Goal: Task Accomplishment & Management: Manage account settings

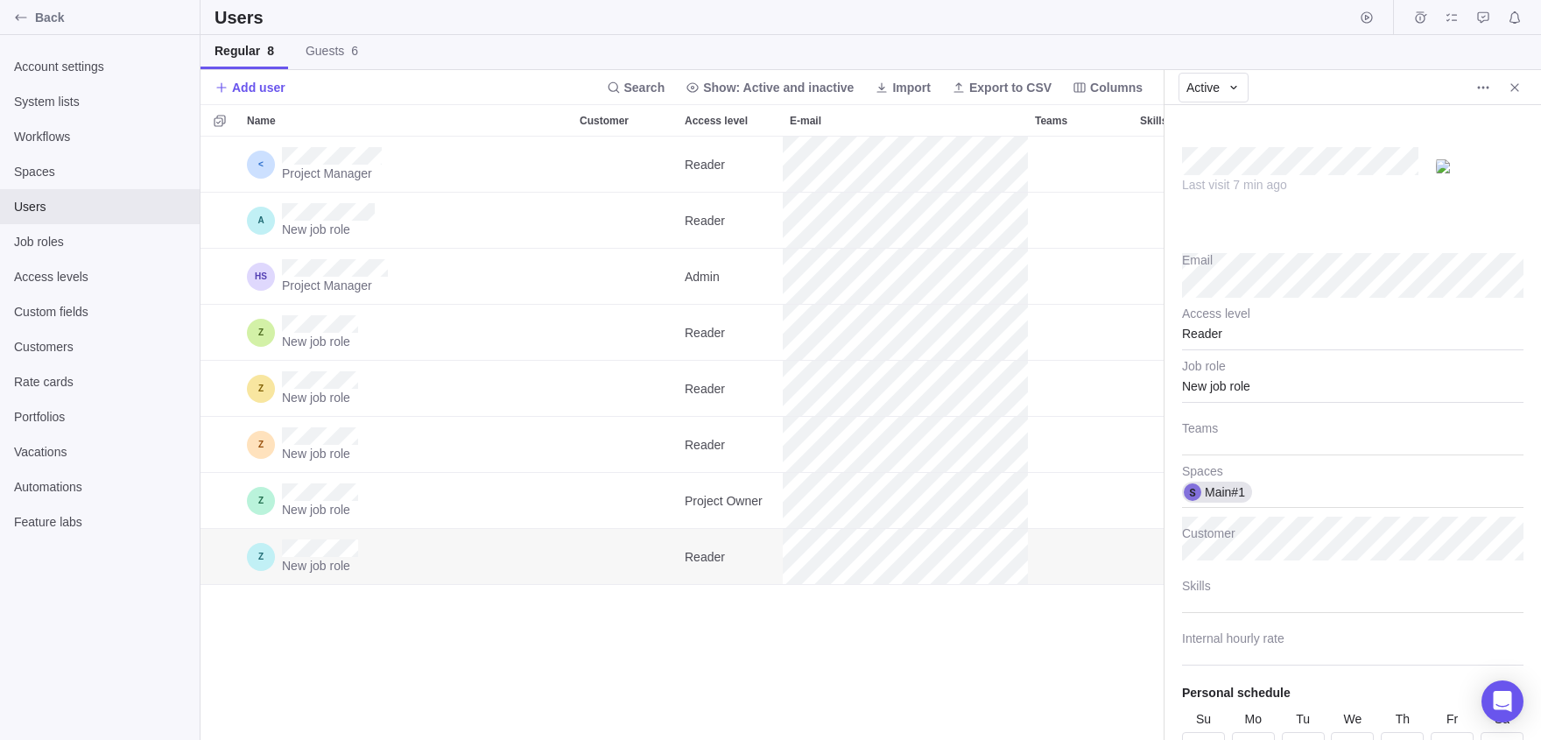
scroll to position [92, 0]
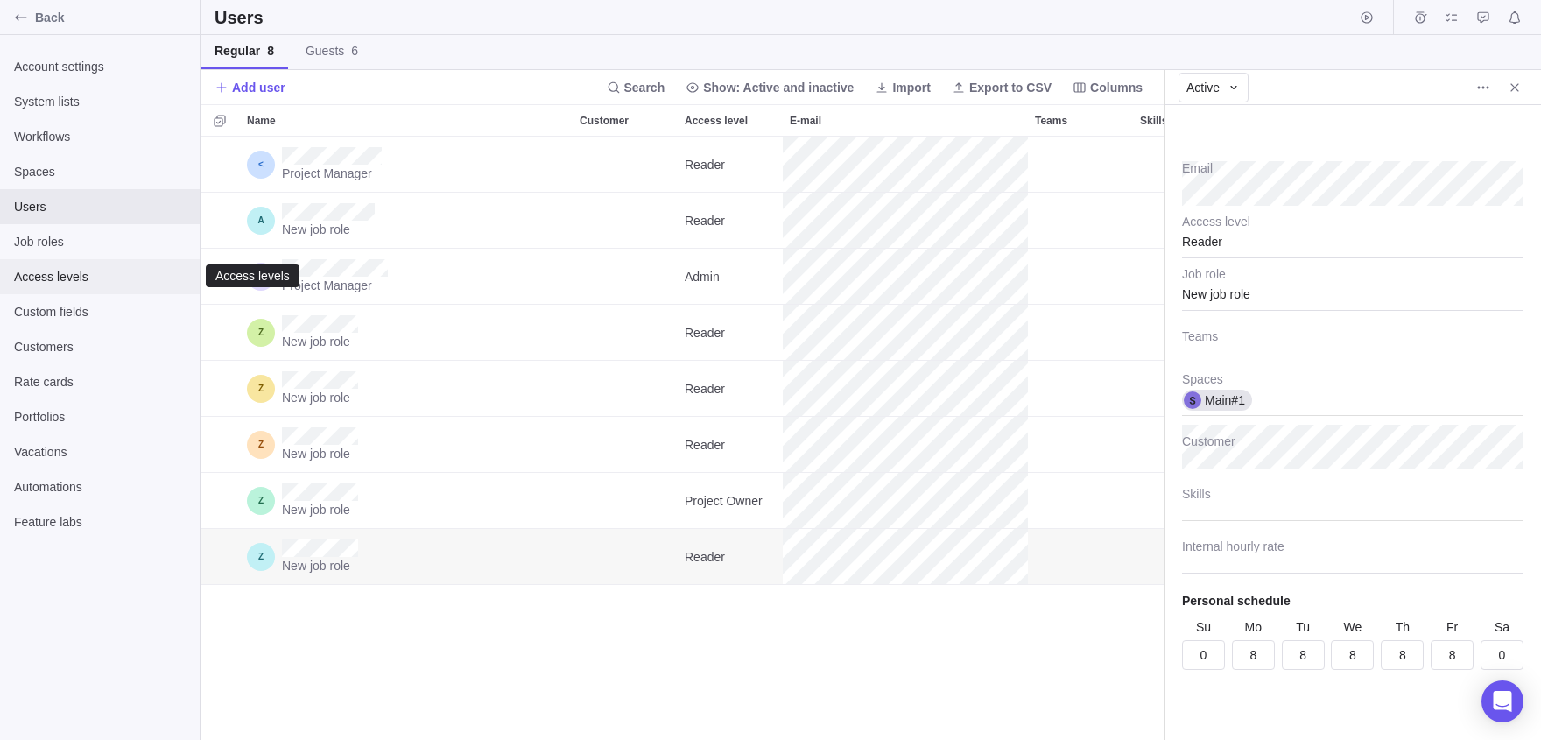
click at [15, 285] on div "Access levels" at bounding box center [100, 276] width 200 height 35
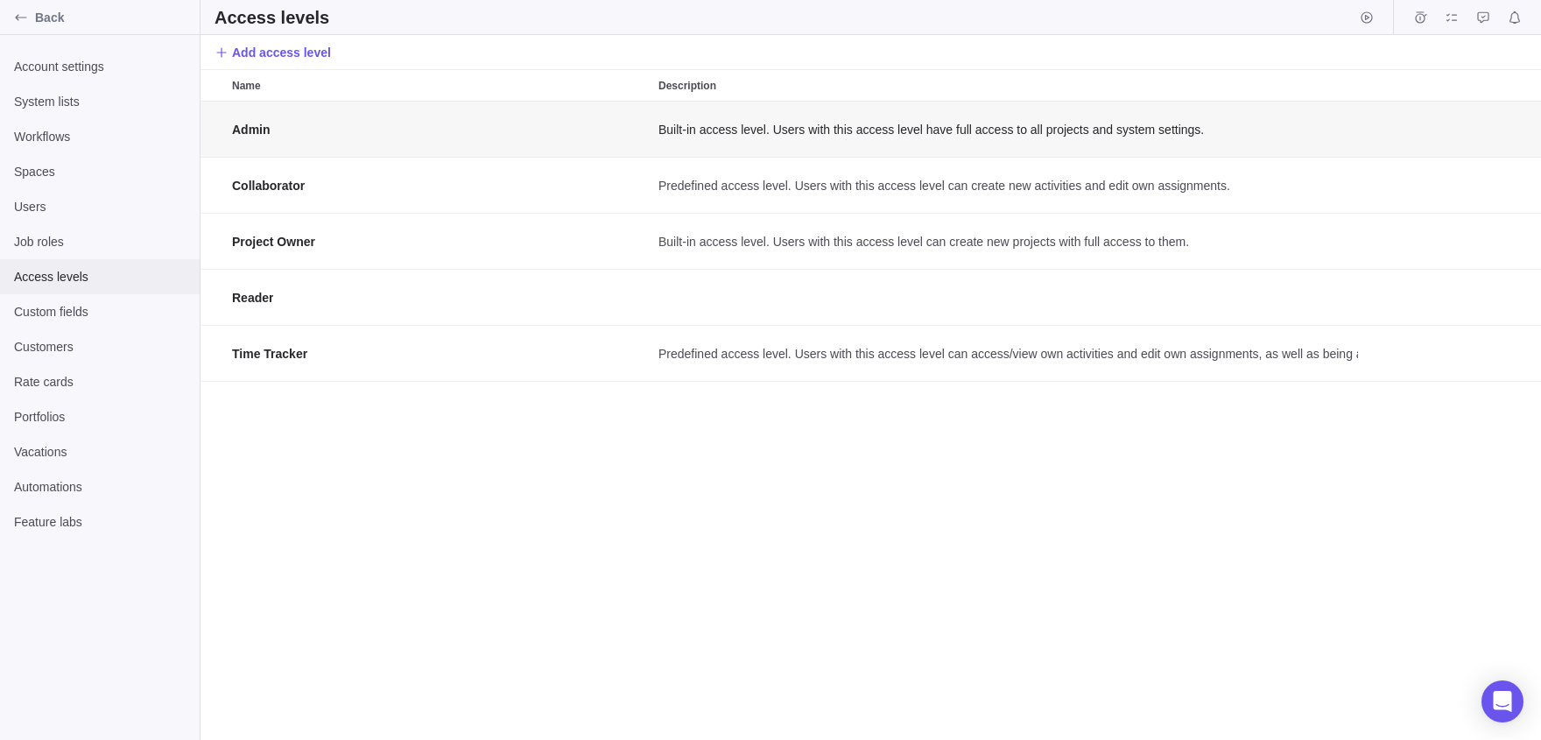
scroll to position [639, 1341]
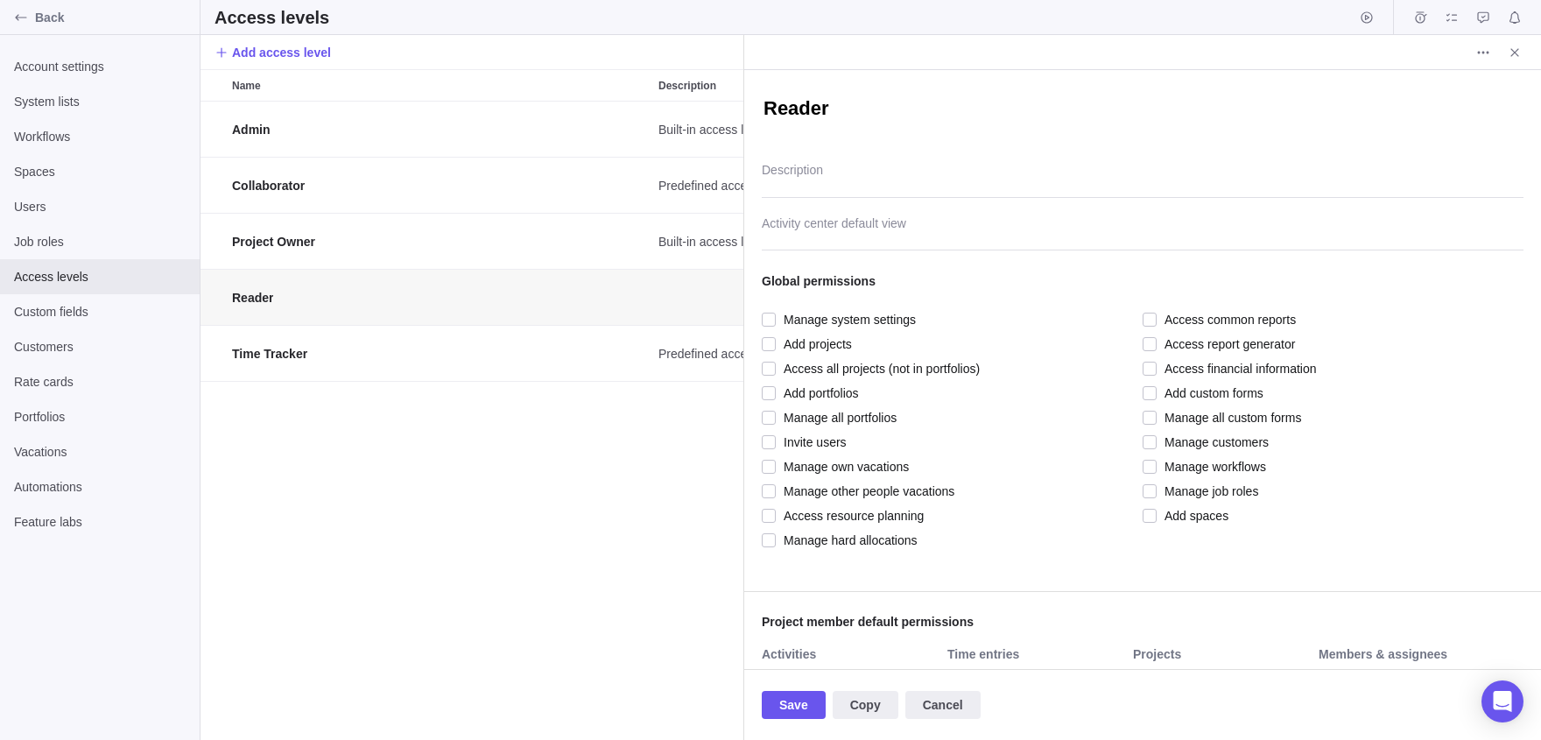
scroll to position [639, 544]
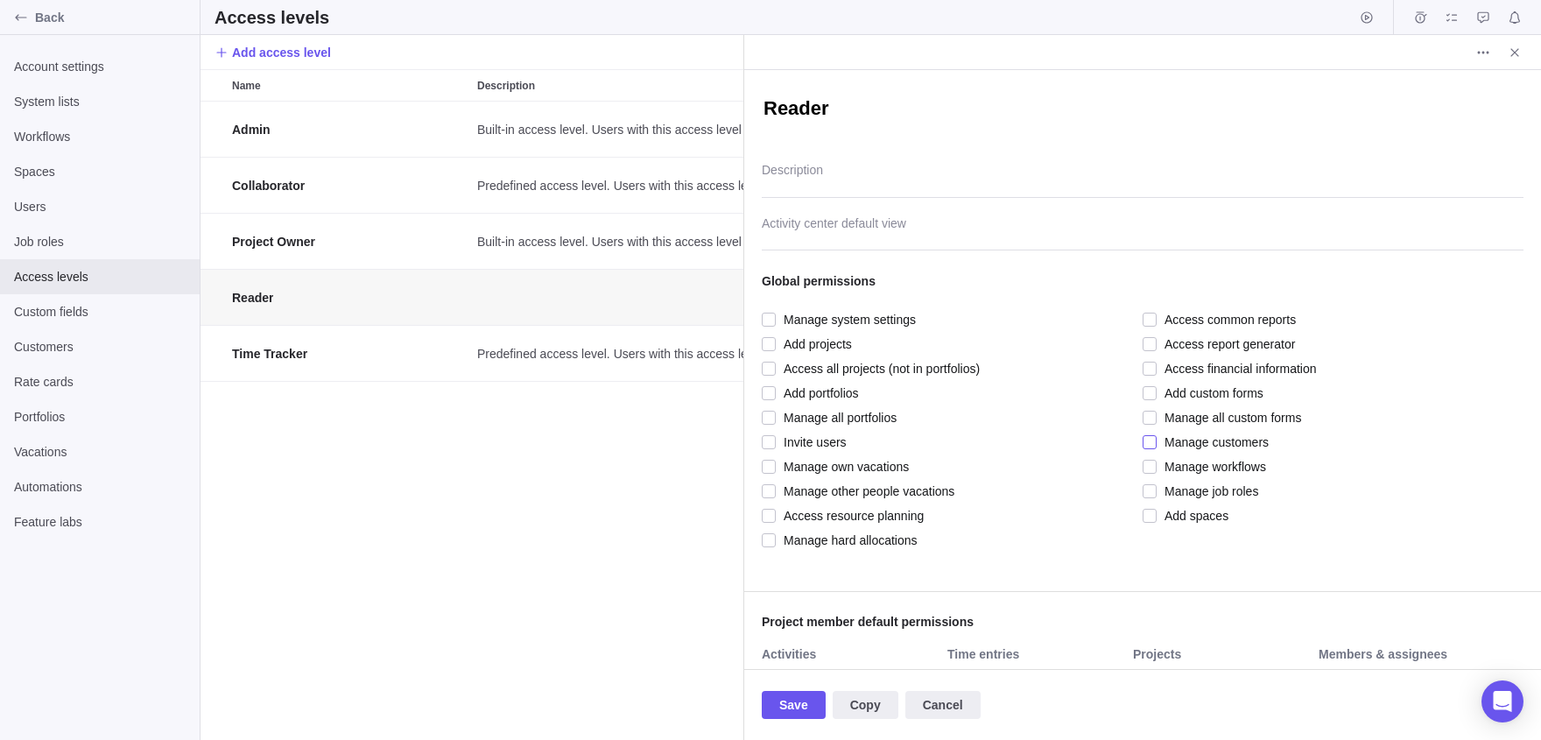
click at [1159, 435] on span "Manage customers" at bounding box center [1213, 442] width 112 height 25
click at [796, 695] on span "Save" at bounding box center [793, 704] width 29 height 21
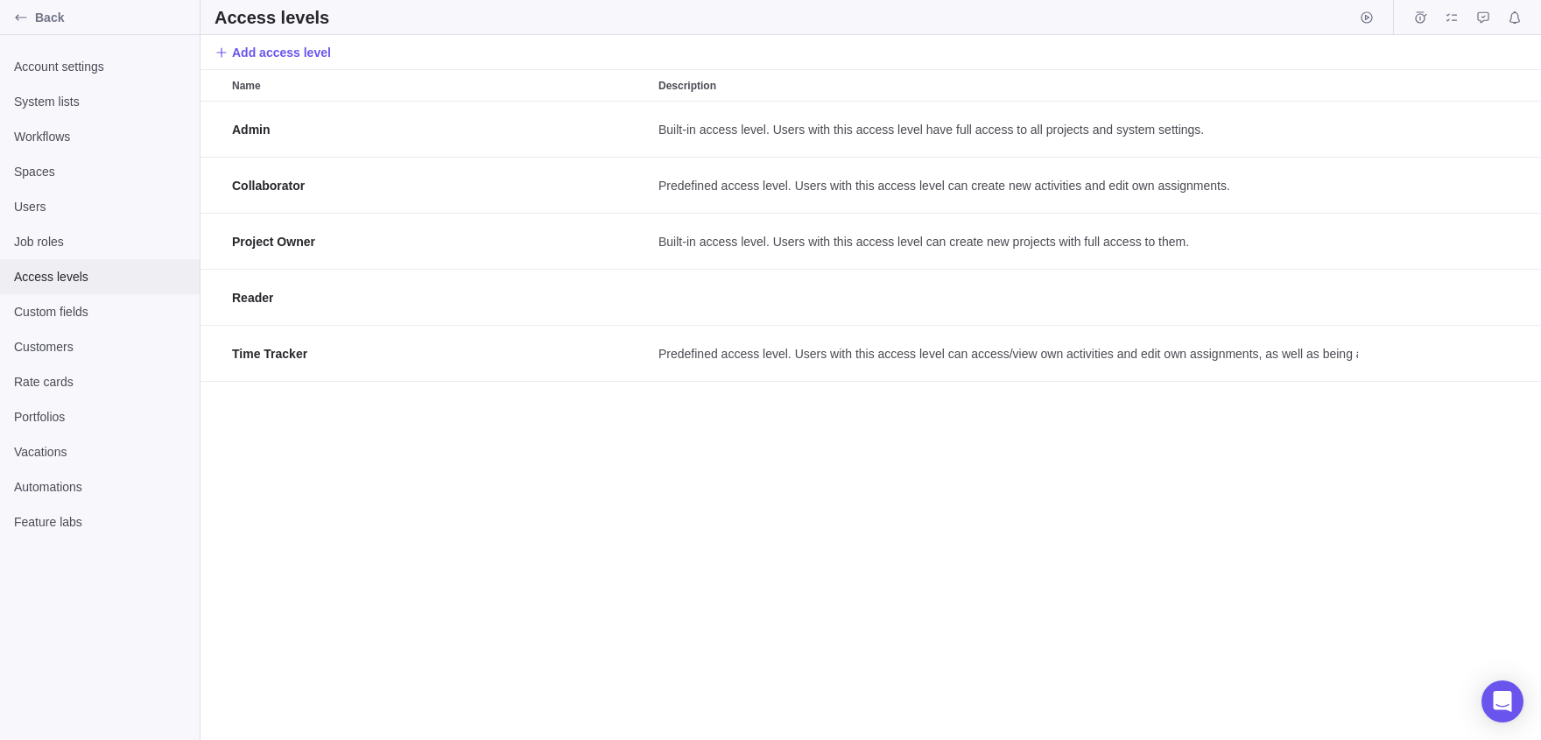
click at [106, 278] on span "Access levels" at bounding box center [100, 277] width 172 height 18
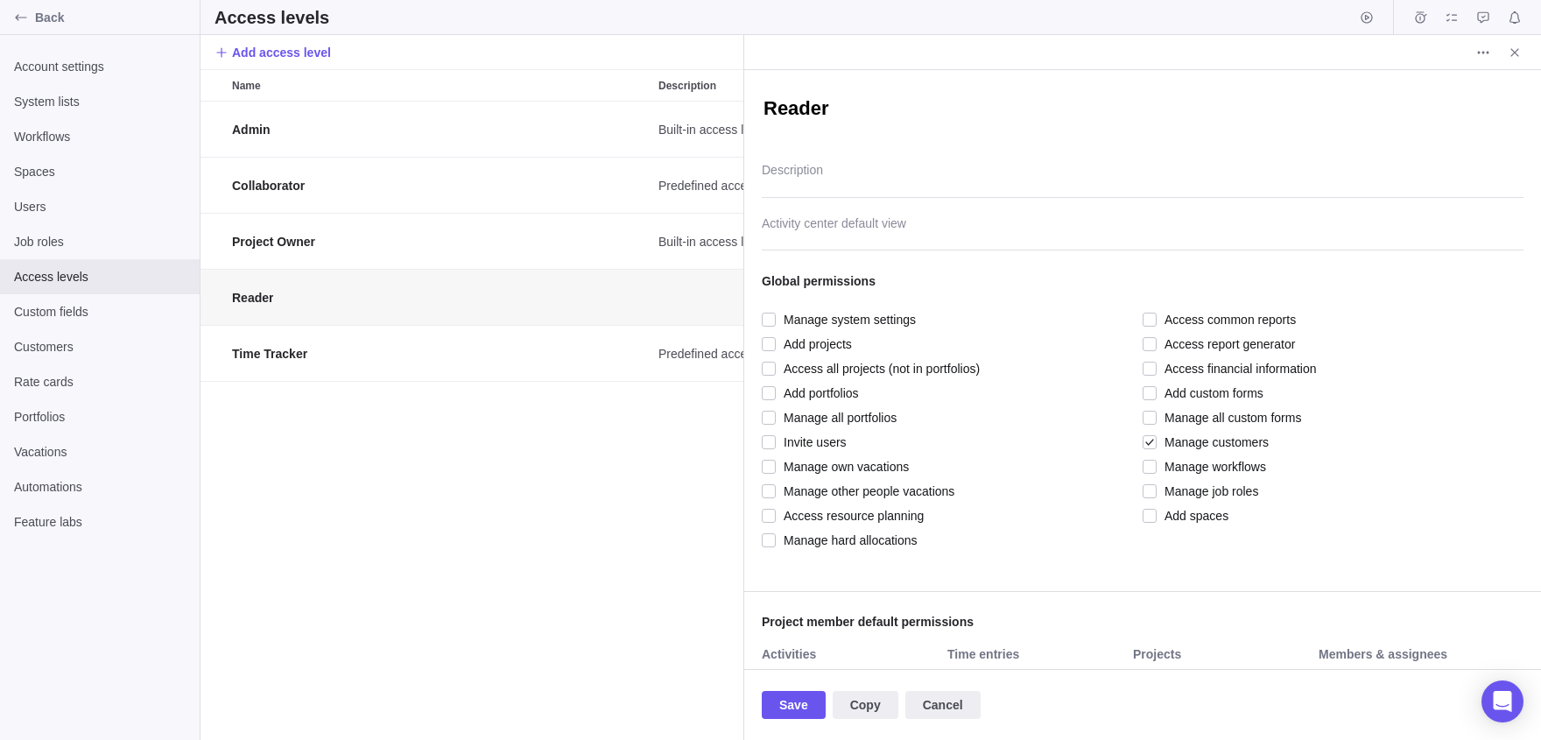
scroll to position [639, 544]
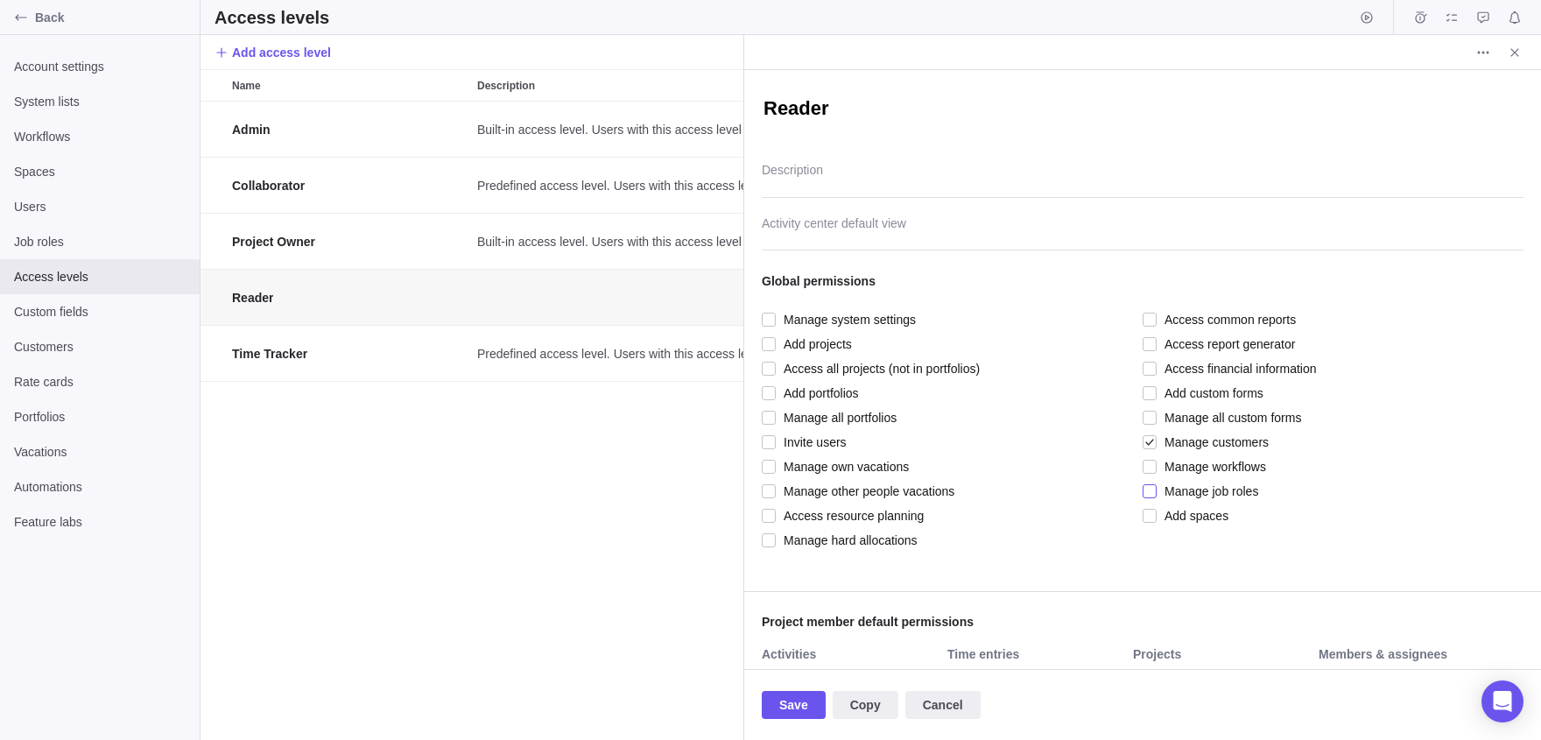
click at [1158, 490] on span "Manage job roles" at bounding box center [1208, 491] width 102 height 25
click at [794, 709] on span "Save" at bounding box center [793, 704] width 29 height 21
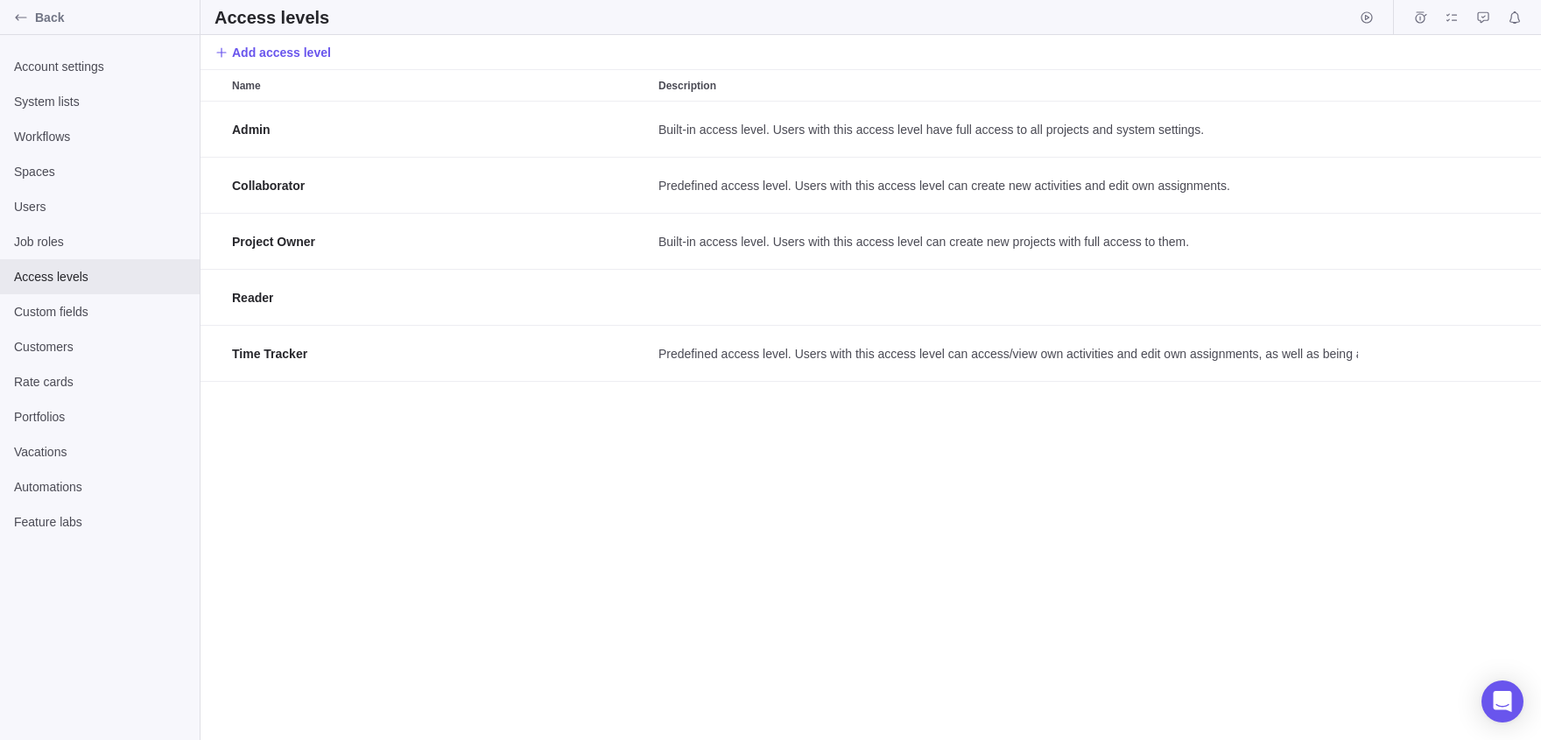
scroll to position [639, 1341]
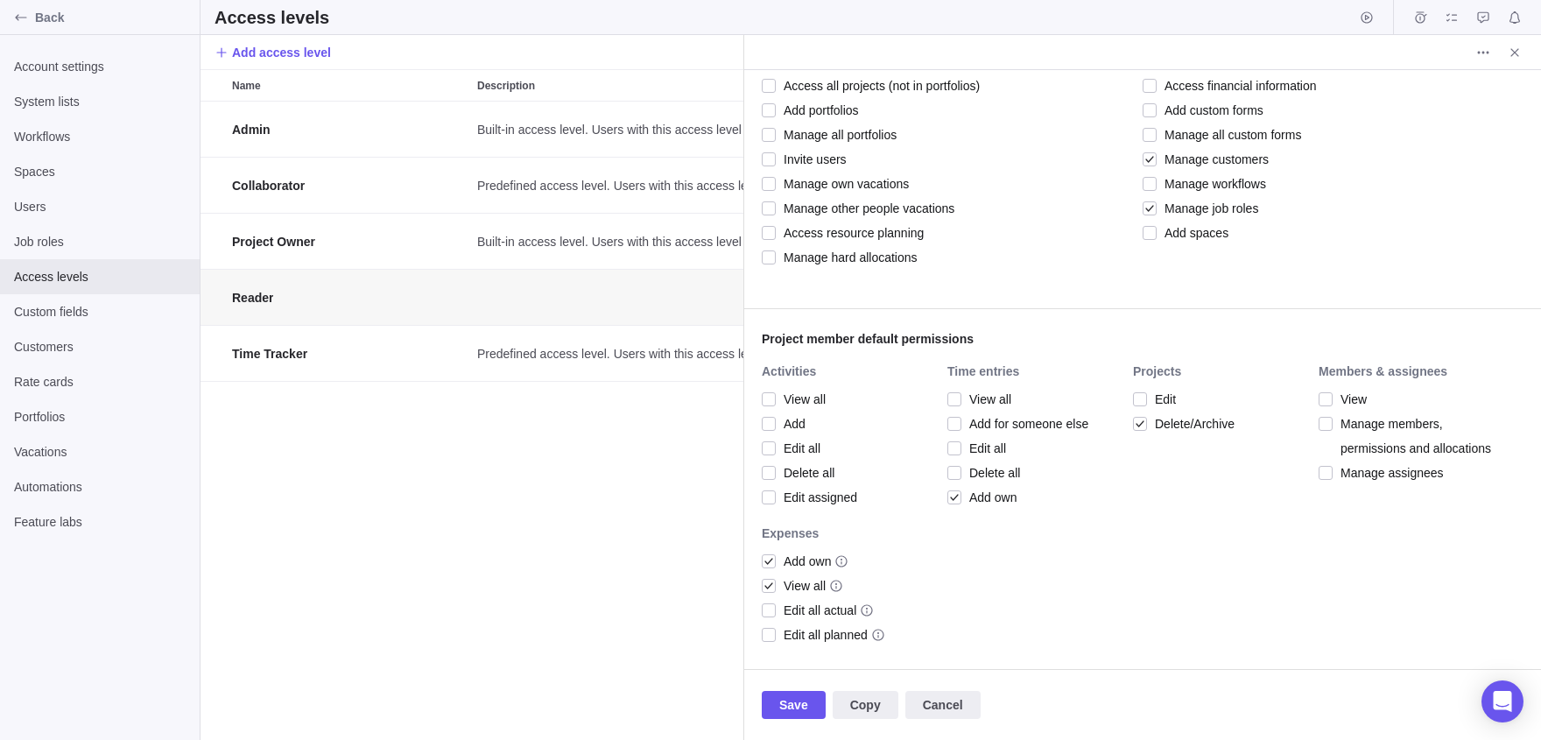
scroll to position [278, 0]
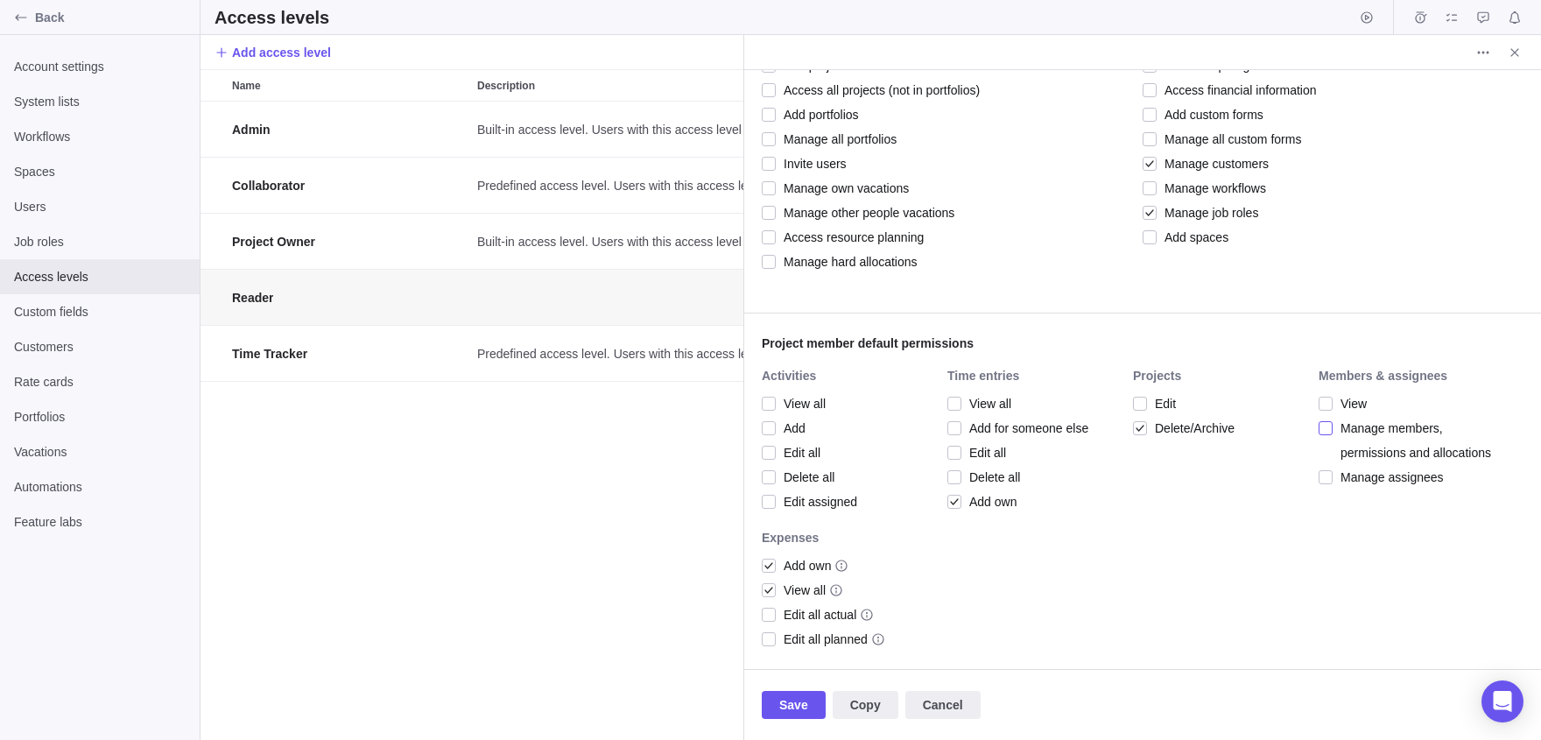
click at [1329, 425] on div at bounding box center [1326, 428] width 14 height 25
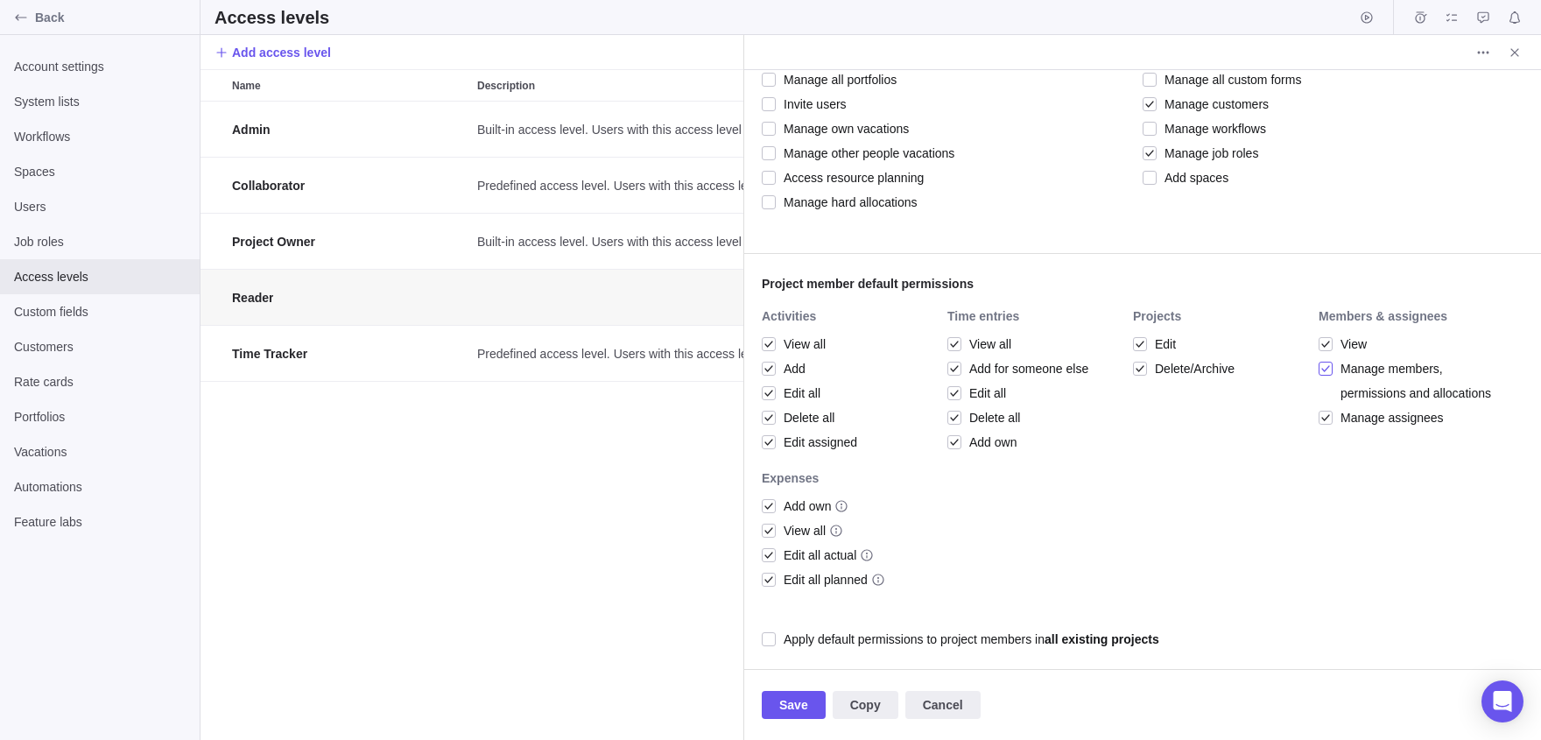
scroll to position [300, 0]
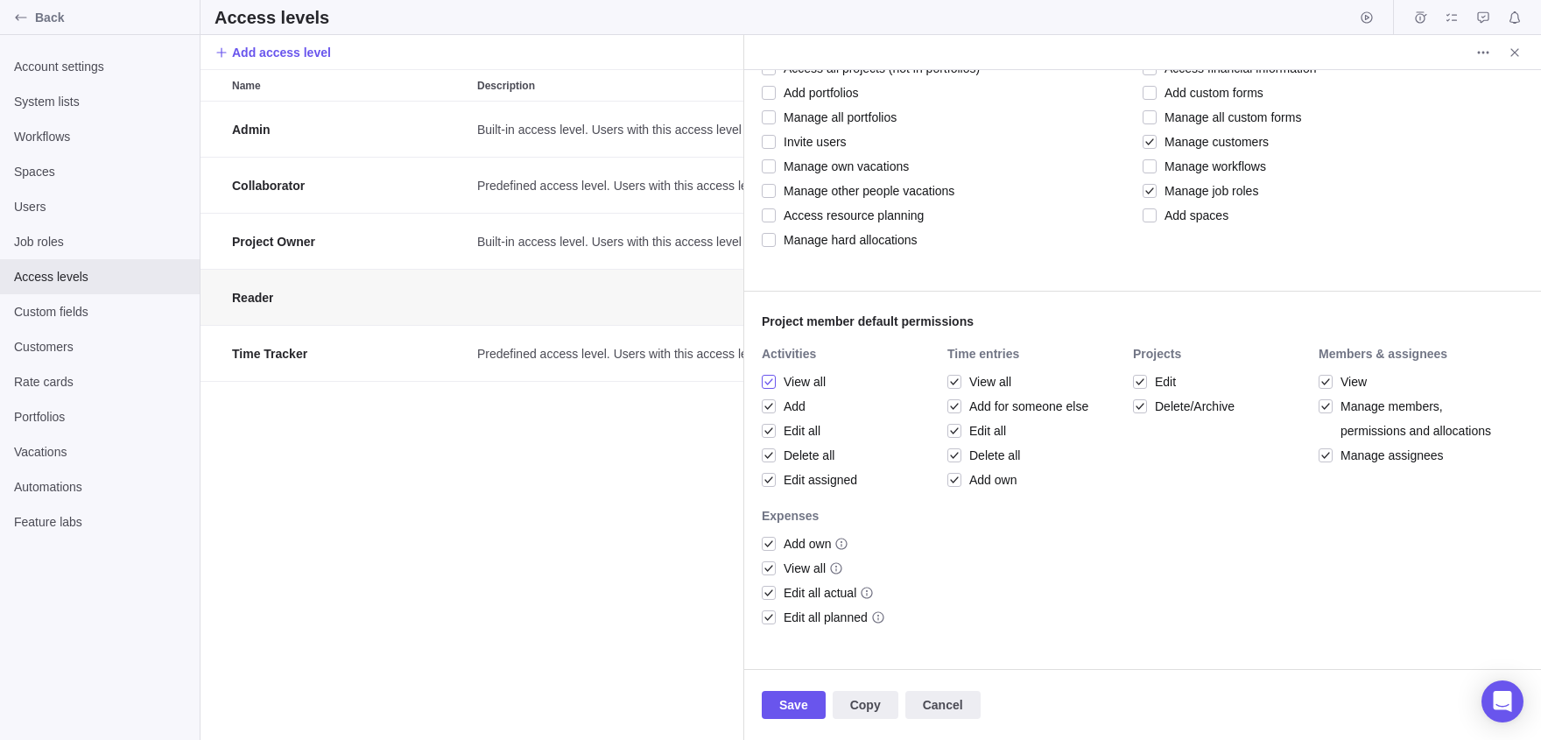
click at [781, 372] on span "View all" at bounding box center [801, 382] width 50 height 25
click at [1344, 412] on span "Manage members, permissions and allocations" at bounding box center [1414, 418] width 163 height 49
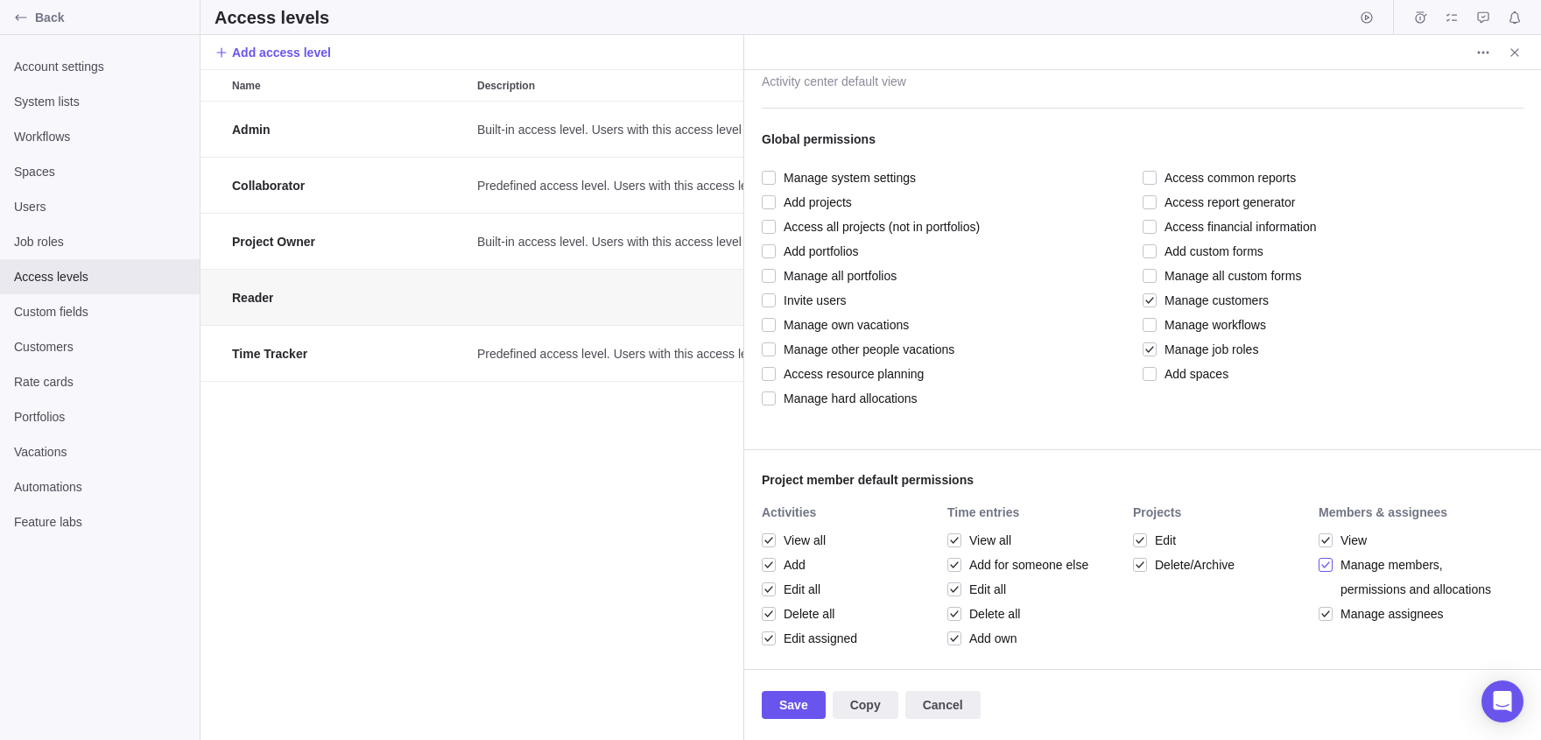
scroll to position [87, 0]
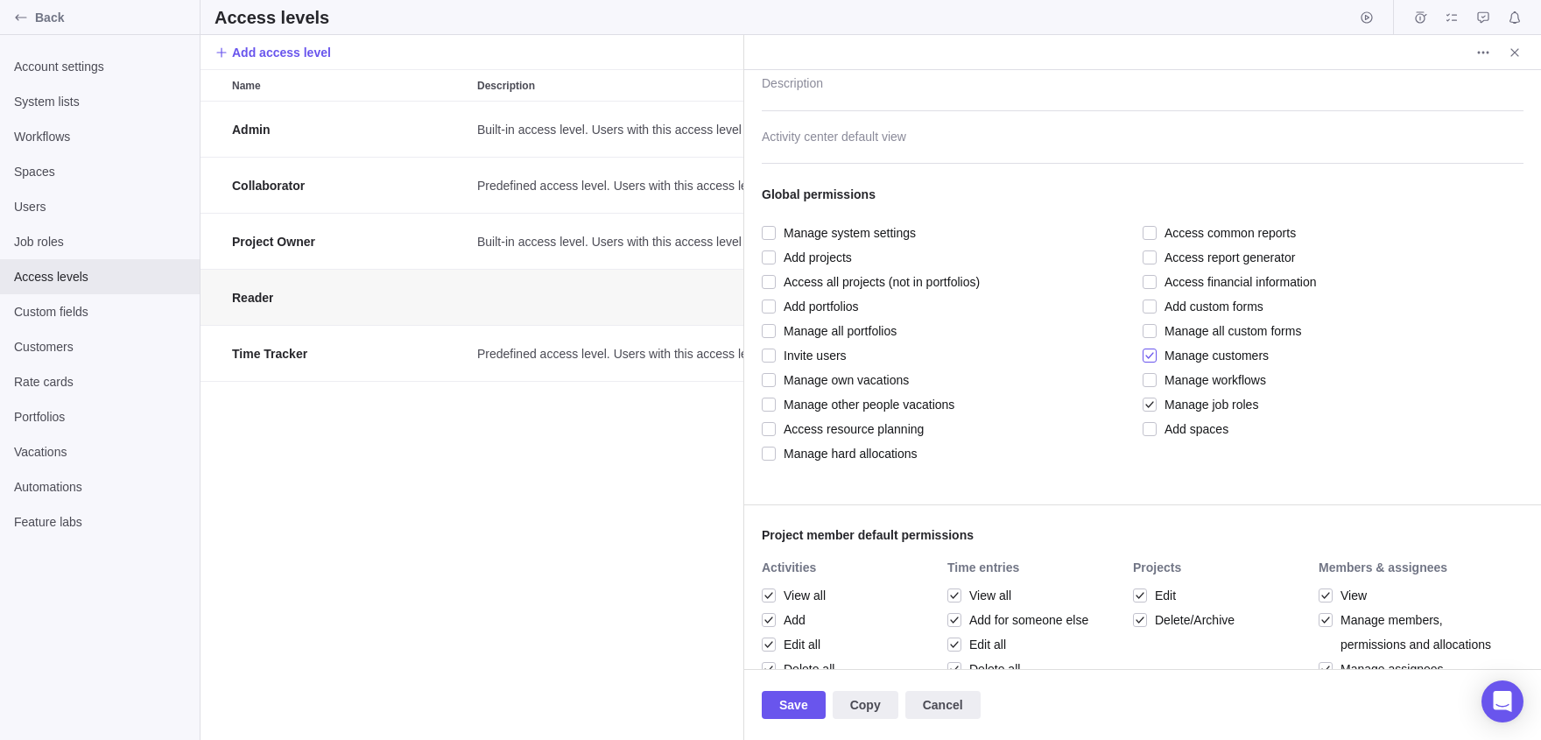
click at [1158, 355] on span "Manage customers" at bounding box center [1213, 355] width 112 height 25
click at [818, 702] on span "Save" at bounding box center [794, 705] width 64 height 28
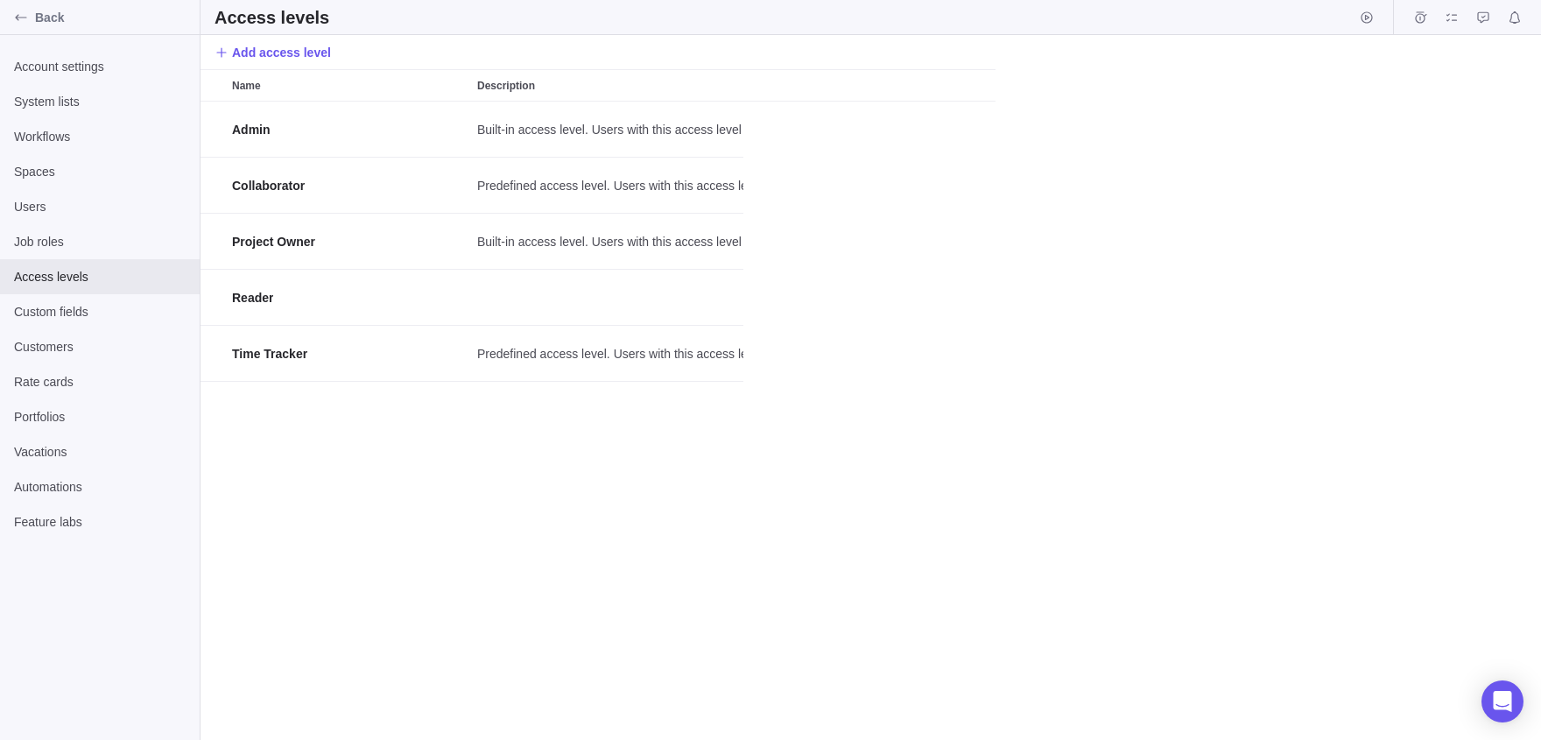
scroll to position [639, 1341]
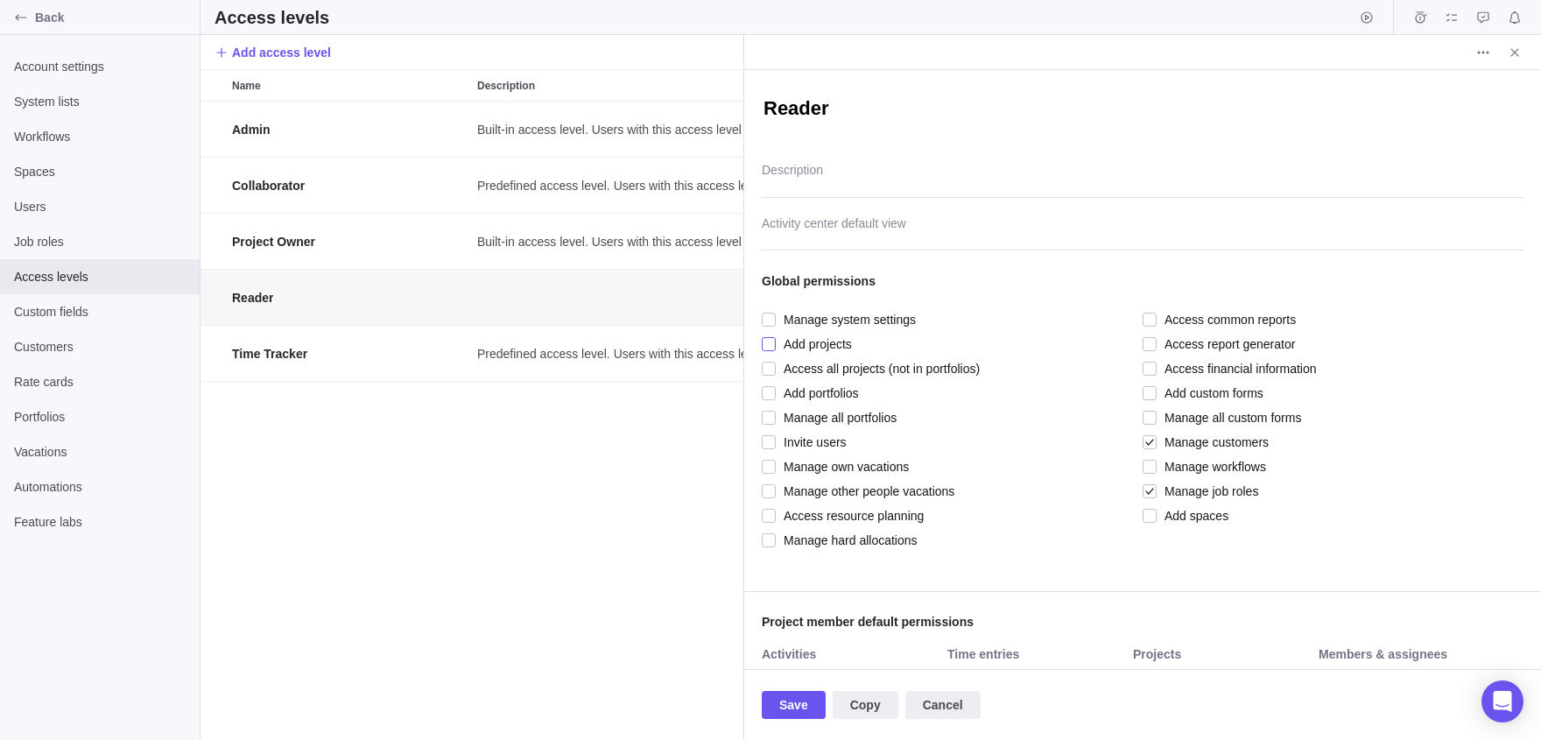
type textarea "x"
click at [800, 342] on span "Add projects" at bounding box center [814, 344] width 76 height 25
click at [814, 697] on span "Save" at bounding box center [794, 705] width 64 height 28
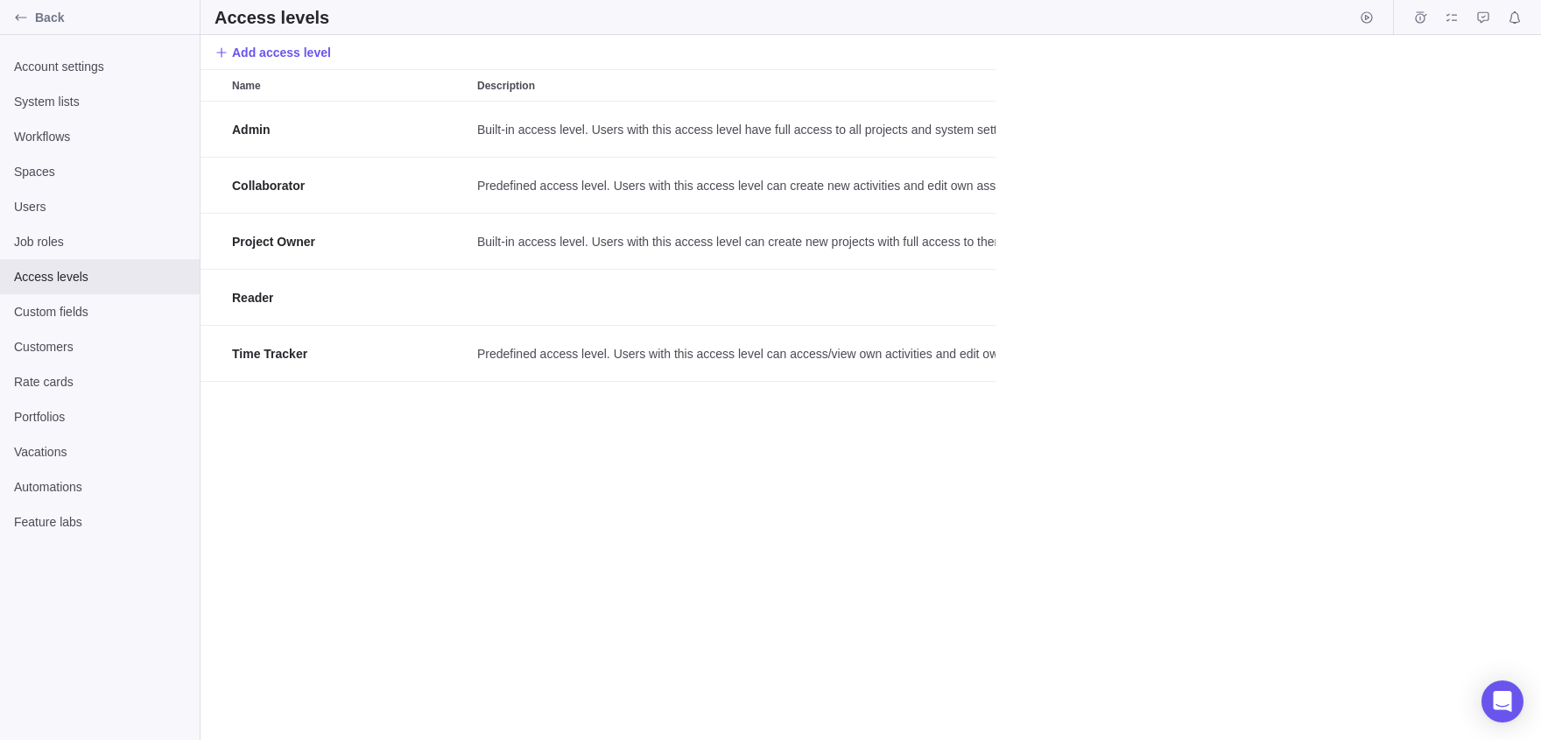
scroll to position [639, 1341]
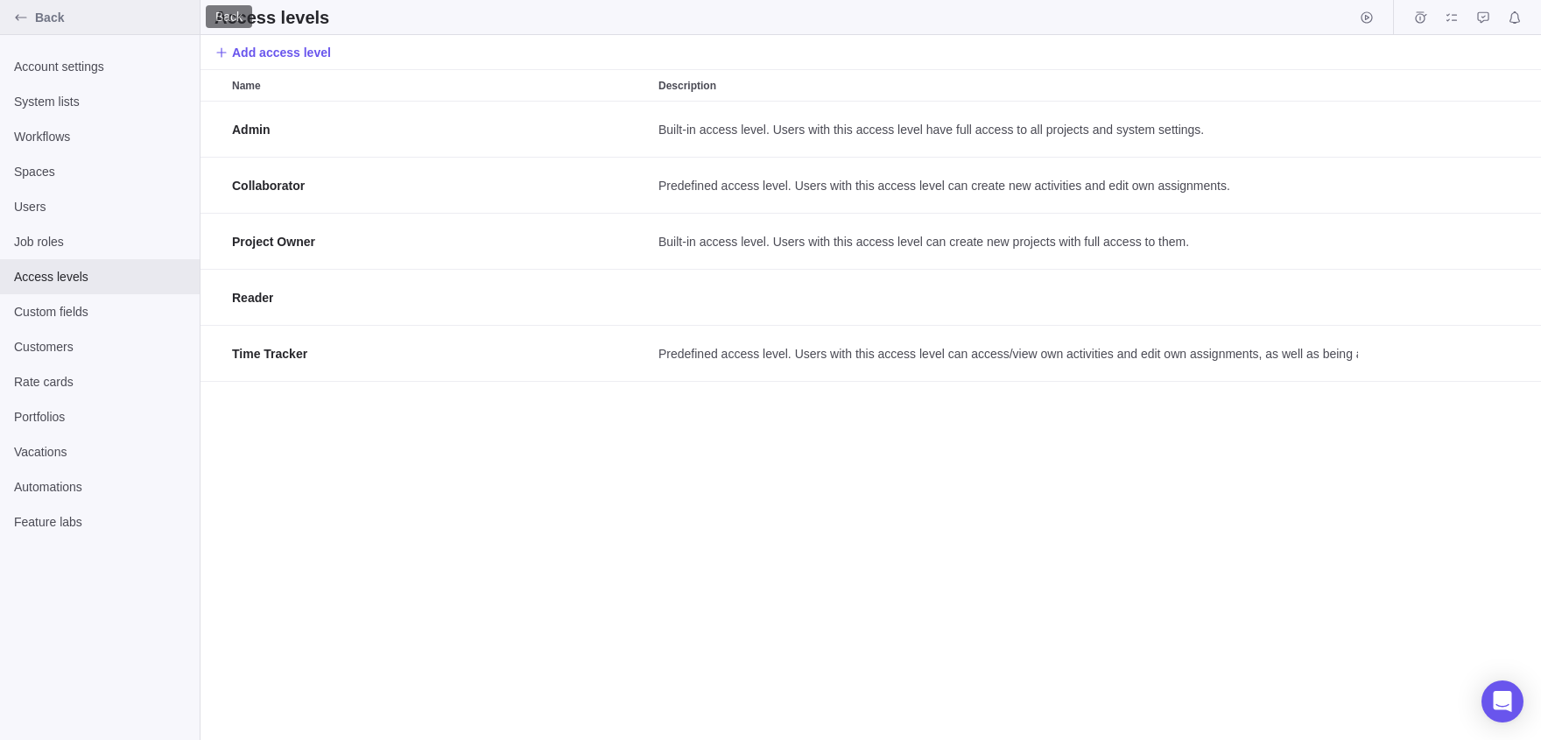
click at [8, 24] on div "Back" at bounding box center [21, 18] width 28 height 28
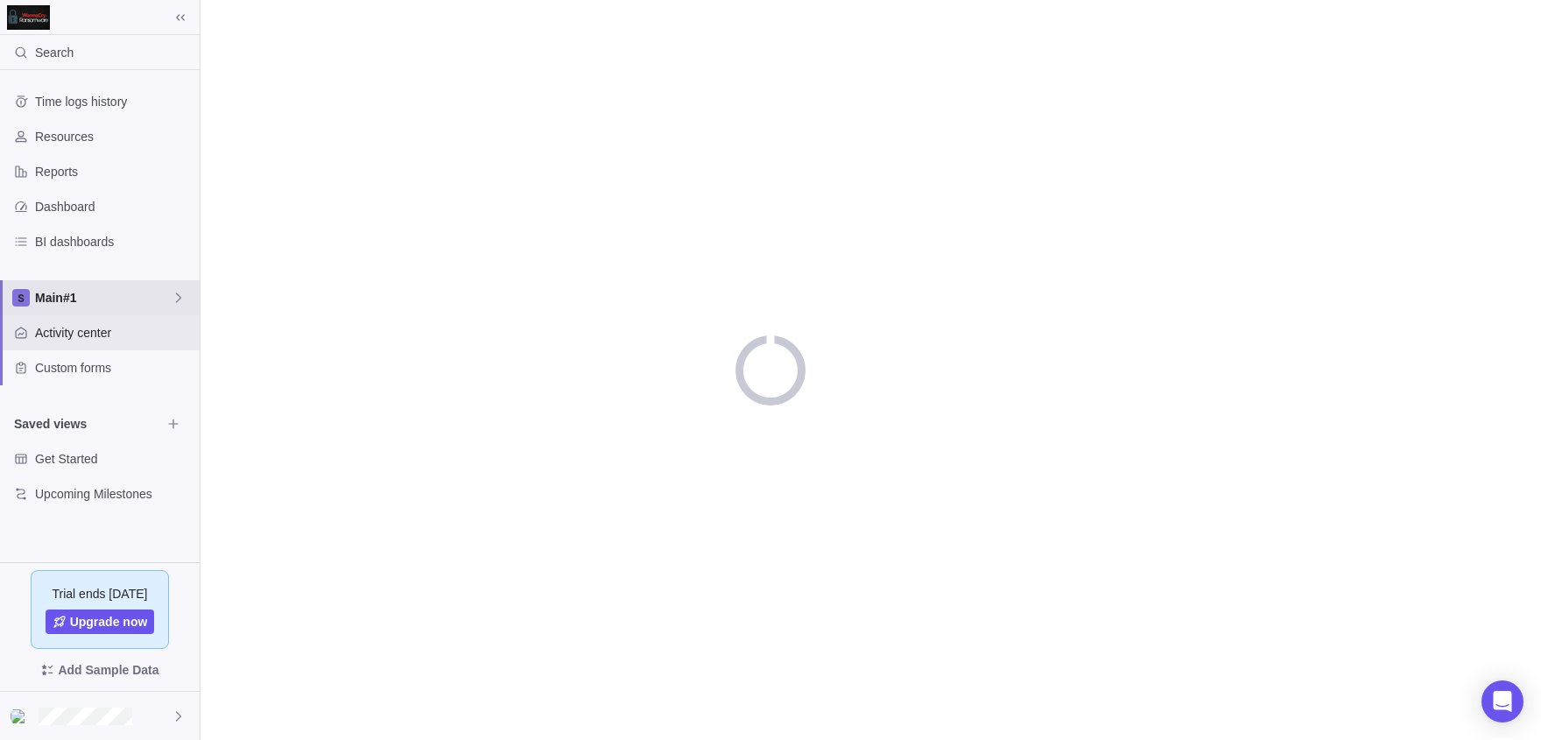
click at [121, 295] on span "Main#1" at bounding box center [103, 298] width 137 height 18
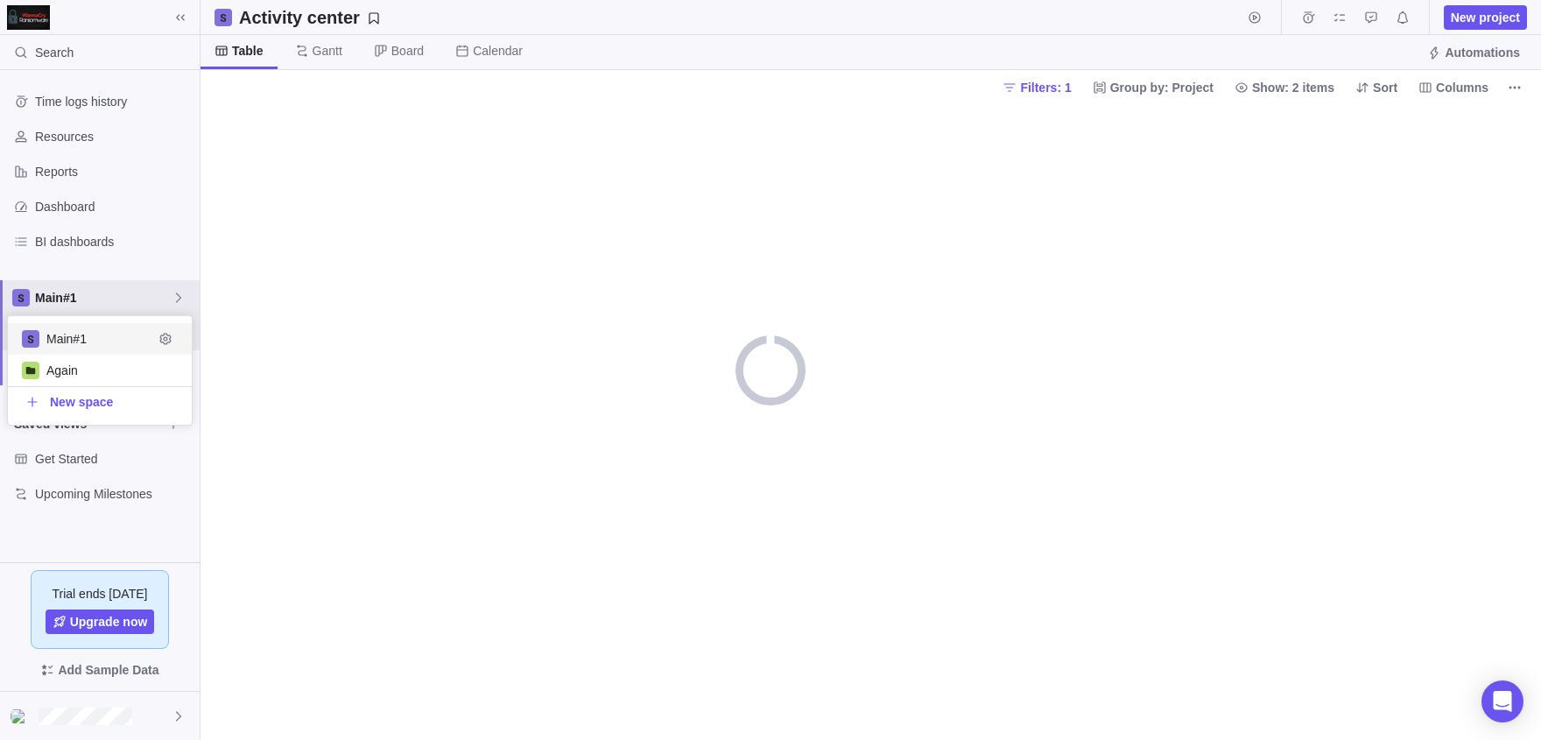
click at [476, 321] on body "Search Time logs history Resources Reports Dashboard BI dashboards Main#1 Activ…" at bounding box center [770, 370] width 1541 height 740
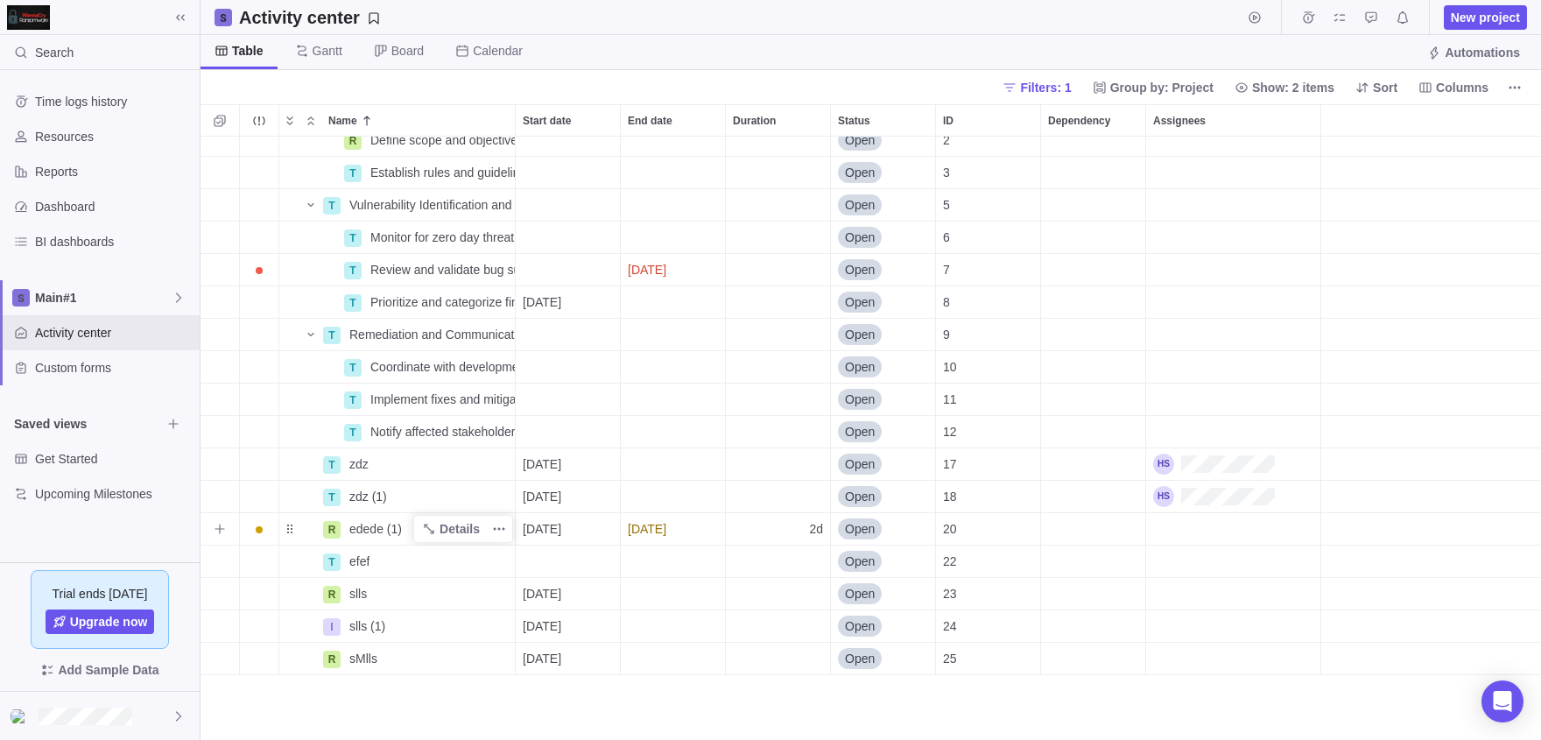
scroll to position [0, 0]
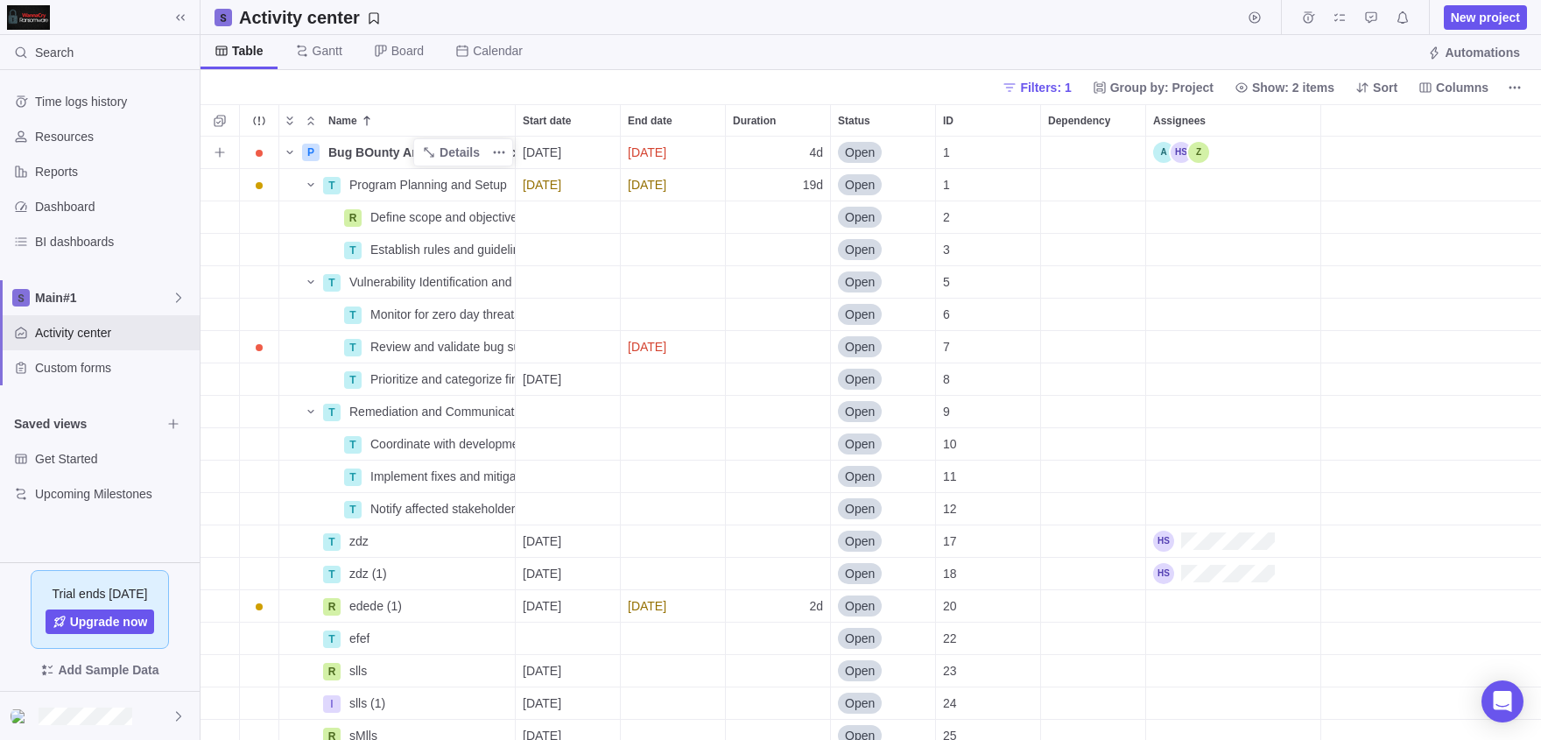
click at [356, 159] on span "Bug BOunty And Zero Day Attacks" at bounding box center [421, 153] width 187 height 18
click at [293, 155] on div "P Bug BOunty And Zero Day Attacks 08/07/2025 08/12/2025 4d Open 1 T Program Pla…" at bounding box center [871, 438] width 1341 height 603
click at [115, 703] on div at bounding box center [100, 716] width 200 height 48
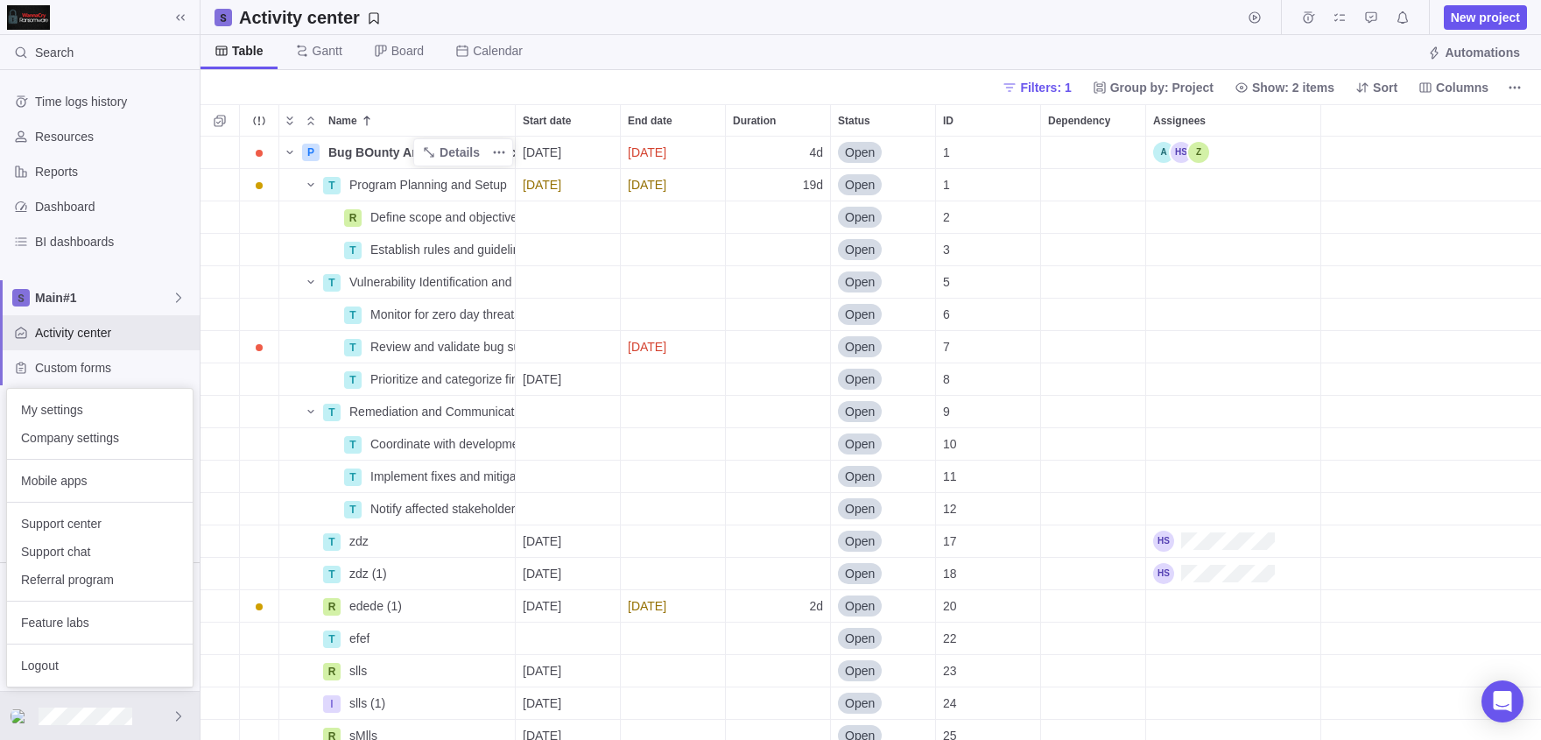
click at [1232, 151] on body "Search Time logs history Resources Reports Dashboard BI dashboards Main#1 Activ…" at bounding box center [770, 370] width 1541 height 740
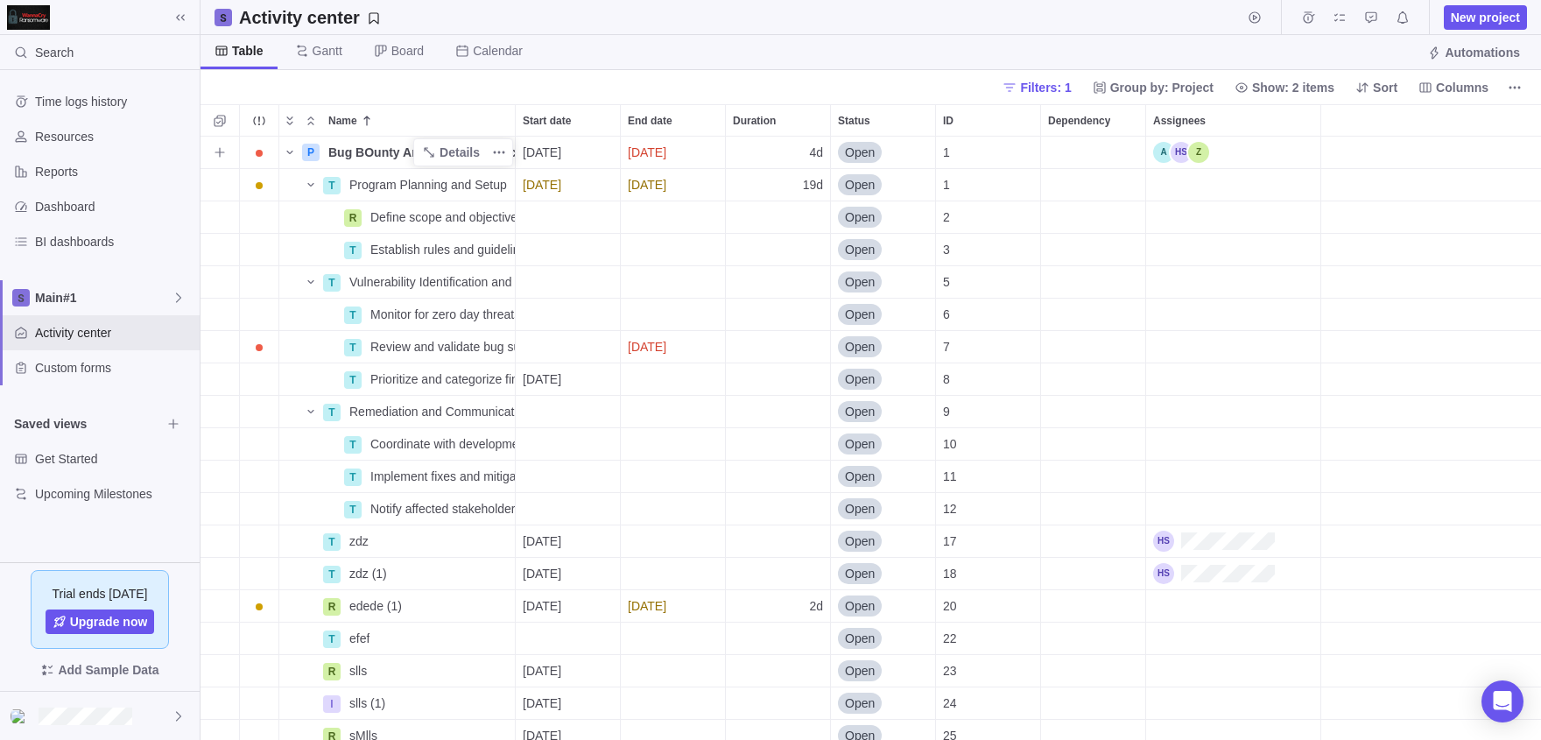
click at [1232, 151] on div "Assignees" at bounding box center [1233, 153] width 174 height 32
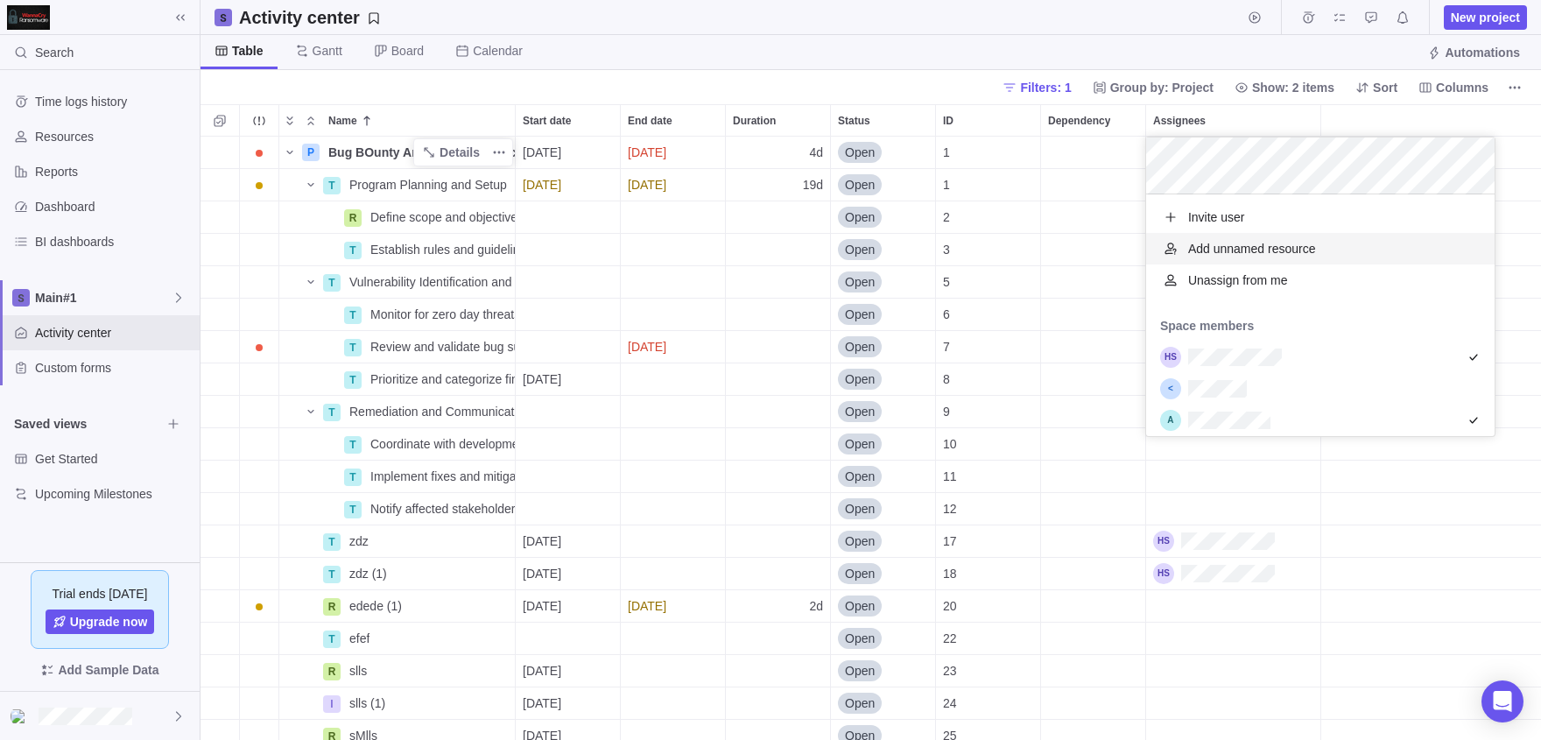
scroll to position [242, 349]
click at [1054, 395] on div "P Bug BOunty And Zero Day Attacks Details 08/07/2025 08/12/2025 4d Open 1 T Pro…" at bounding box center [871, 438] width 1341 height 603
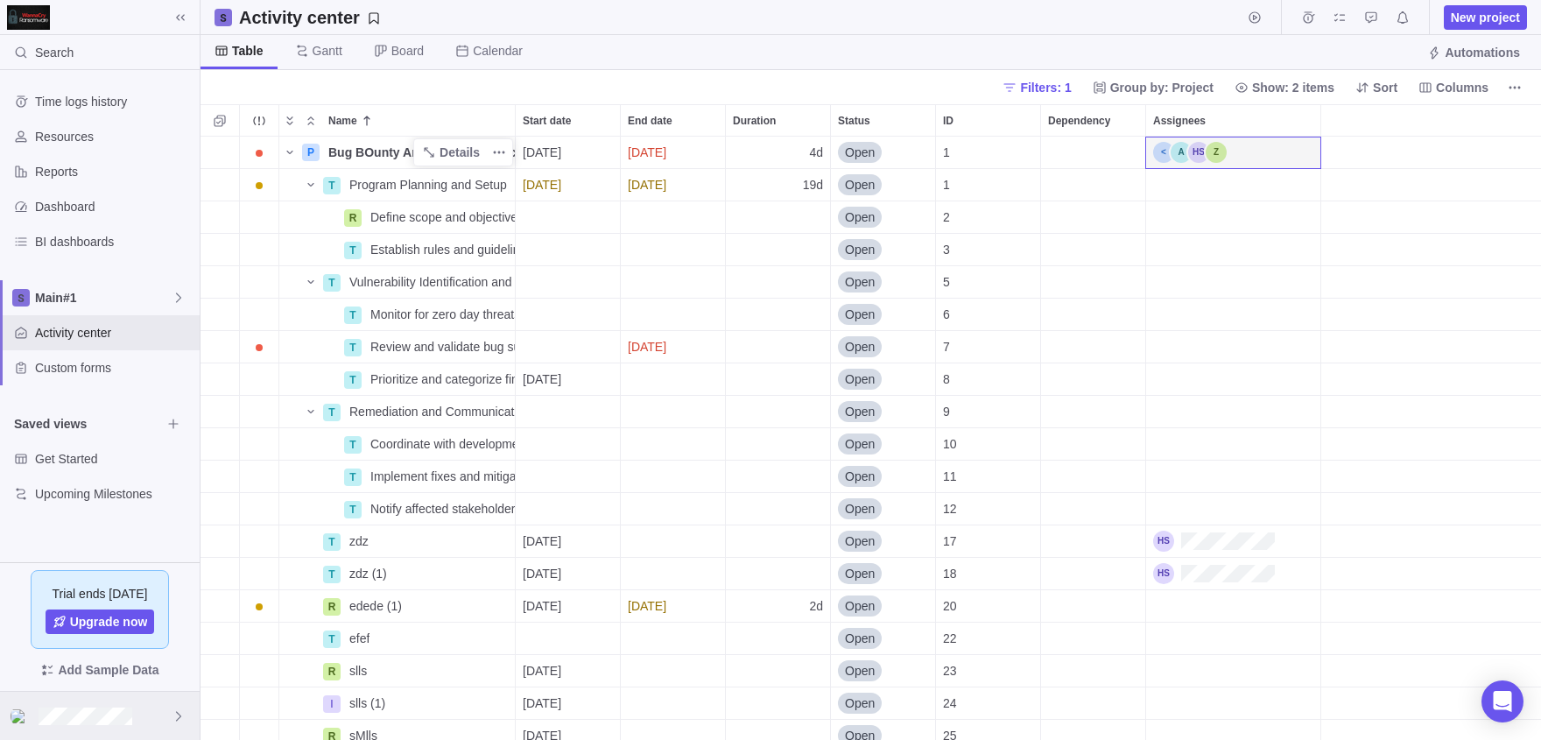
click at [56, 738] on div at bounding box center [100, 716] width 200 height 48
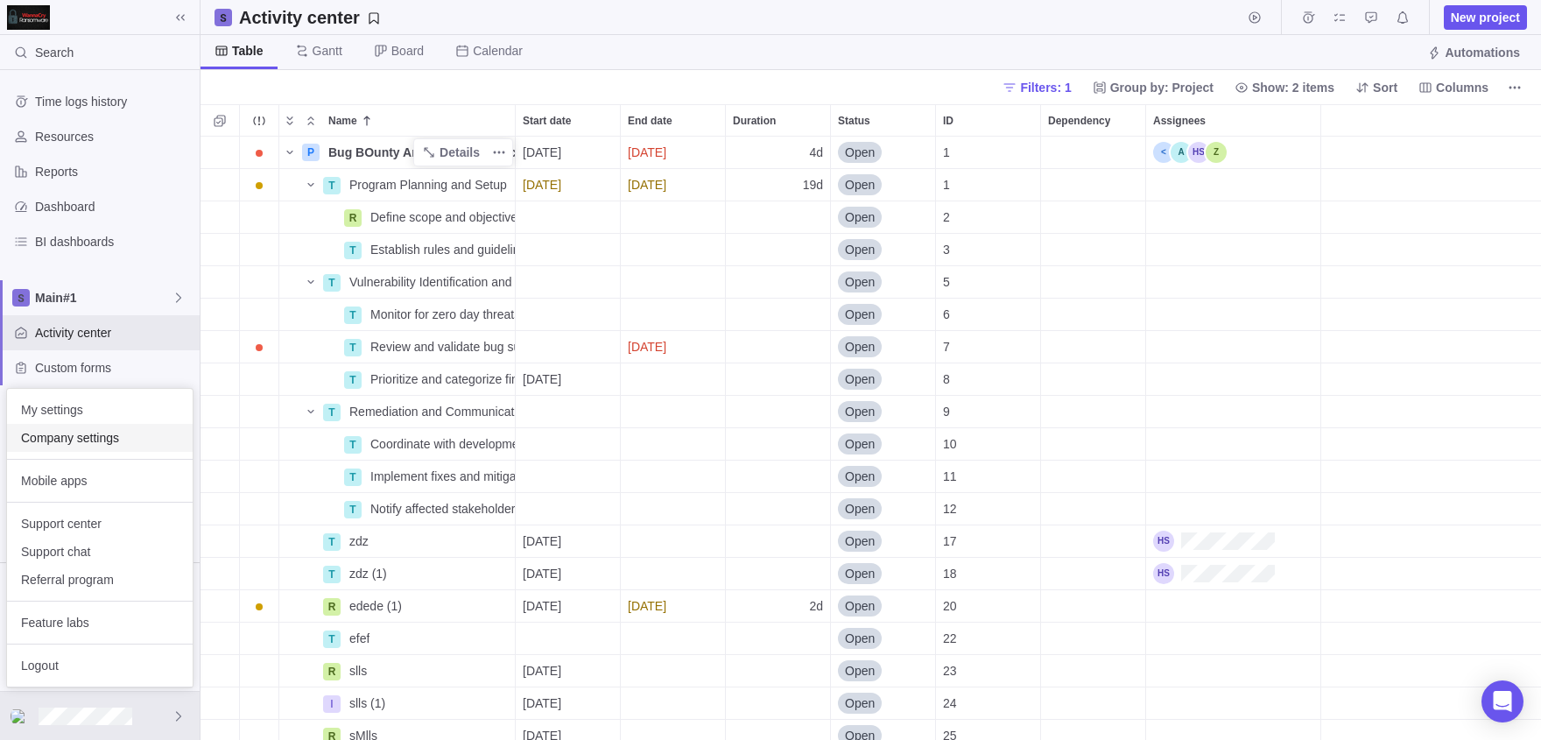
click at [88, 432] on span "Company settings" at bounding box center [100, 438] width 158 height 18
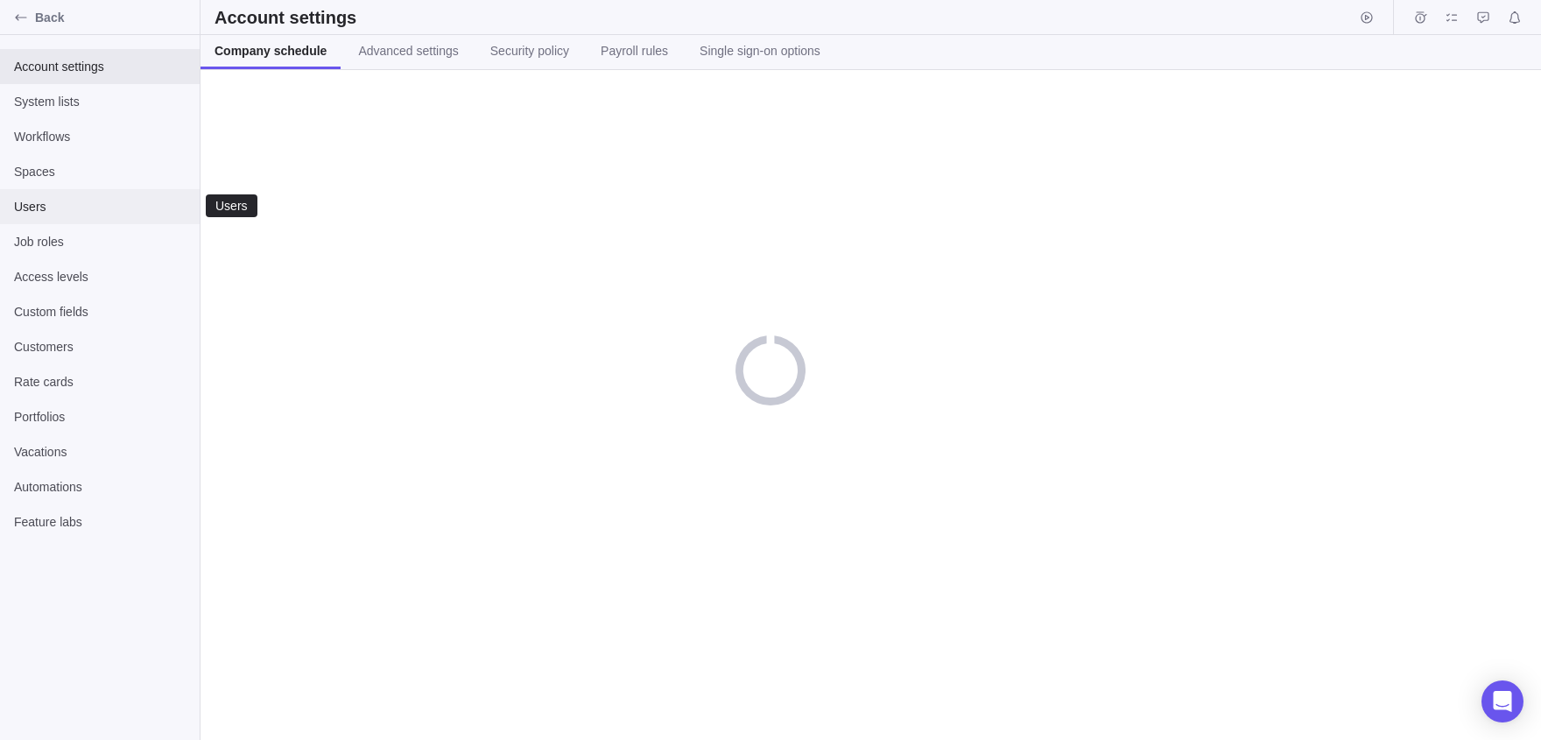
click at [90, 194] on div "Users" at bounding box center [100, 206] width 200 height 35
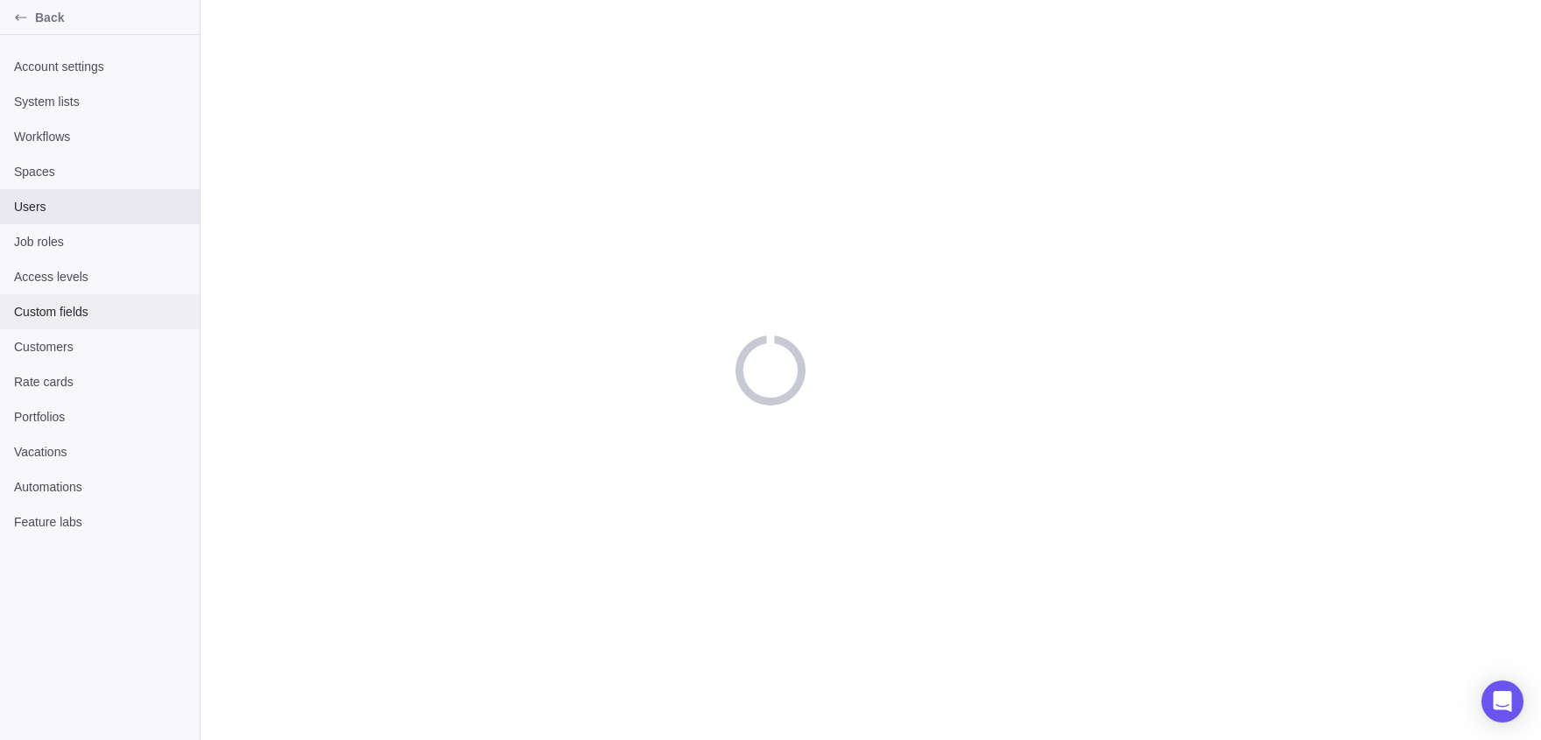
click at [102, 295] on div "Custom fields" at bounding box center [100, 311] width 200 height 35
click at [76, 287] on div "Access levels" at bounding box center [100, 276] width 200 height 35
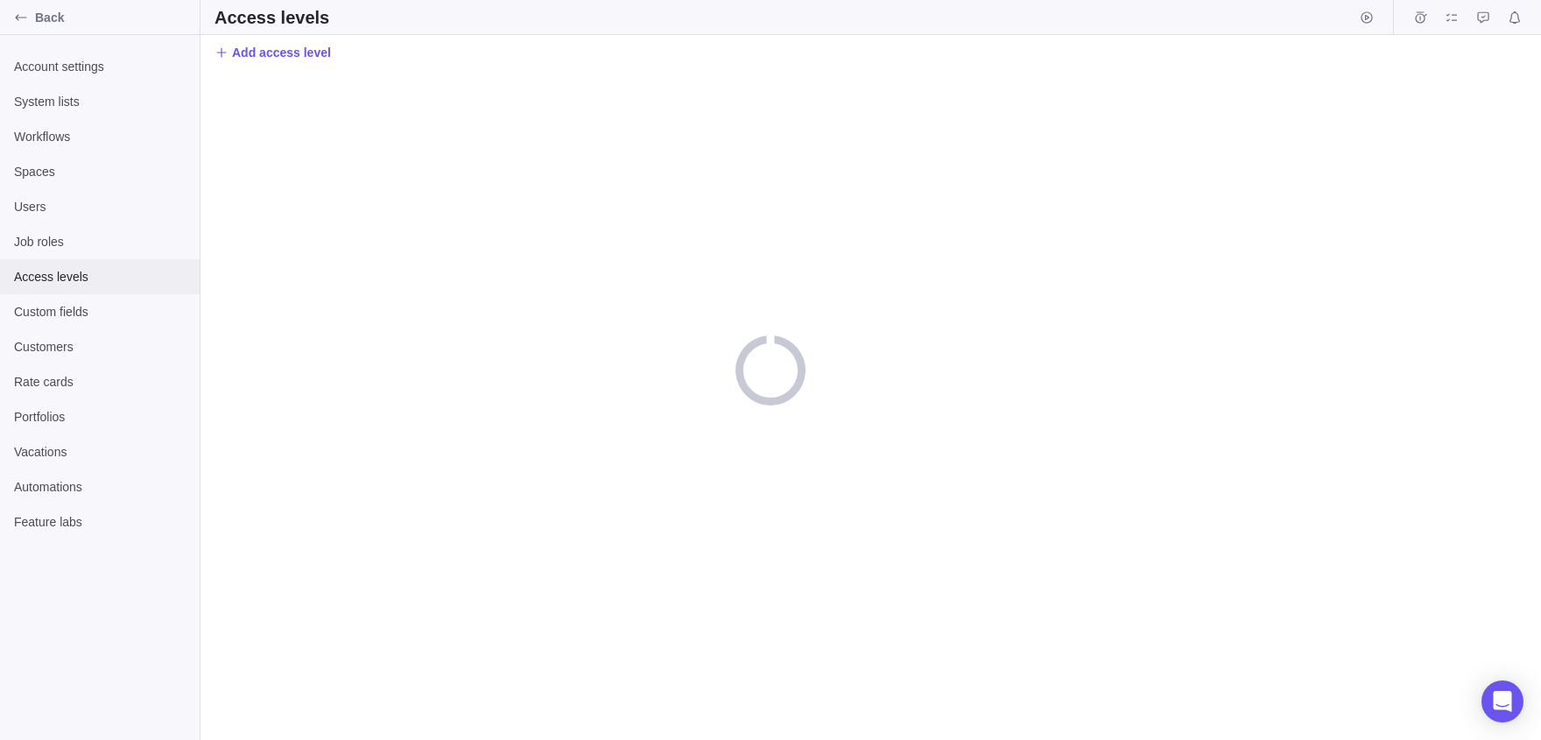
click at [74, 282] on span "Access levels" at bounding box center [100, 277] width 172 height 18
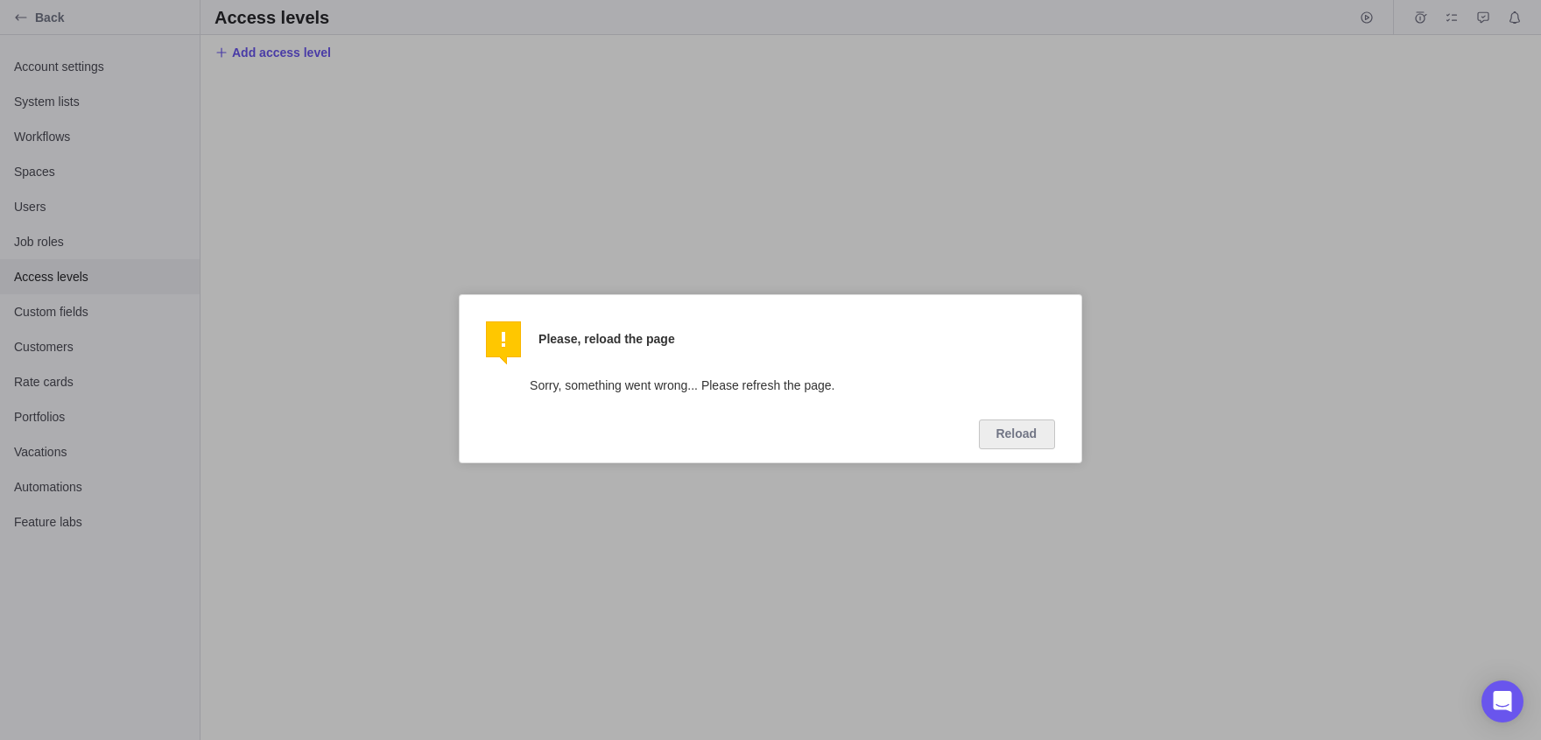
click button "Reload" at bounding box center [1017, 434] width 76 height 30
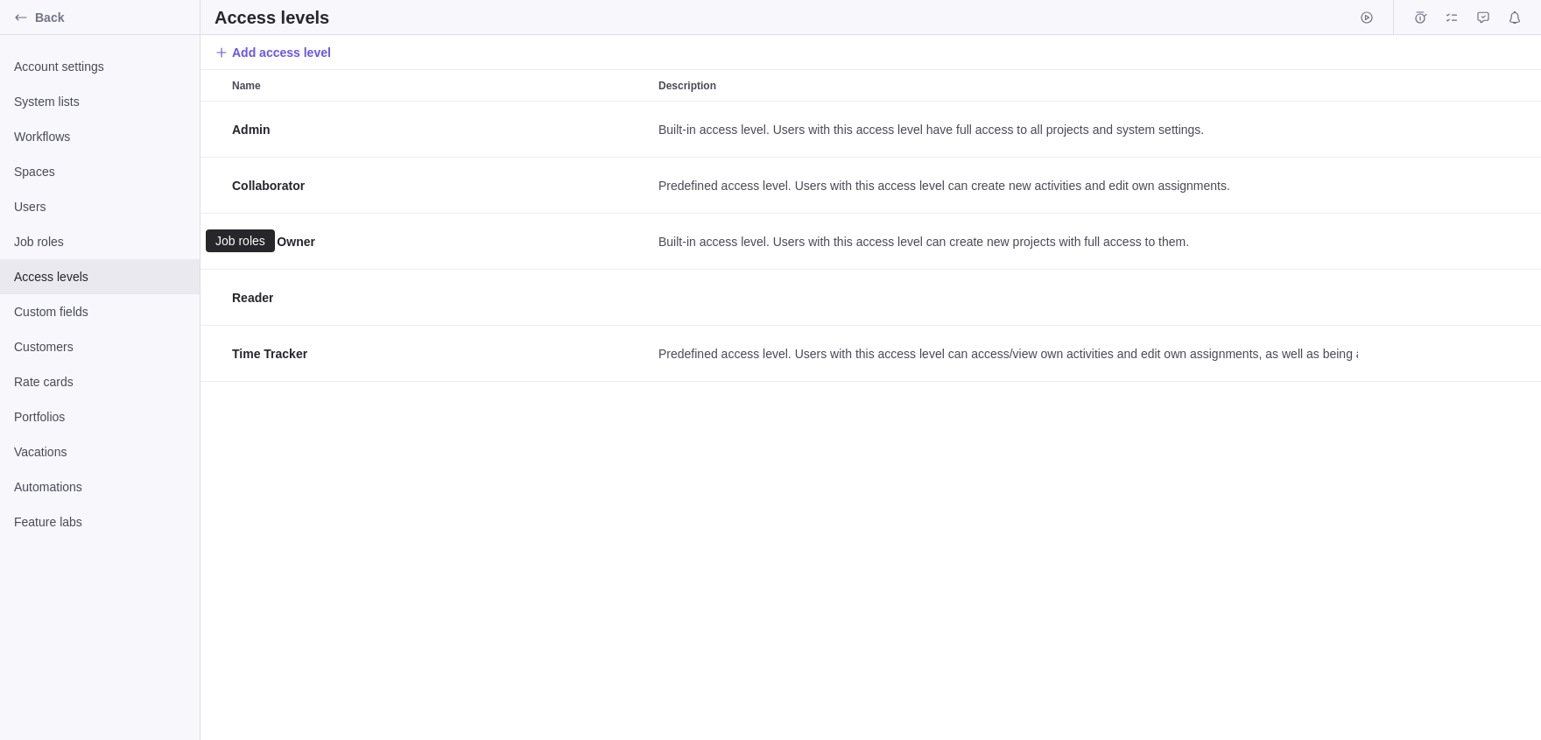
scroll to position [639, 1341]
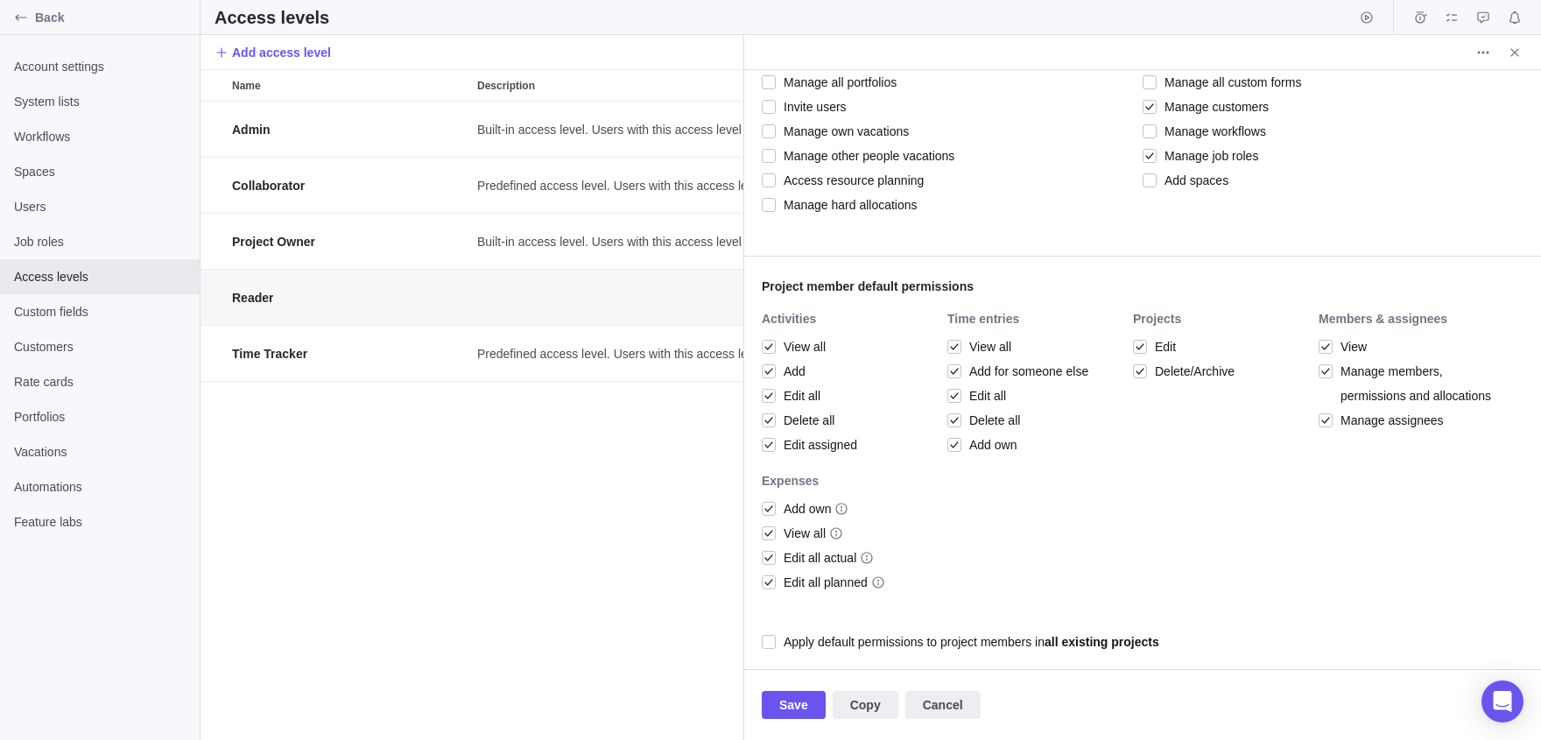
scroll to position [359, 0]
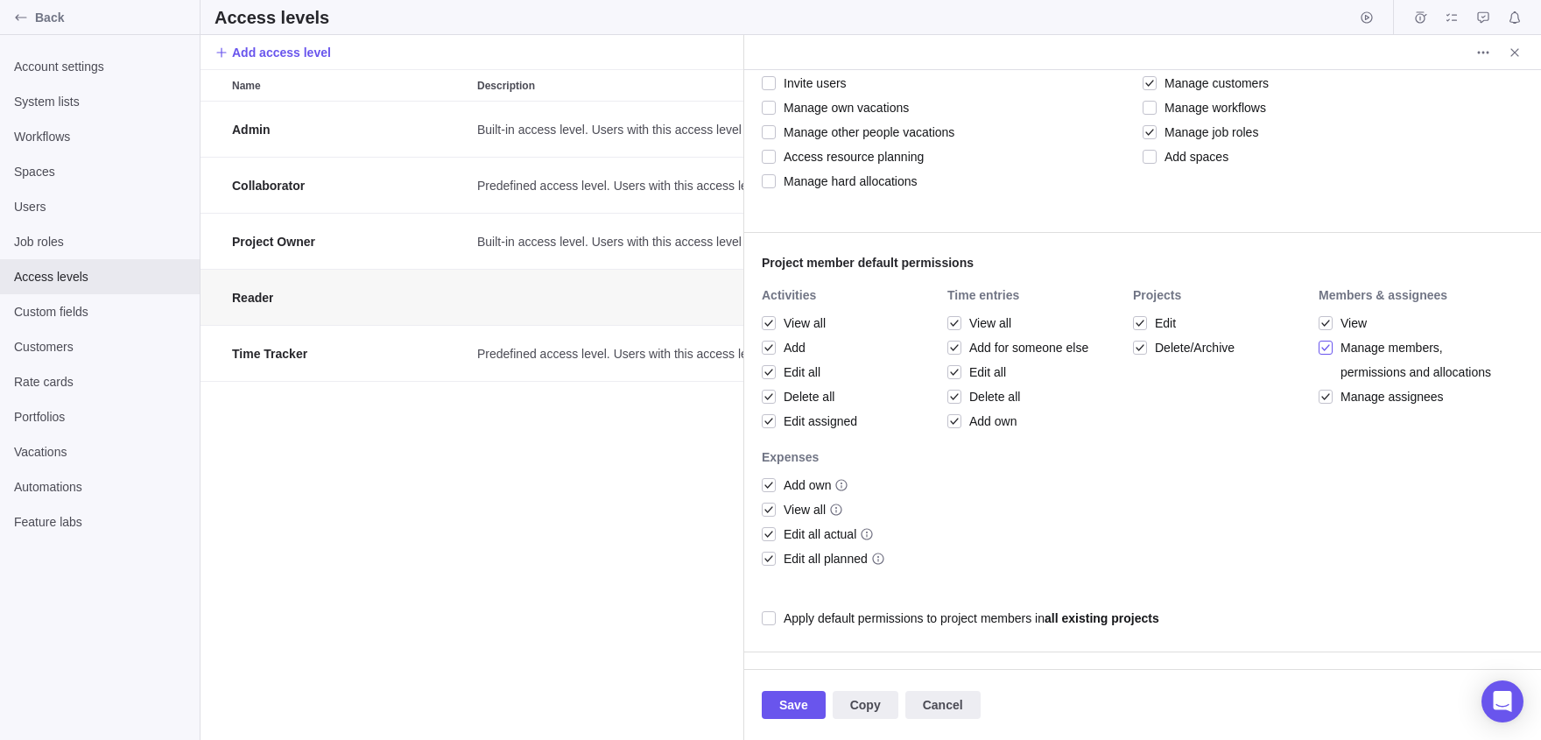
click at [1319, 347] on div at bounding box center [1326, 347] width 14 height 25
click at [800, 701] on span "Save" at bounding box center [793, 704] width 29 height 21
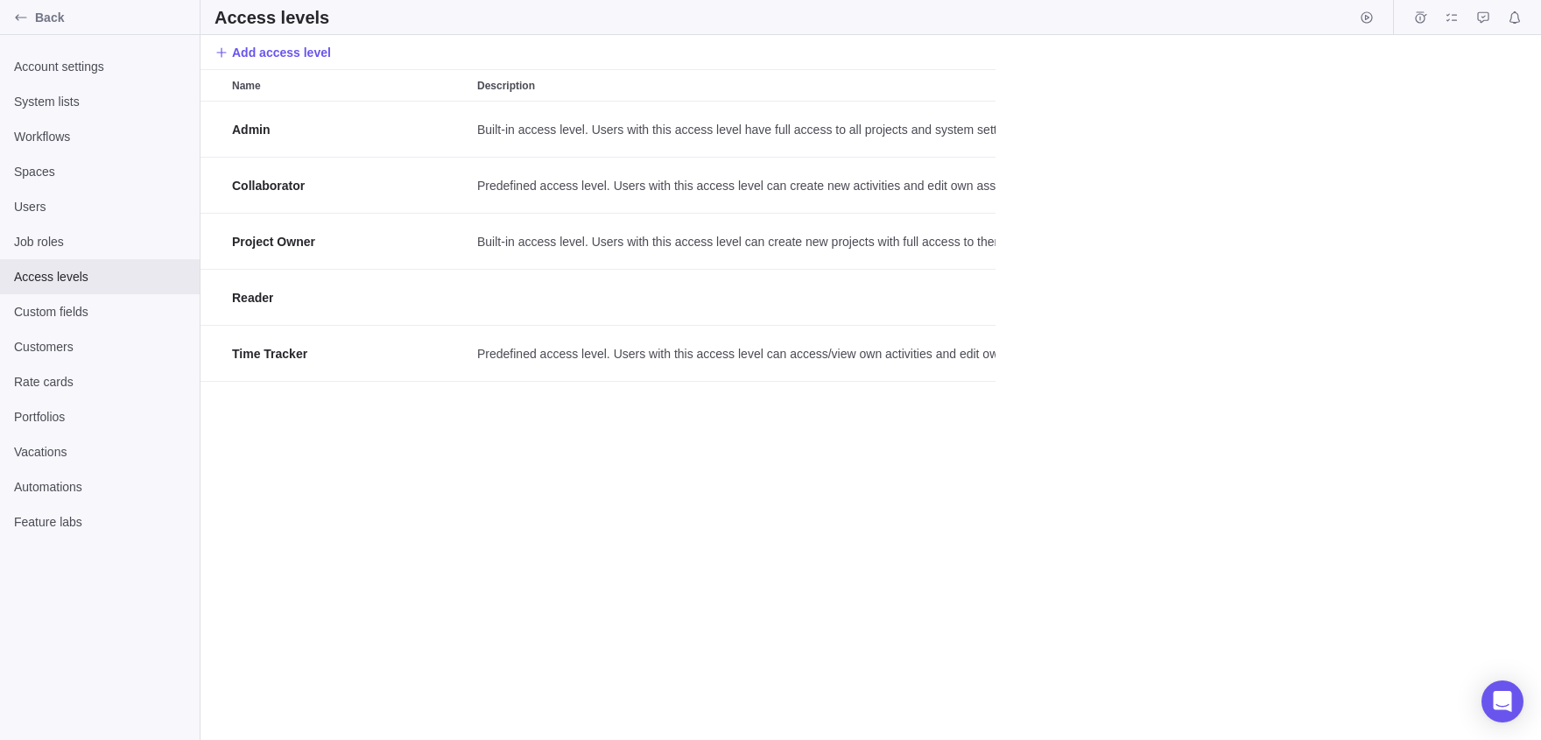
scroll to position [639, 1341]
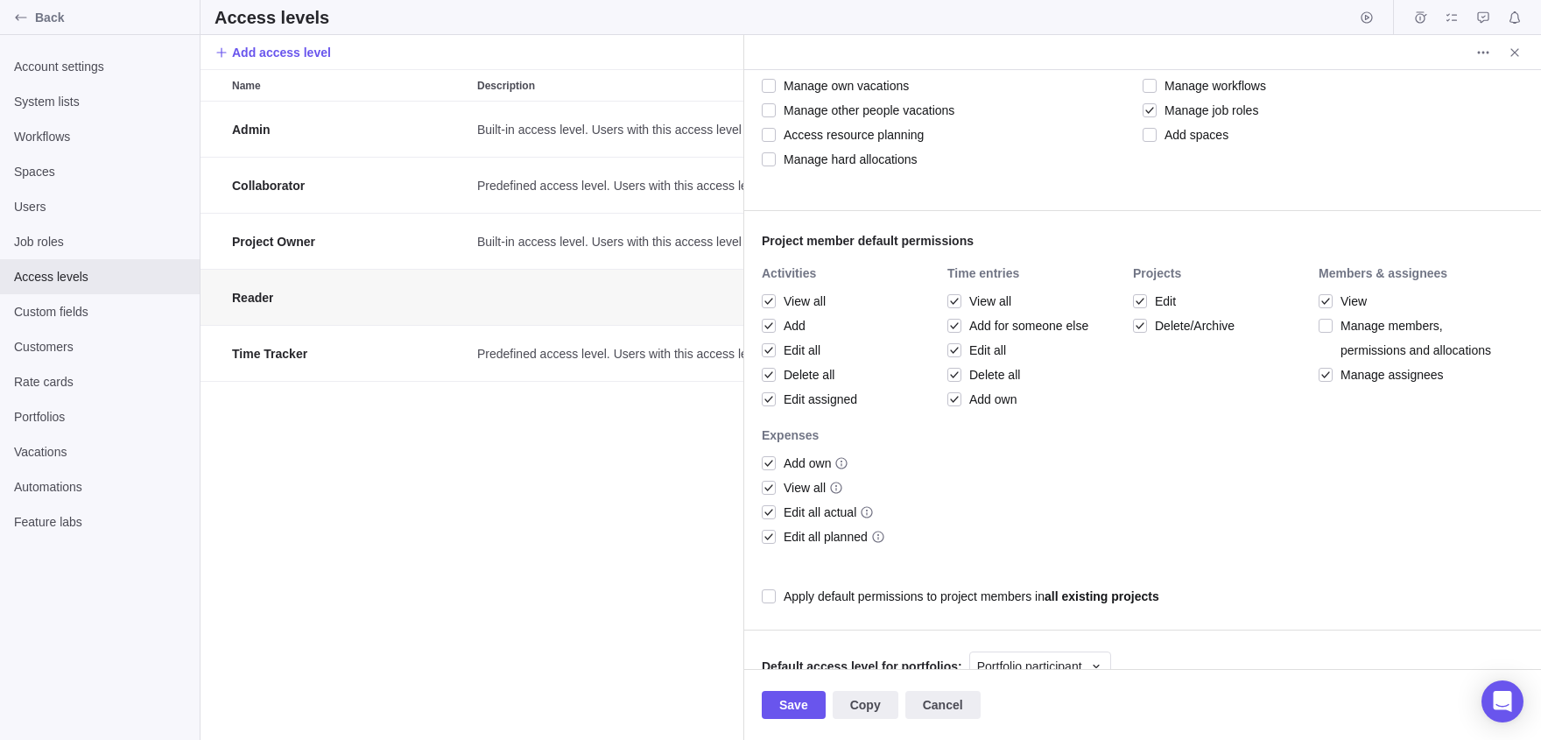
scroll to position [377, 0]
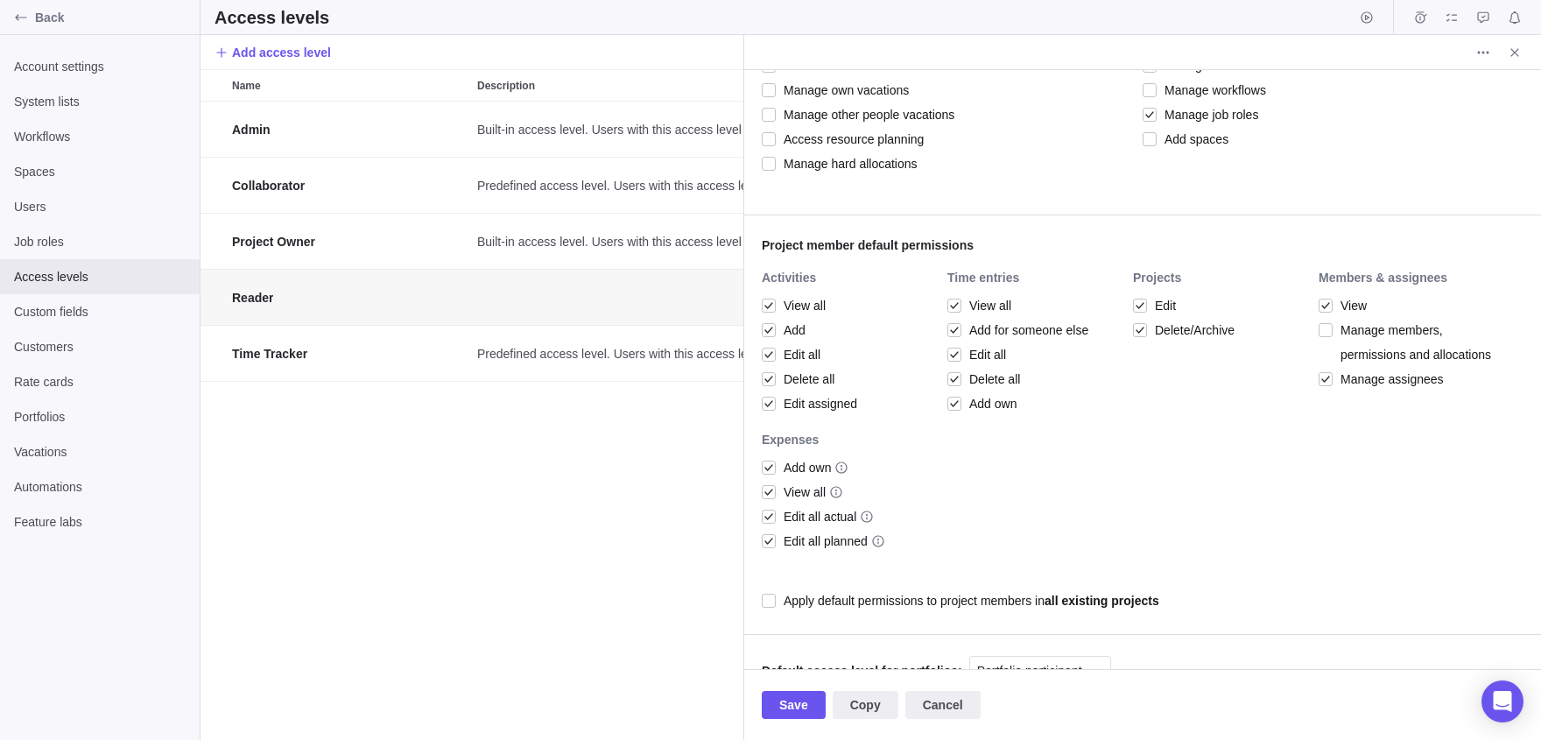
click at [567, 600] on div "Admin Built-in access level. Users with this access level have full access to a…" at bounding box center [472, 421] width 543 height 638
drag, startPoint x: 884, startPoint y: 699, endPoint x: 924, endPoint y: 702, distance: 40.4
click at [920, 701] on div "Save Copy Cancel" at bounding box center [1142, 704] width 797 height 71
click at [933, 702] on span "Cancel" at bounding box center [943, 704] width 40 height 21
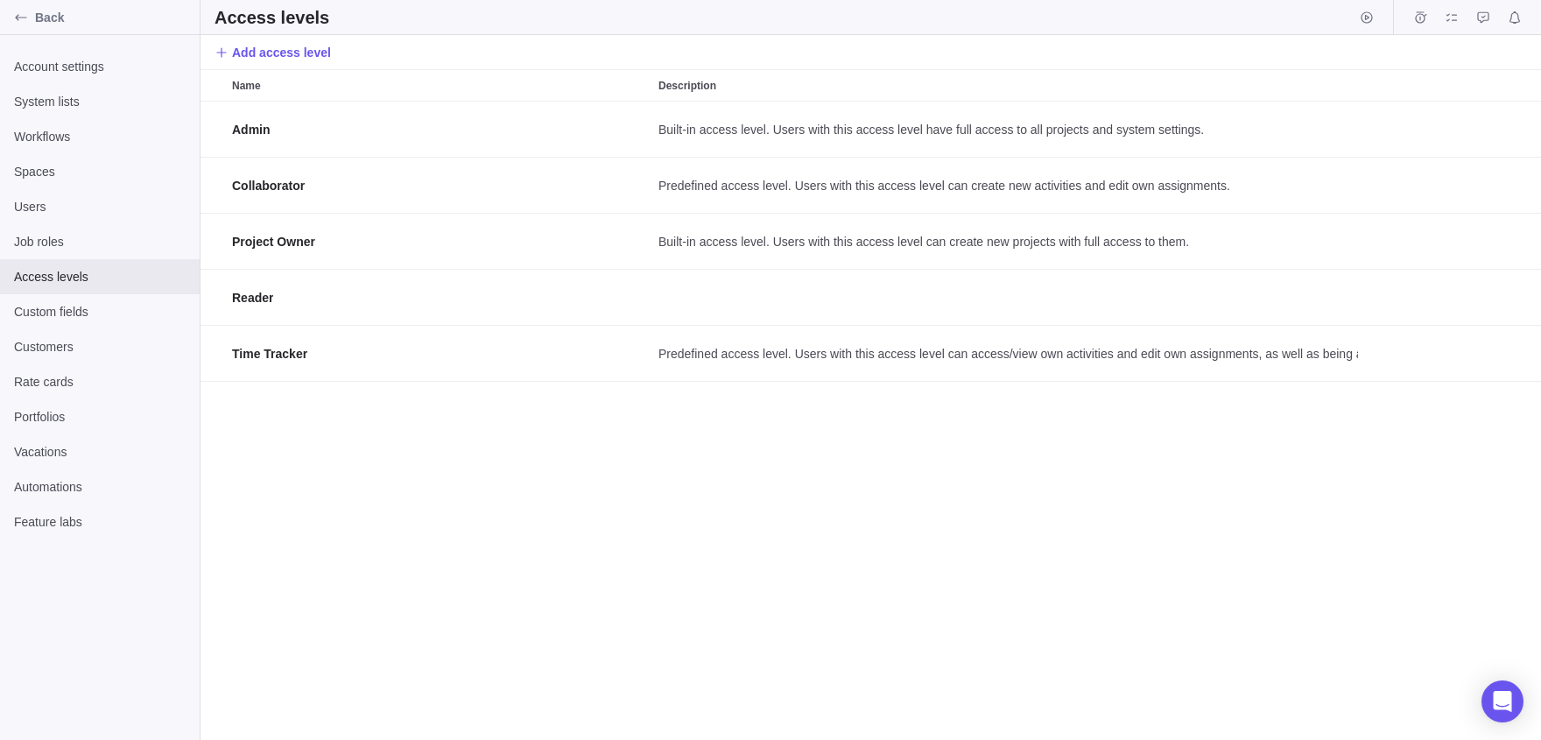
scroll to position [639, 1341]
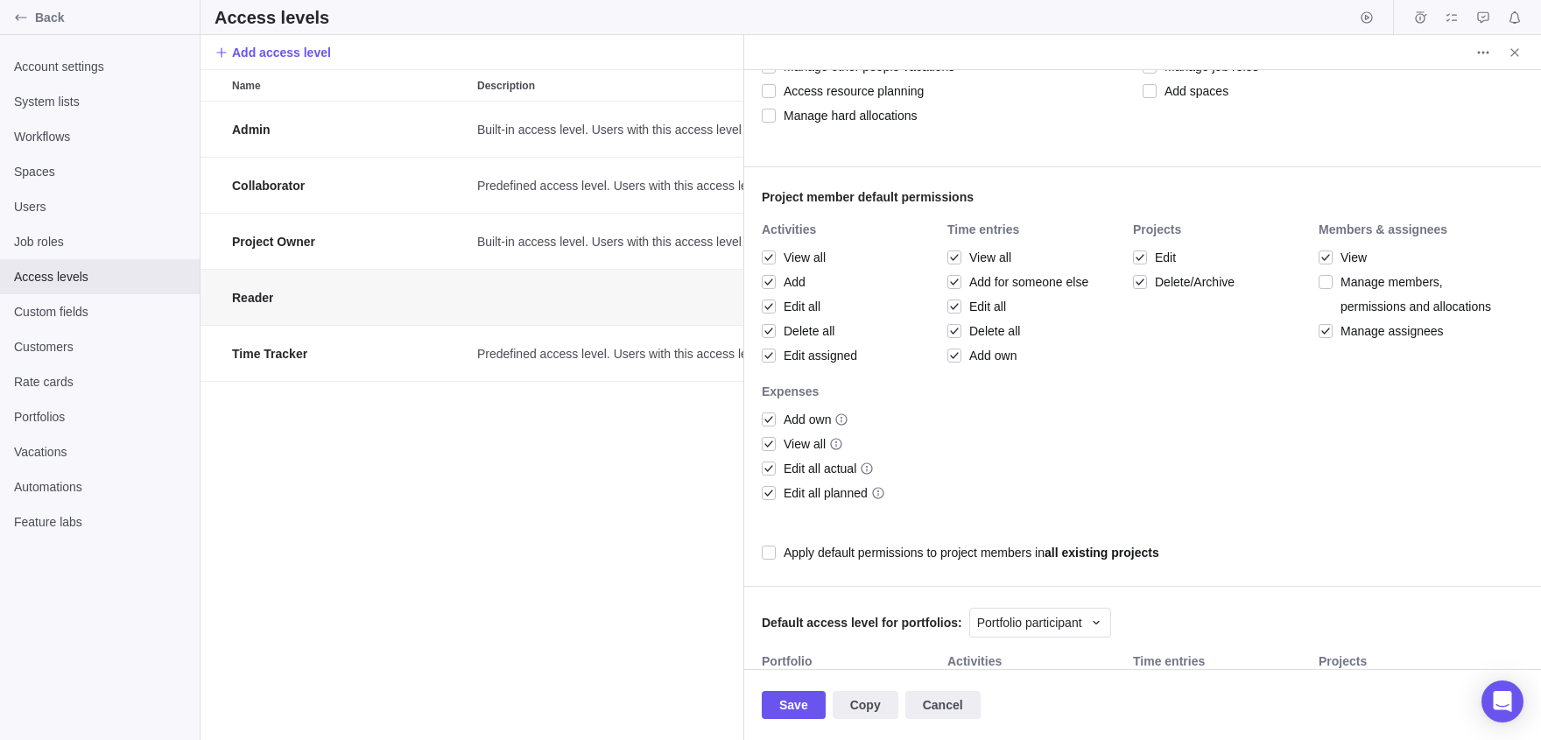
scroll to position [437, 0]
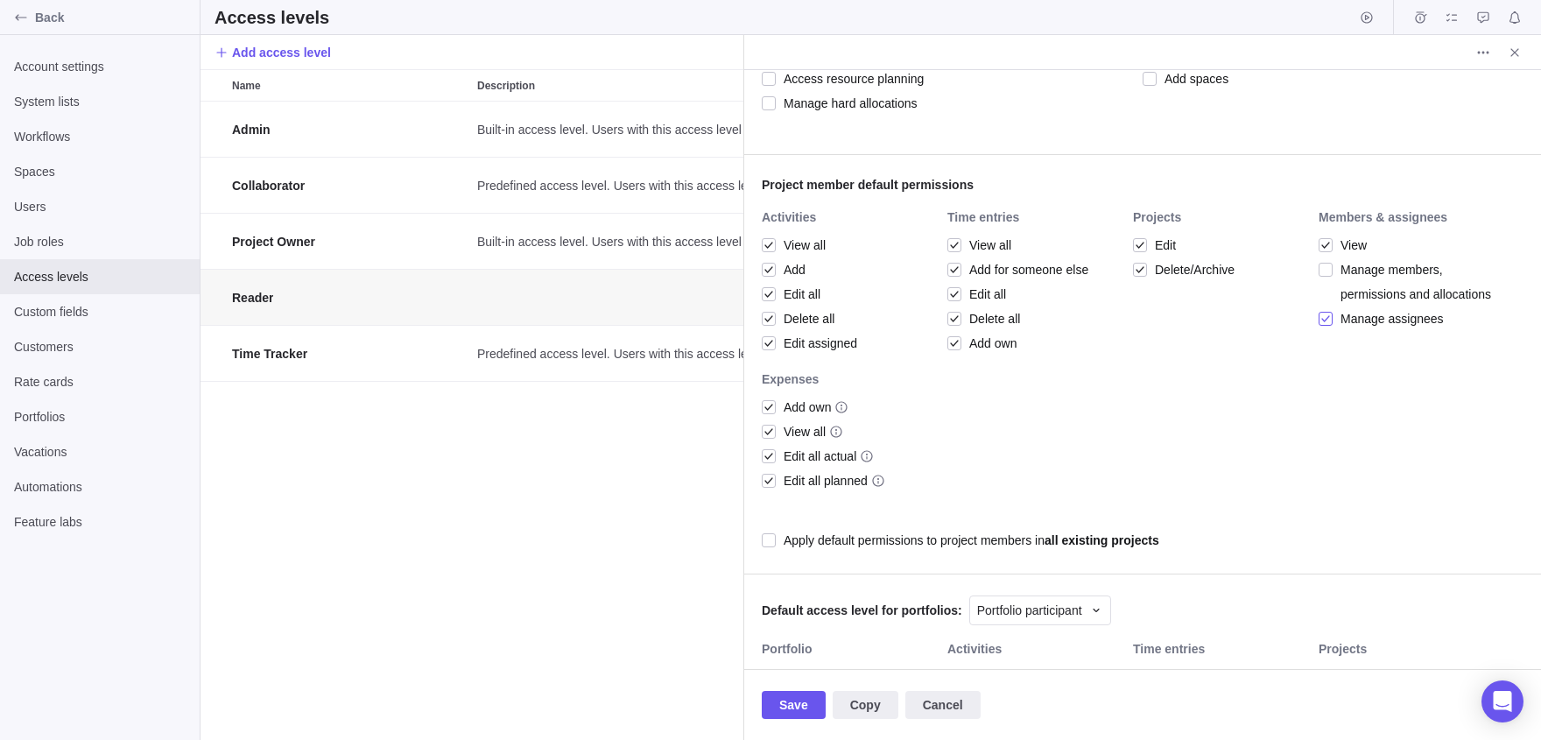
type textarea "x"
click at [1326, 331] on div at bounding box center [1326, 319] width 14 height 25
click at [784, 706] on span "Save" at bounding box center [793, 704] width 29 height 21
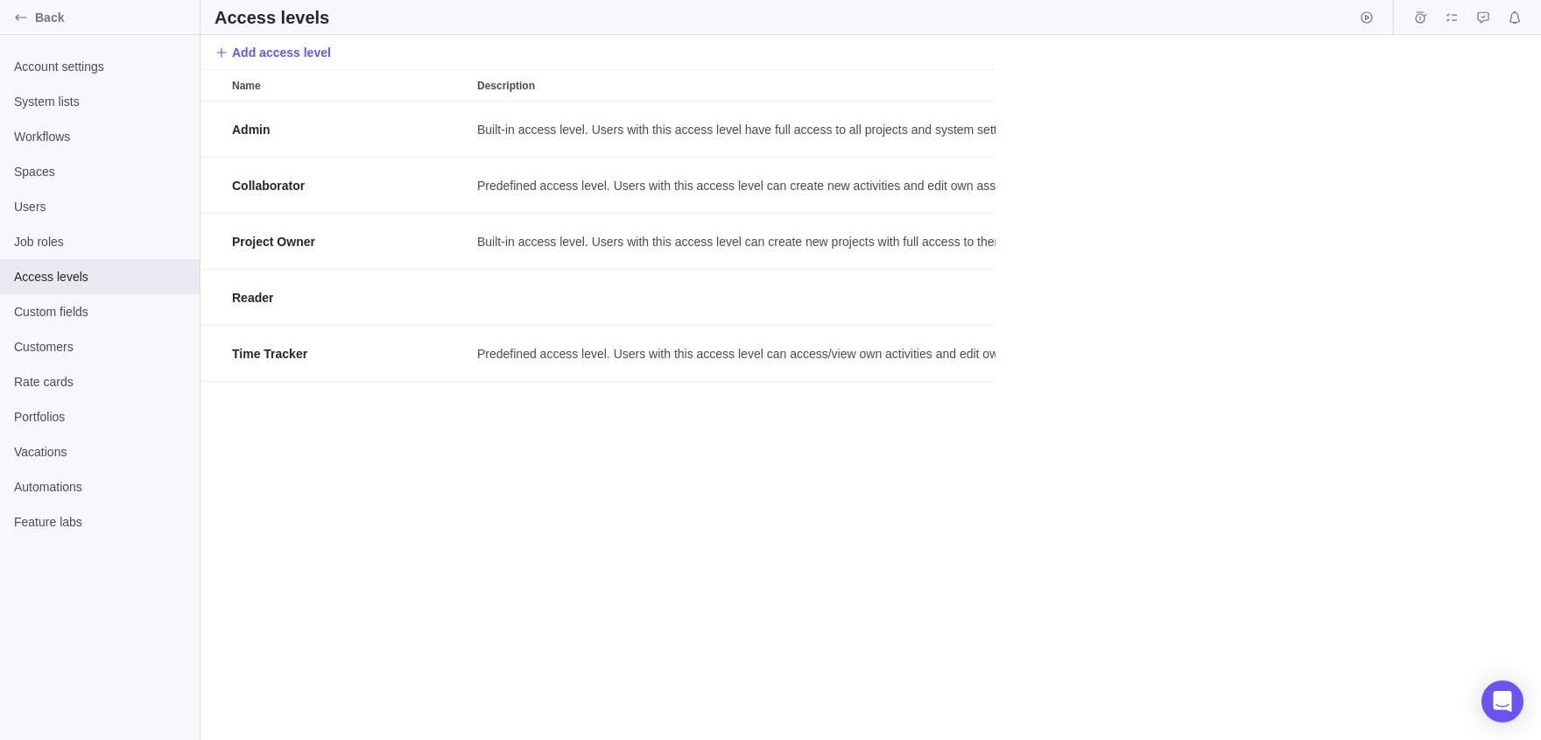
scroll to position [639, 1341]
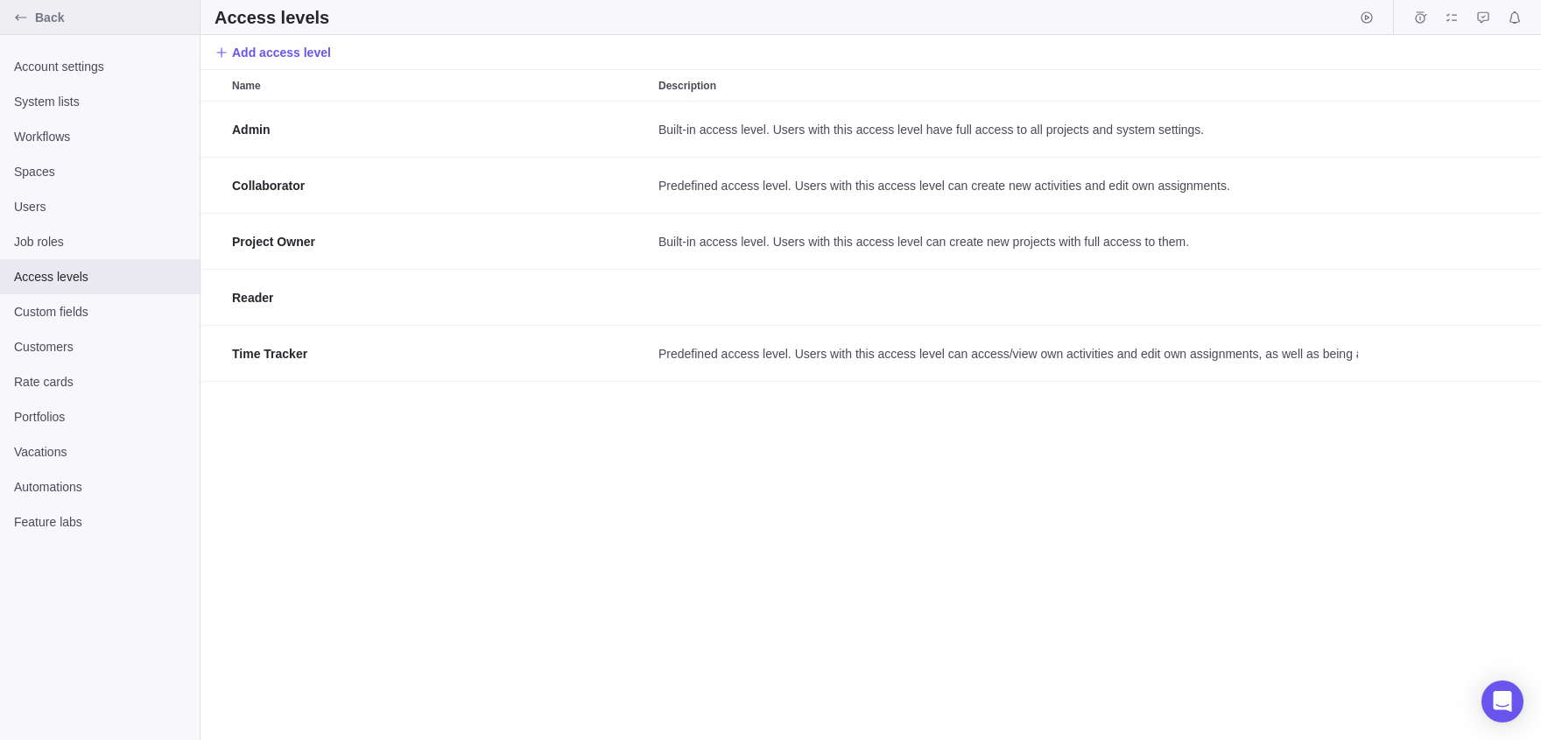
click at [25, 15] on icon "Back" at bounding box center [21, 18] width 14 height 14
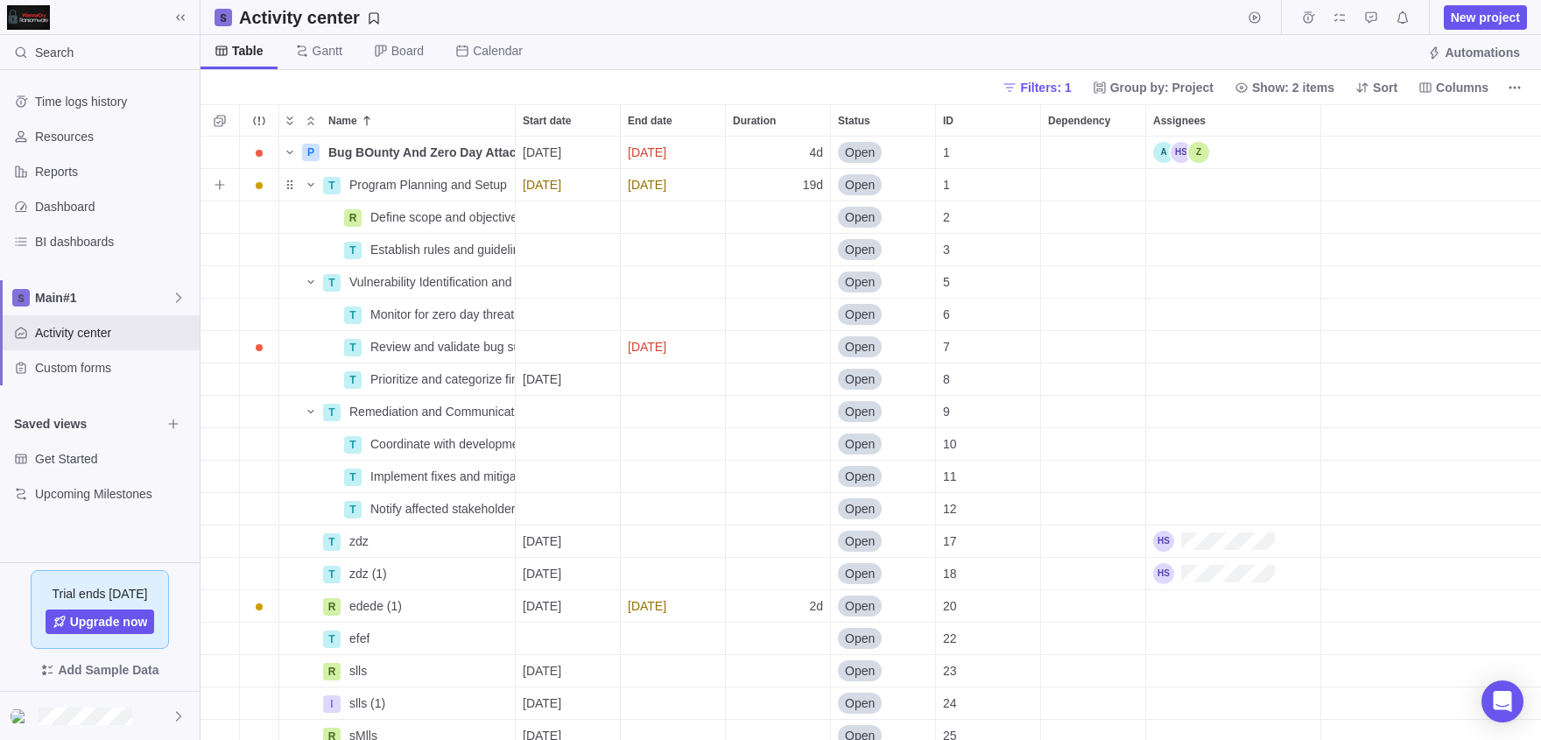
scroll to position [603, 1341]
click at [290, 155] on icon "Name" at bounding box center [290, 152] width 14 height 14
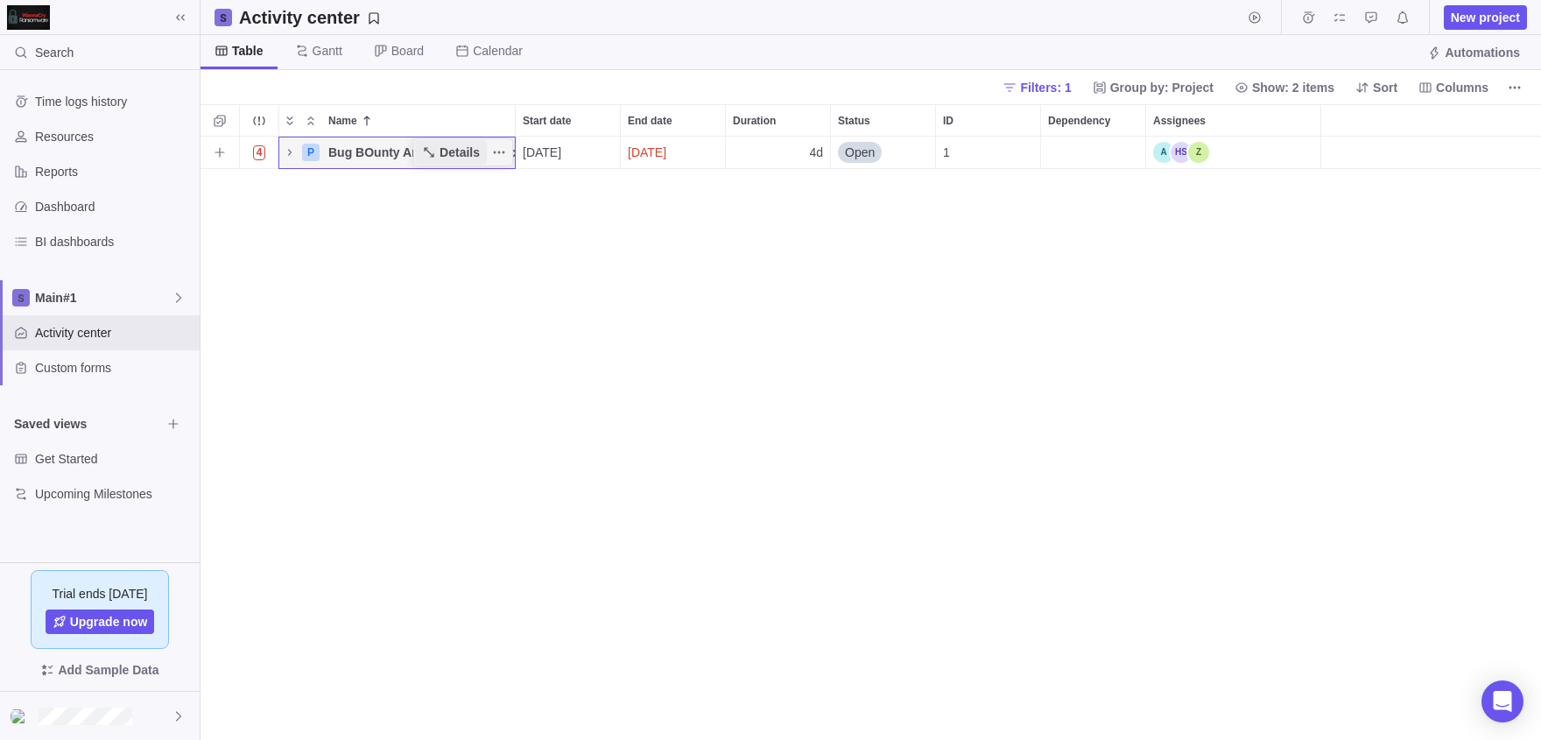
click at [448, 151] on span "Details" at bounding box center [460, 153] width 40 height 18
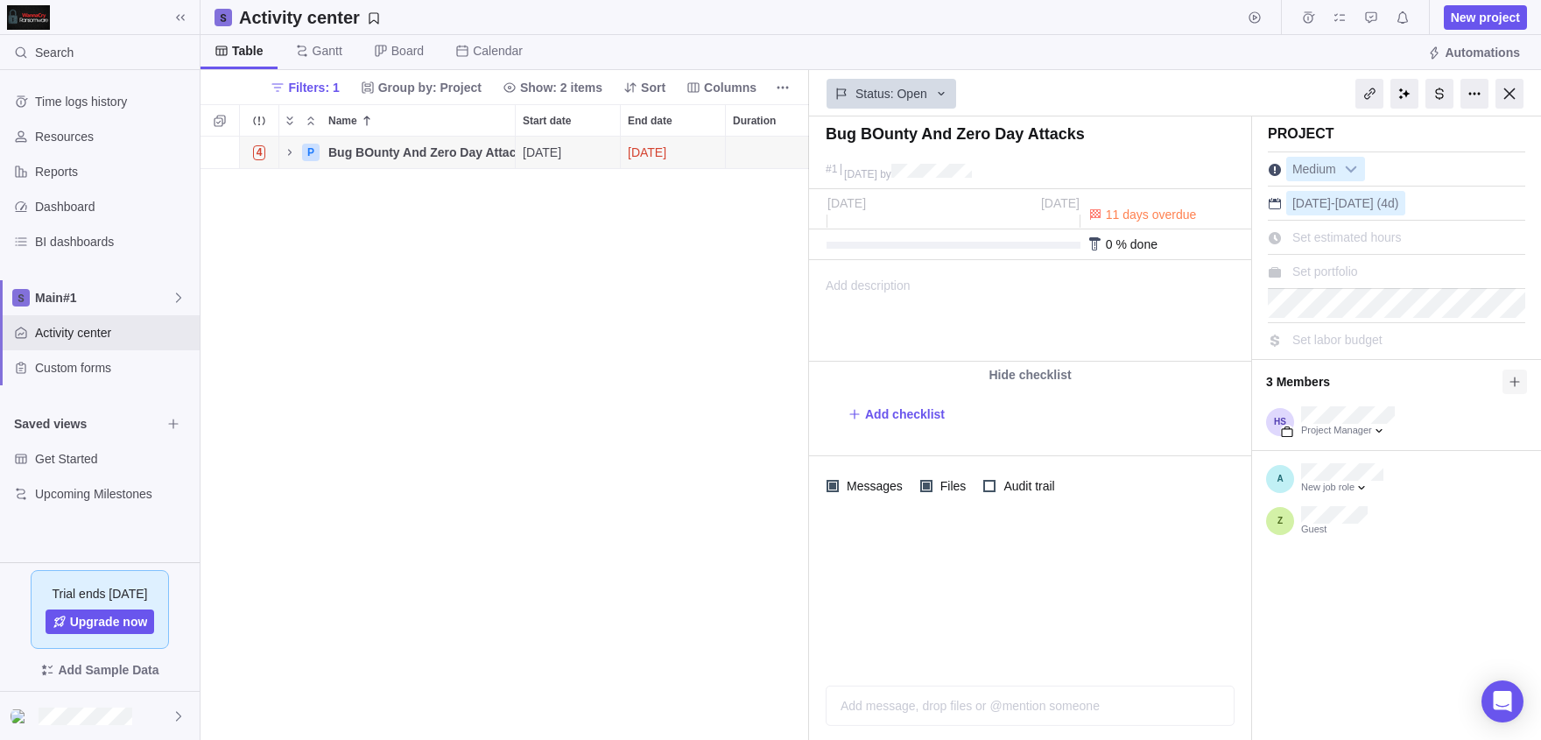
click at [1512, 385] on icon at bounding box center [1515, 382] width 14 height 14
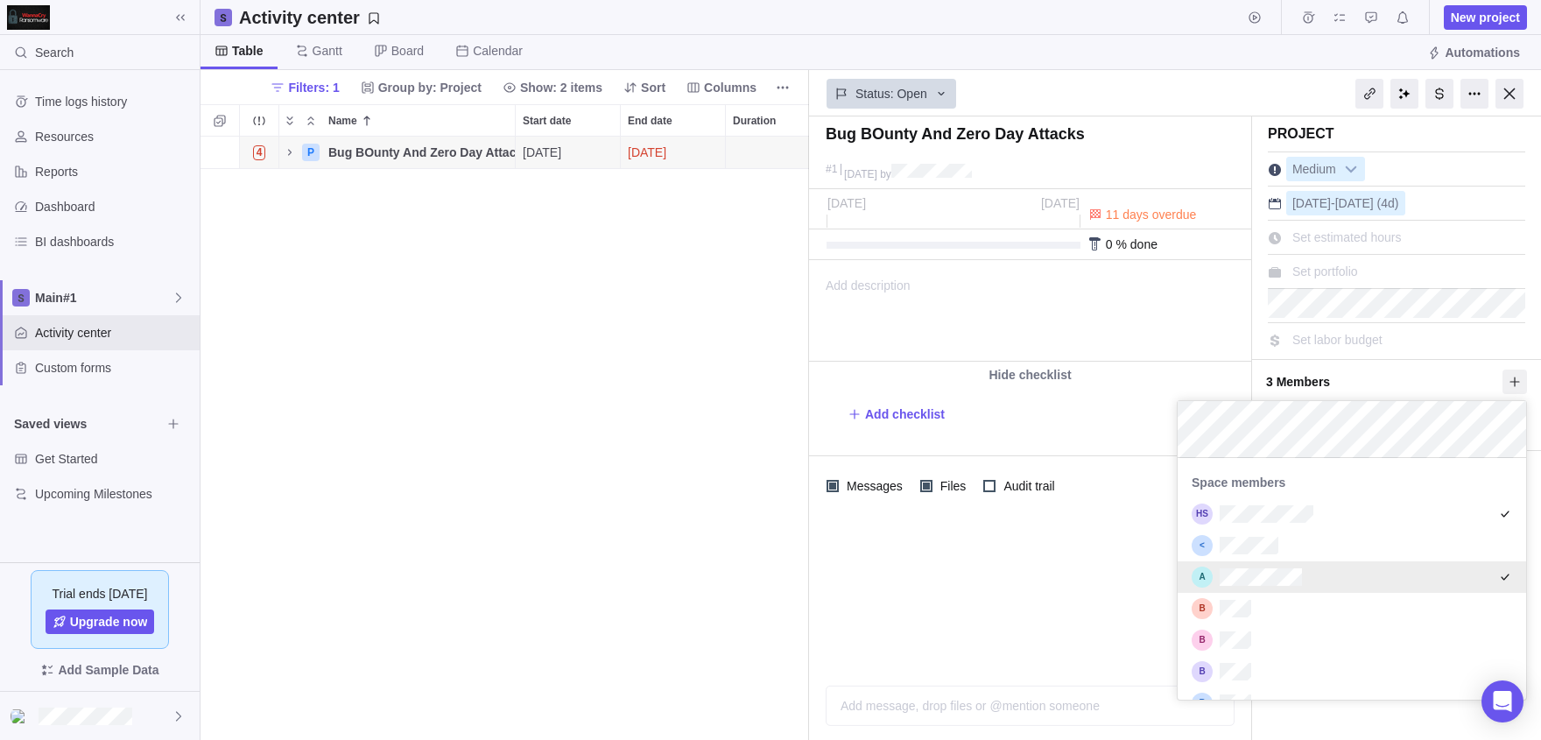
scroll to position [399, 0]
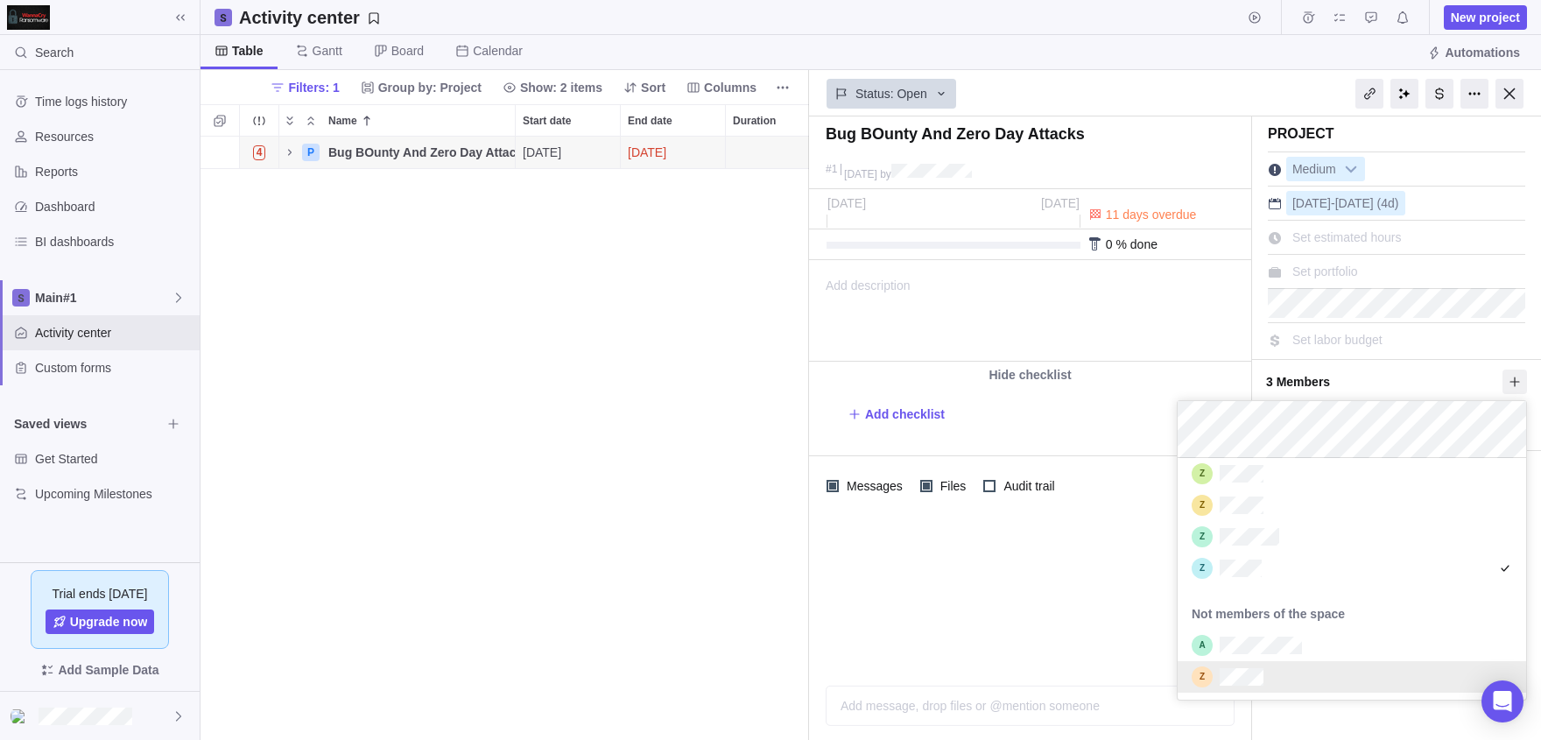
click at [1286, 677] on div "grid" at bounding box center [1352, 677] width 349 height 32
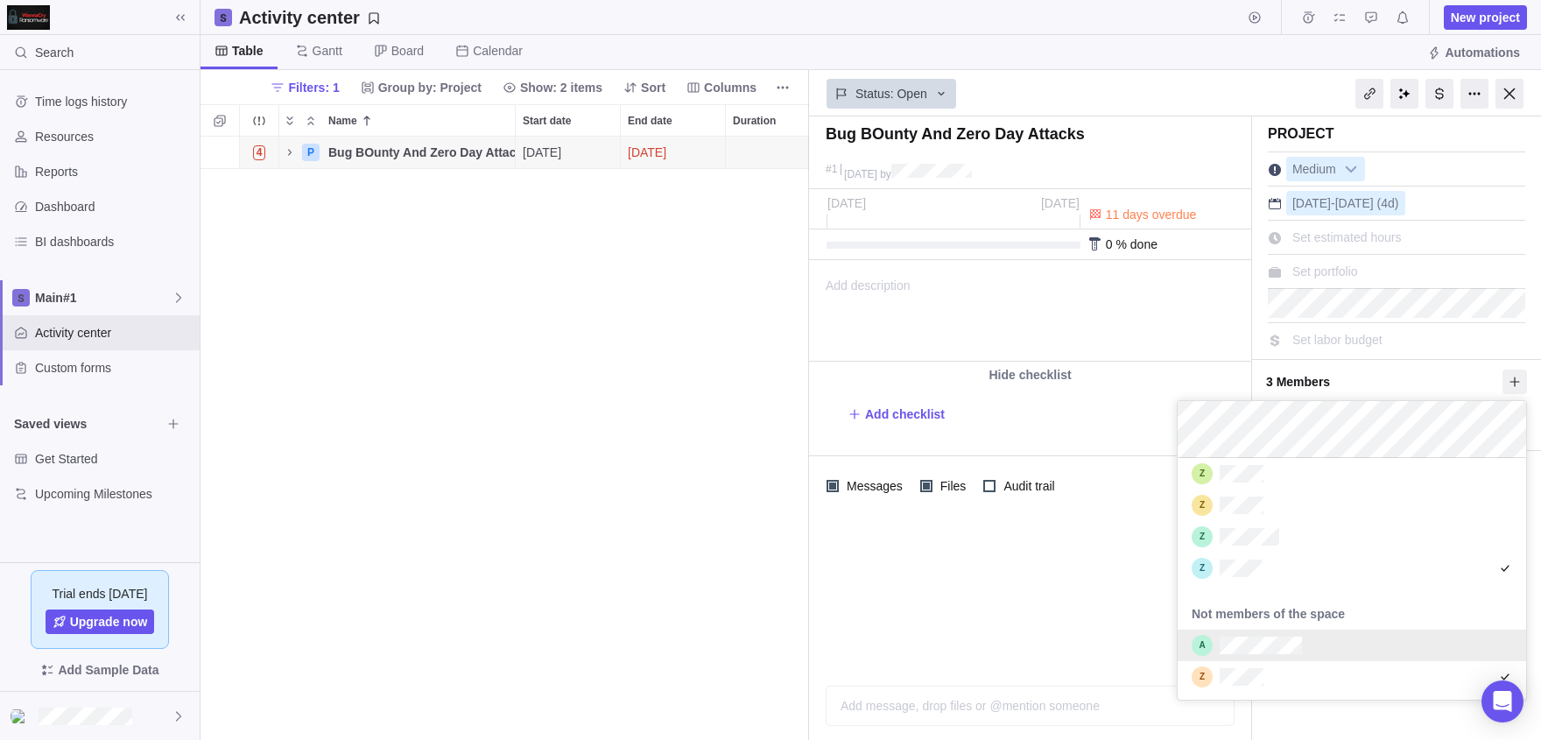
click at [1033, 613] on div "Bug BOunty And Zero Day Attacks #[DATE] by Project was completed on its planned…" at bounding box center [1175, 428] width 732 height 624
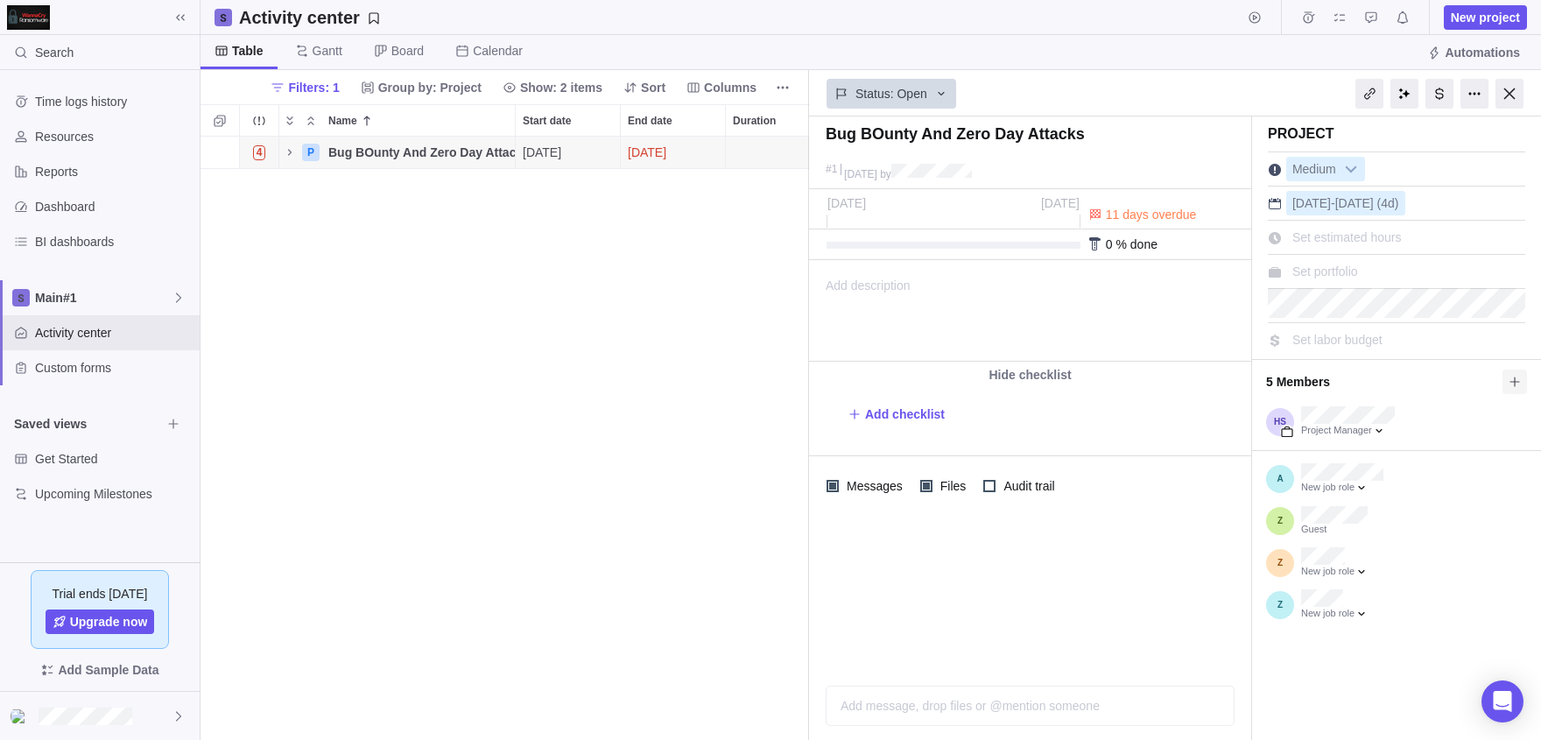
click at [1518, 385] on icon at bounding box center [1515, 382] width 14 height 14
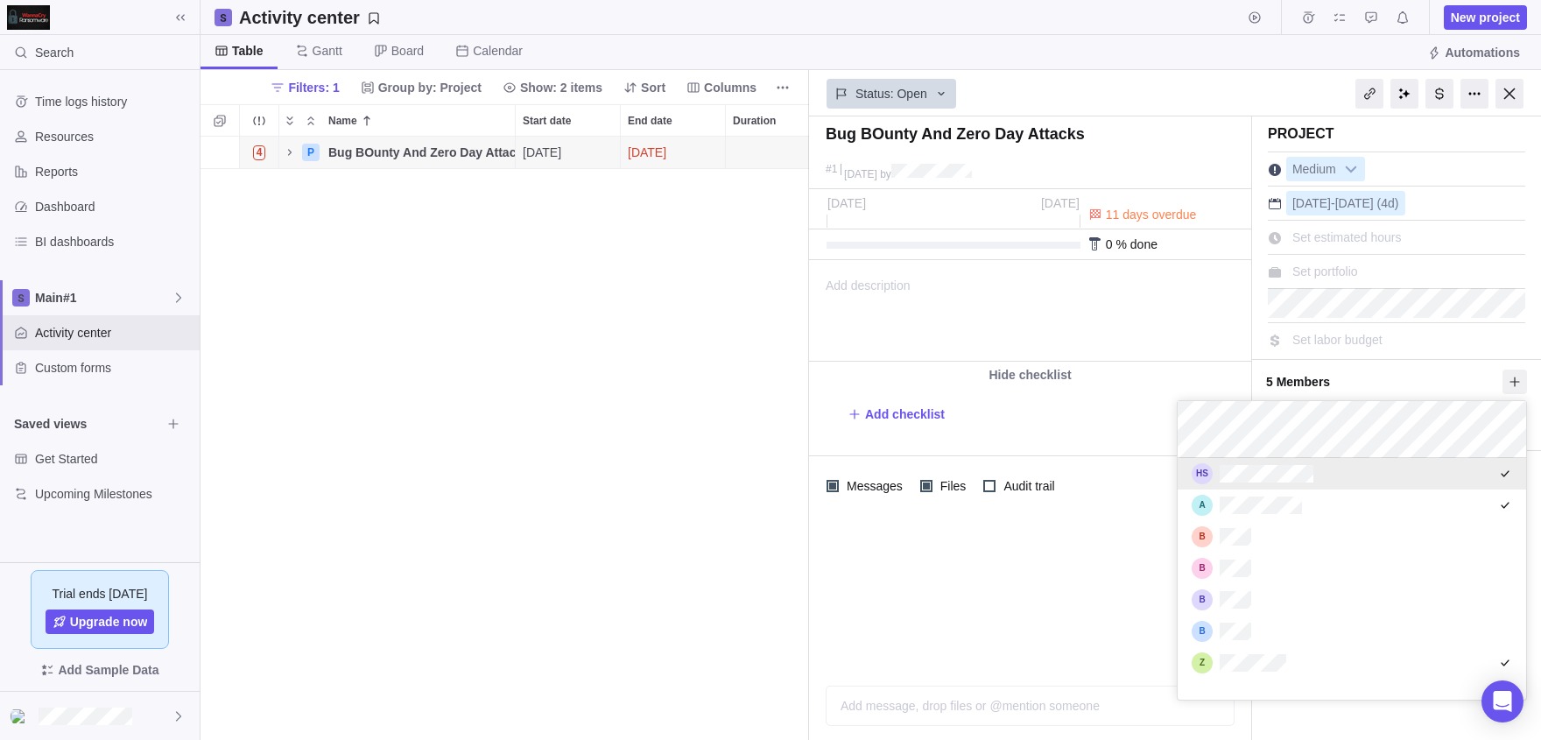
scroll to position [109, 349]
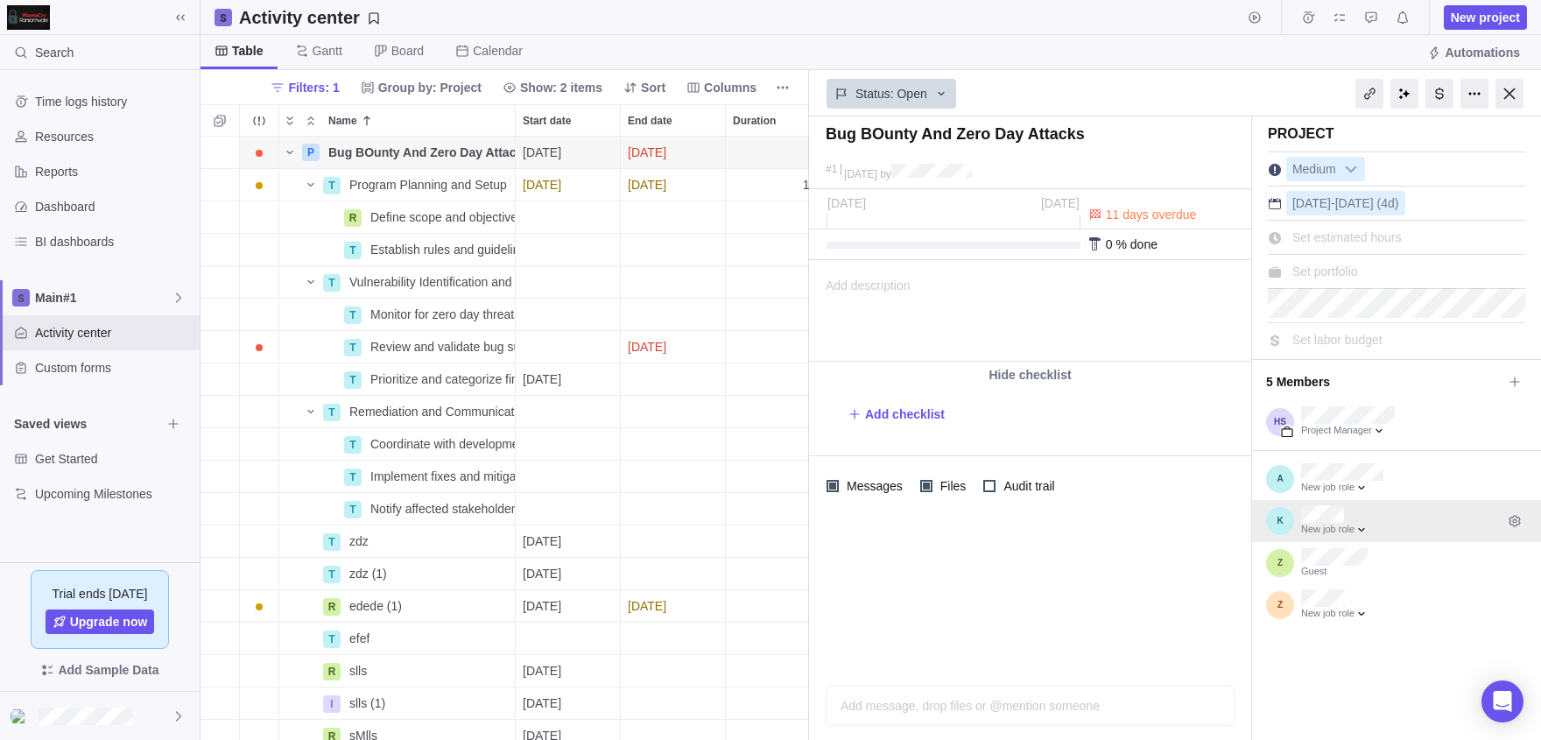
scroll to position [603, 609]
click at [1525, 383] on span at bounding box center [1515, 382] width 25 height 25
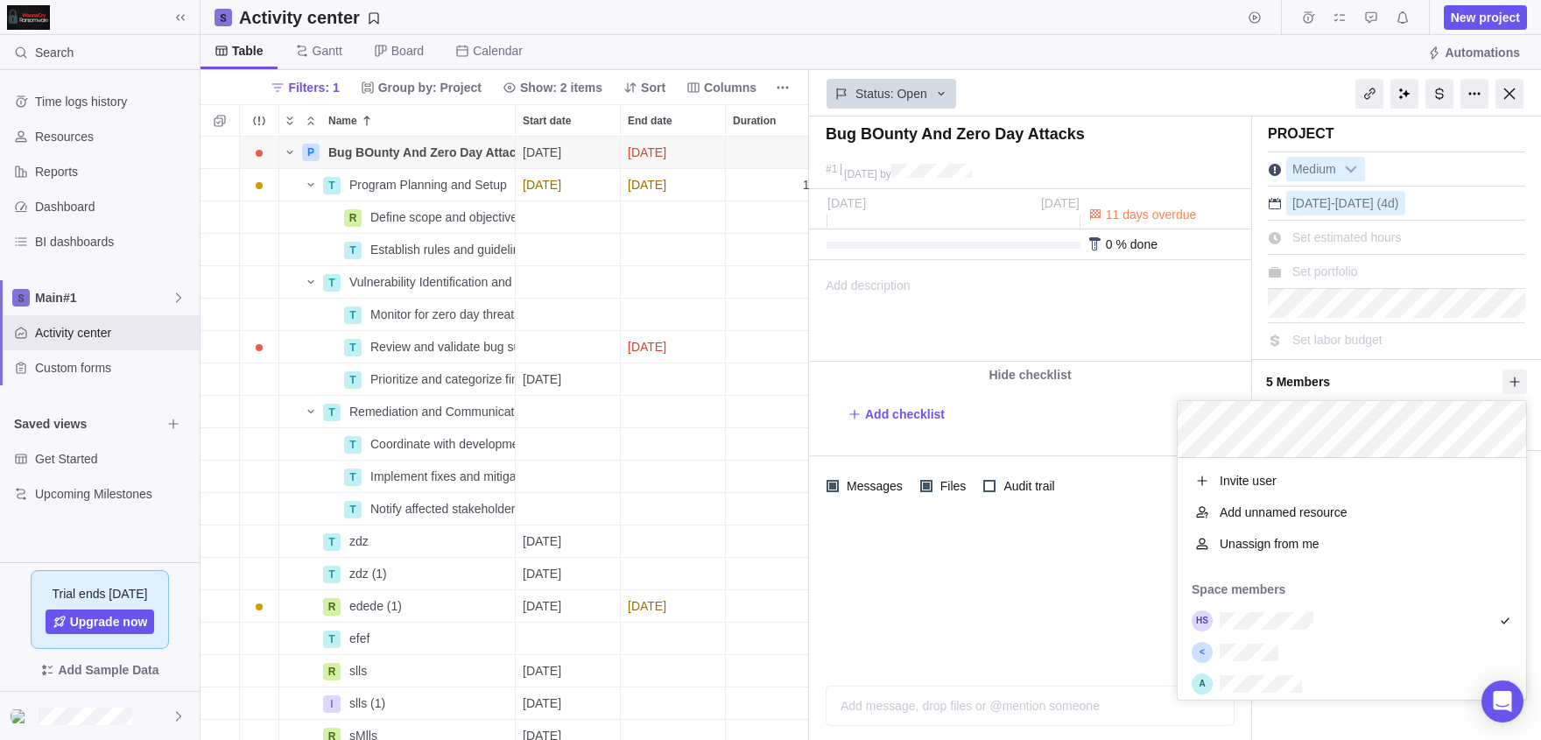
scroll to position [242, 349]
click at [1248, 661] on div "grid" at bounding box center [1352, 653] width 349 height 32
click at [1188, 530] on div "Add unnamed resource" at bounding box center [1352, 537] width 349 height 32
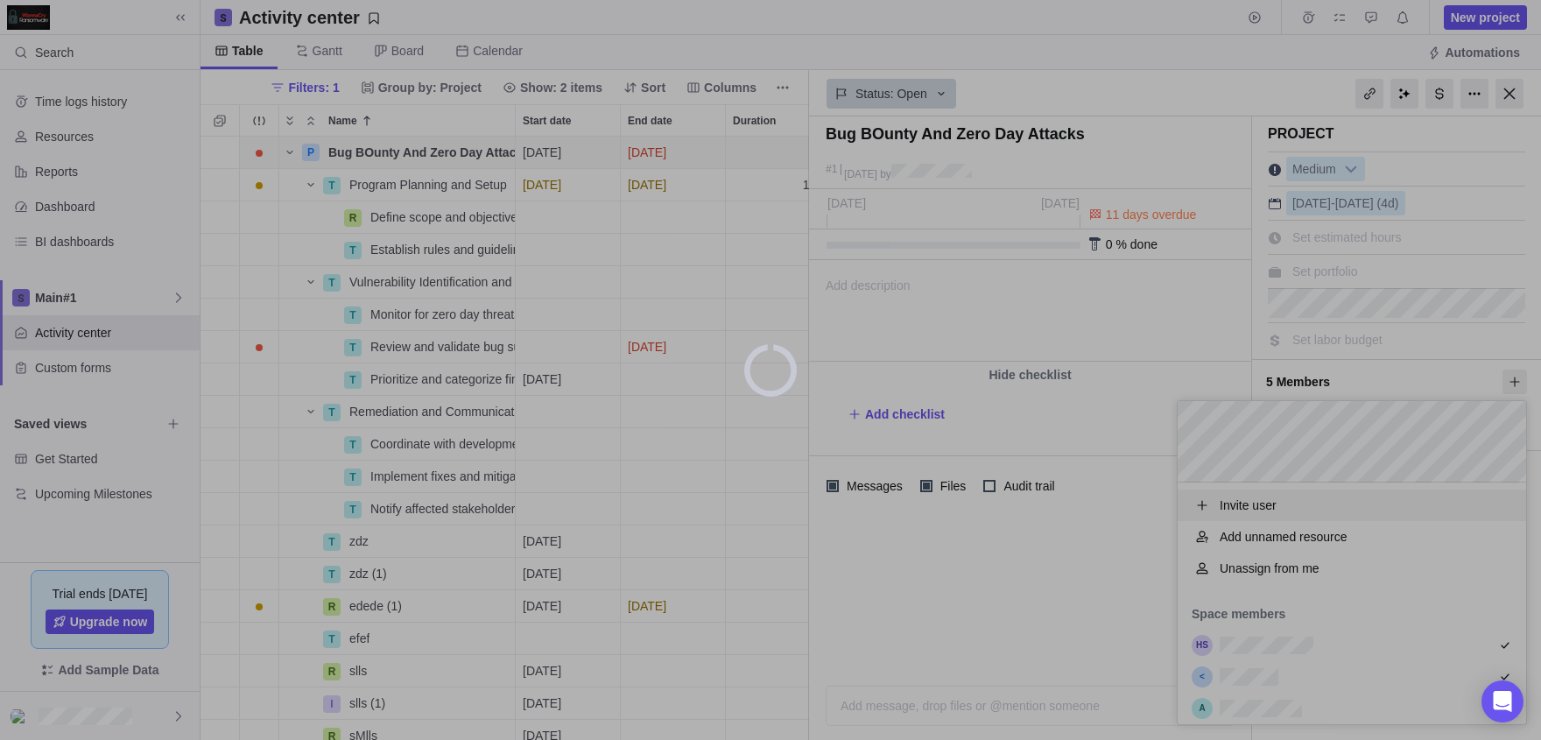
click at [1149, 532] on div at bounding box center [770, 370] width 1541 height 740
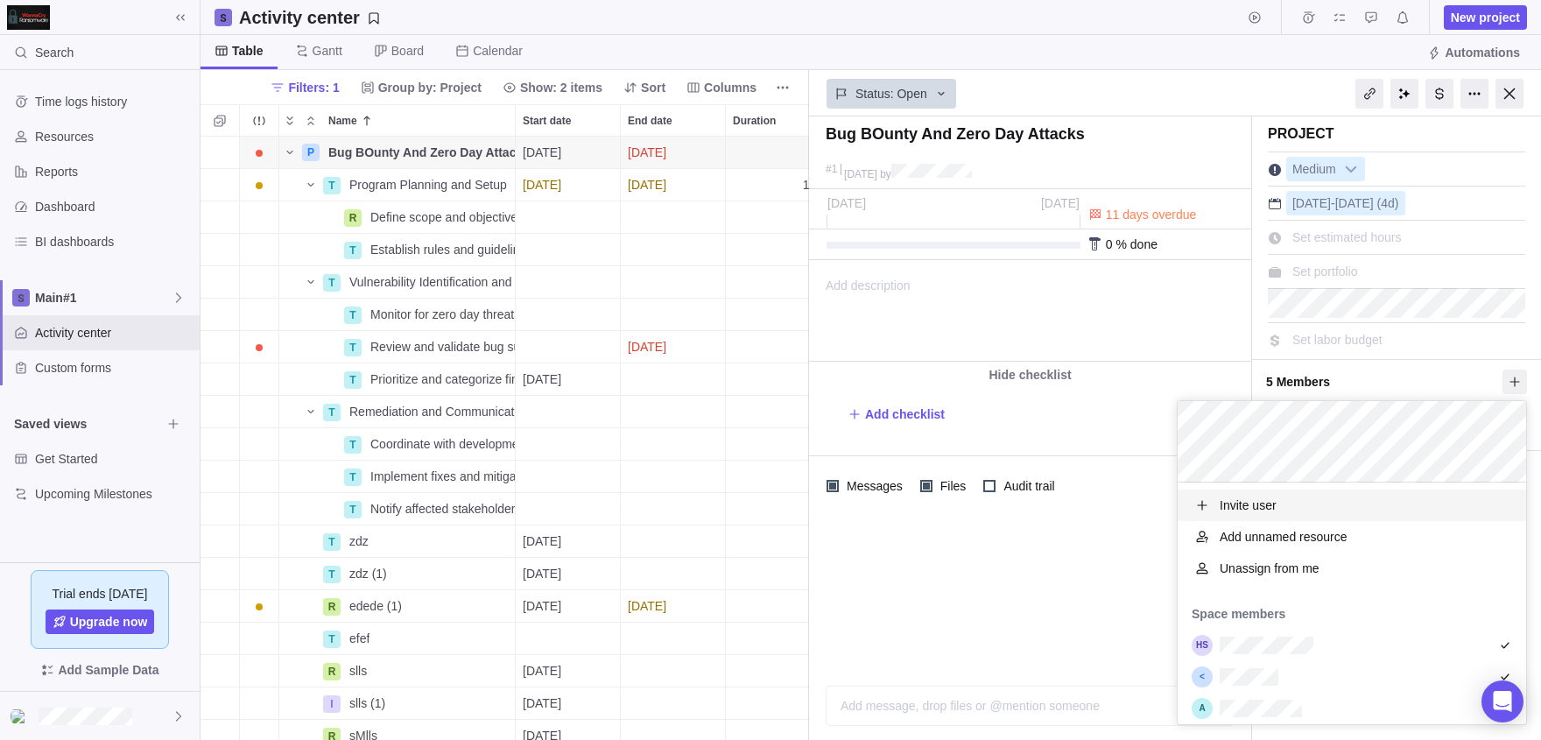
click at [1055, 408] on div "Bug BOunty And Zero Day Attacks #[DATE] by Project was completed on its planned…" at bounding box center [1175, 428] width 732 height 624
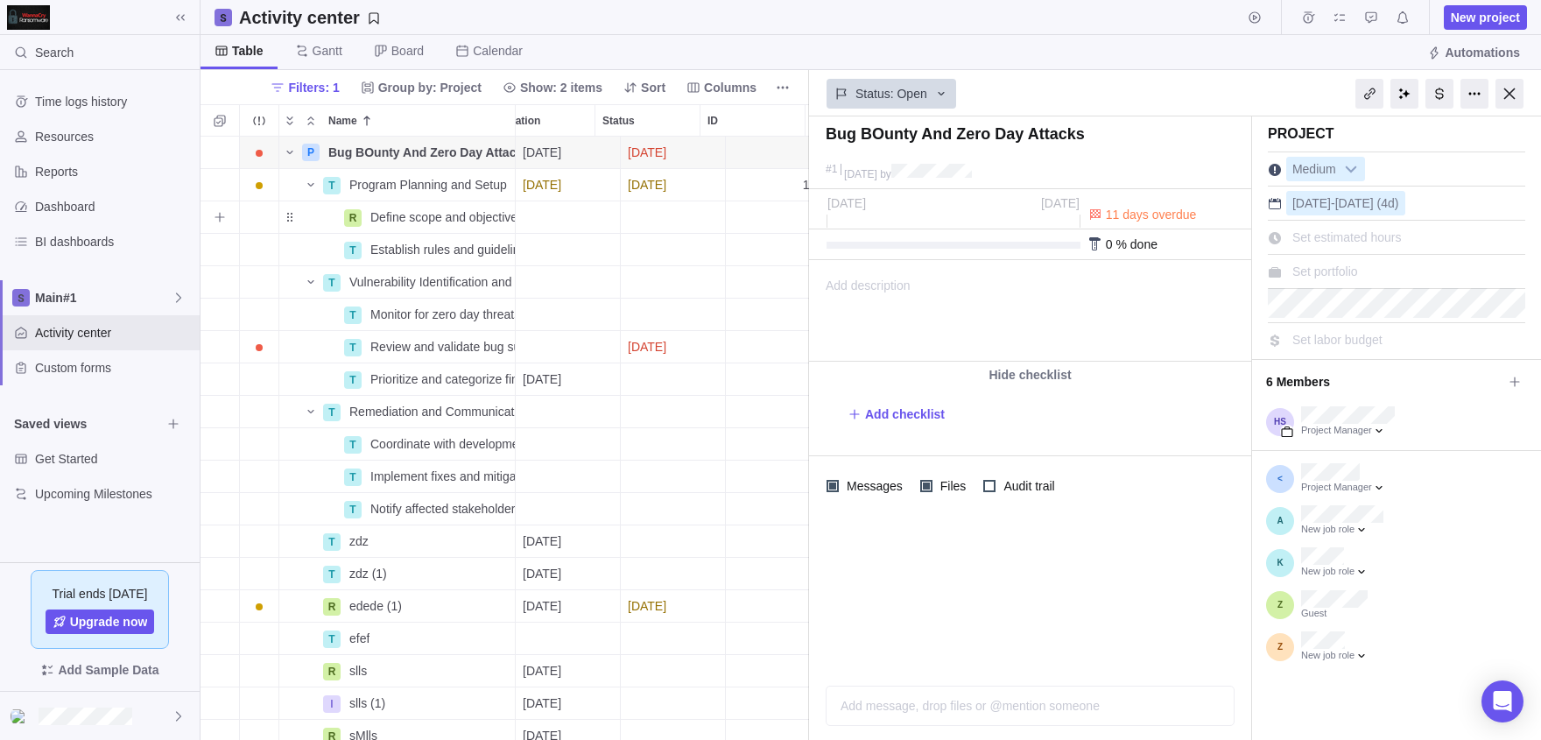
scroll to position [0, 0]
click at [297, 152] on span "Name" at bounding box center [289, 152] width 21 height 25
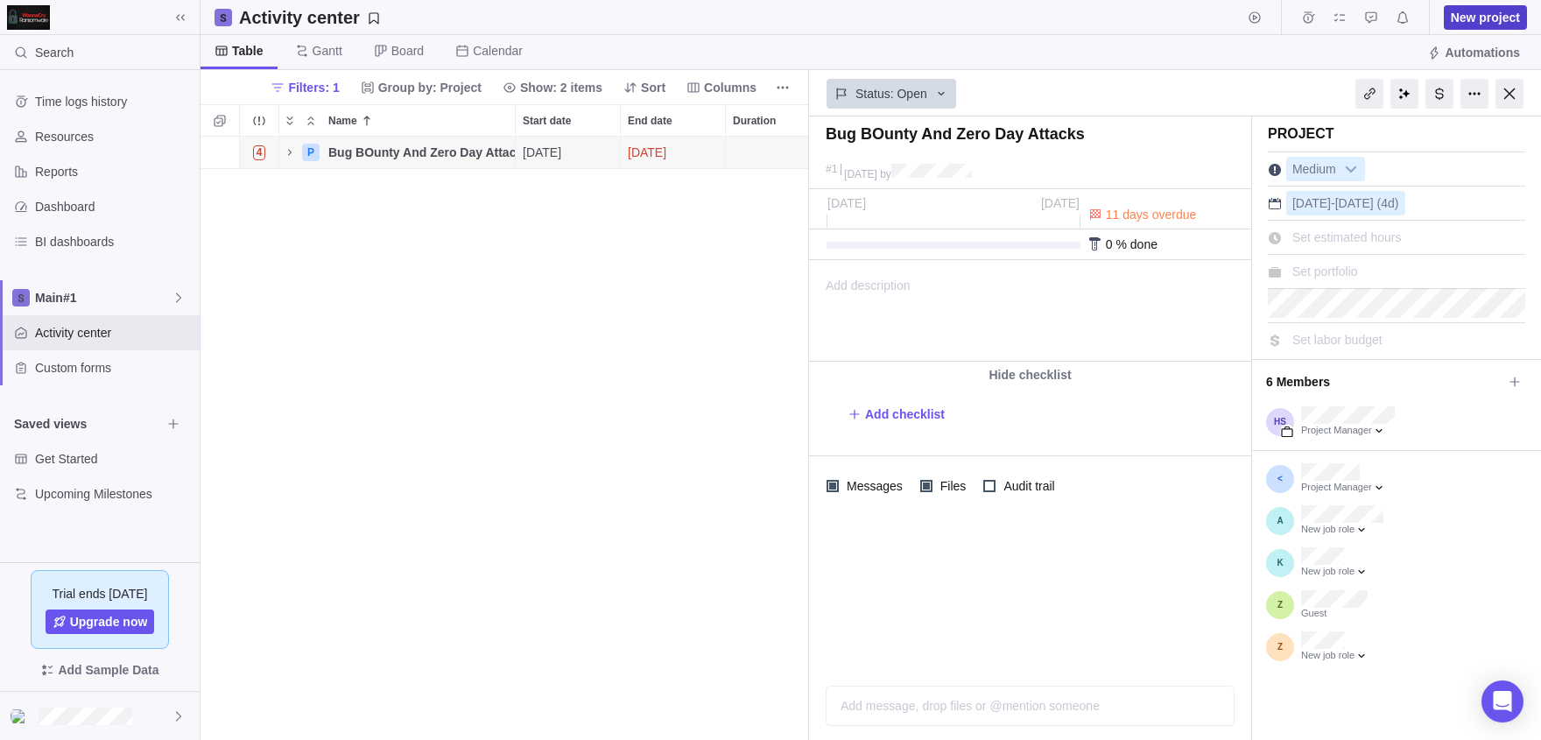
click at [1514, 18] on span "New project" at bounding box center [1485, 18] width 69 height 18
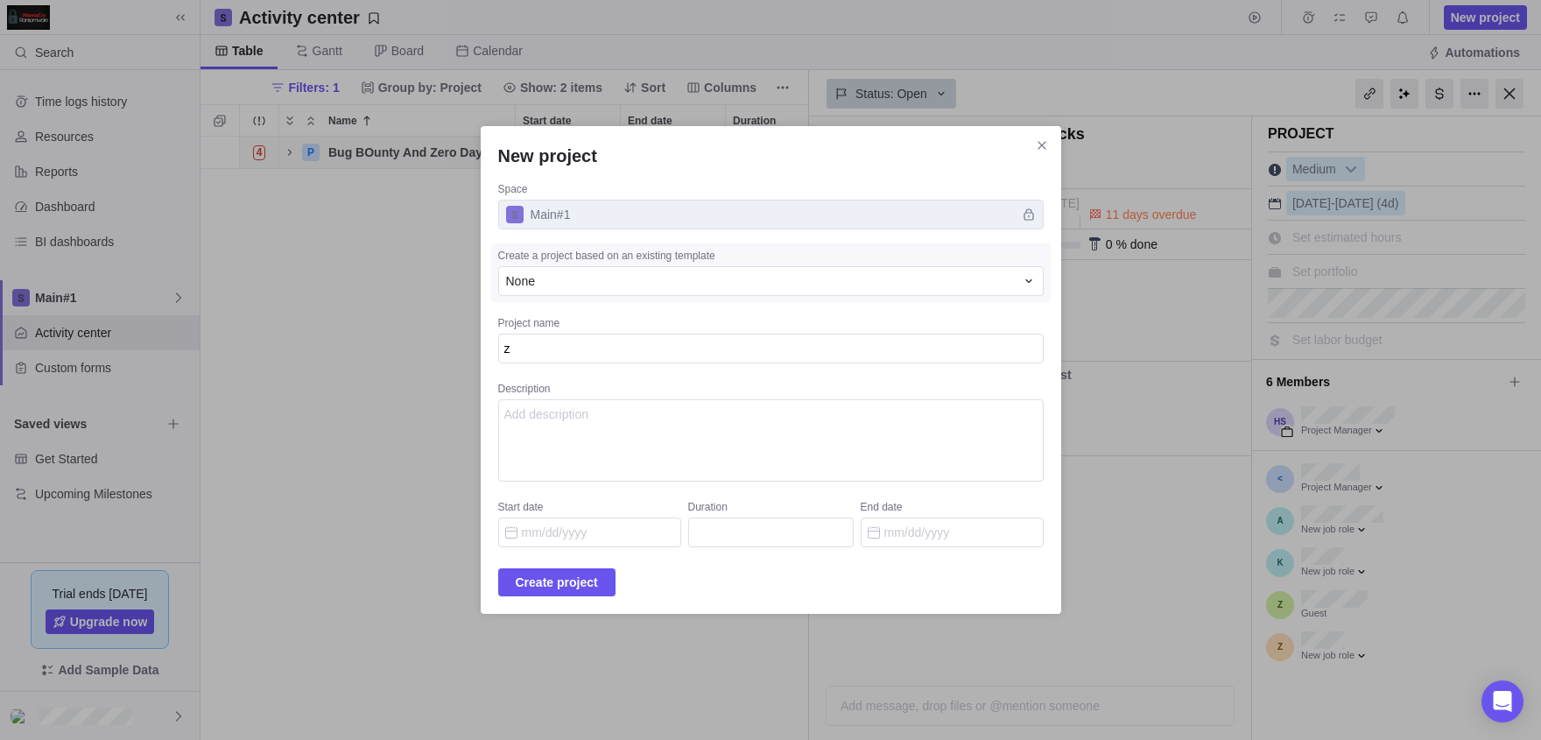
type textarea "zd"
type textarea "x"
type textarea "zdz"
type textarea "x"
type textarea "zdzd"
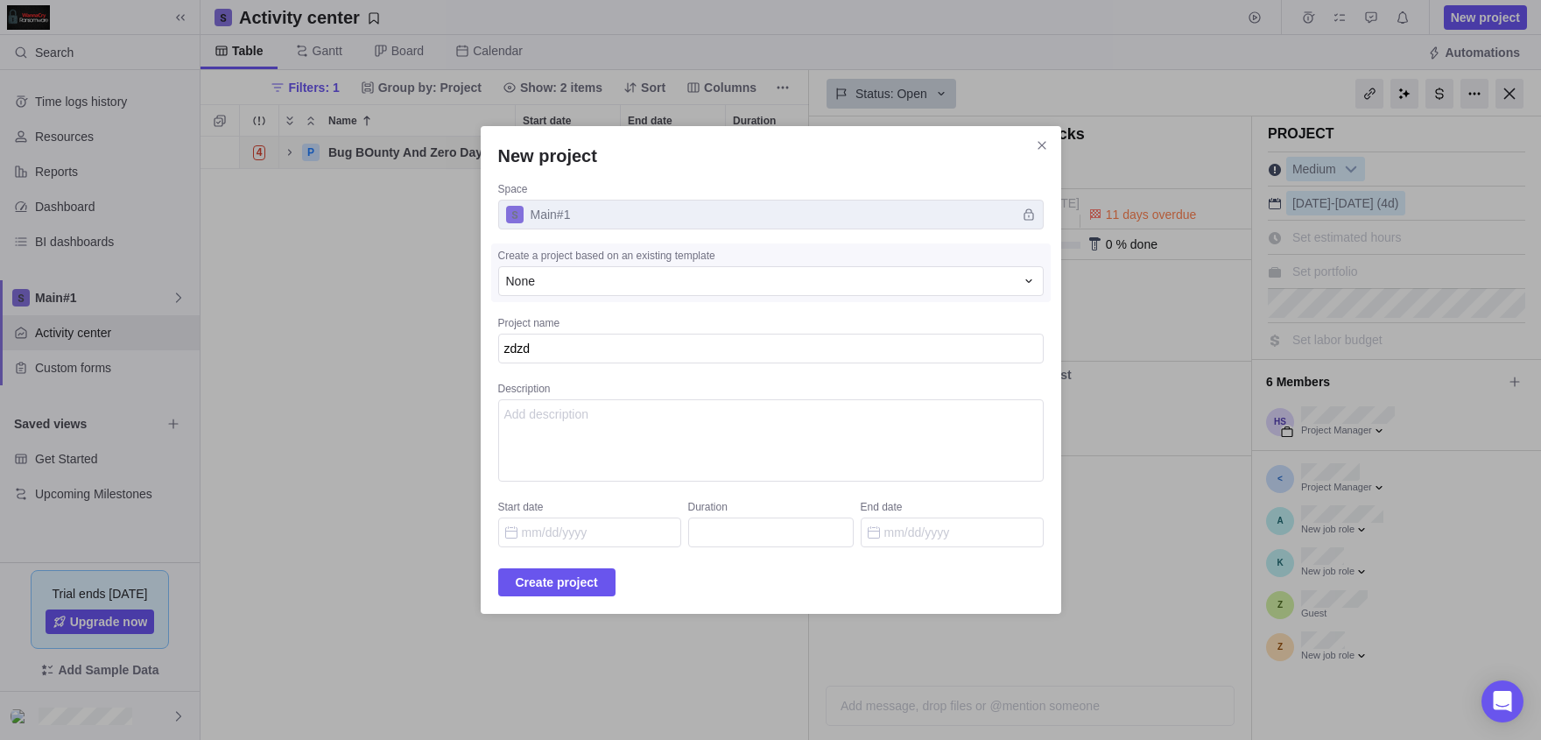
type textarea "x"
type textarea "zdzdz"
type textarea "x"
type textarea "zdzdzd"
type textarea "x"
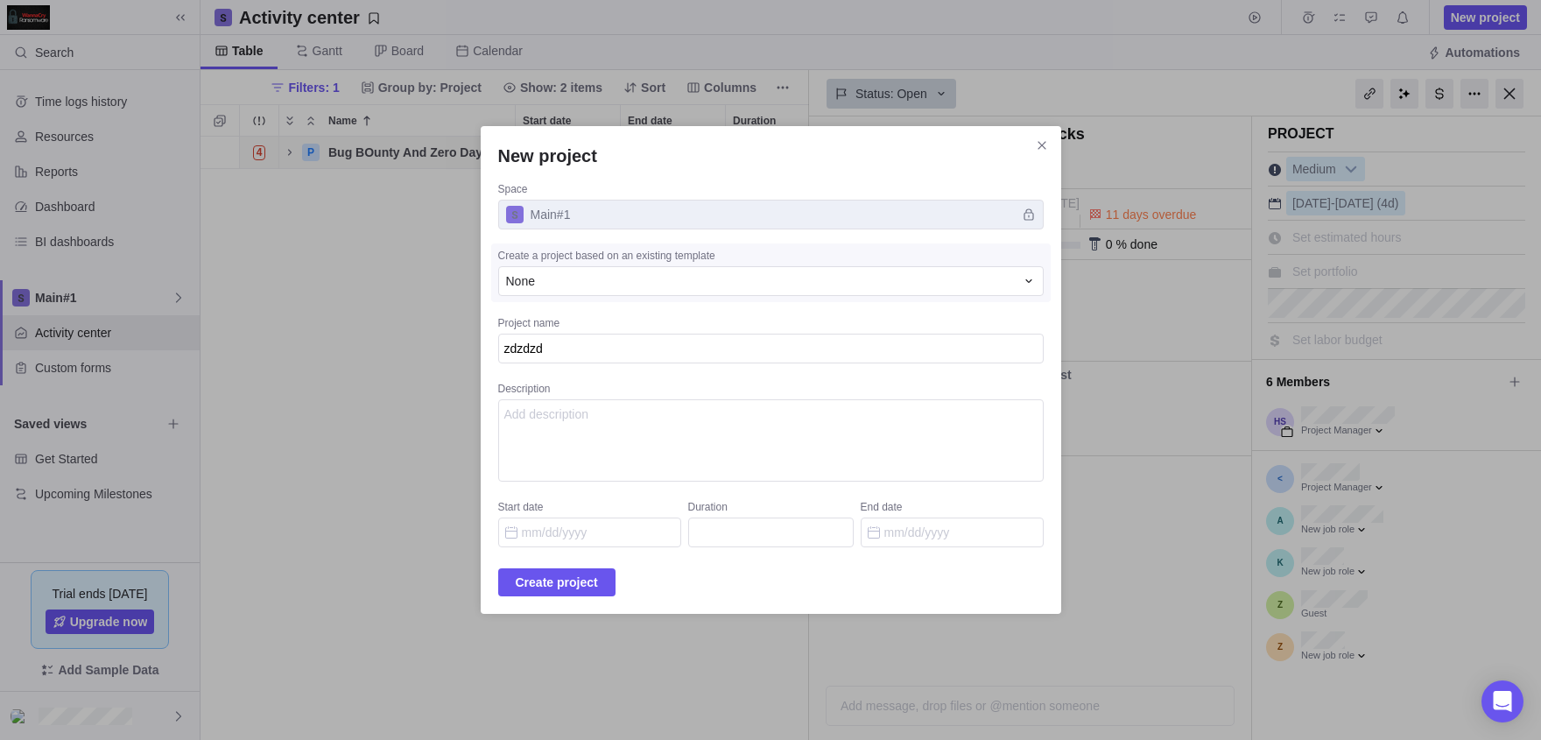
click at [561, 603] on div "New project Space Main#1 Create a project based on an existing template None Pr…" at bounding box center [771, 370] width 581 height 488
click at [547, 574] on span "Create project" at bounding box center [557, 582] width 82 height 21
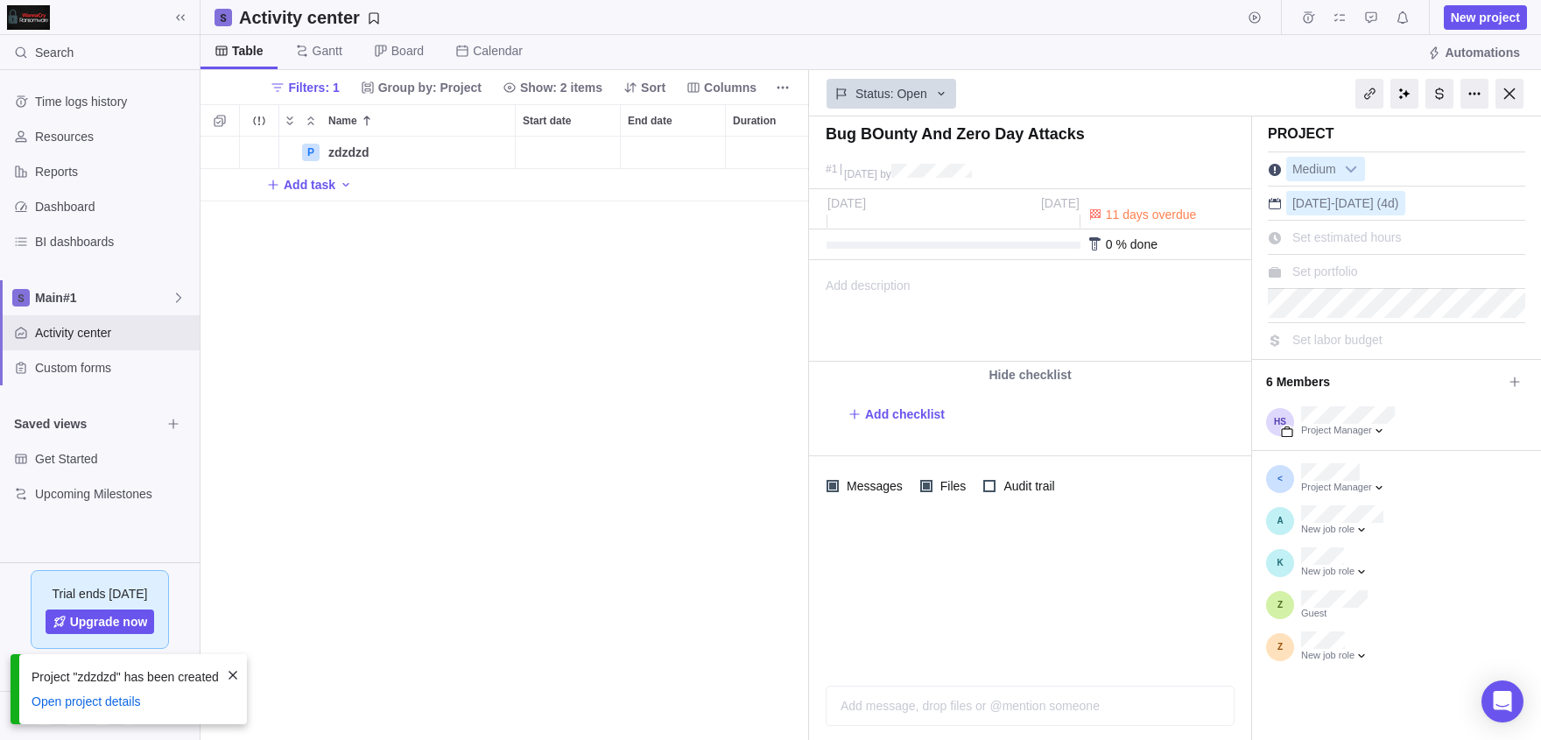
scroll to position [0, 213]
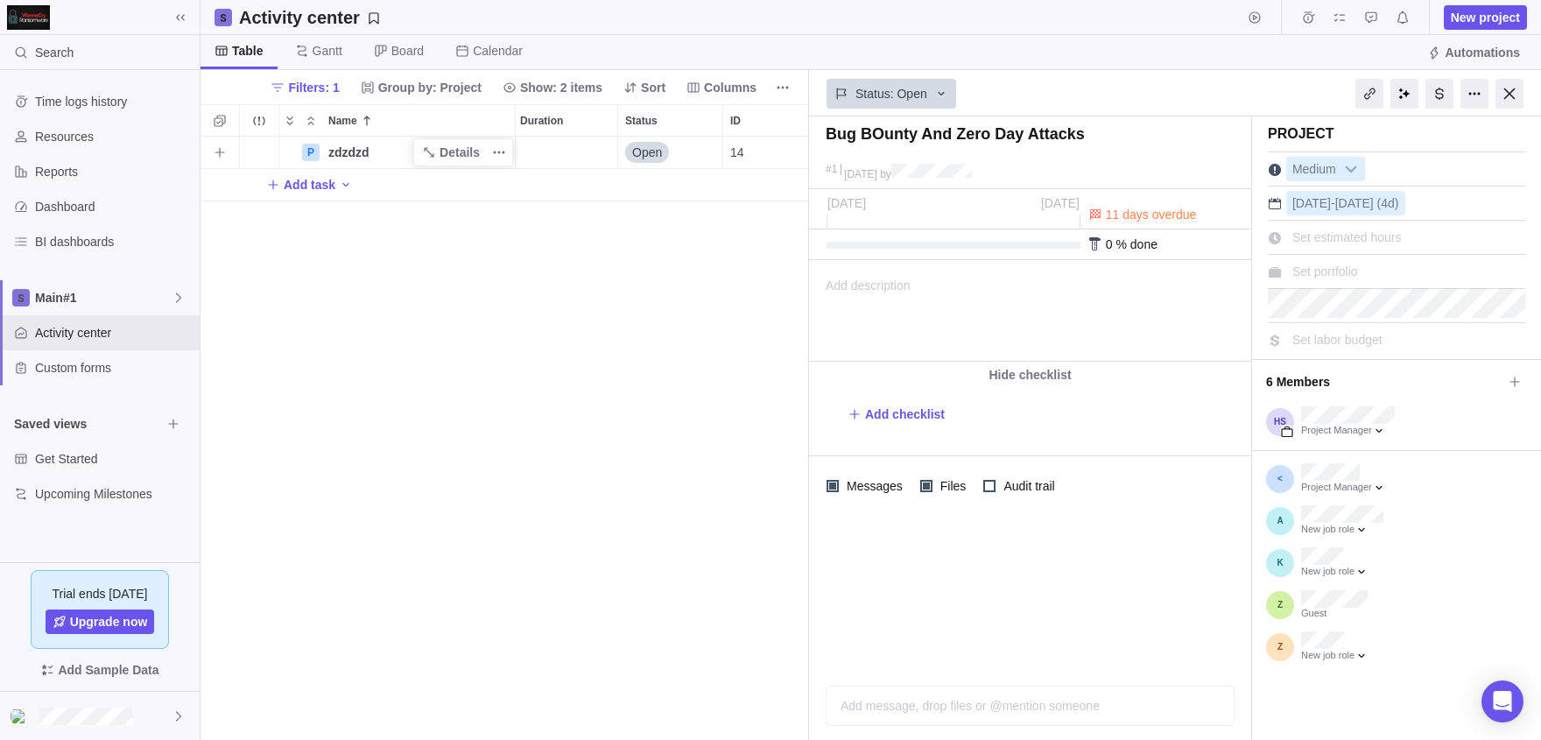
click at [332, 157] on span "zdzdzd" at bounding box center [348, 153] width 41 height 18
click at [270, 177] on div "P zdzdzd Open 14 Add task" at bounding box center [505, 438] width 609 height 603
click at [286, 193] on span "Add task" at bounding box center [310, 185] width 52 height 18
type input "zdzd"
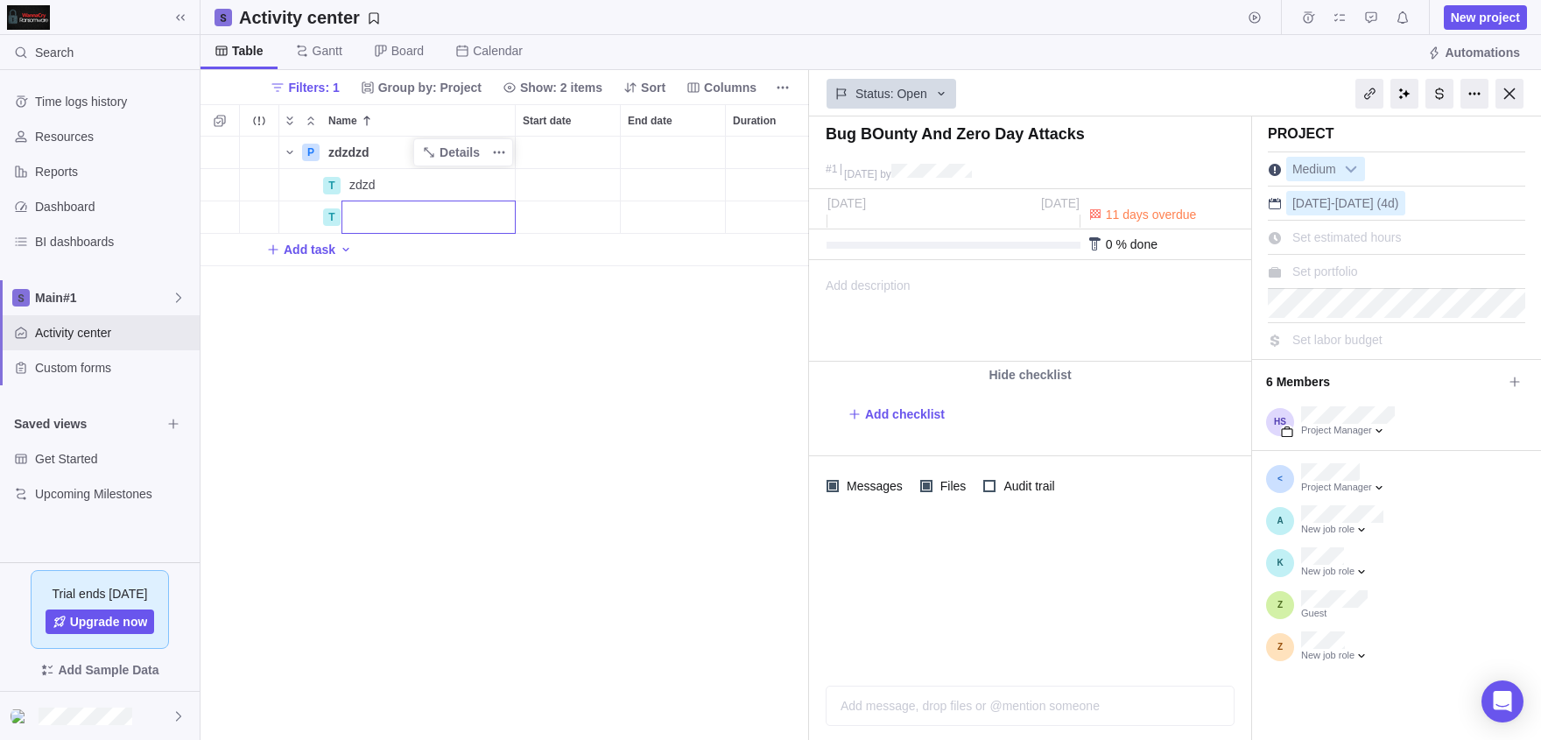
click at [76, 699] on body "Search Time logs history Resources Reports Dashboard BI dashboards Main#1 Activ…" at bounding box center [770, 370] width 1541 height 740
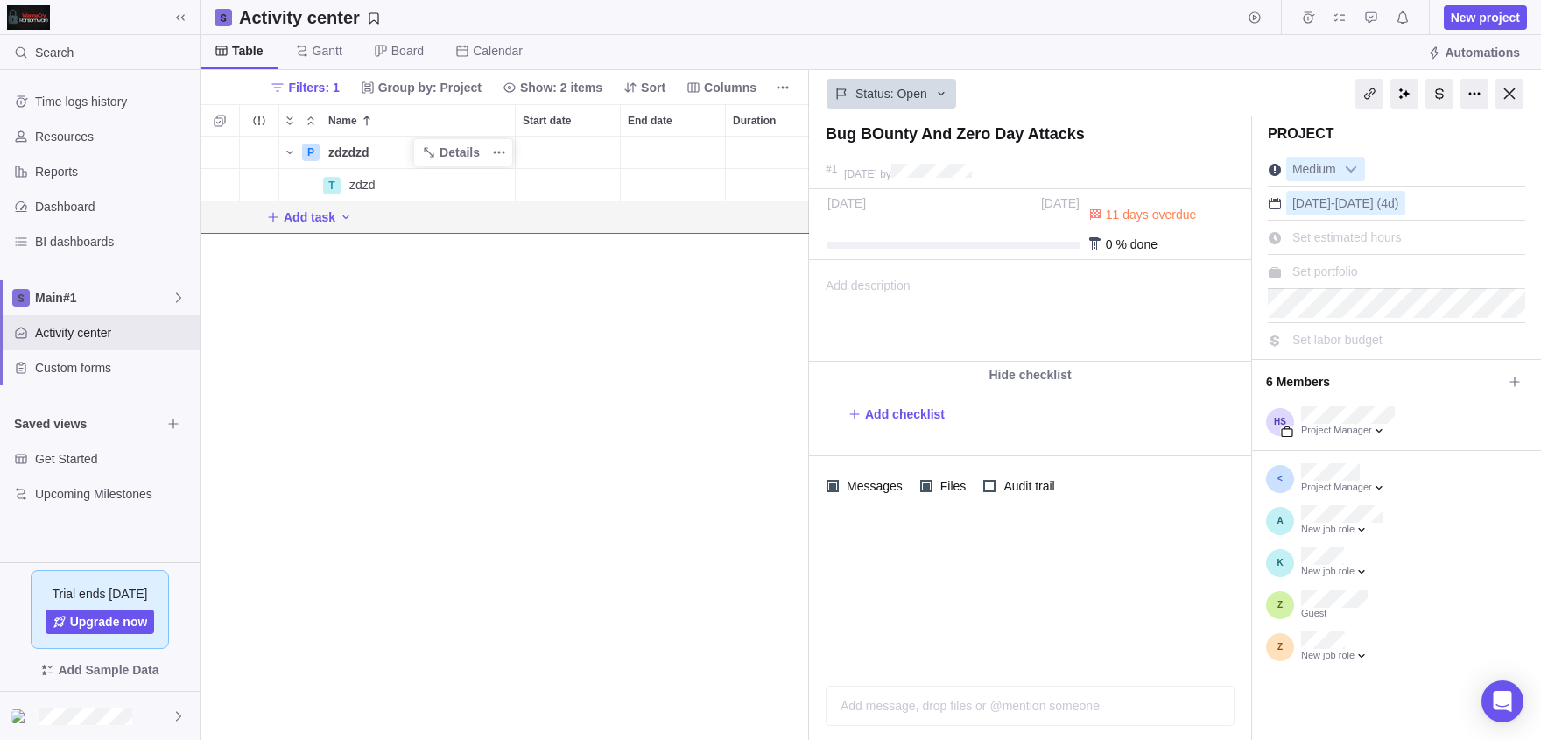
click at [76, 699] on div at bounding box center [100, 716] width 200 height 48
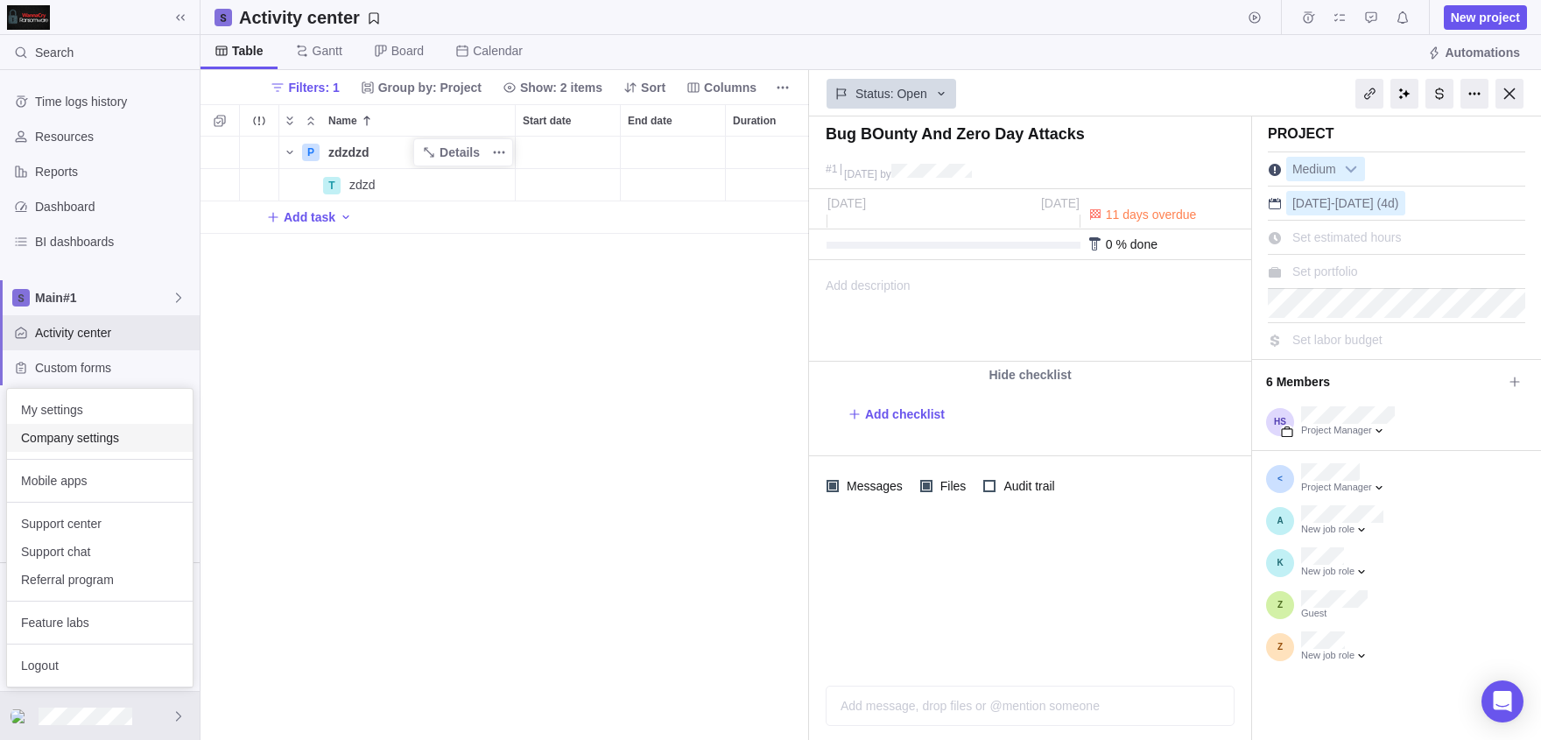
drag, startPoint x: 151, startPoint y: 437, endPoint x: 205, endPoint y: 435, distance: 54.3
click at [249, 379] on body "Search Time logs history Resources Reports Dashboard BI dashboards Main#1 Activ…" at bounding box center [770, 370] width 1541 height 740
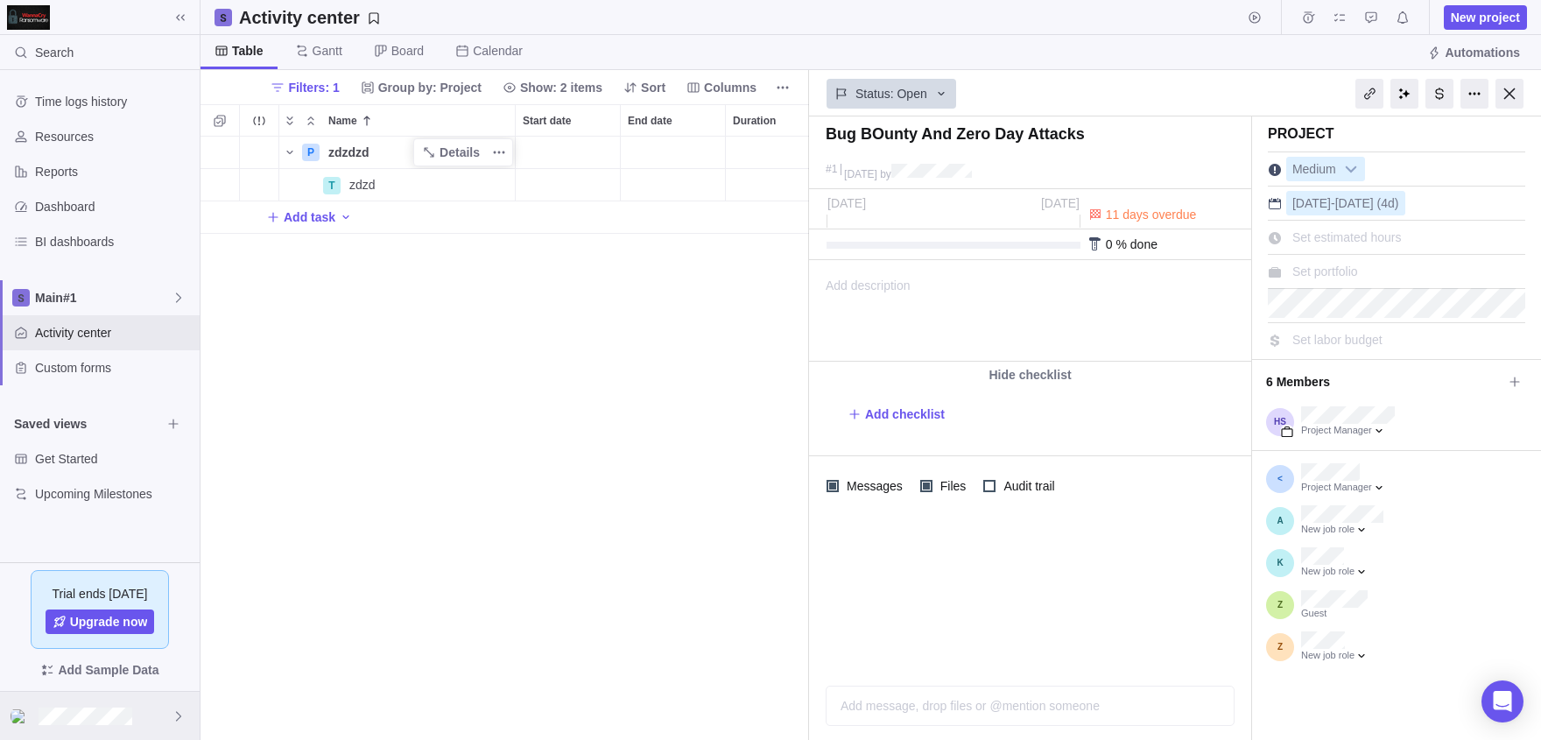
click at [138, 729] on div at bounding box center [100, 716] width 200 height 48
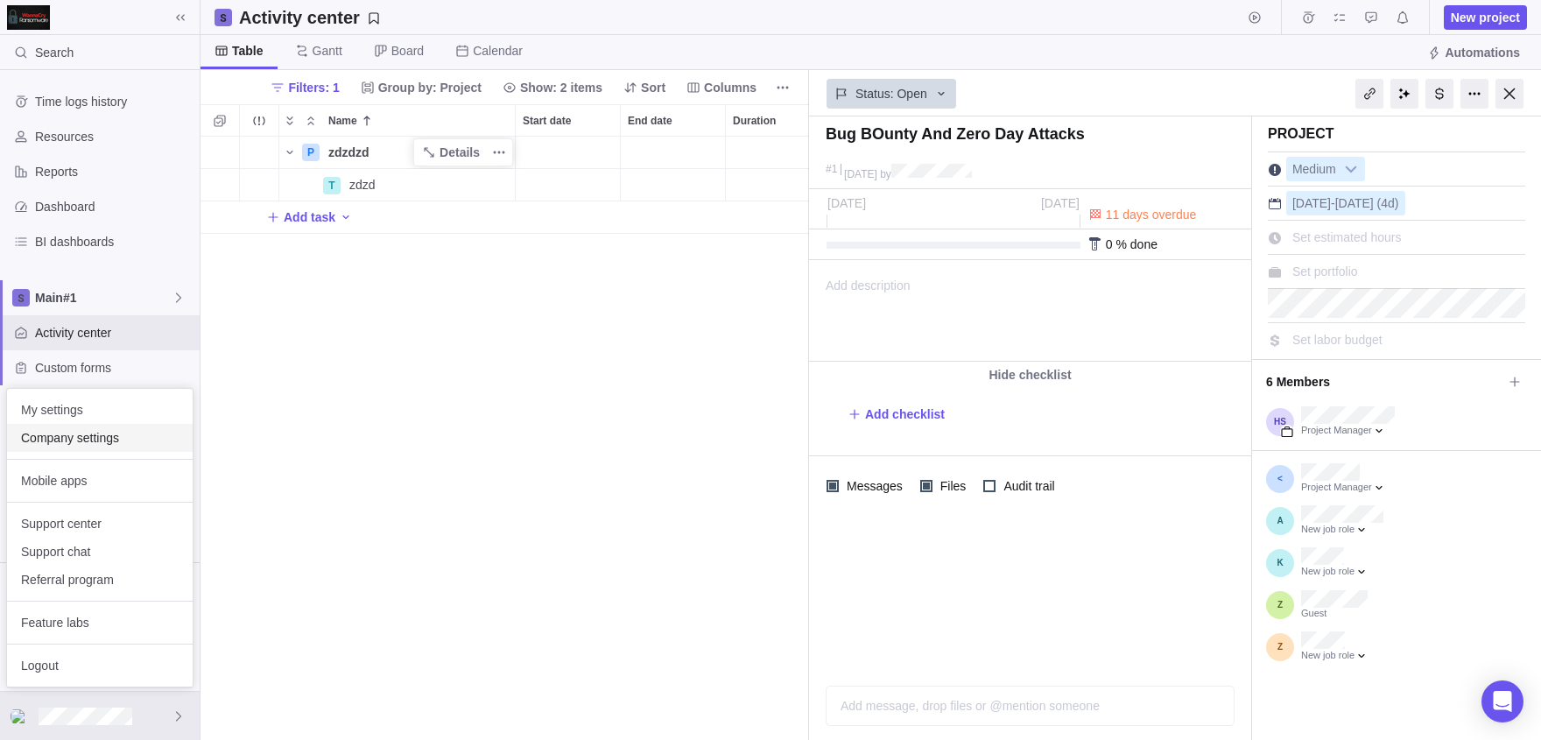
click at [39, 451] on div "Company settings" at bounding box center [100, 438] width 186 height 28
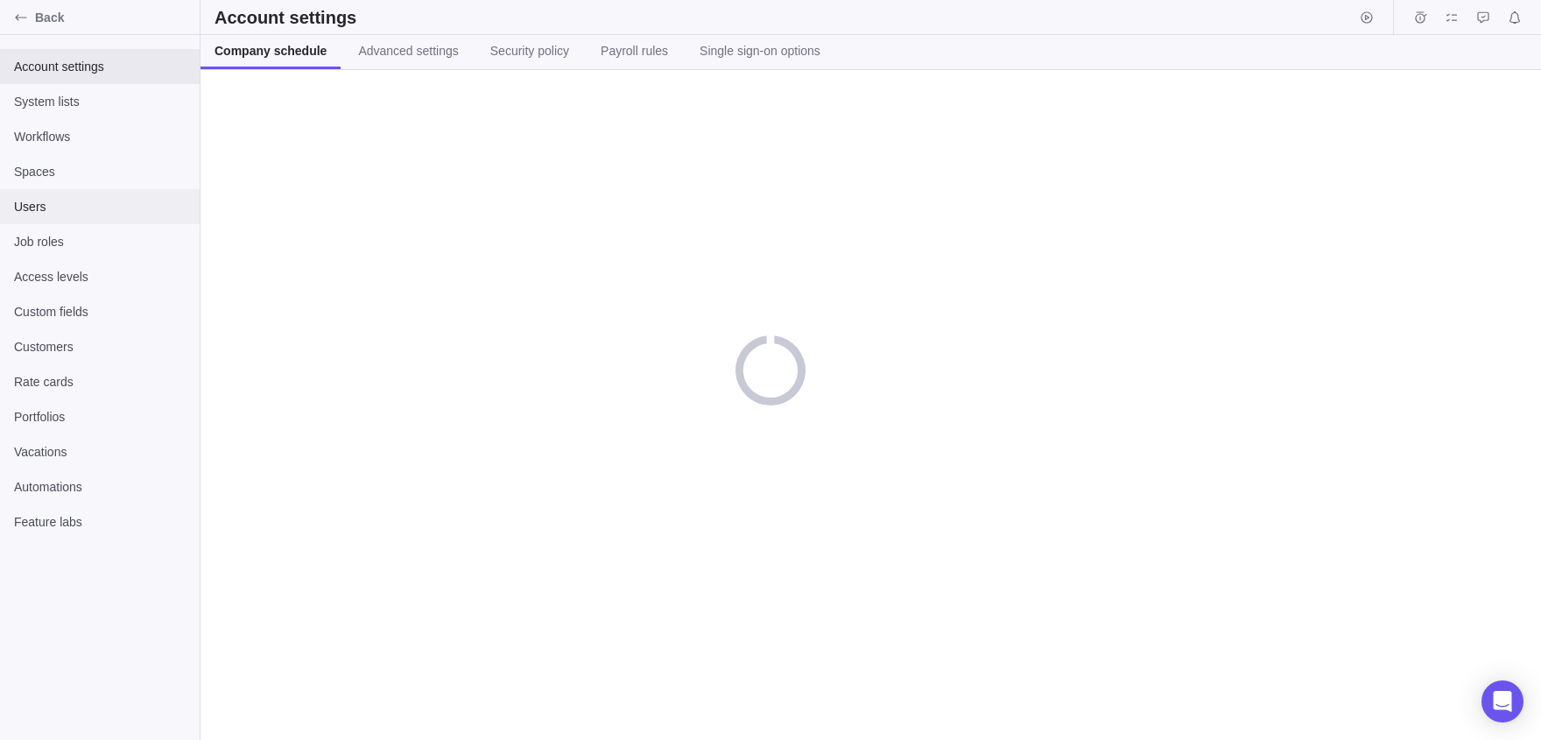
click at [74, 209] on span "Users" at bounding box center [100, 207] width 172 height 18
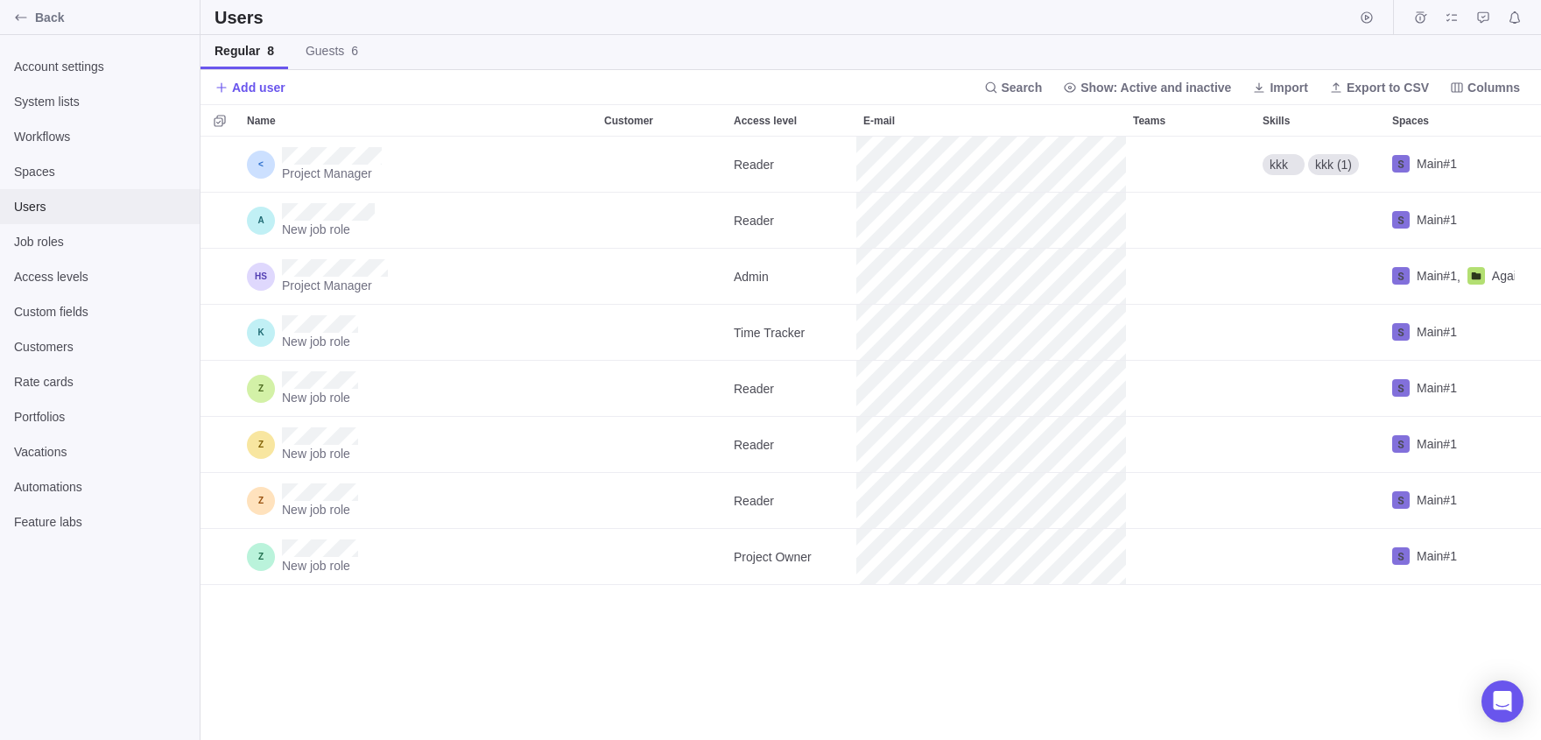
scroll to position [603, 1341]
click at [341, 67] on link "Guests 6" at bounding box center [332, 52] width 81 height 34
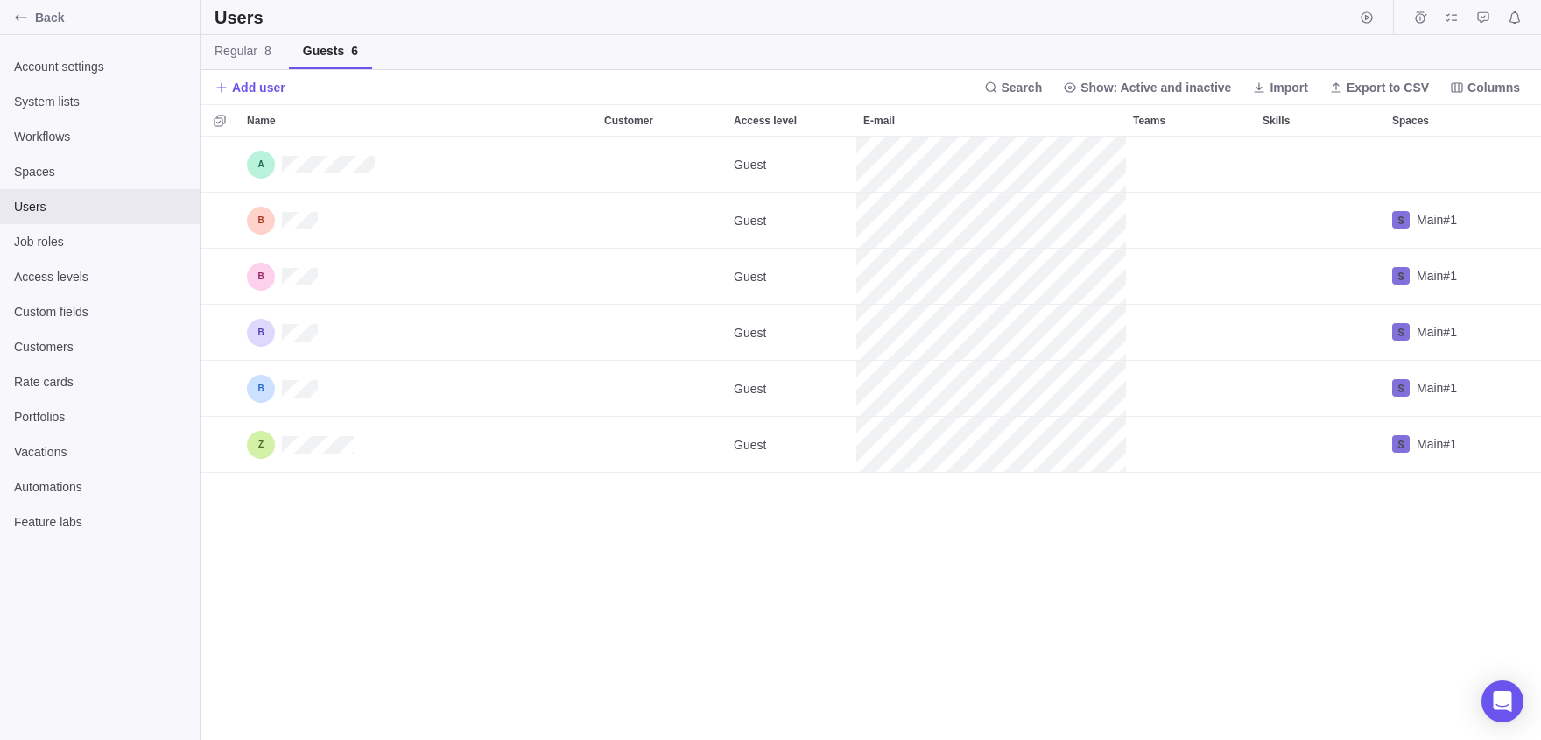
scroll to position [603, 1341]
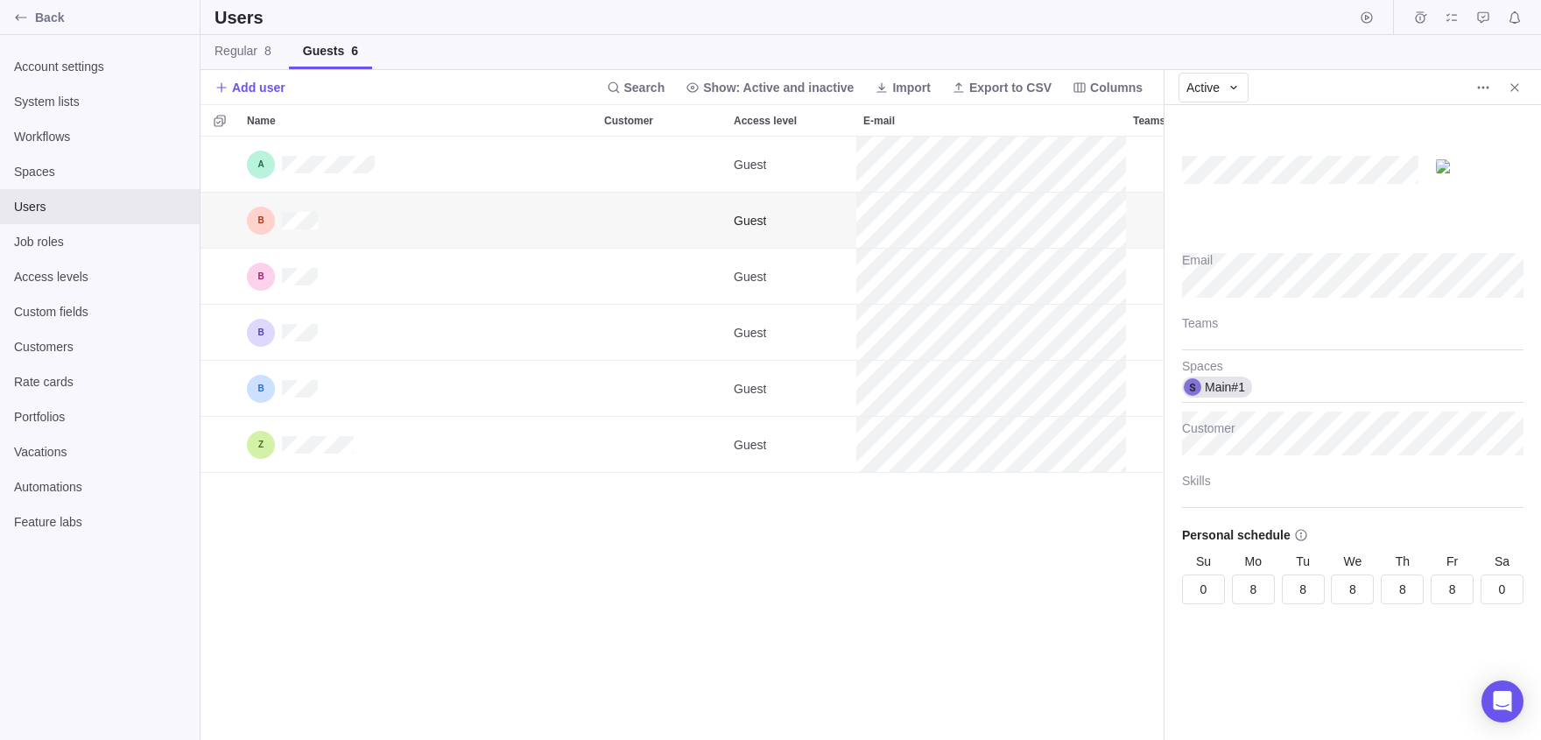
scroll to position [603, 963]
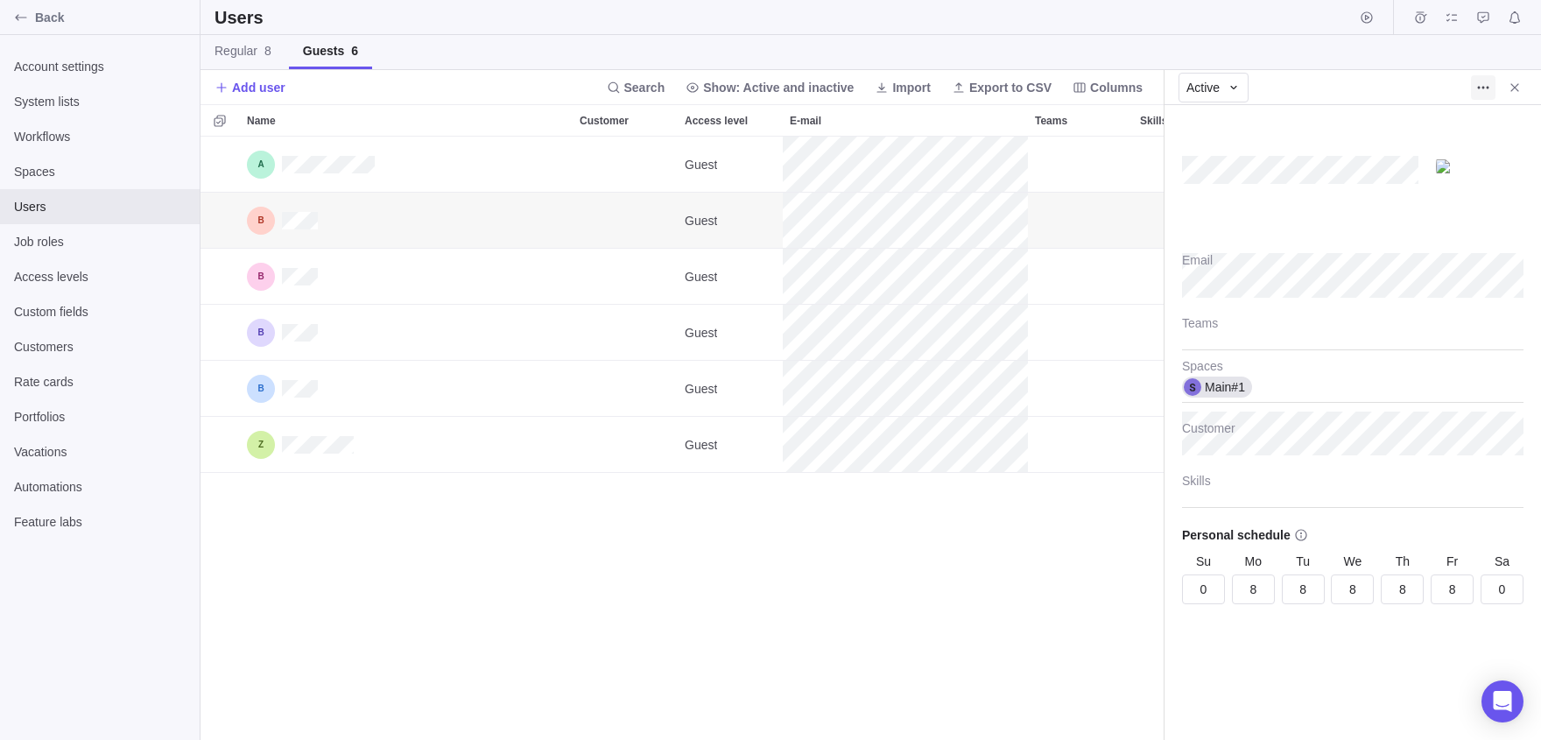
type textarea "x"
click at [1481, 92] on icon "More actions" at bounding box center [1484, 88] width 14 height 14
click at [1344, 159] on span "Convert to regular user" at bounding box center [1372, 153] width 125 height 18
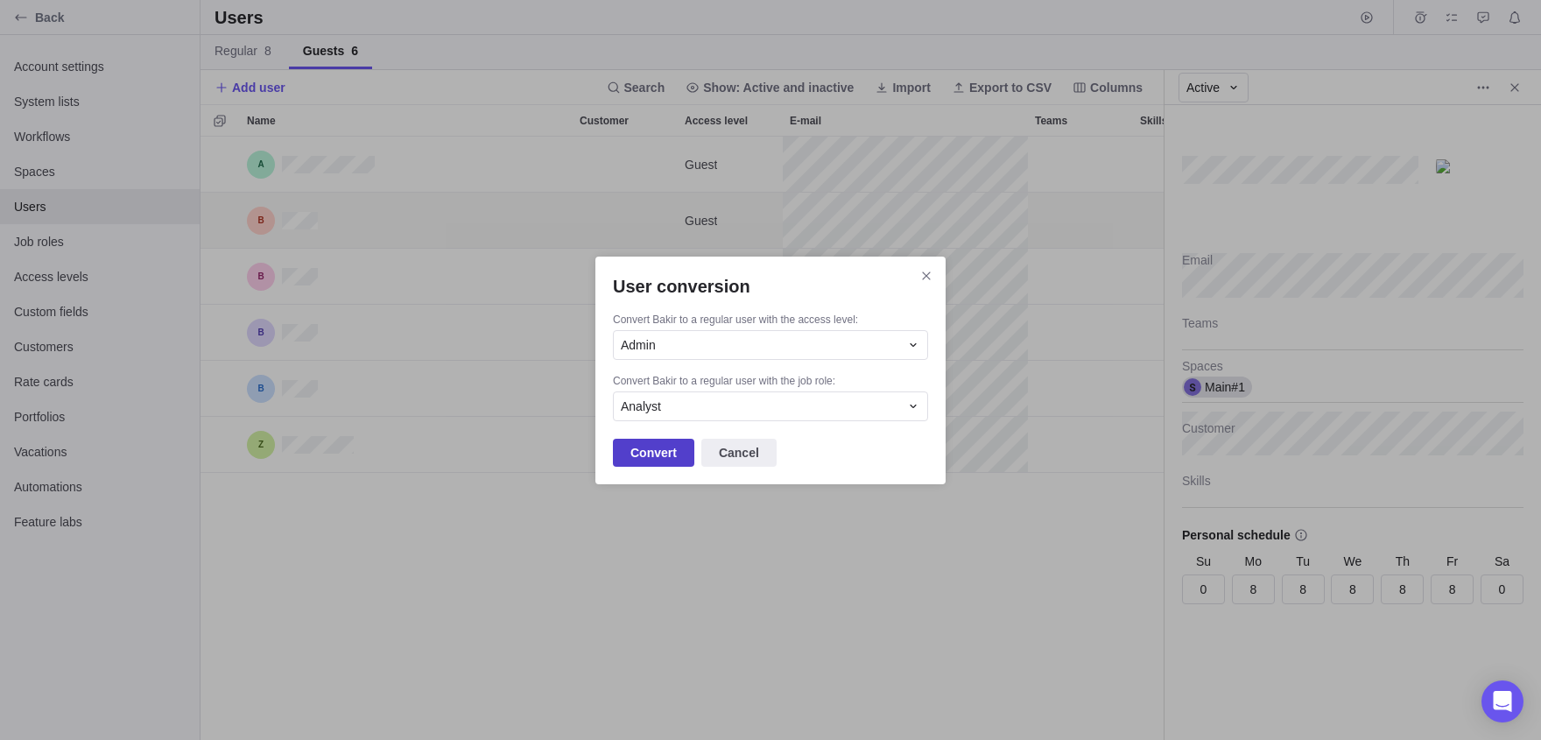
click at [637, 440] on span "Convert" at bounding box center [653, 453] width 81 height 28
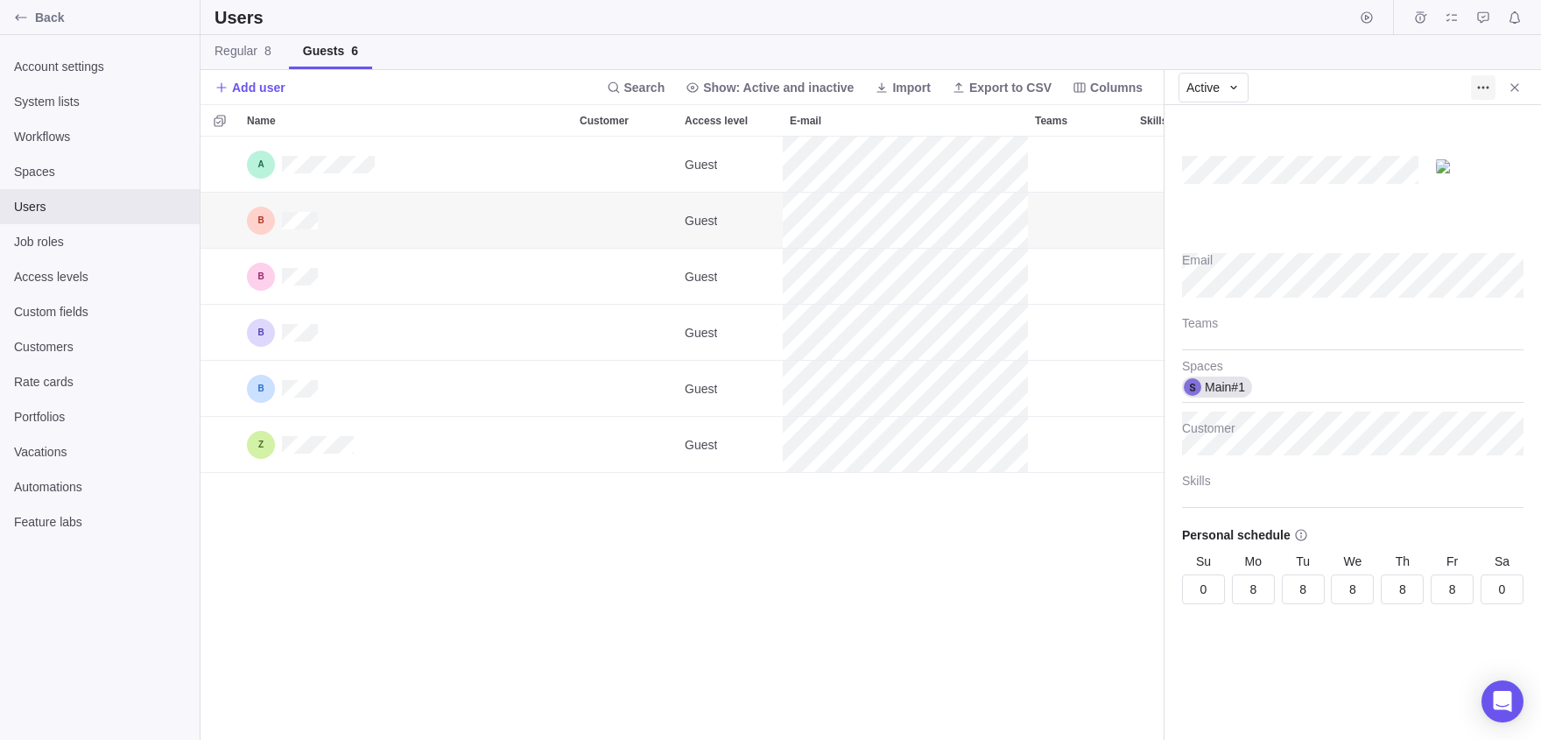
click at [1484, 81] on icon "More actions" at bounding box center [1484, 88] width 14 height 14
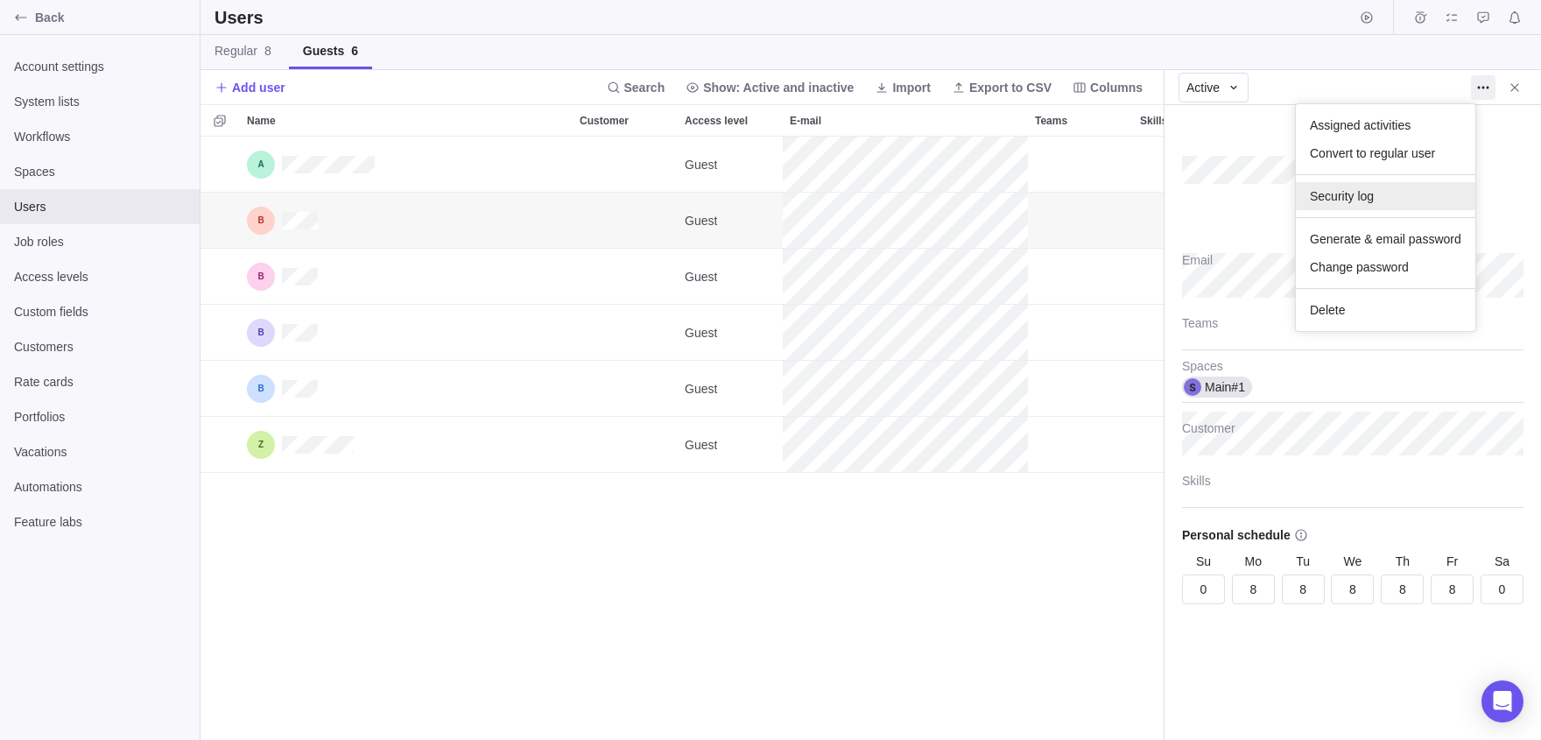
click at [1348, 195] on span "Security log" at bounding box center [1342, 196] width 64 height 18
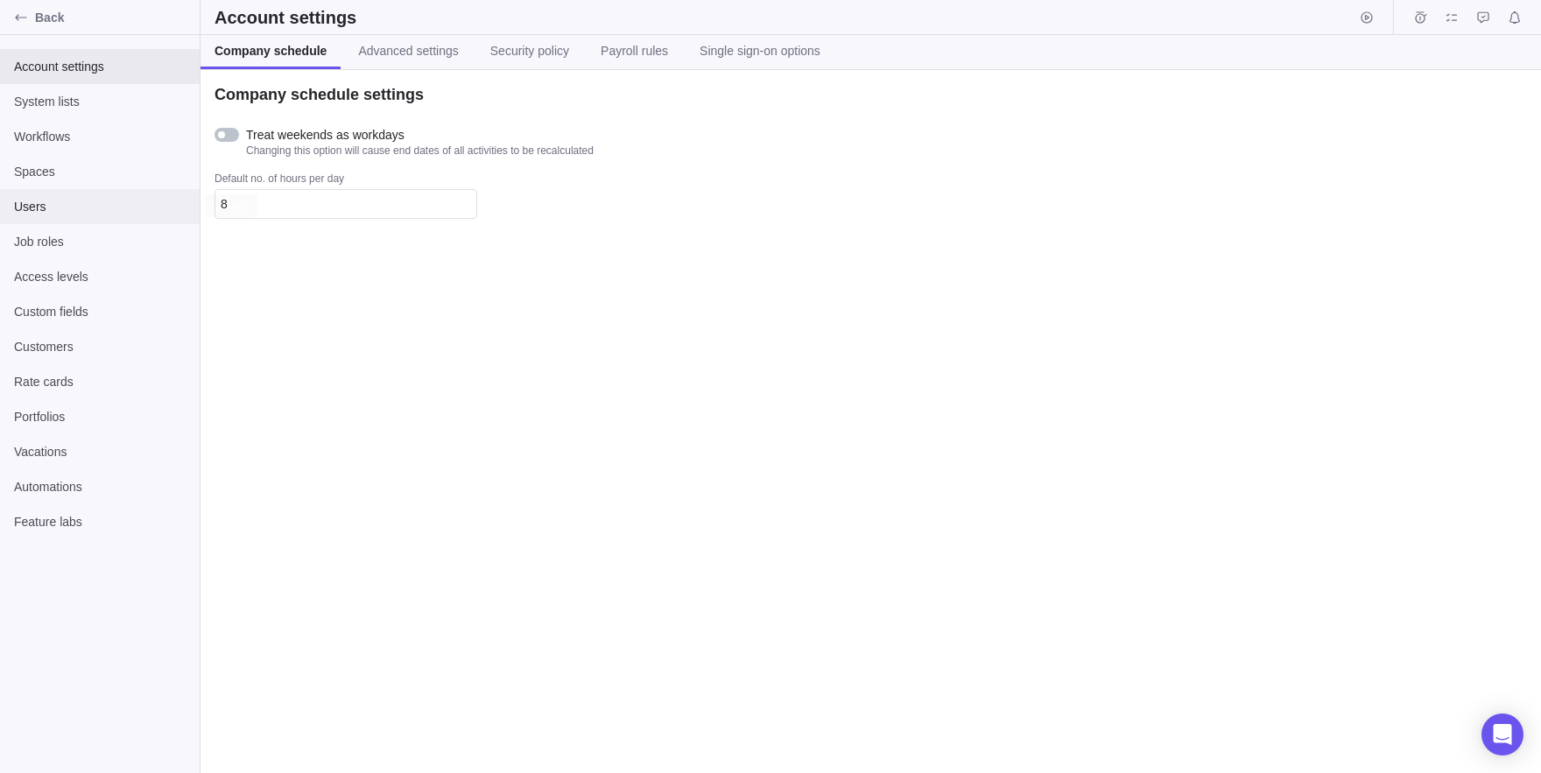
click at [86, 201] on span "Users" at bounding box center [100, 207] width 172 height 18
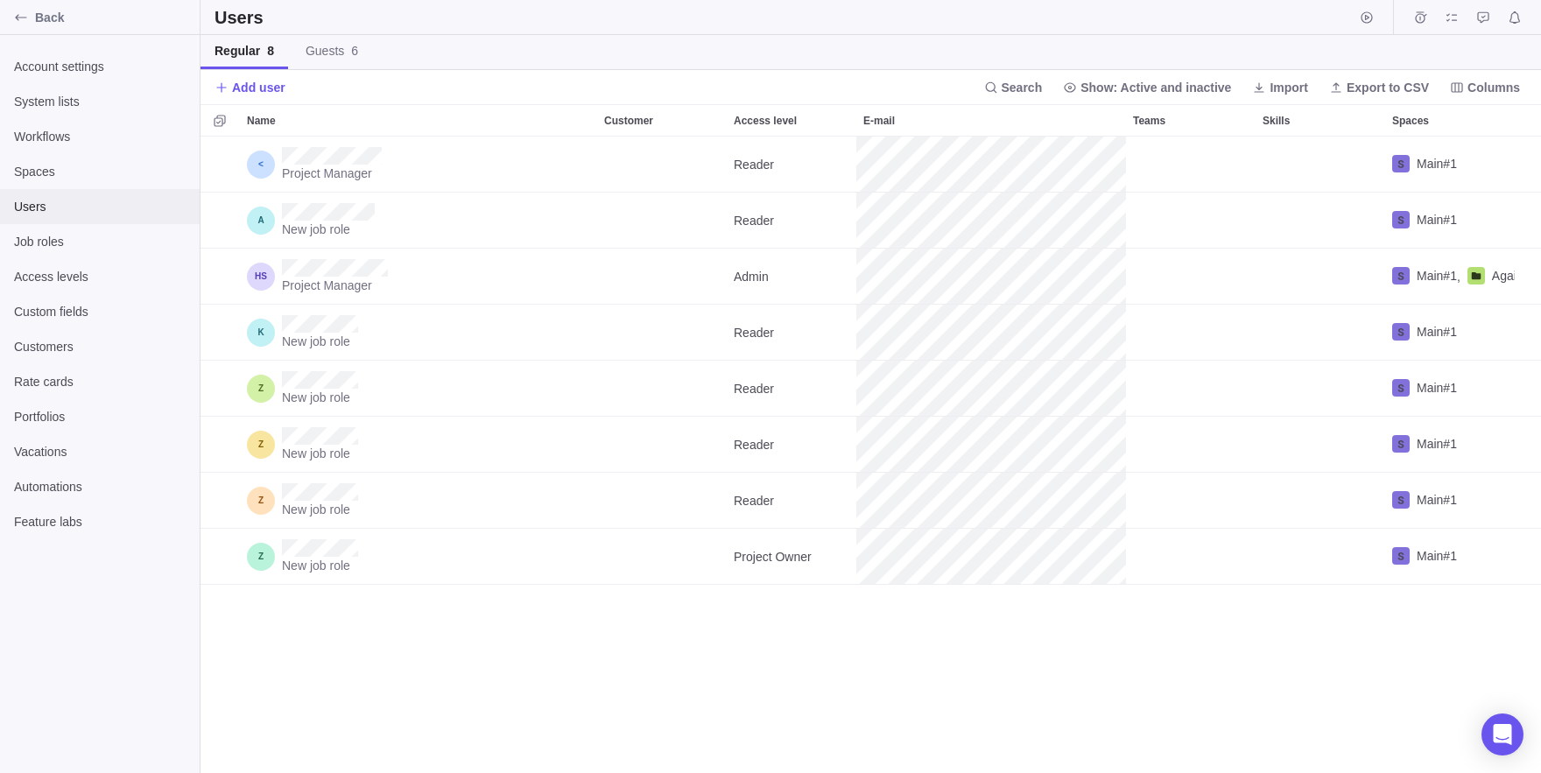
scroll to position [637, 1341]
click at [73, 273] on span "Access levels" at bounding box center [100, 277] width 172 height 18
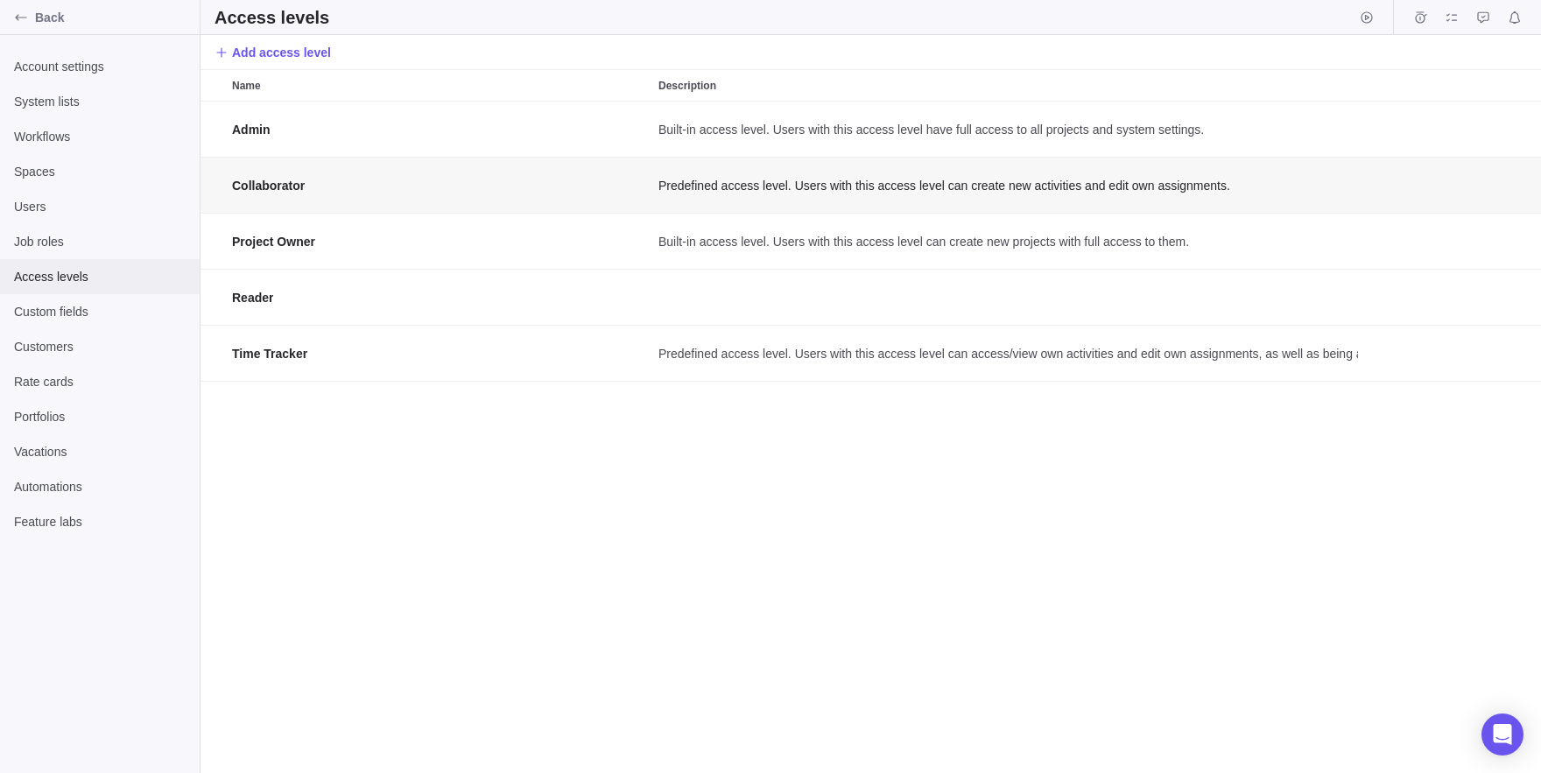
scroll to position [672, 1341]
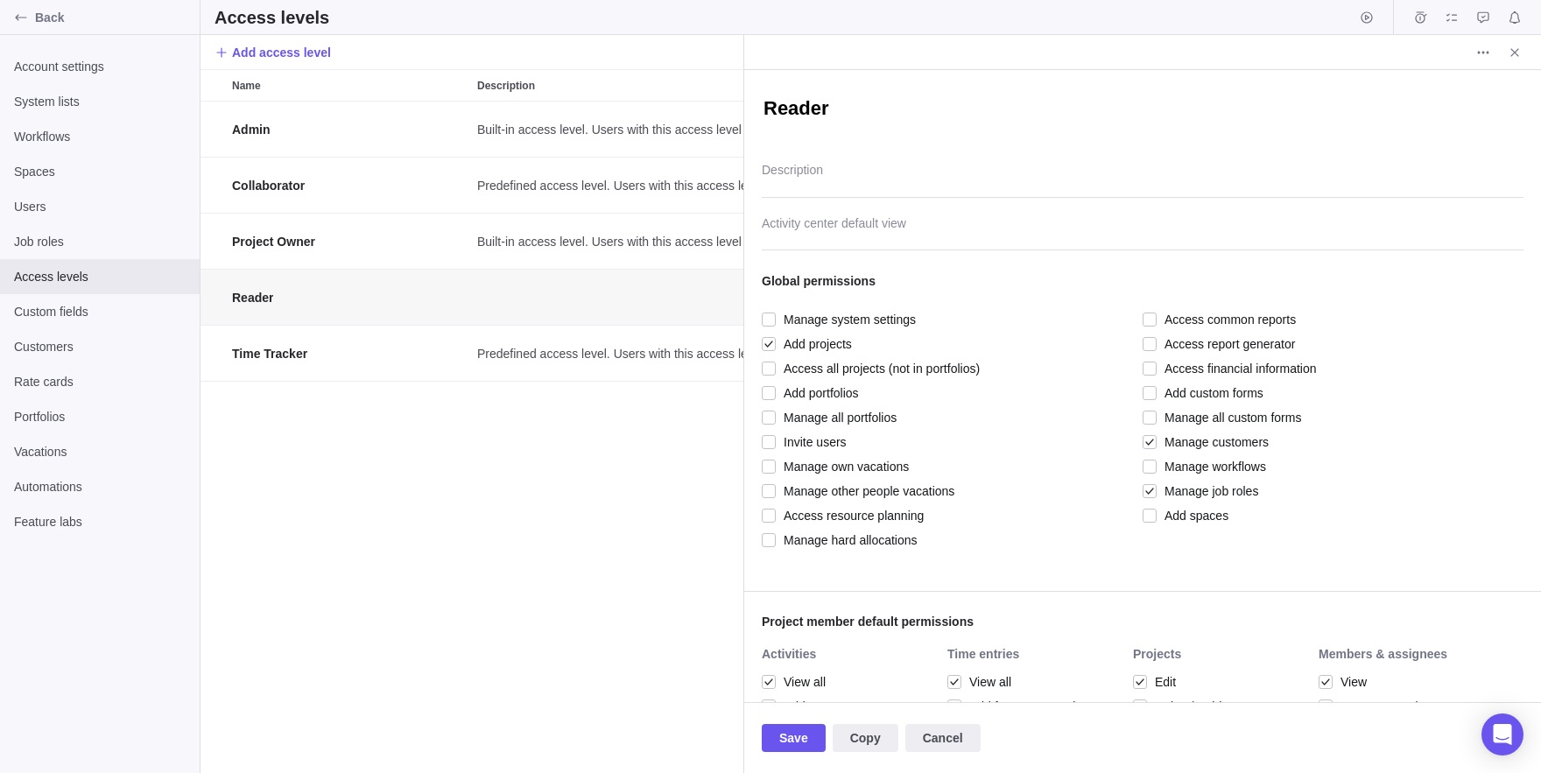
scroll to position [537, 0]
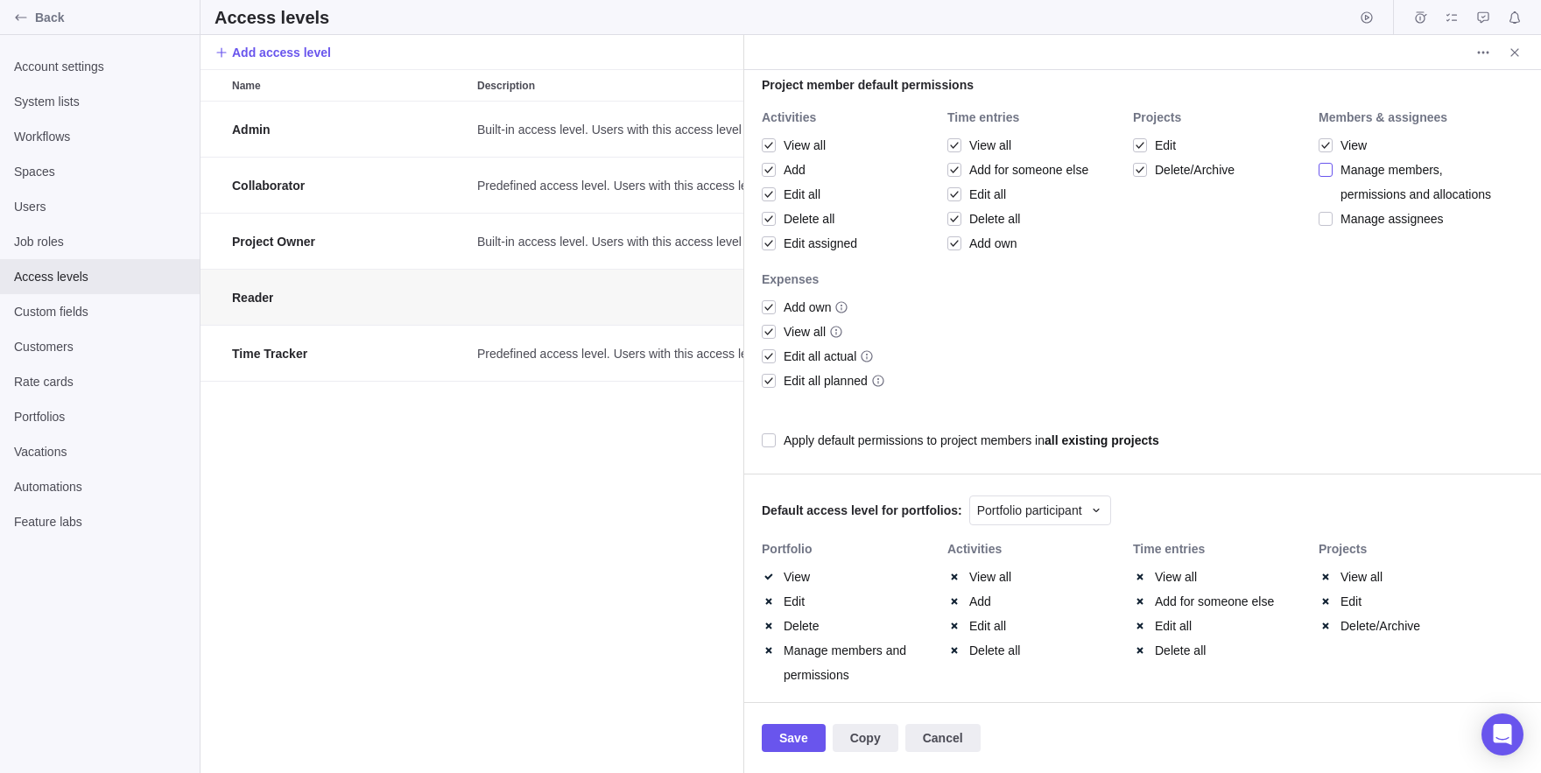
click at [1329, 173] on div at bounding box center [1326, 170] width 14 height 25
click at [791, 720] on div "Save Copy Cancel" at bounding box center [1142, 737] width 797 height 71
click at [815, 735] on span "Save" at bounding box center [794, 738] width 64 height 28
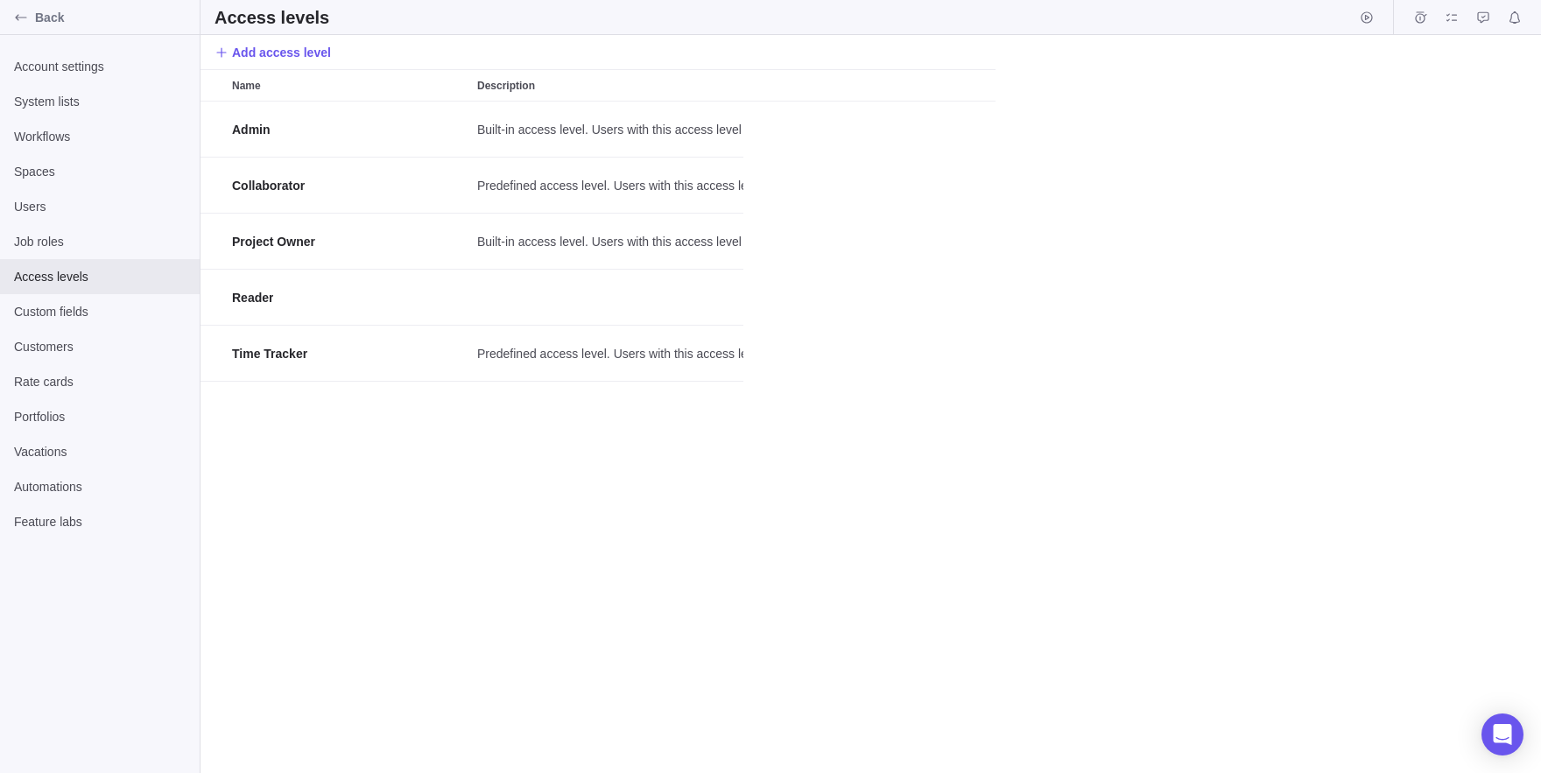
scroll to position [672, 1341]
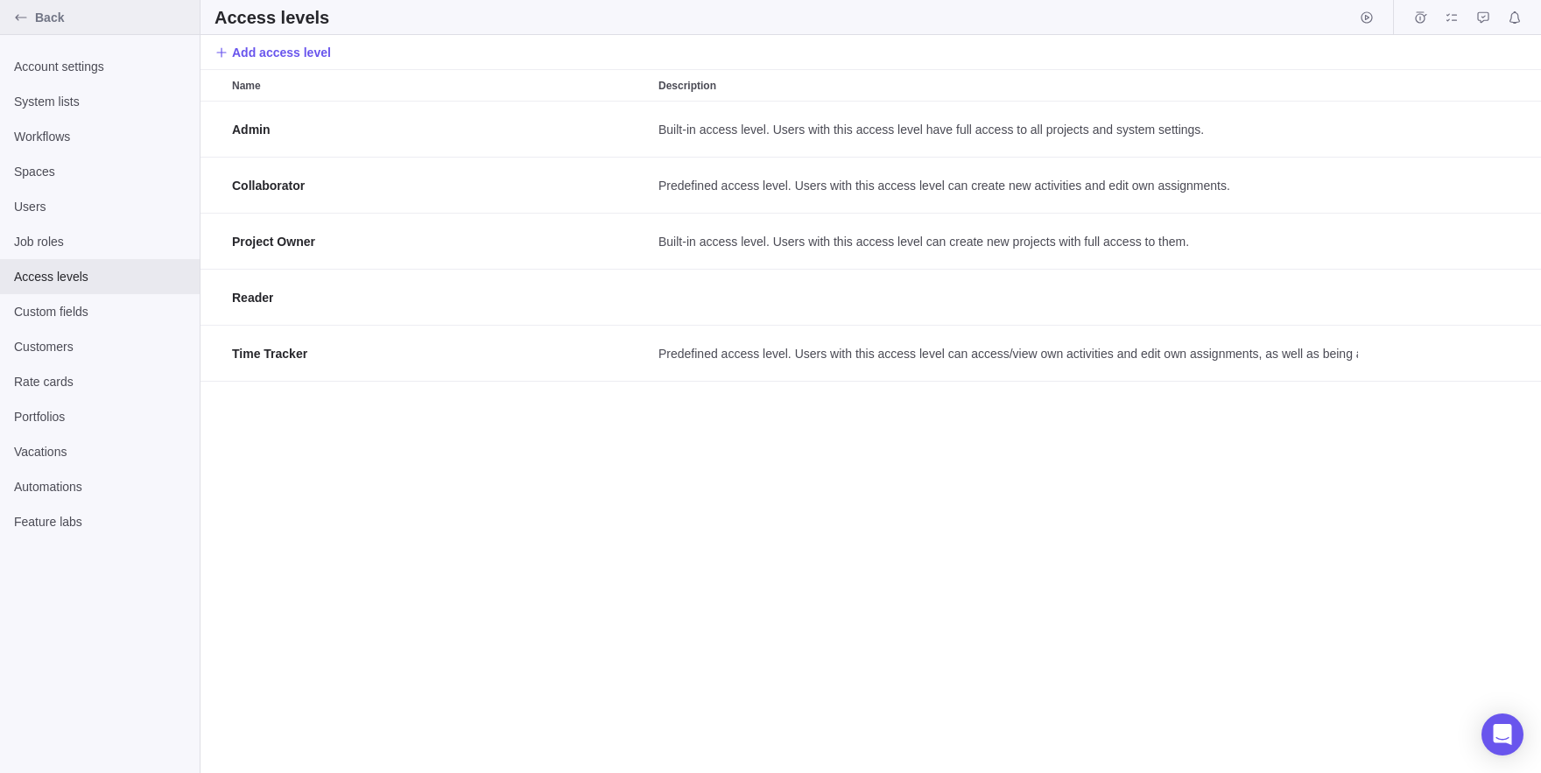
click at [14, 19] on div "Back" at bounding box center [21, 18] width 28 height 28
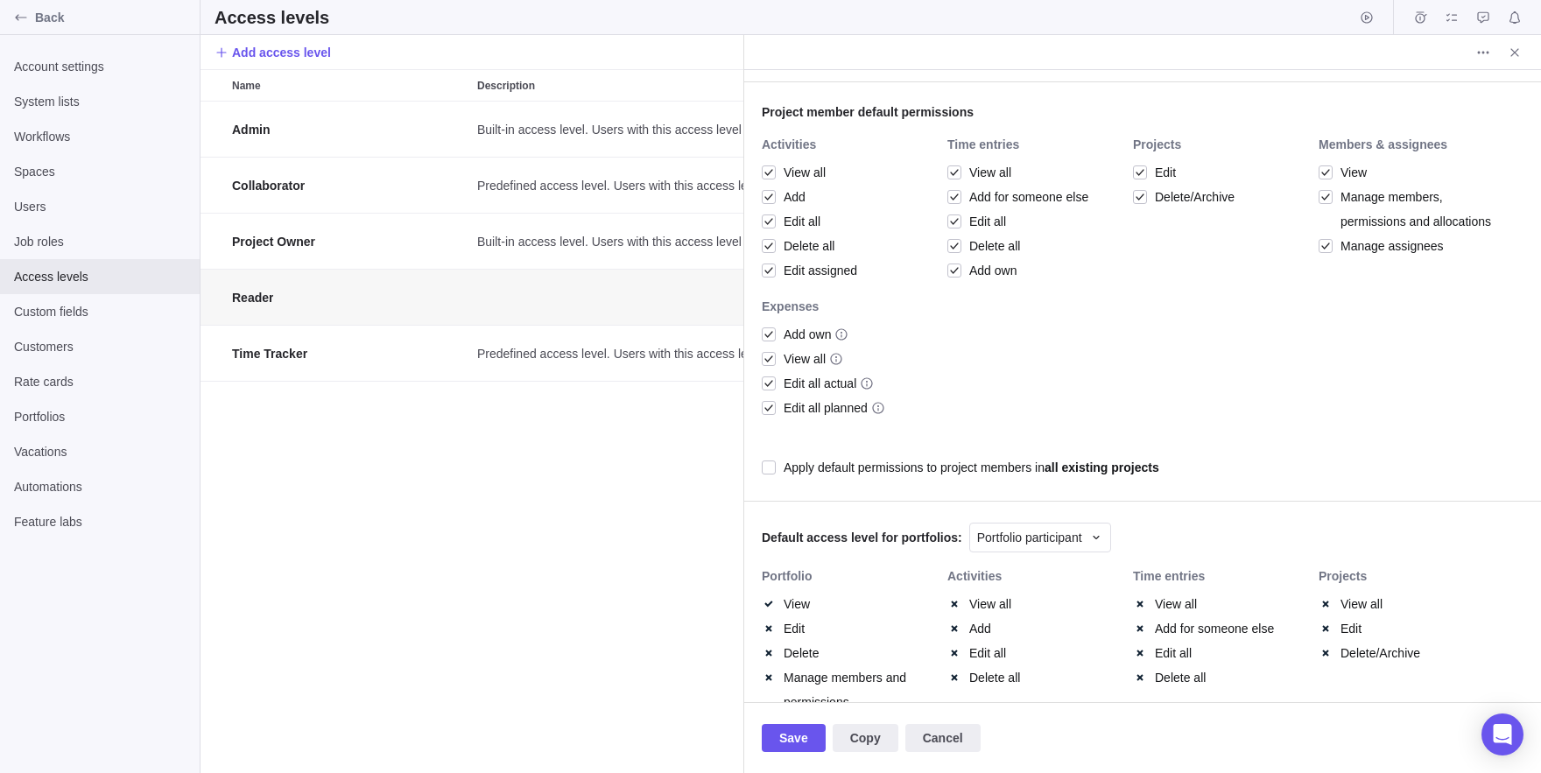
scroll to position [535, 0]
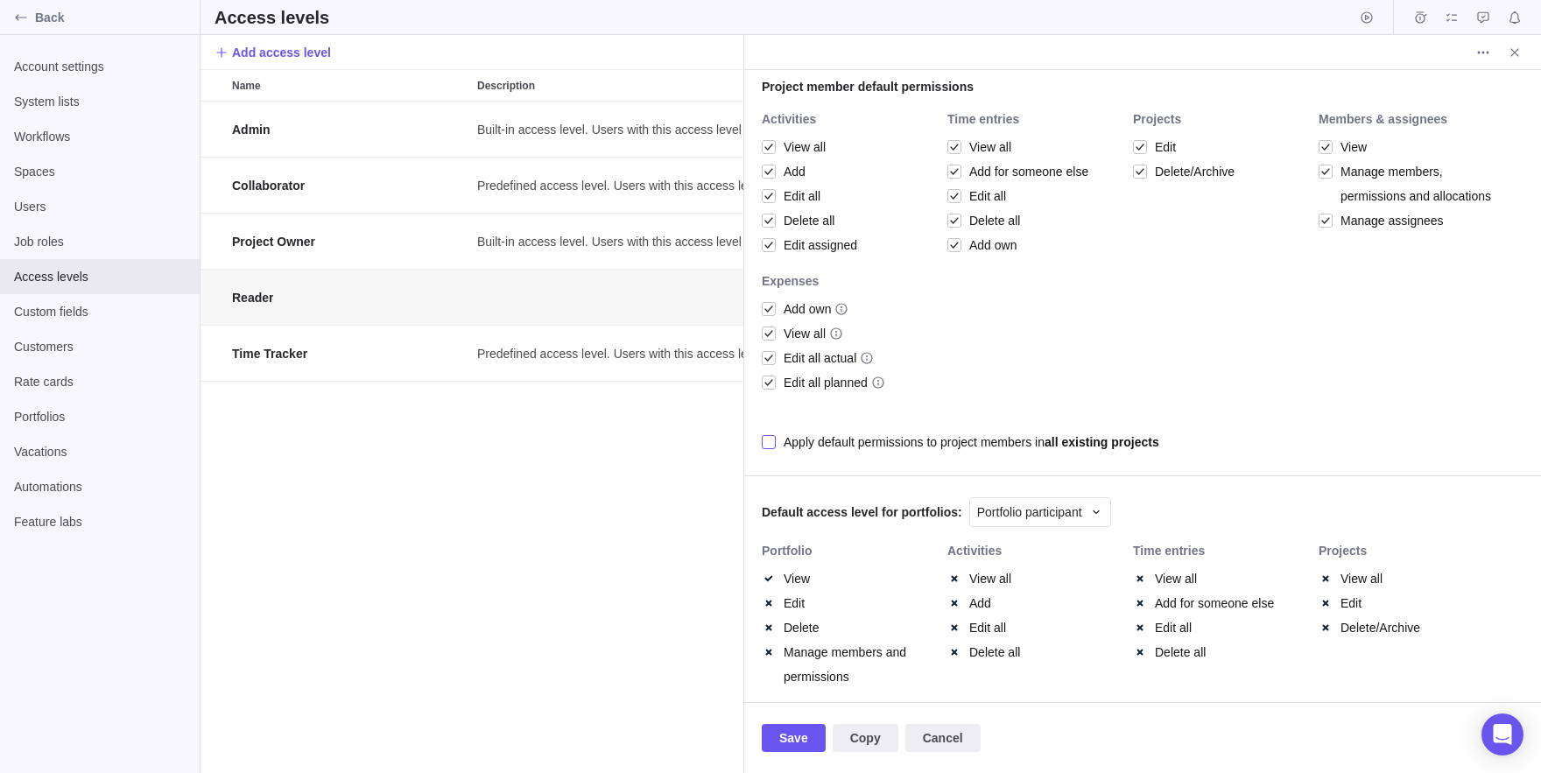
click at [889, 441] on div "Apply default permissions to project members in all existing projects" at bounding box center [972, 442] width 376 height 25
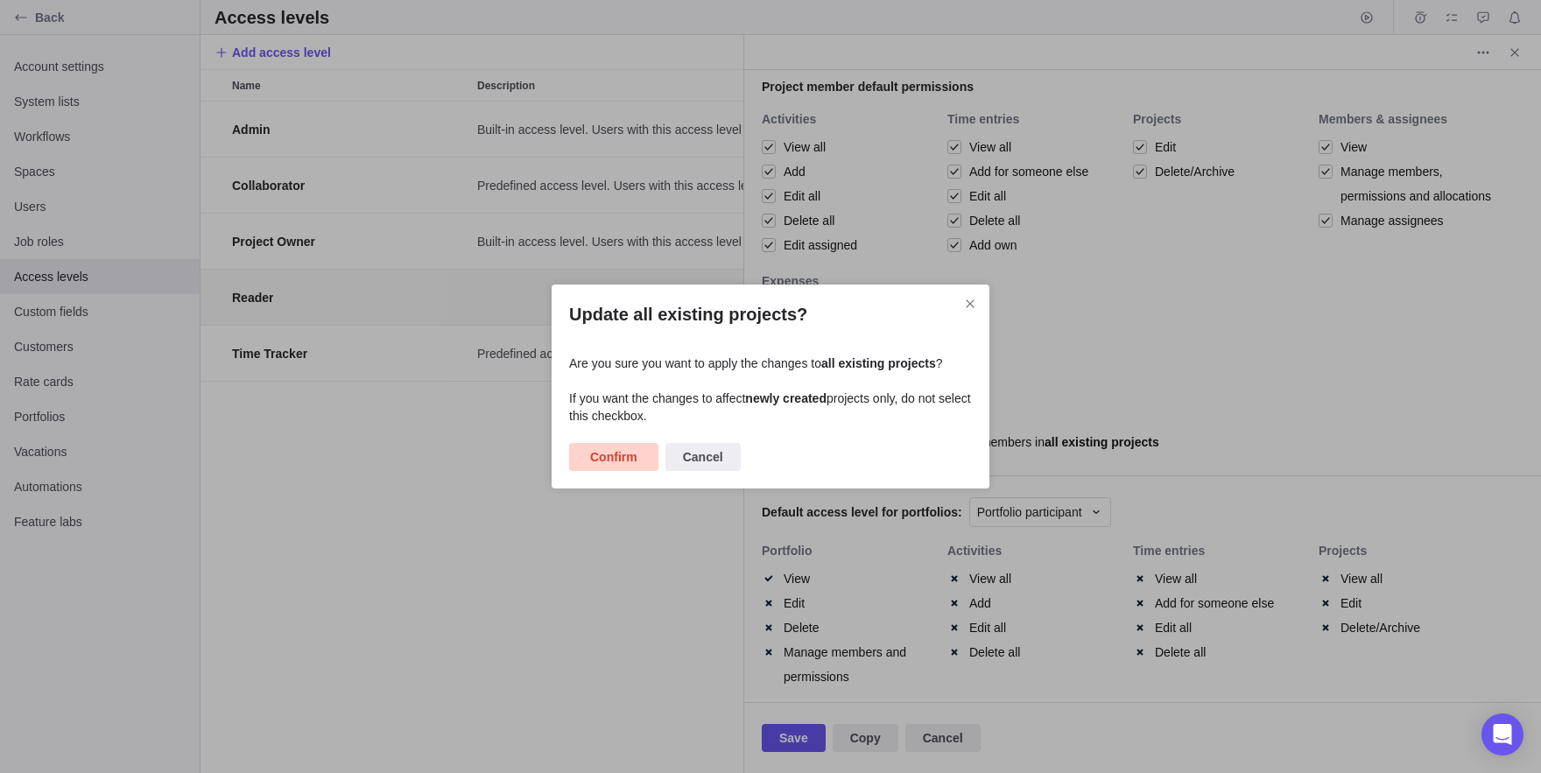
click at [615, 464] on span "Confirm" at bounding box center [613, 457] width 47 height 21
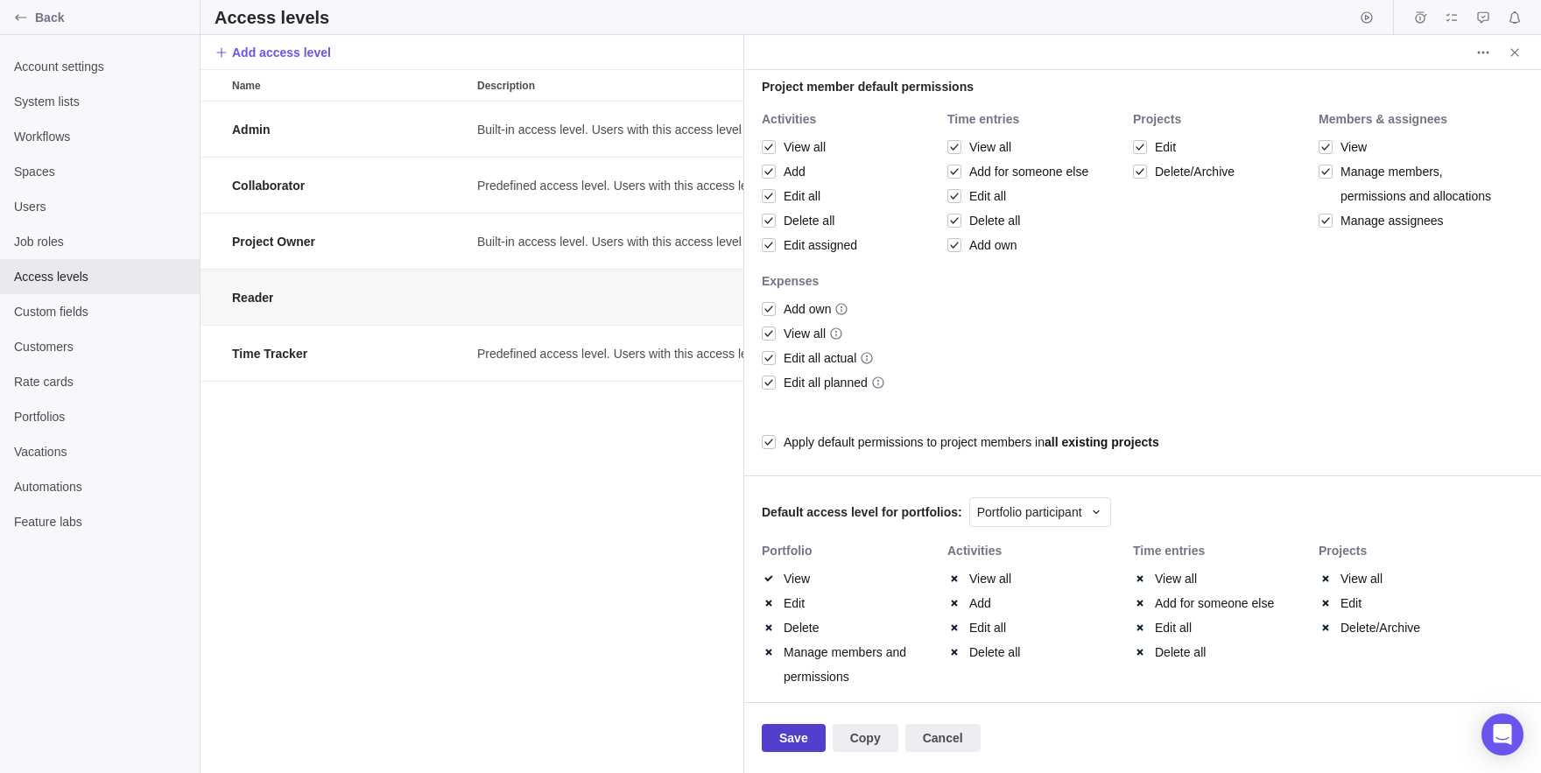
click at [792, 726] on span "Save" at bounding box center [794, 738] width 64 height 28
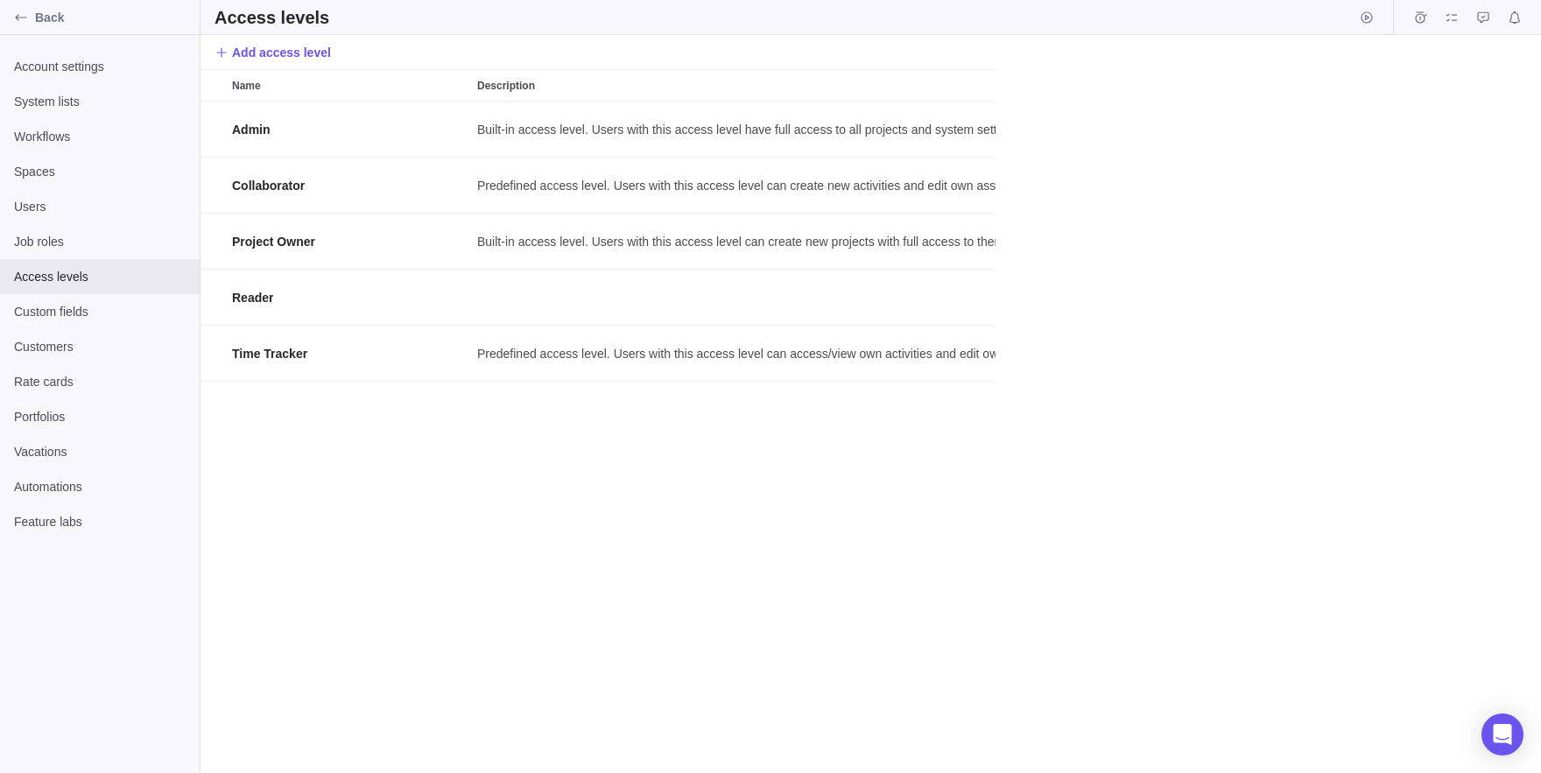
scroll to position [672, 1341]
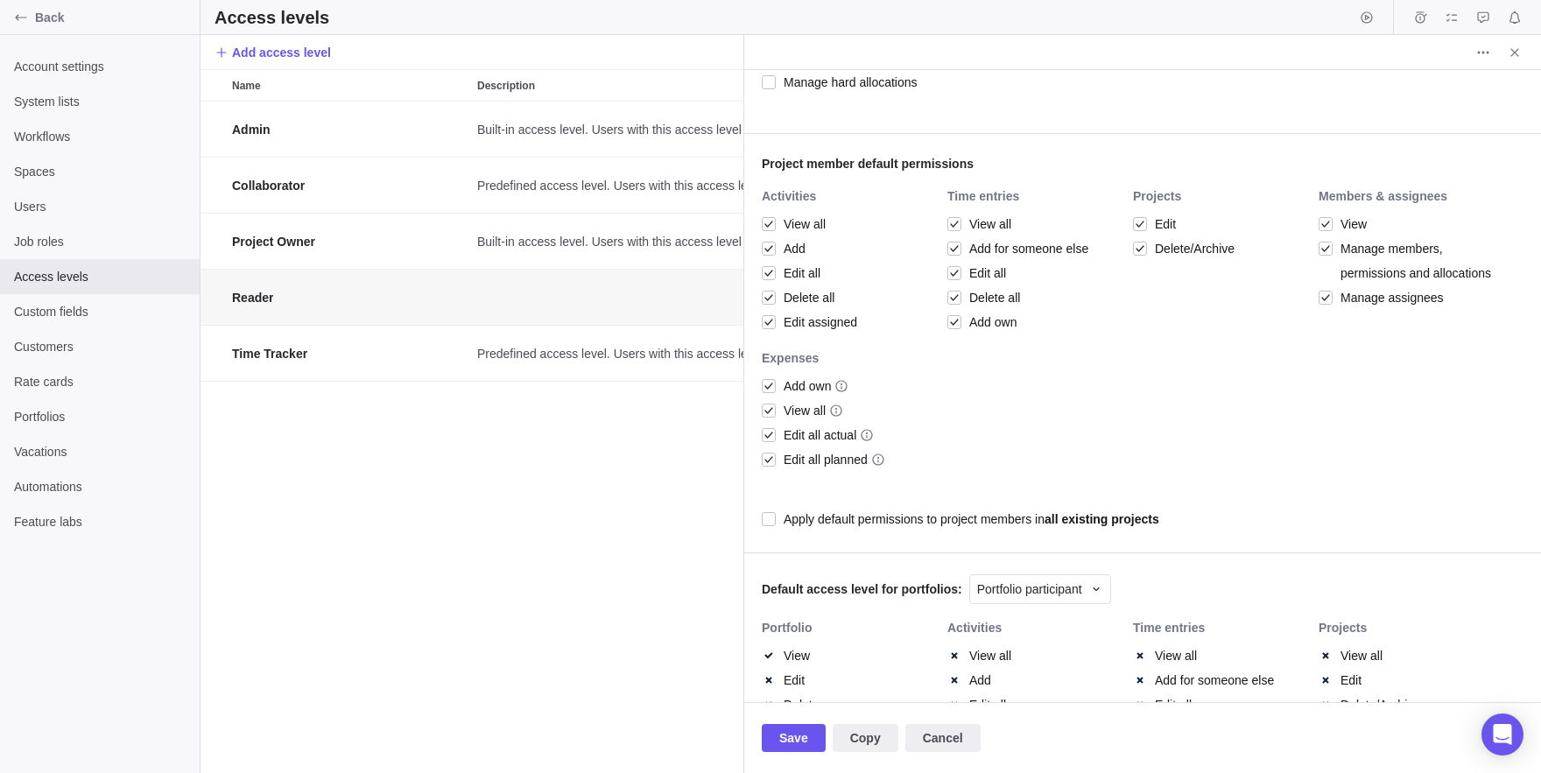
scroll to position [485, 0]
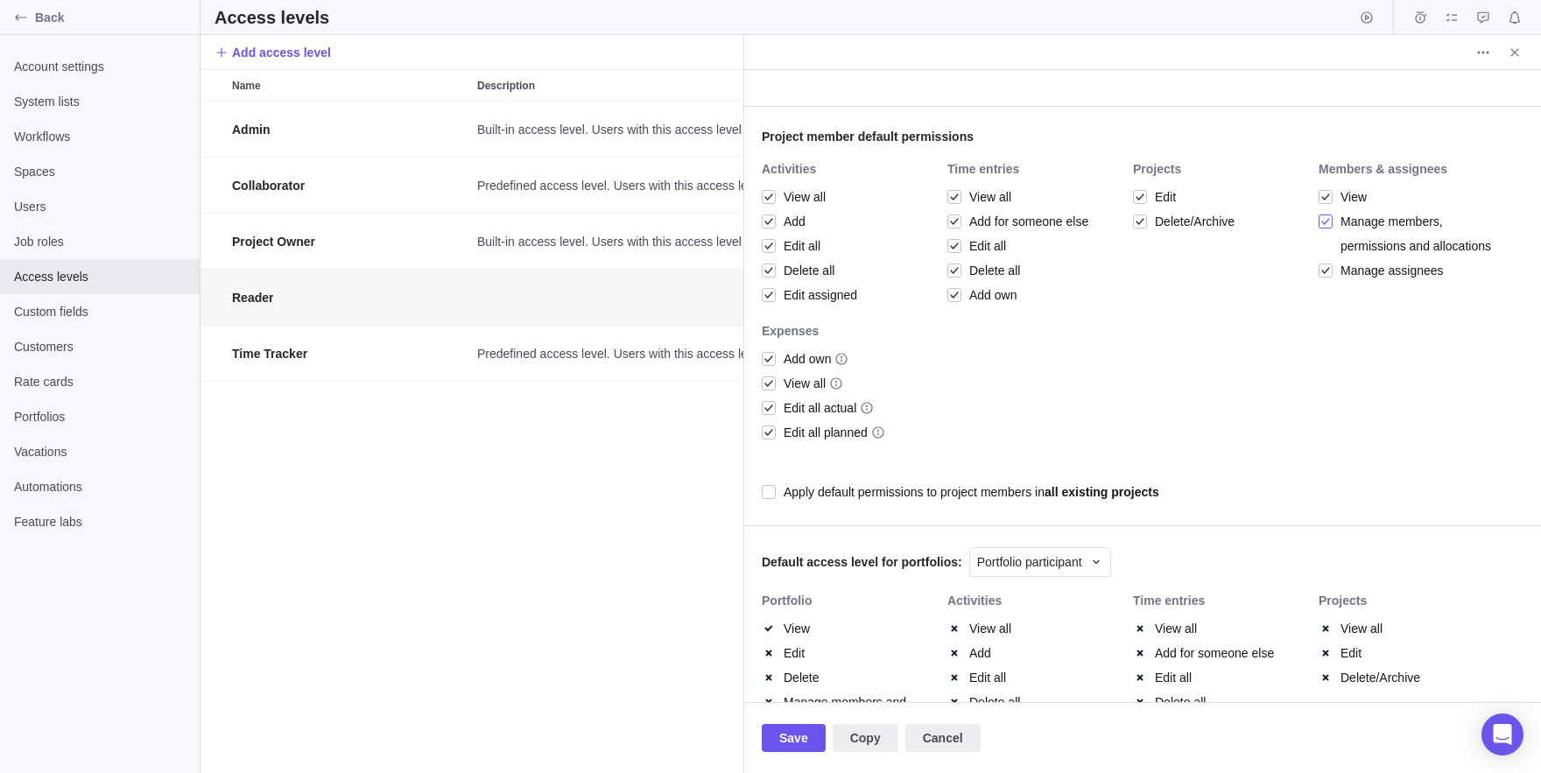
click at [1323, 222] on div at bounding box center [1326, 221] width 14 height 25
click at [1334, 283] on span "Manage assignees" at bounding box center [1388, 270] width 111 height 25
click at [806, 736] on span "Save" at bounding box center [793, 738] width 29 height 21
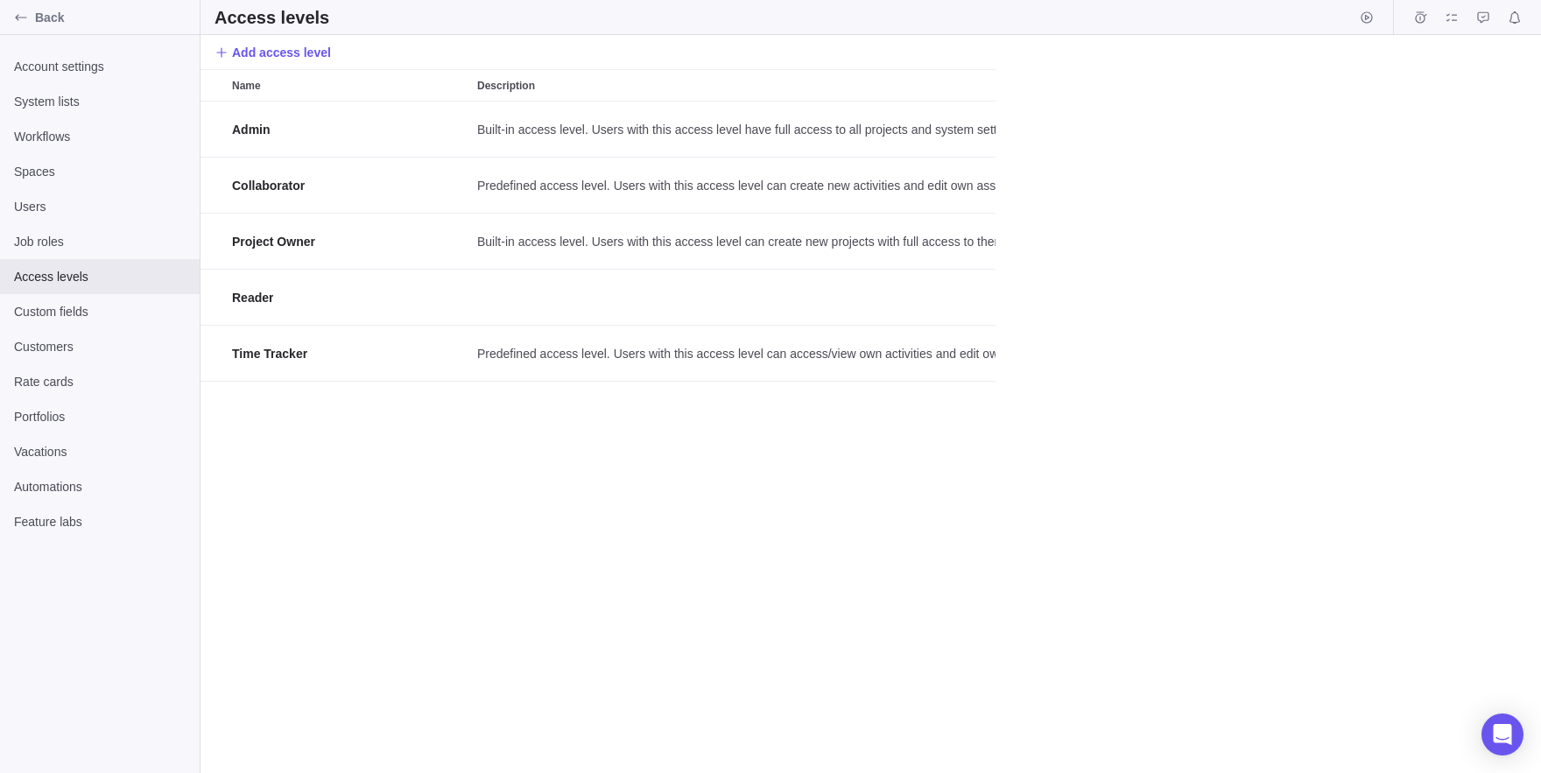
scroll to position [672, 1341]
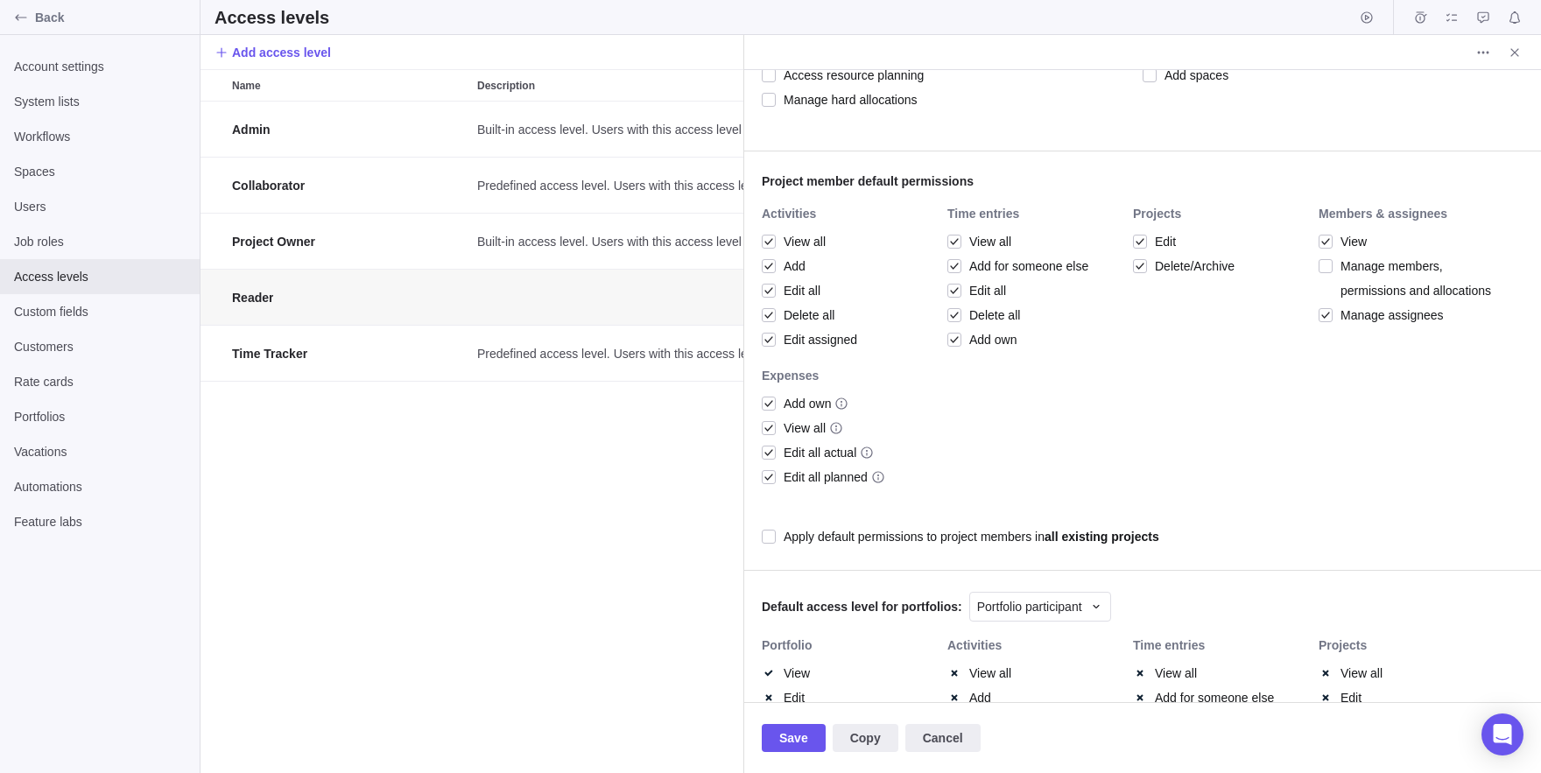
scroll to position [440, 0]
click at [797, 526] on div "Apply default permissions to project members in all existing projects" at bounding box center [972, 537] width 376 height 25
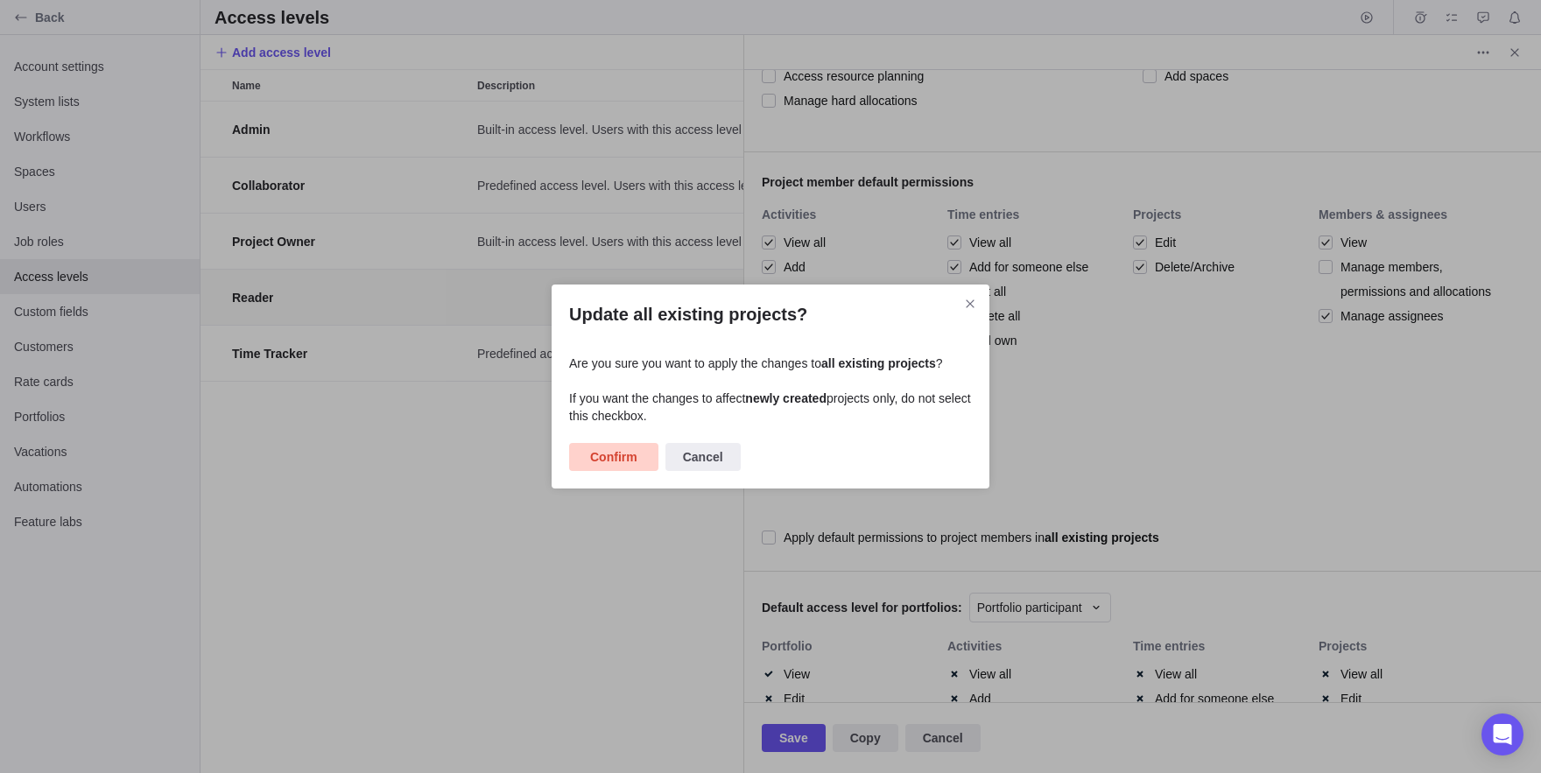
click at [596, 467] on span "Confirm" at bounding box center [613, 457] width 47 height 21
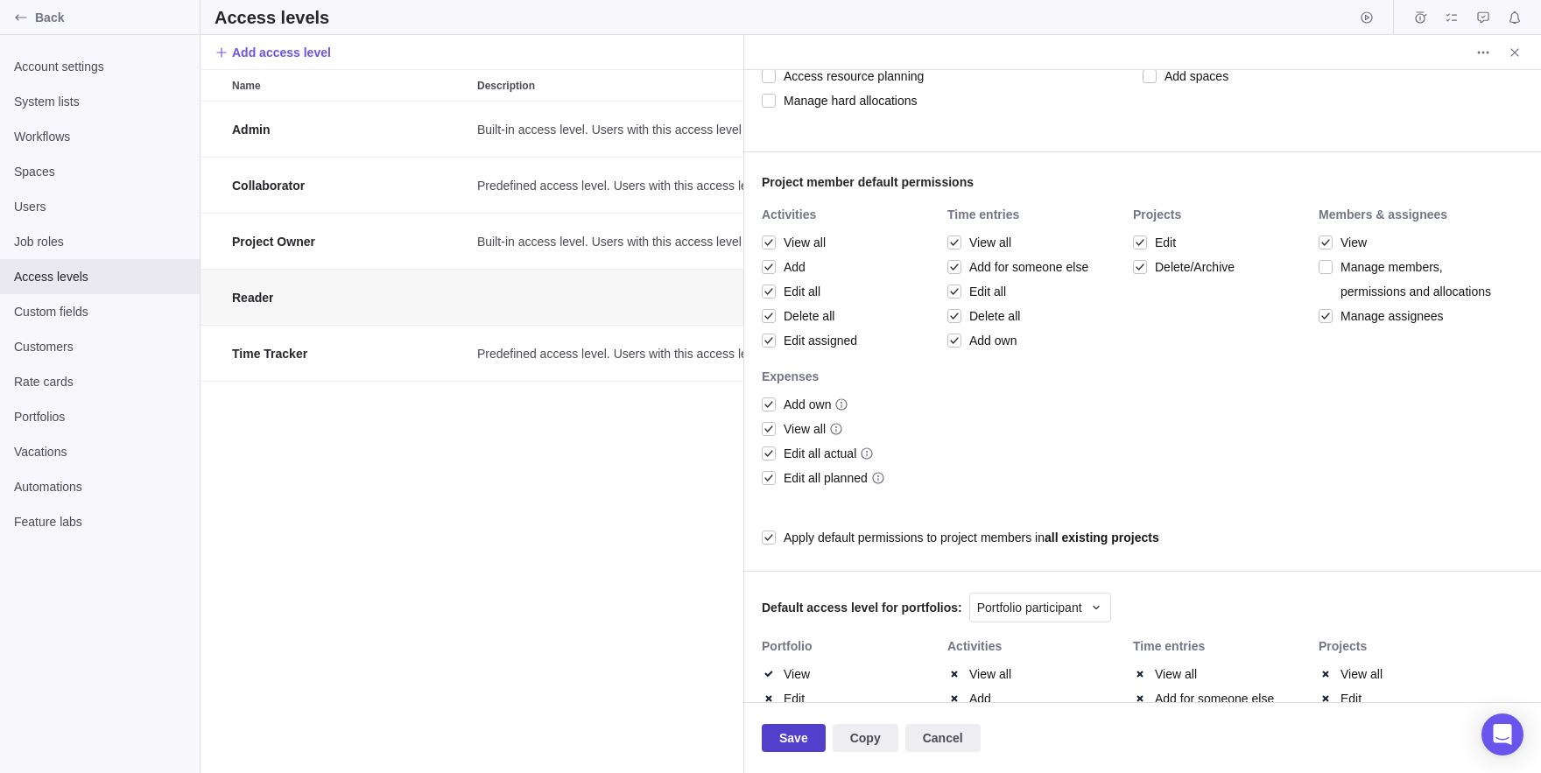
click at [796, 737] on span "Save" at bounding box center [793, 738] width 29 height 21
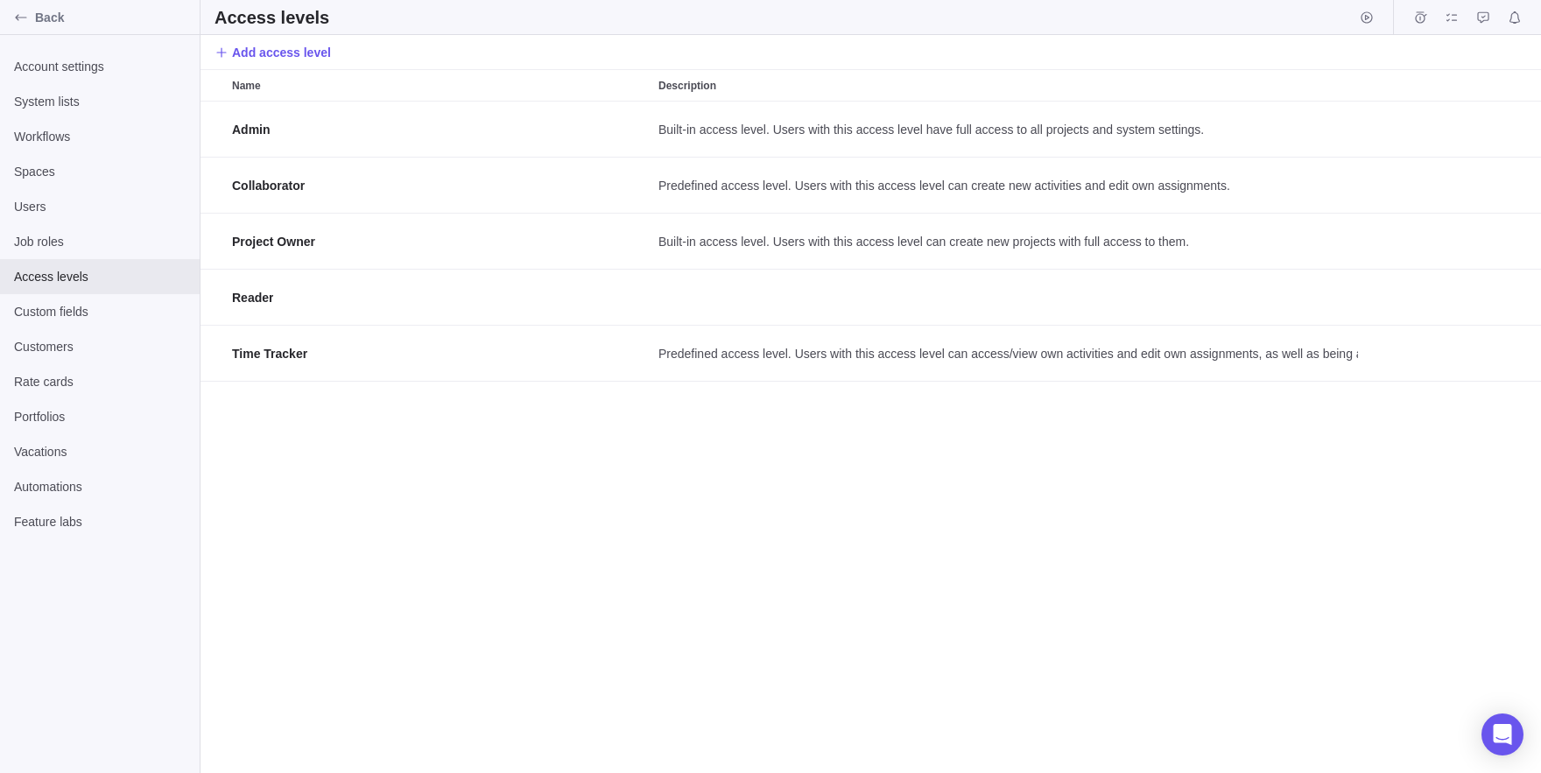
scroll to position [672, 1341]
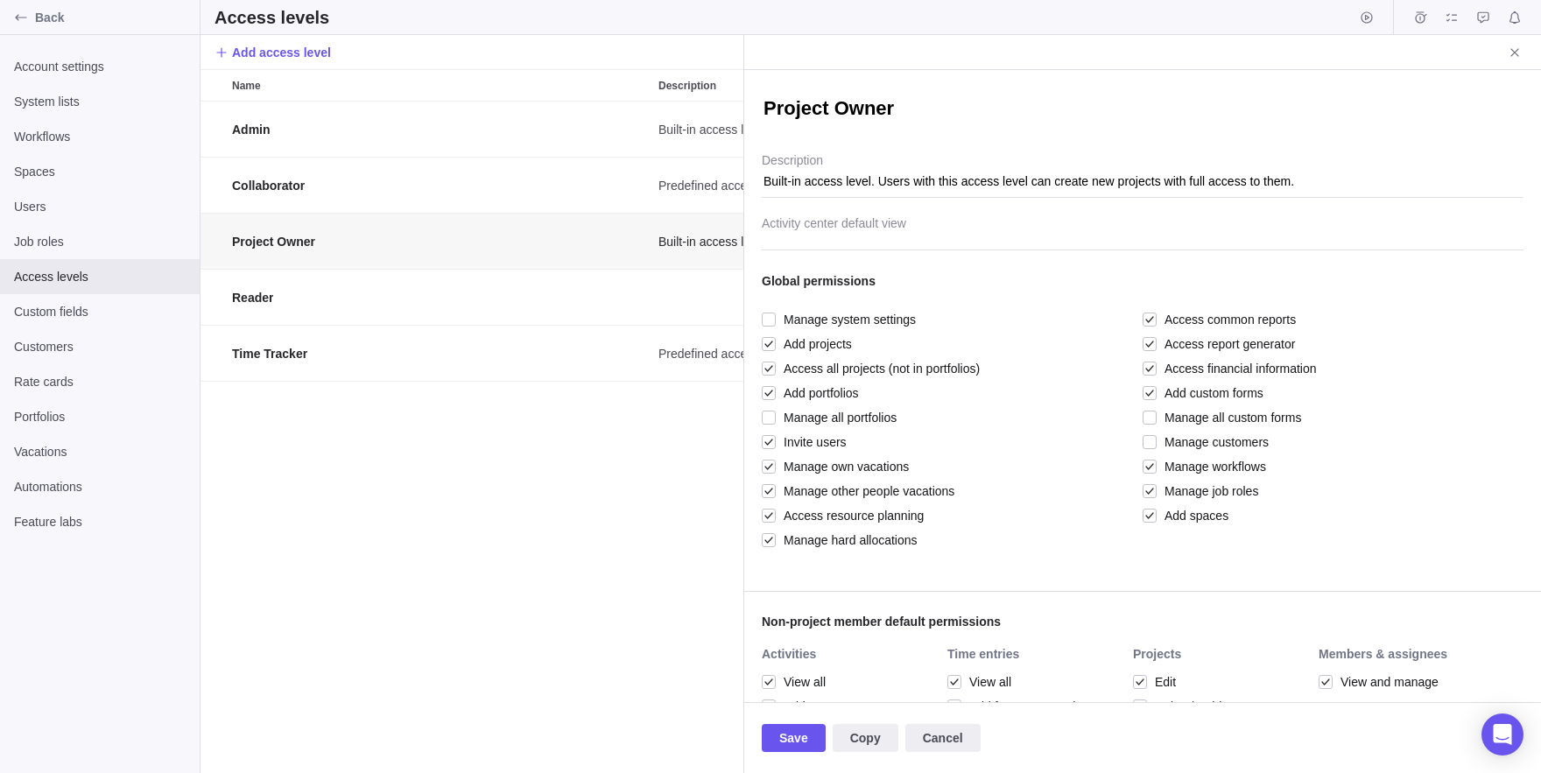
scroll to position [672, 544]
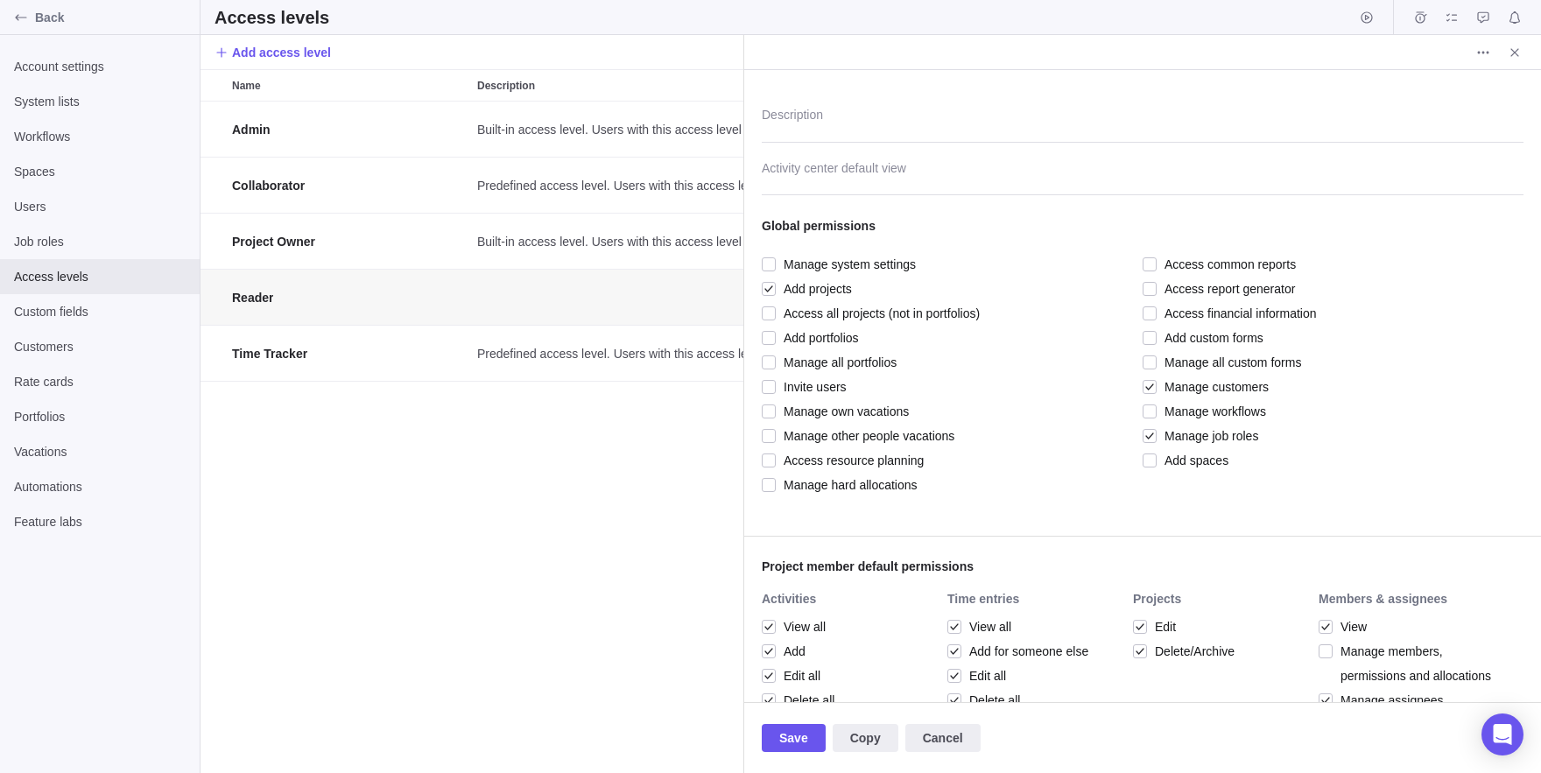
scroll to position [435, 0]
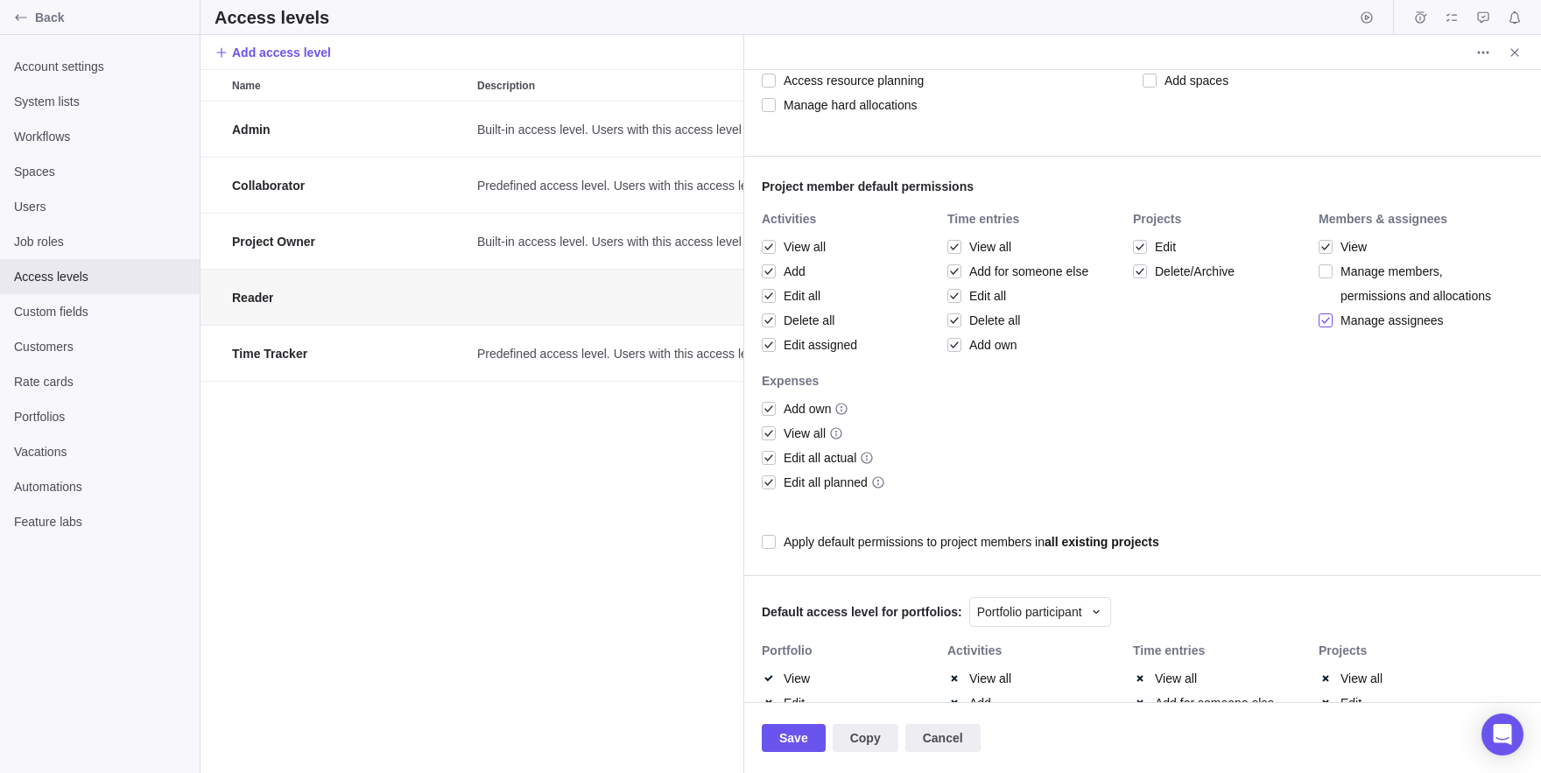
click at [1355, 333] on span "Manage assignees" at bounding box center [1388, 320] width 111 height 25
click at [822, 739] on span "Save" at bounding box center [794, 738] width 64 height 28
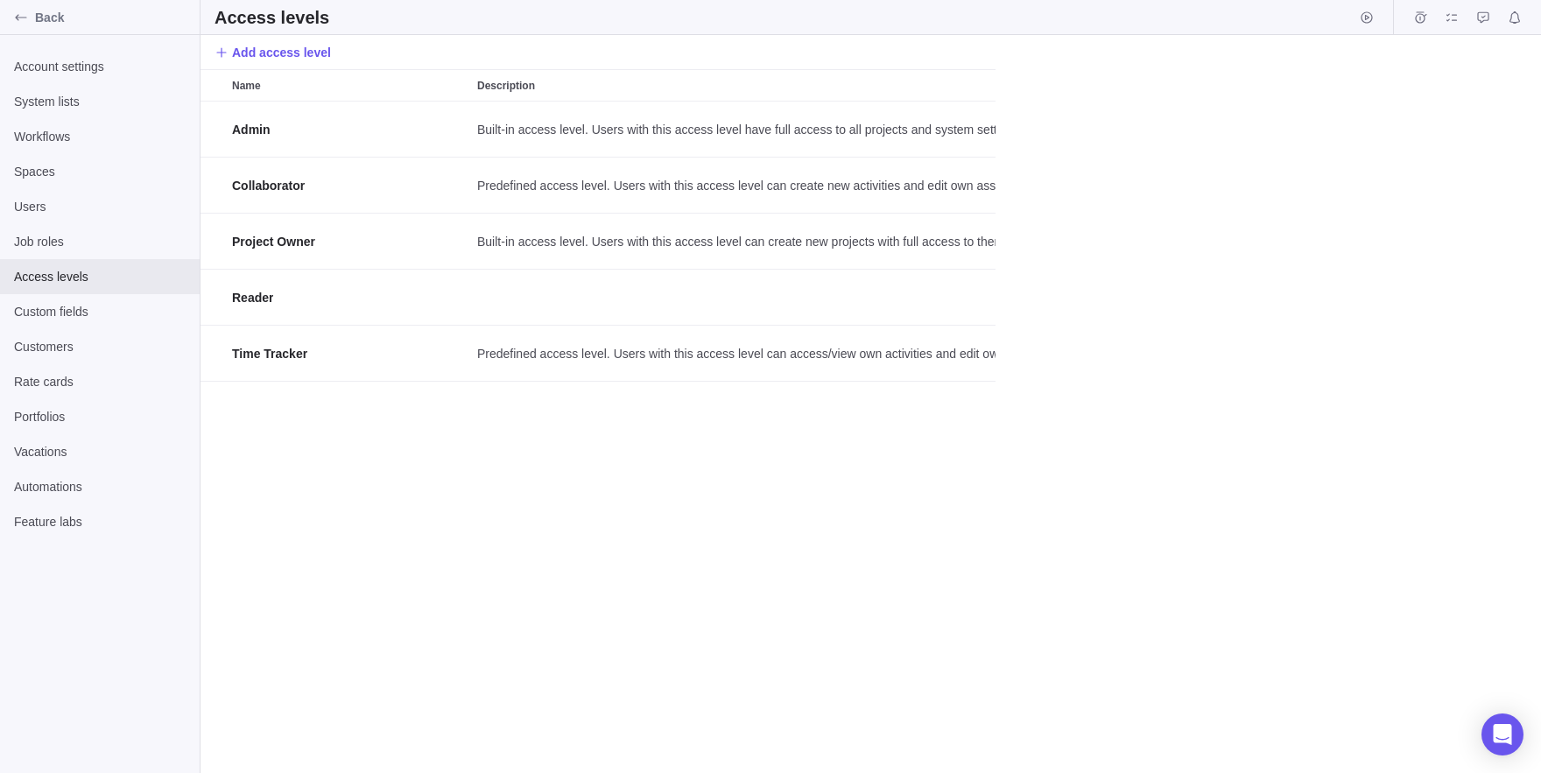
scroll to position [672, 1341]
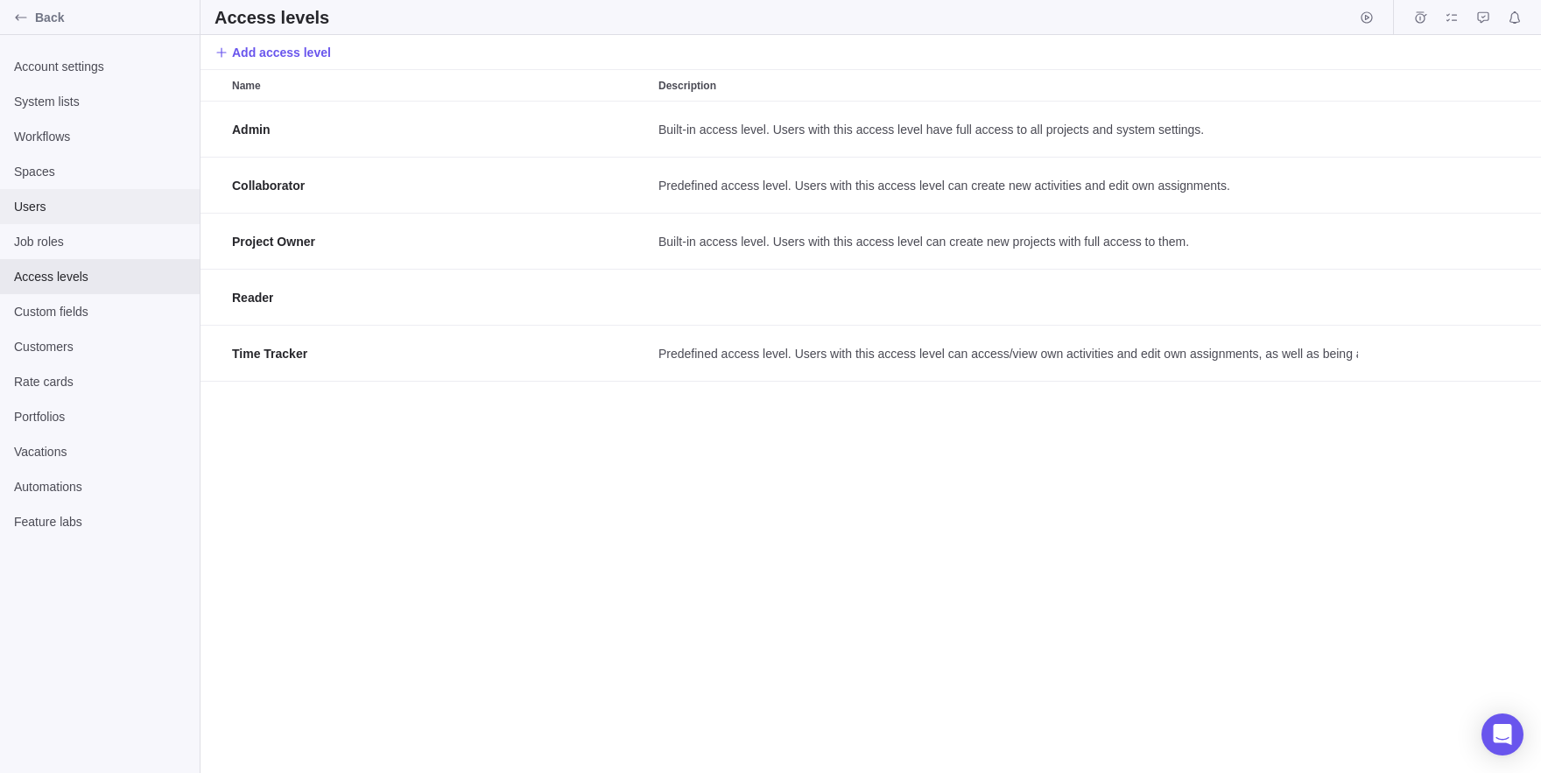
click at [108, 201] on span "Users" at bounding box center [100, 207] width 172 height 18
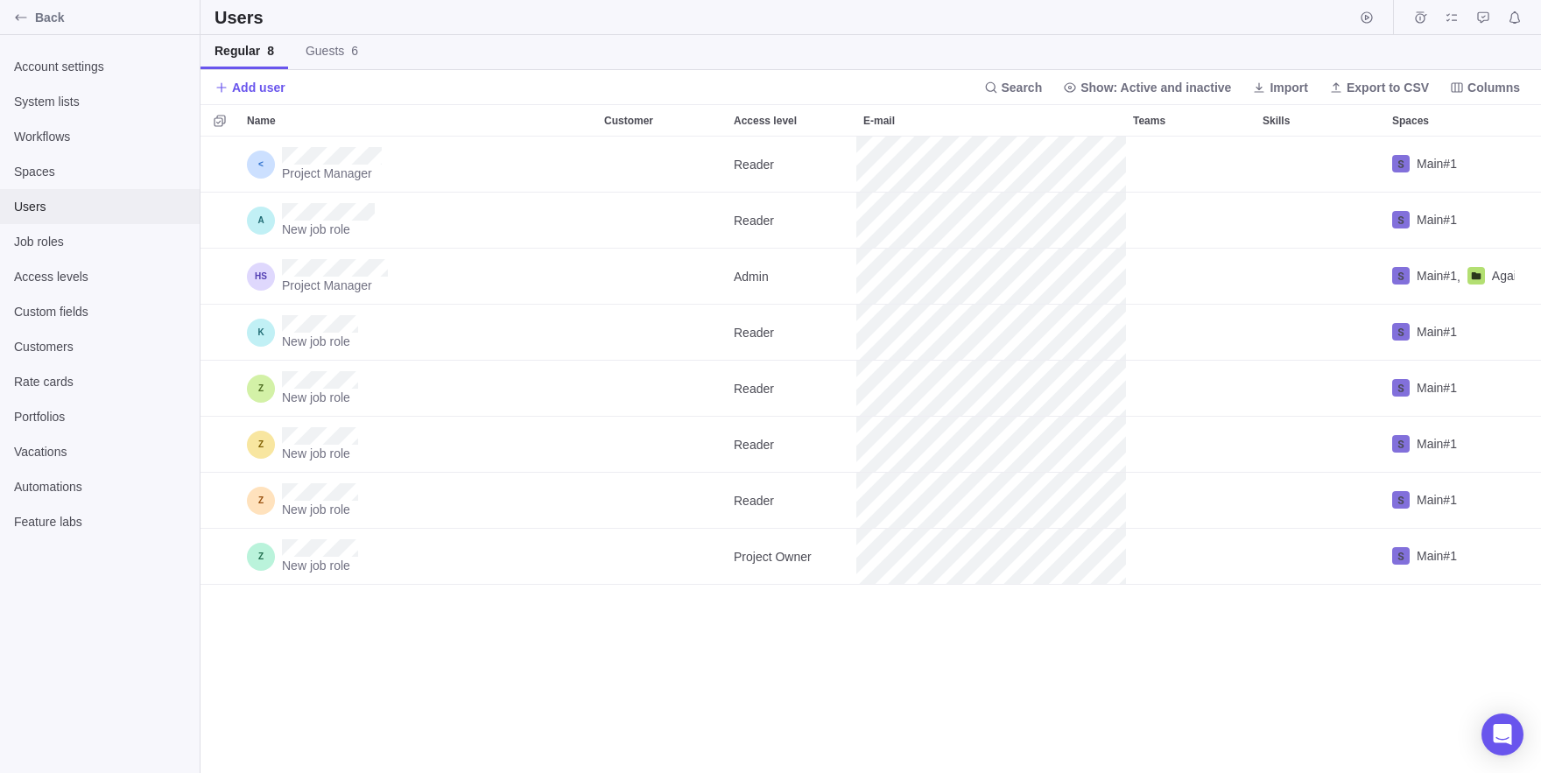
scroll to position [637, 1341]
click at [335, 63] on link "Guests 6" at bounding box center [332, 52] width 81 height 34
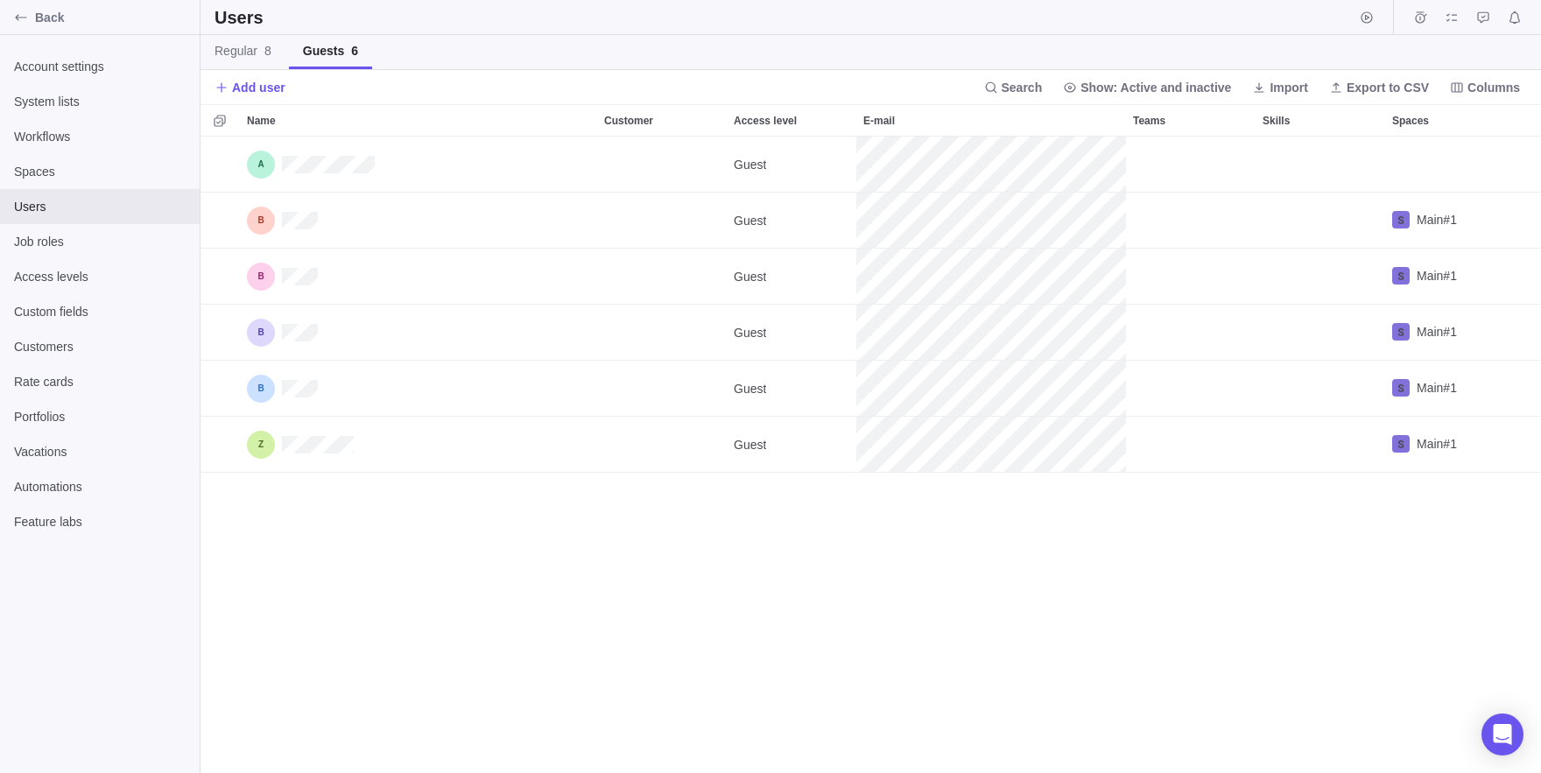
scroll to position [637, 1341]
click at [120, 269] on span "Access levels" at bounding box center [100, 277] width 172 height 18
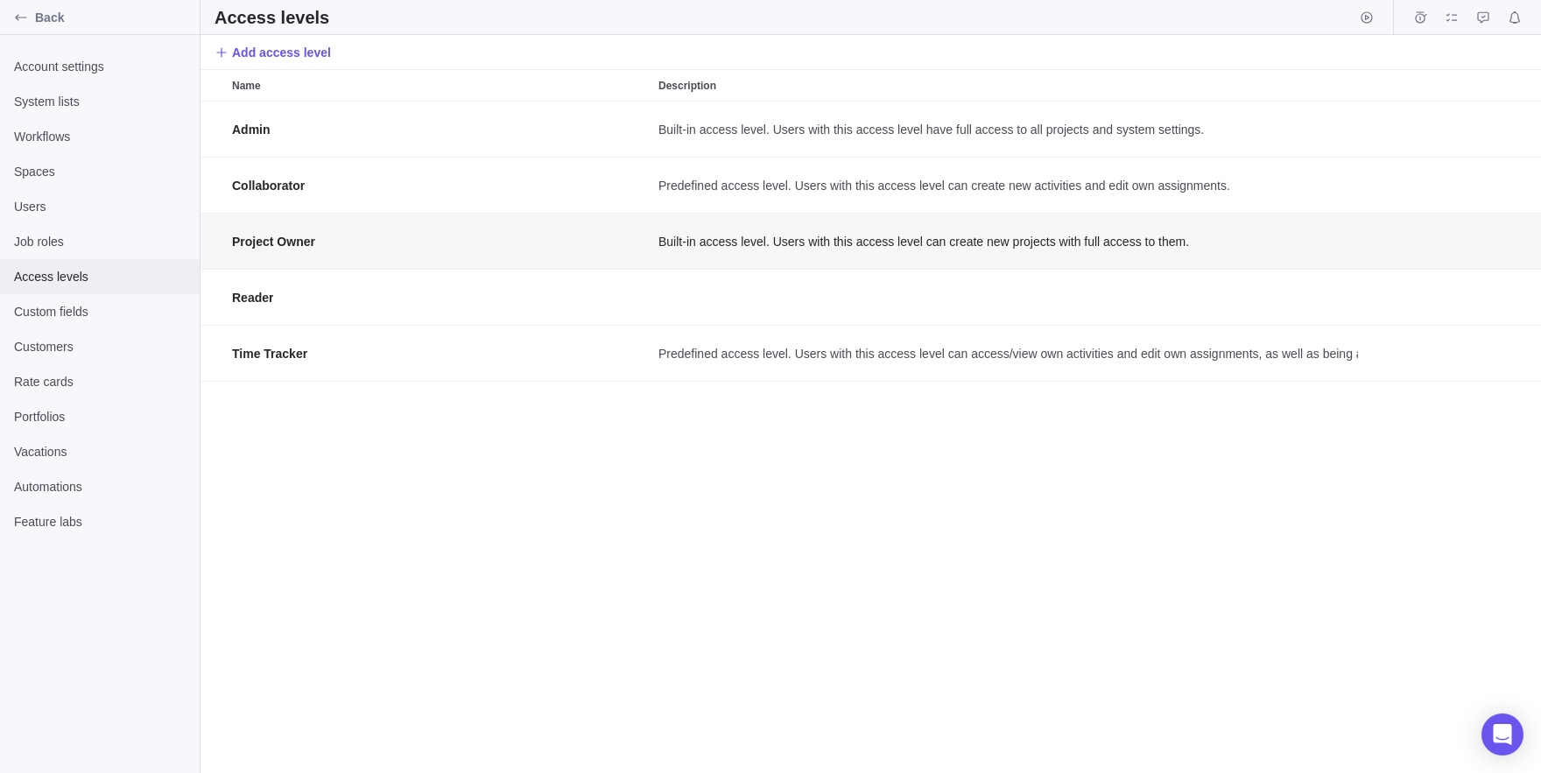
scroll to position [672, 1341]
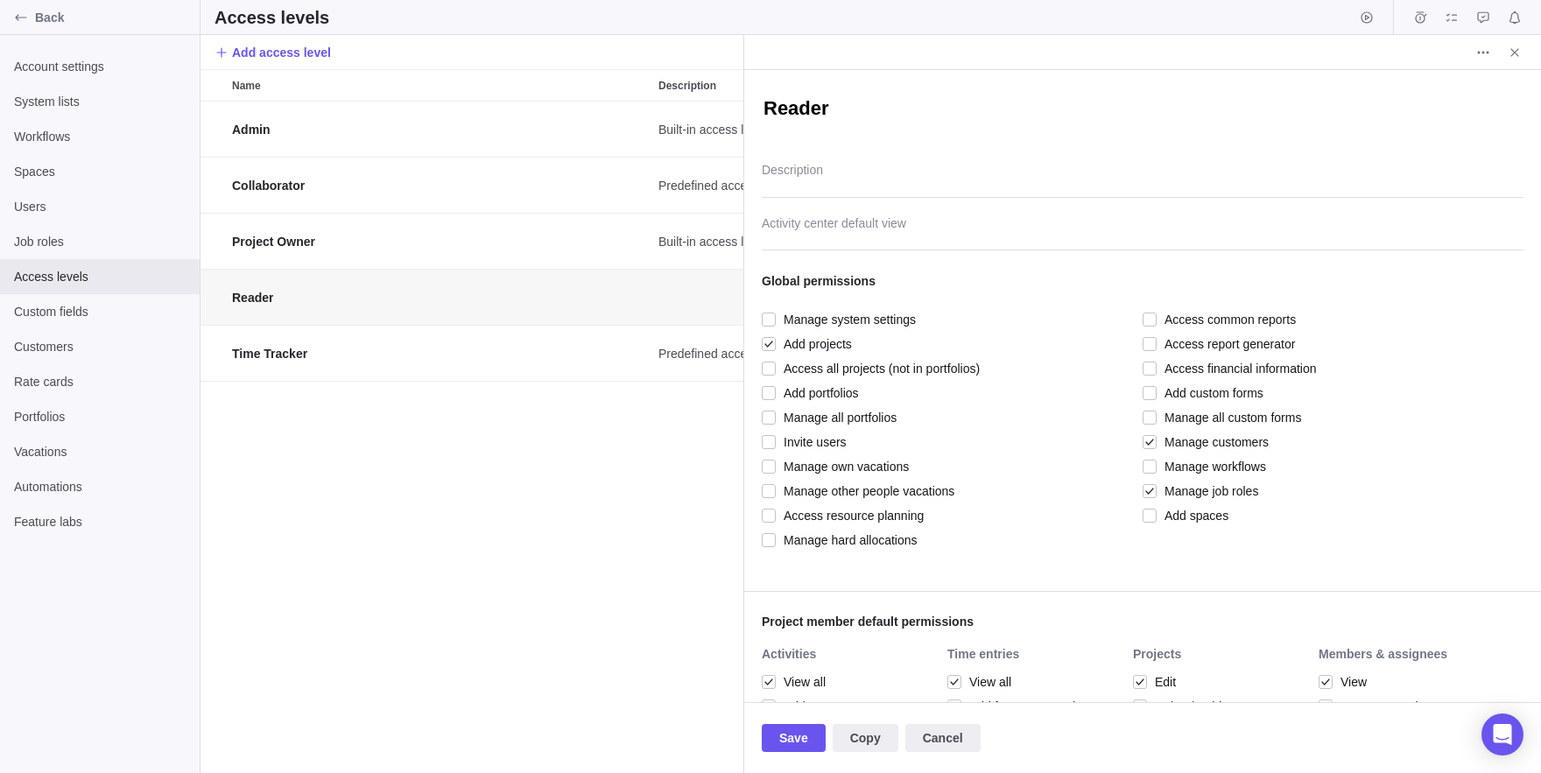
scroll to position [672, 544]
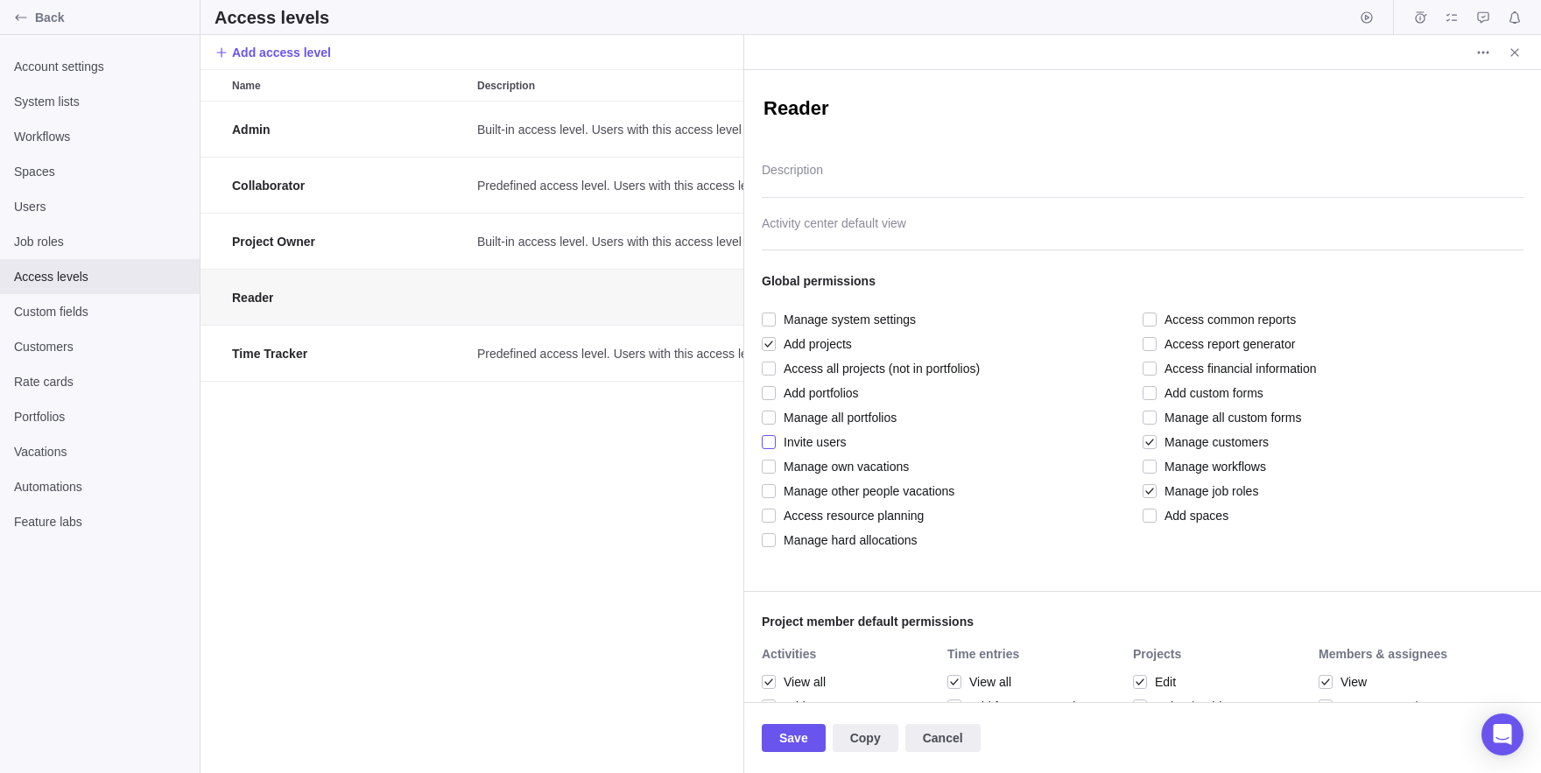
click at [794, 435] on span "Invite users" at bounding box center [811, 442] width 71 height 25
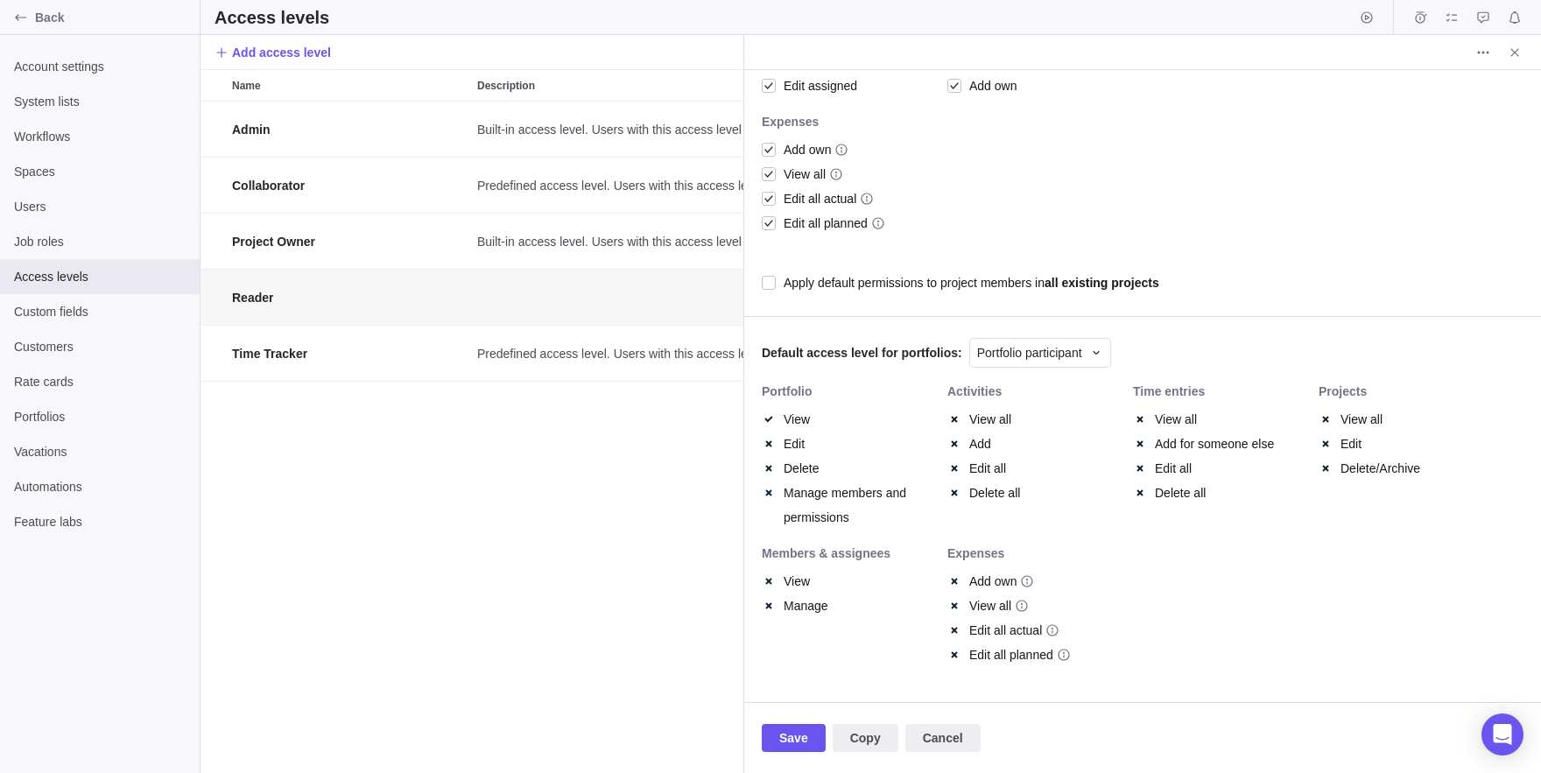
scroll to position [0, 0]
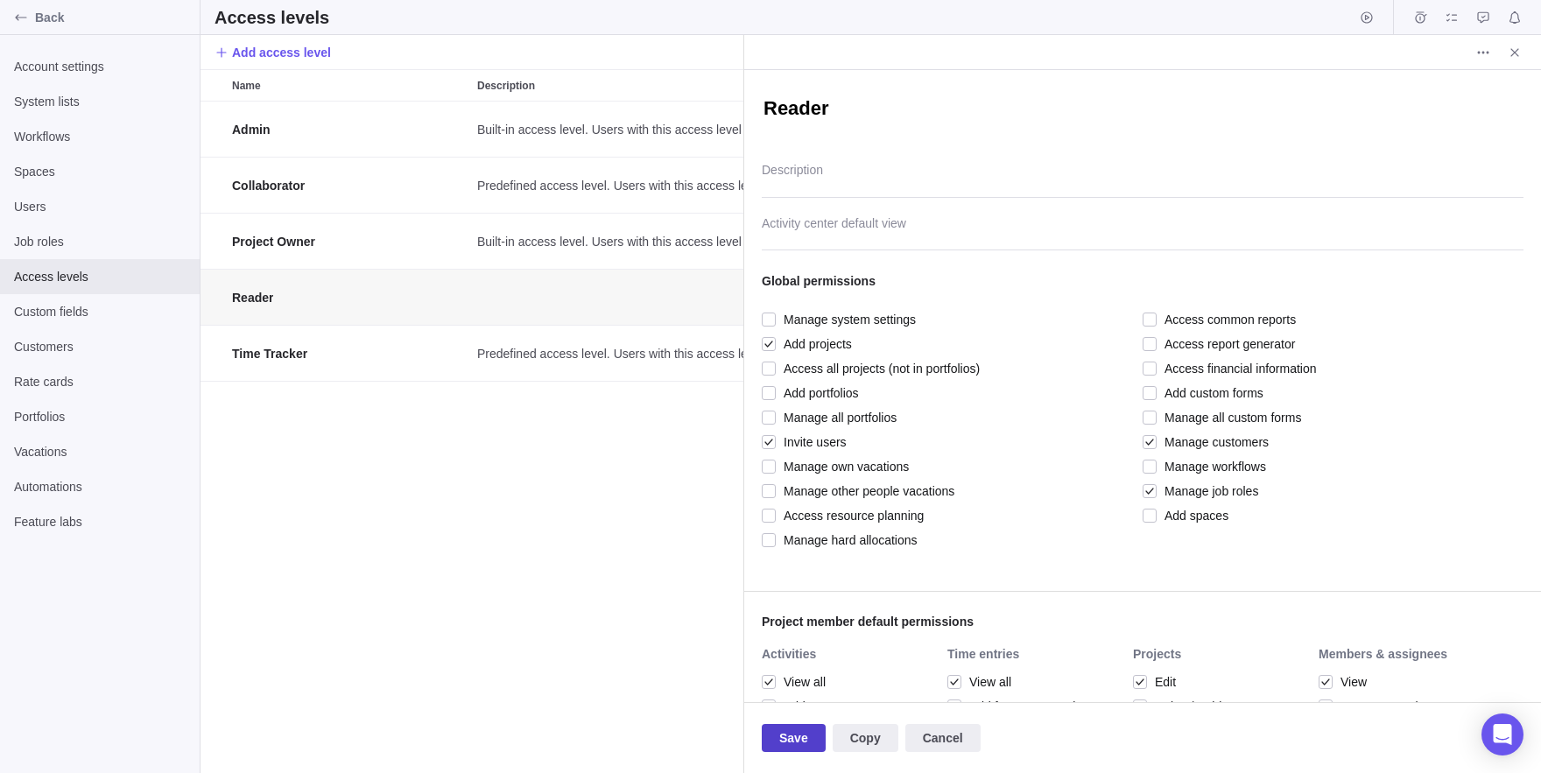
click at [807, 737] on span "Save" at bounding box center [793, 738] width 29 height 21
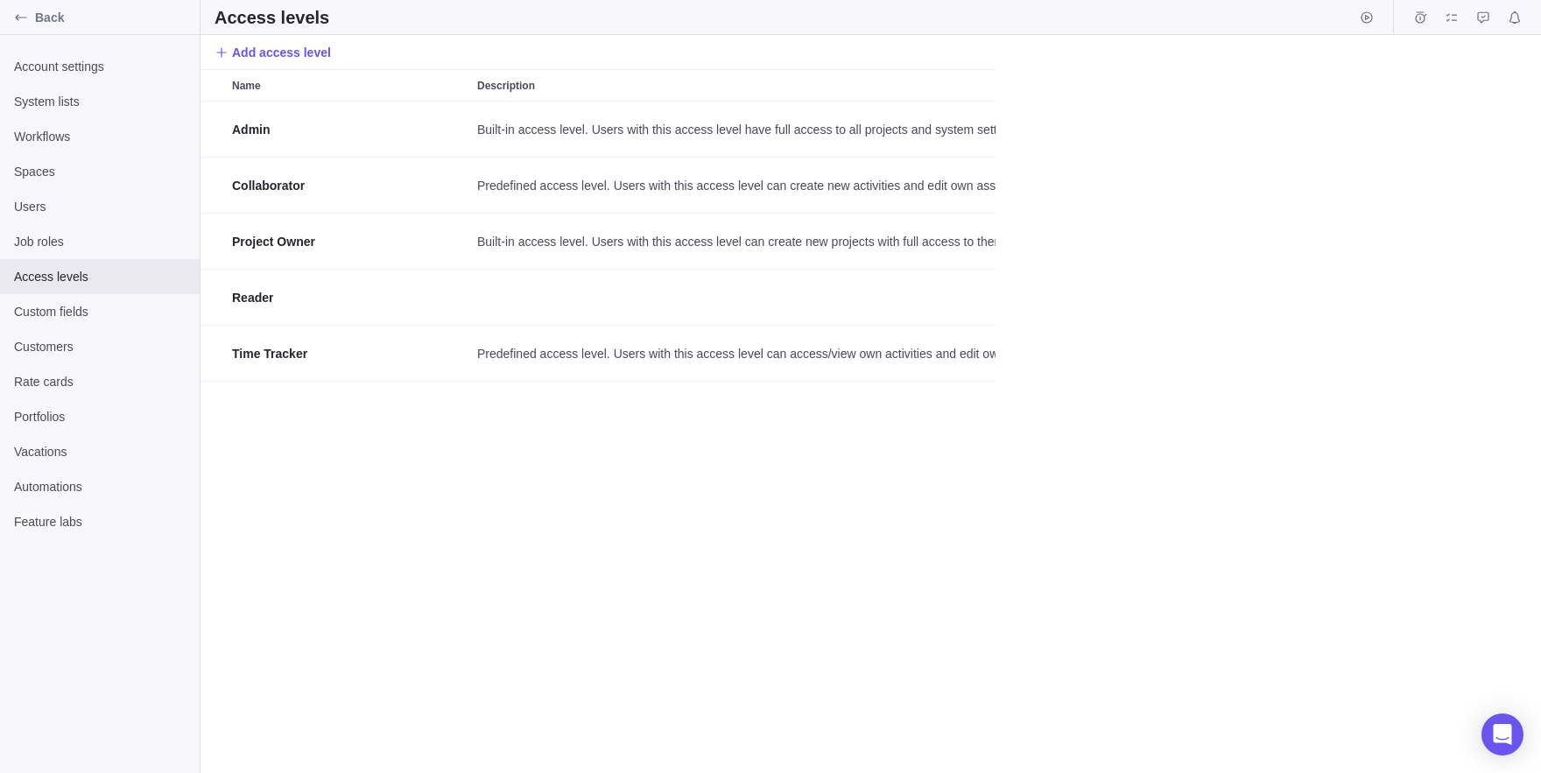
scroll to position [672, 1341]
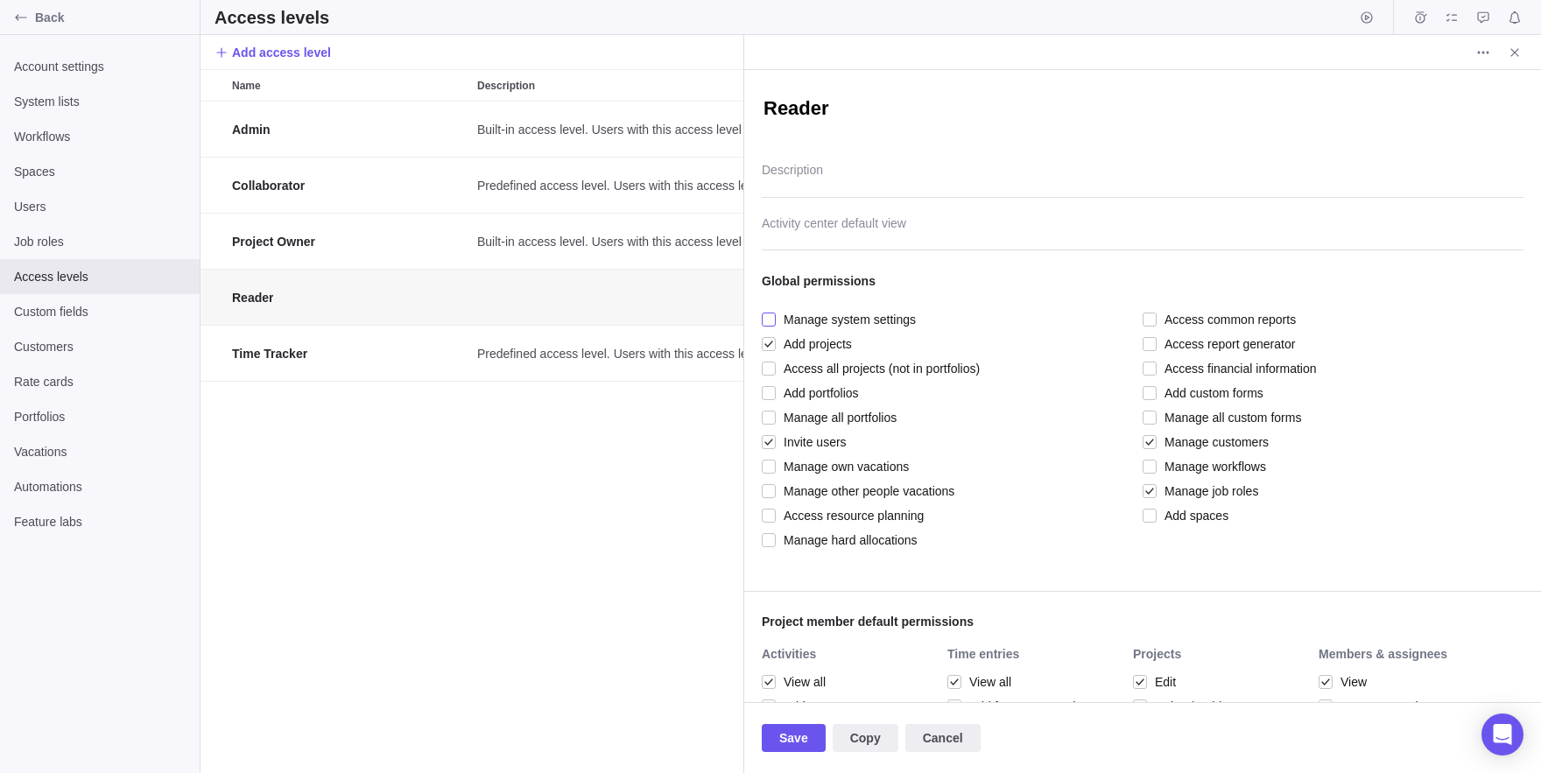
click at [791, 319] on span "Manage system settings" at bounding box center [846, 319] width 140 height 25
click at [817, 753] on div "Save Copy Cancel" at bounding box center [1142, 737] width 797 height 71
click at [795, 738] on span "Save" at bounding box center [793, 738] width 29 height 21
type textarea "x"
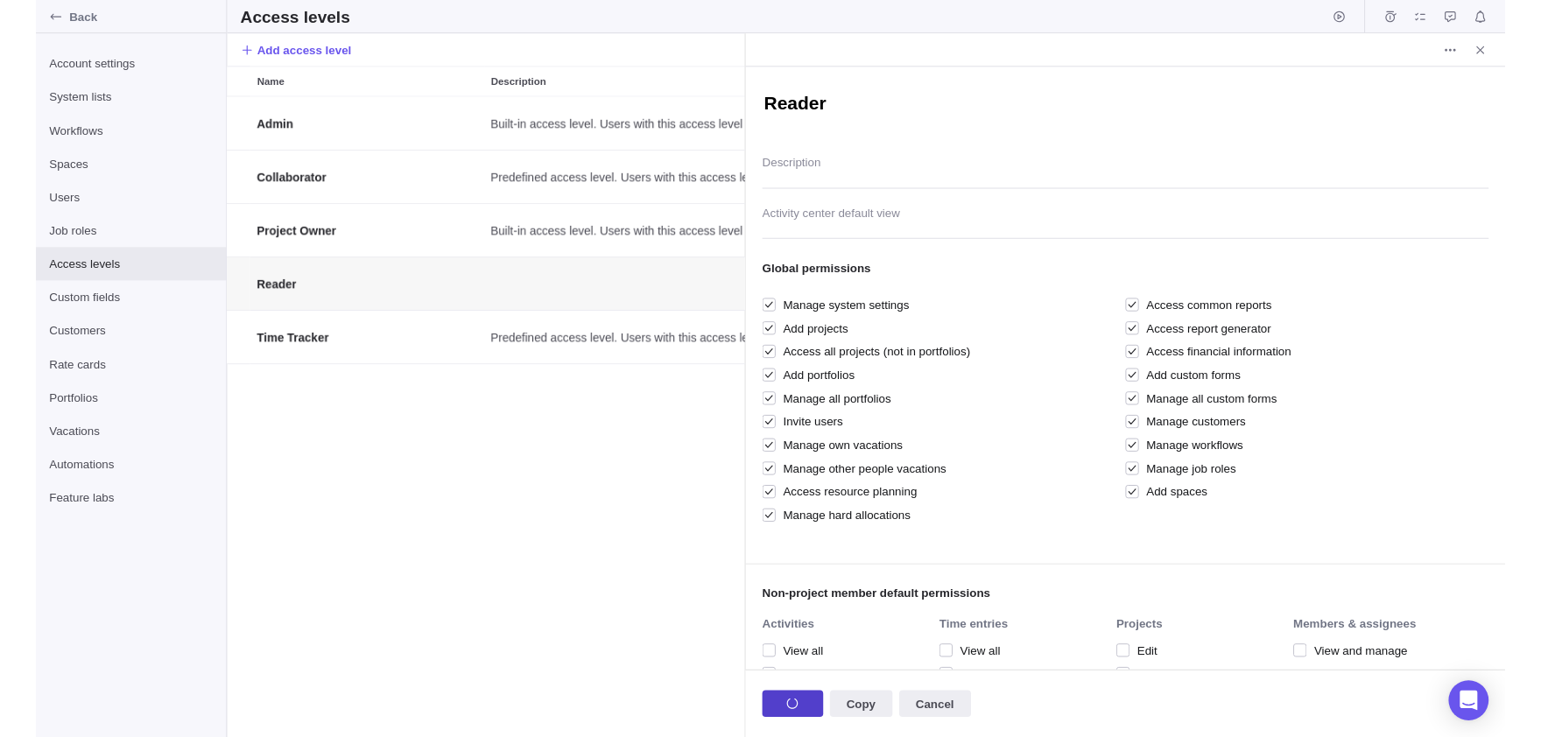
scroll to position [637, 544]
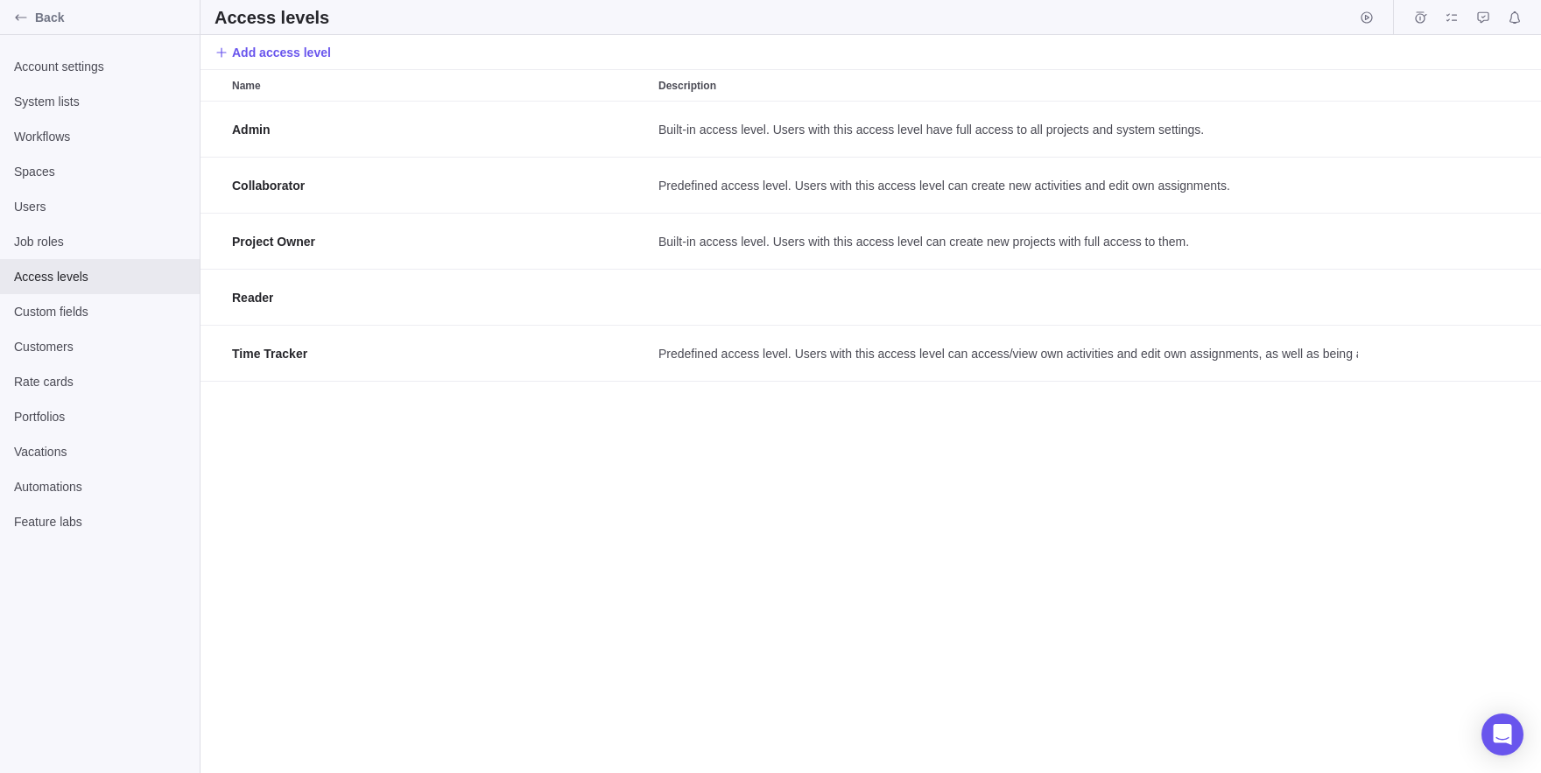
scroll to position [672, 1341]
click at [59, 215] on span "Users" at bounding box center [100, 207] width 172 height 18
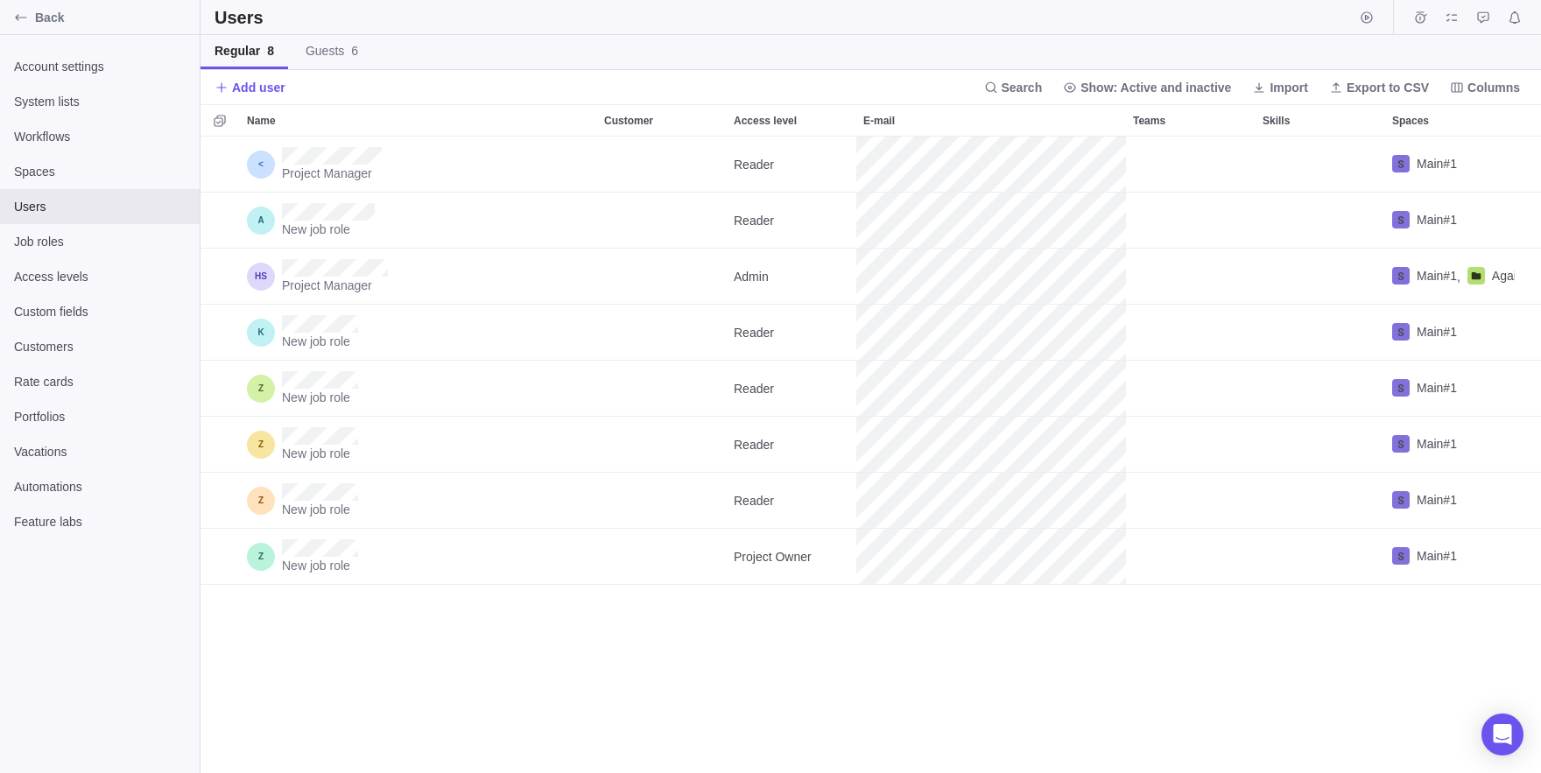
scroll to position [637, 1341]
click at [1248, 76] on span "Import" at bounding box center [1280, 87] width 70 height 25
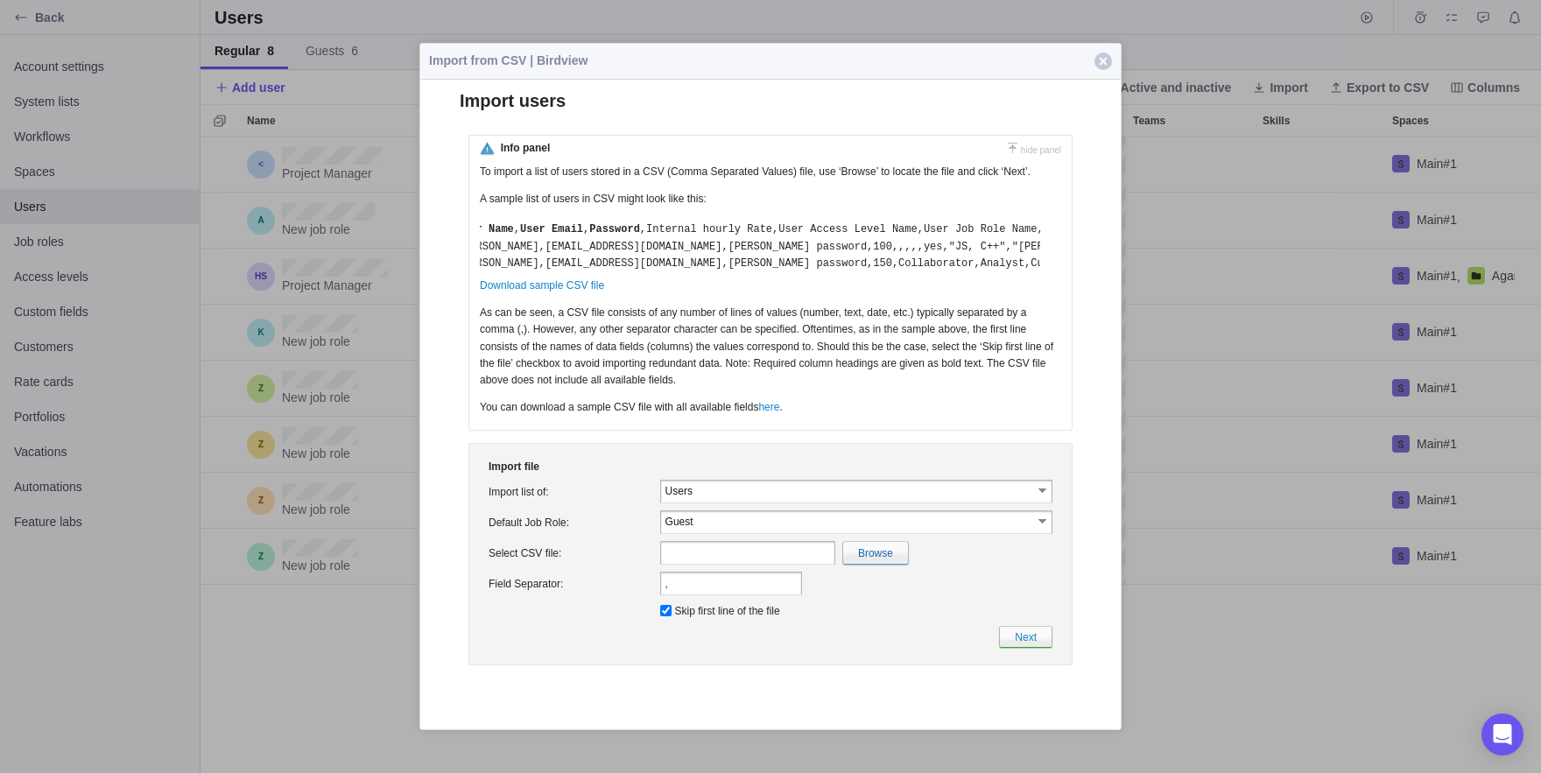
scroll to position [0, 0]
click at [807, 529] on input "Guest" at bounding box center [849, 521] width 367 height 15
click at [583, 599] on td "Field Separator:" at bounding box center [571, 583] width 172 height 31
click at [700, 500] on td "Users" at bounding box center [848, 490] width 375 height 19
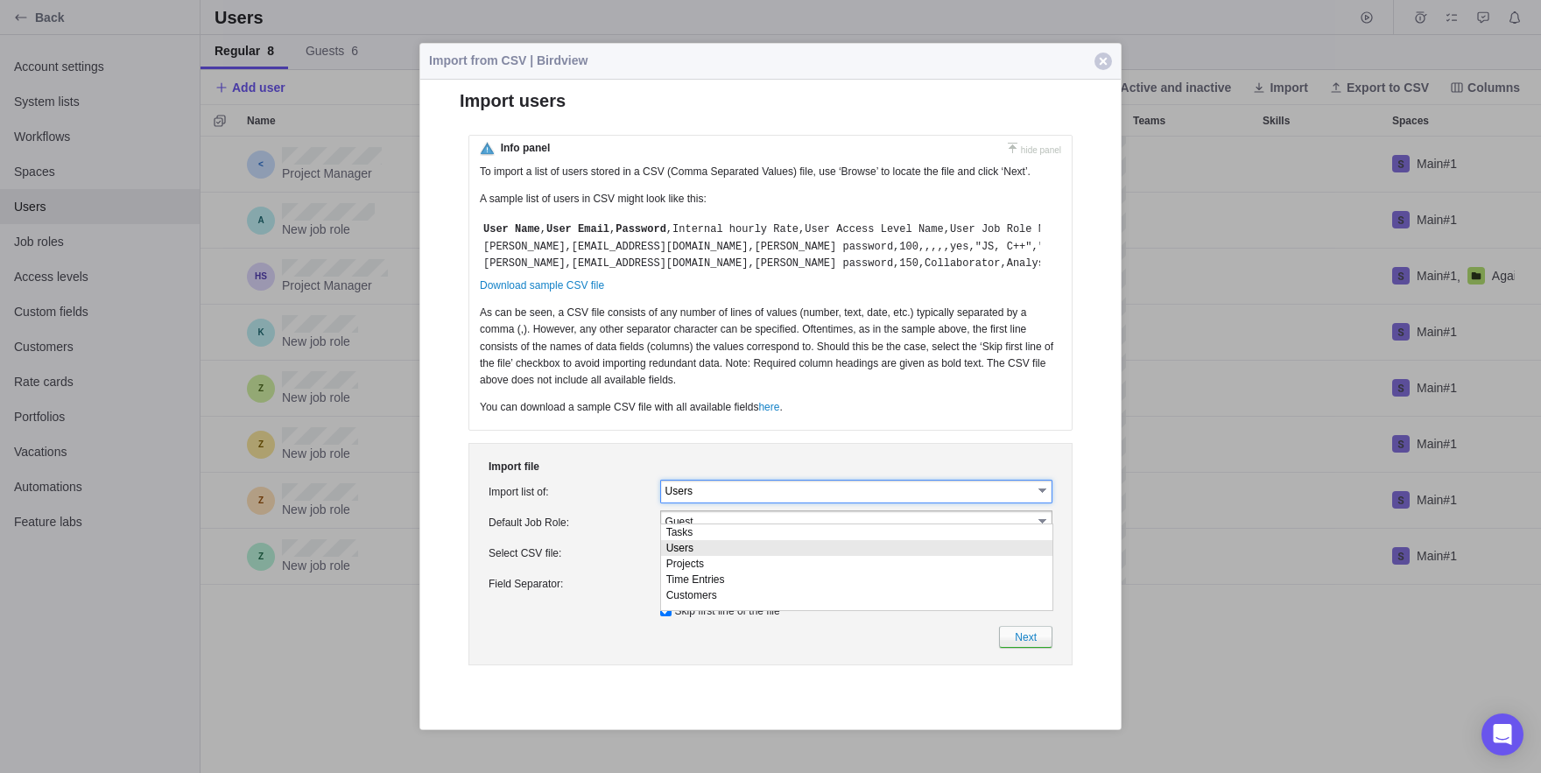
click at [700, 500] on td "Users" at bounding box center [848, 490] width 375 height 19
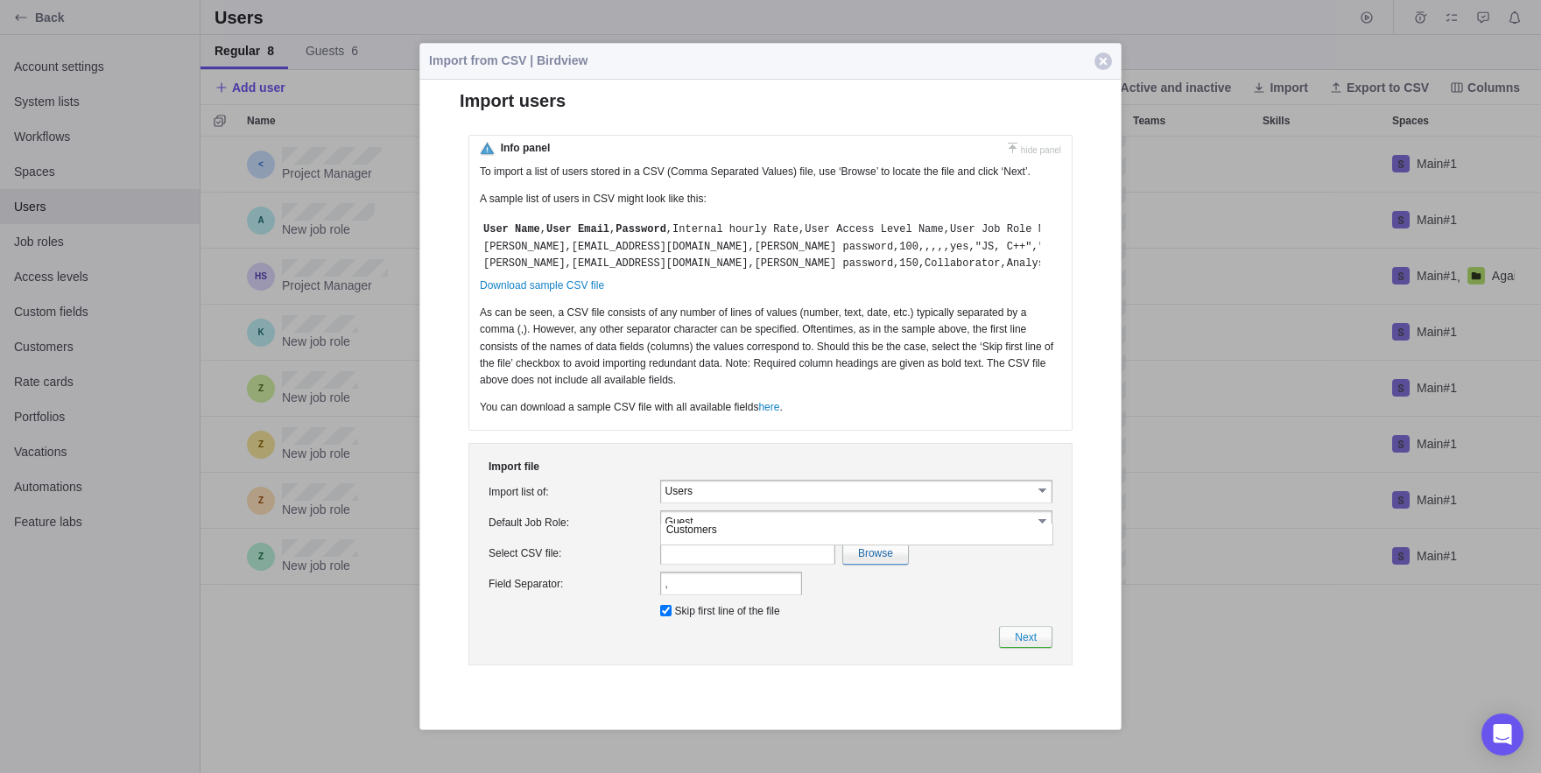
click at [778, 425] on p "You can download a sample CSV file with all available fields here ." at bounding box center [770, 411] width 581 height 25
click at [892, 564] on input "file" at bounding box center [494, 553] width 828 height 22
type input "C:\fakepath\UsersImport.csv"
type input "UsersImport.csv"
click at [1047, 648] on link "Next" at bounding box center [1025, 637] width 53 height 22
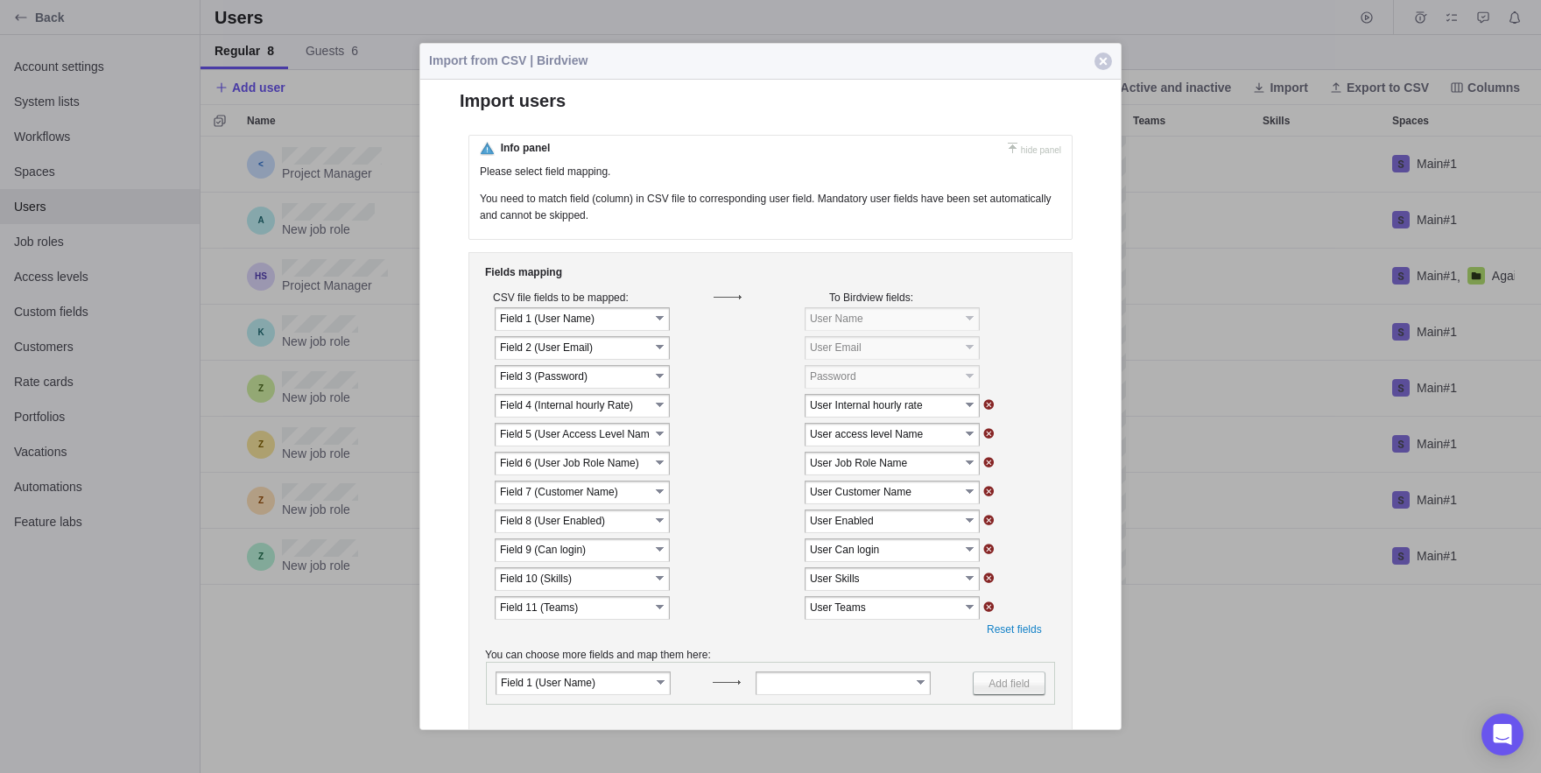
scroll to position [0, 0]
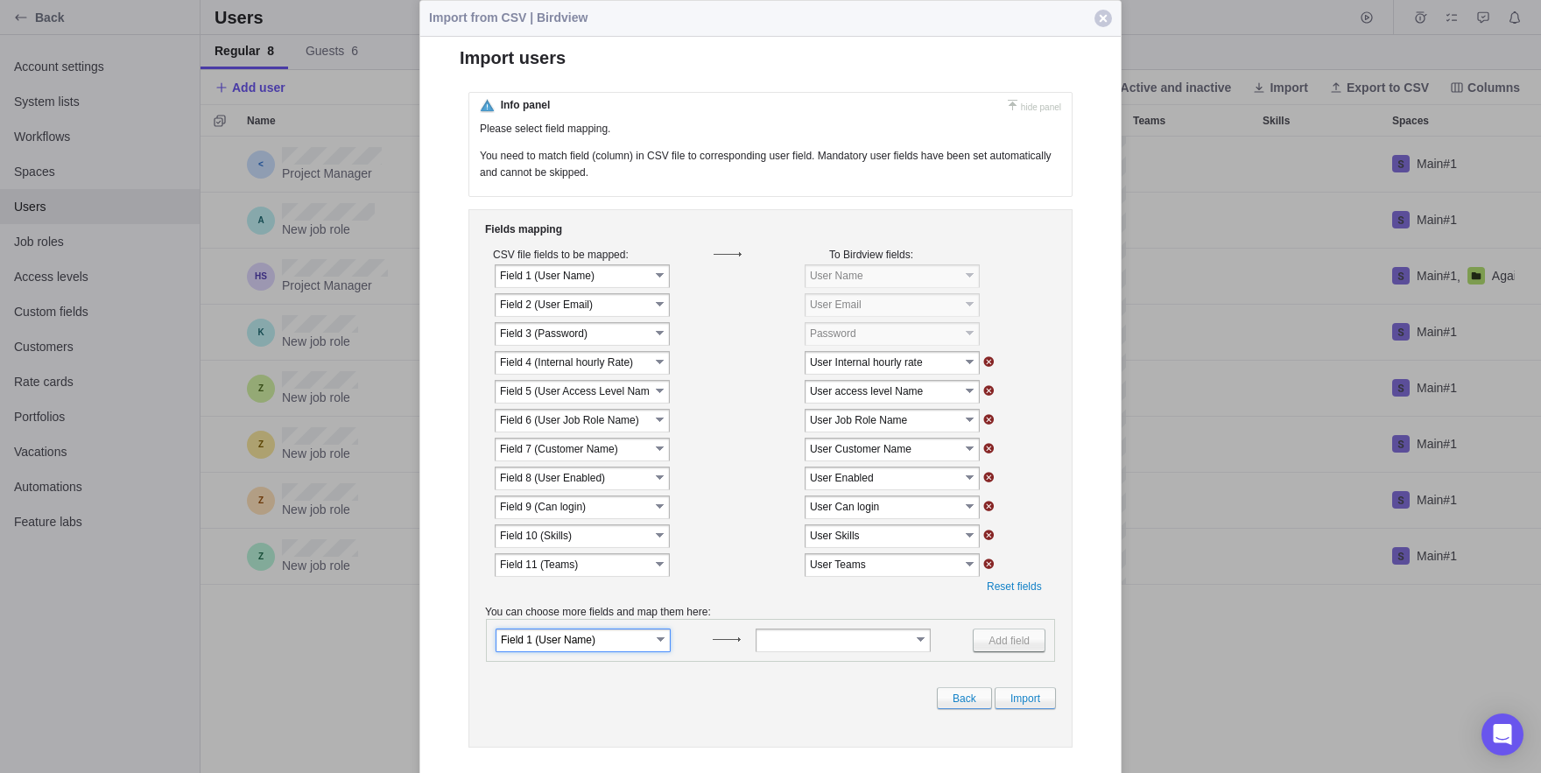
click at [580, 647] on input "Field 1 (﻿User Name)" at bounding box center [576, 639] width 150 height 15
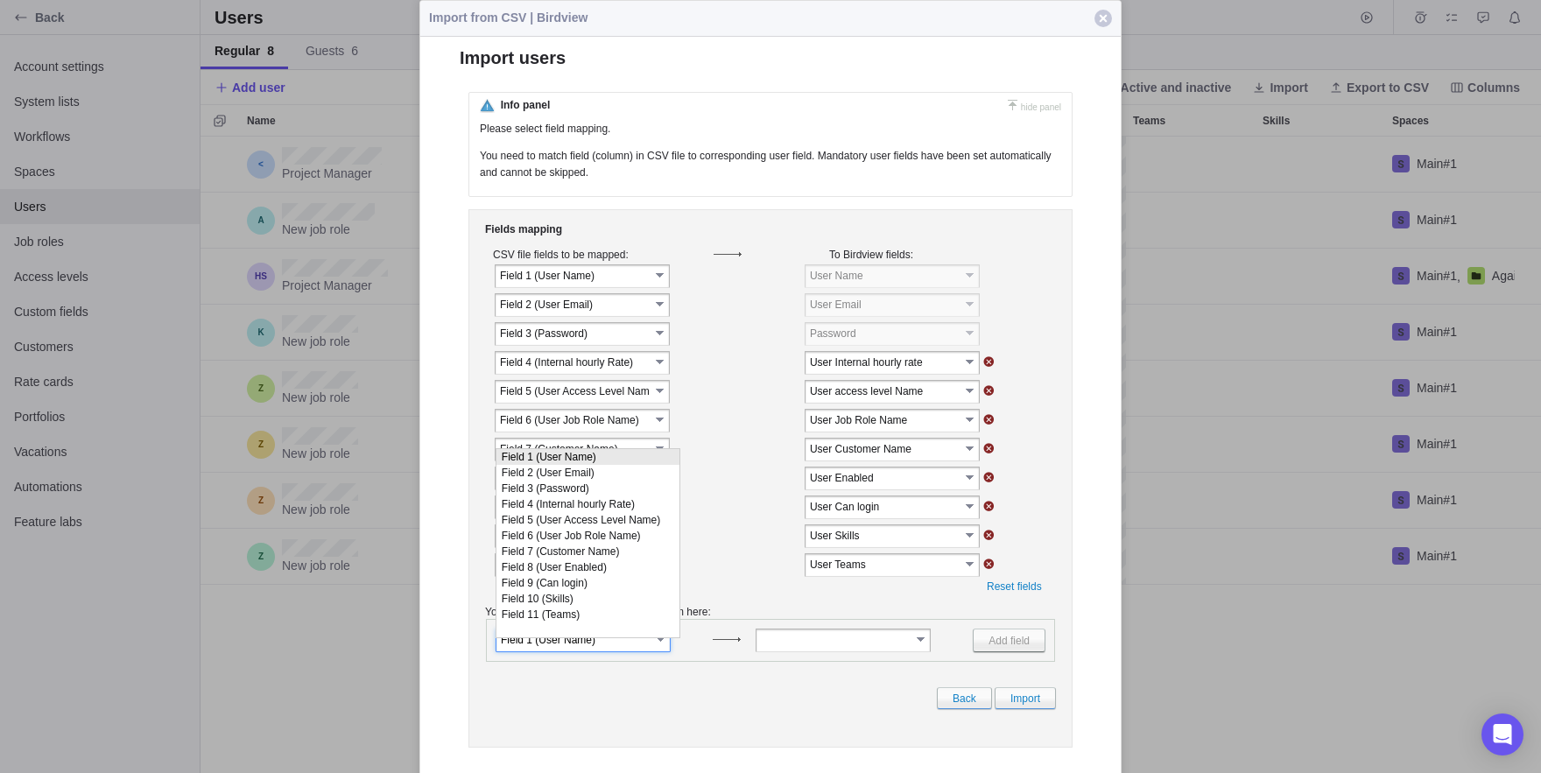
click at [580, 647] on input "Field 1 (﻿User Name)" at bounding box center [576, 639] width 150 height 15
click at [781, 602] on div "Fields mapping CSV file fields to be mapped: To Birdview fields: select" at bounding box center [771, 478] width 604 height 539
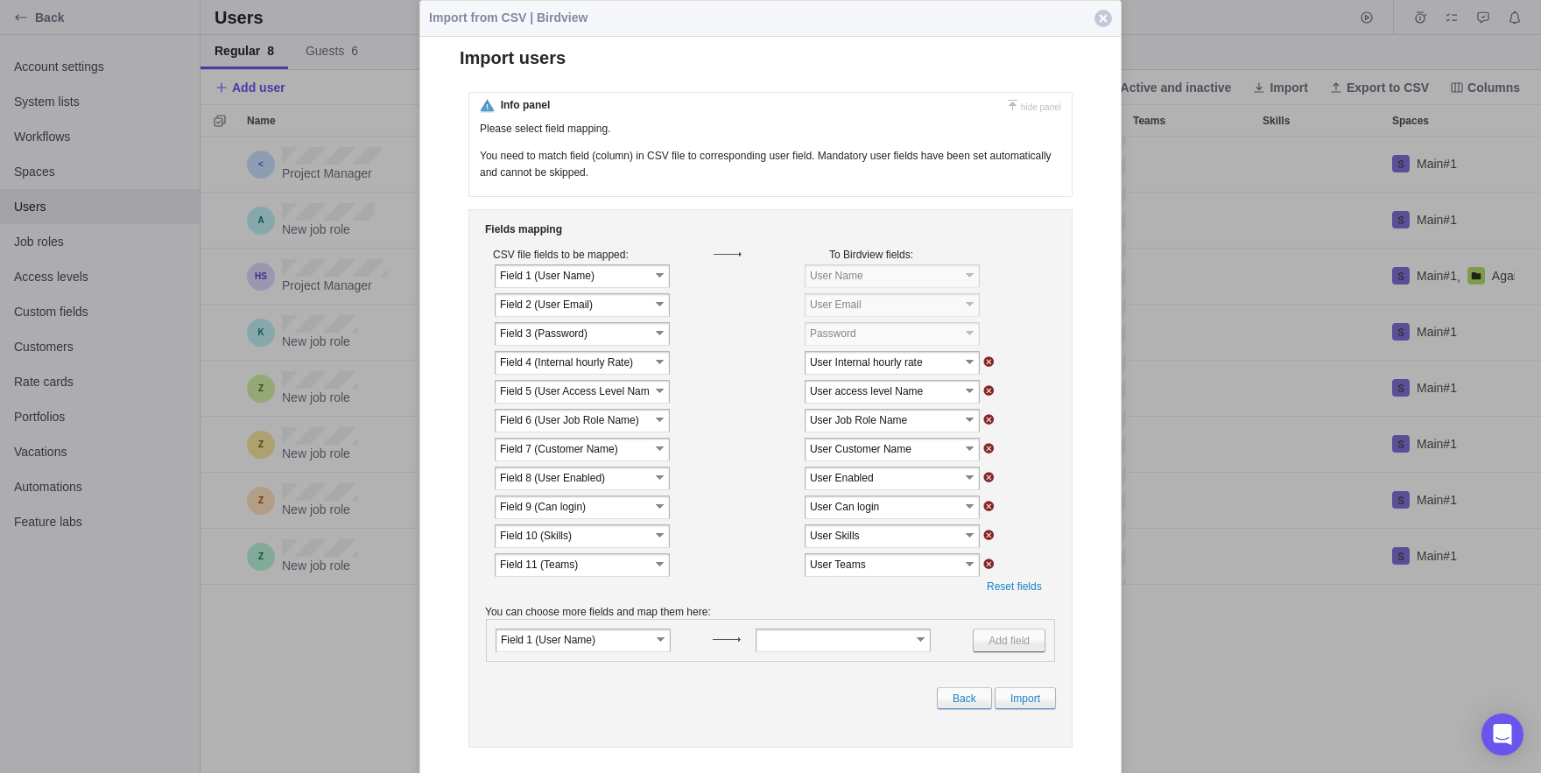
click at [917, 570] on input "User Teams" at bounding box center [885, 564] width 150 height 15
click at [736, 604] on div "Fields mapping CSV file fields to be mapped: To Birdview fields: select" at bounding box center [771, 478] width 604 height 539
click at [1007, 701] on link "Import" at bounding box center [1025, 698] width 61 height 22
type input "spField 1 (﻿User Name)"
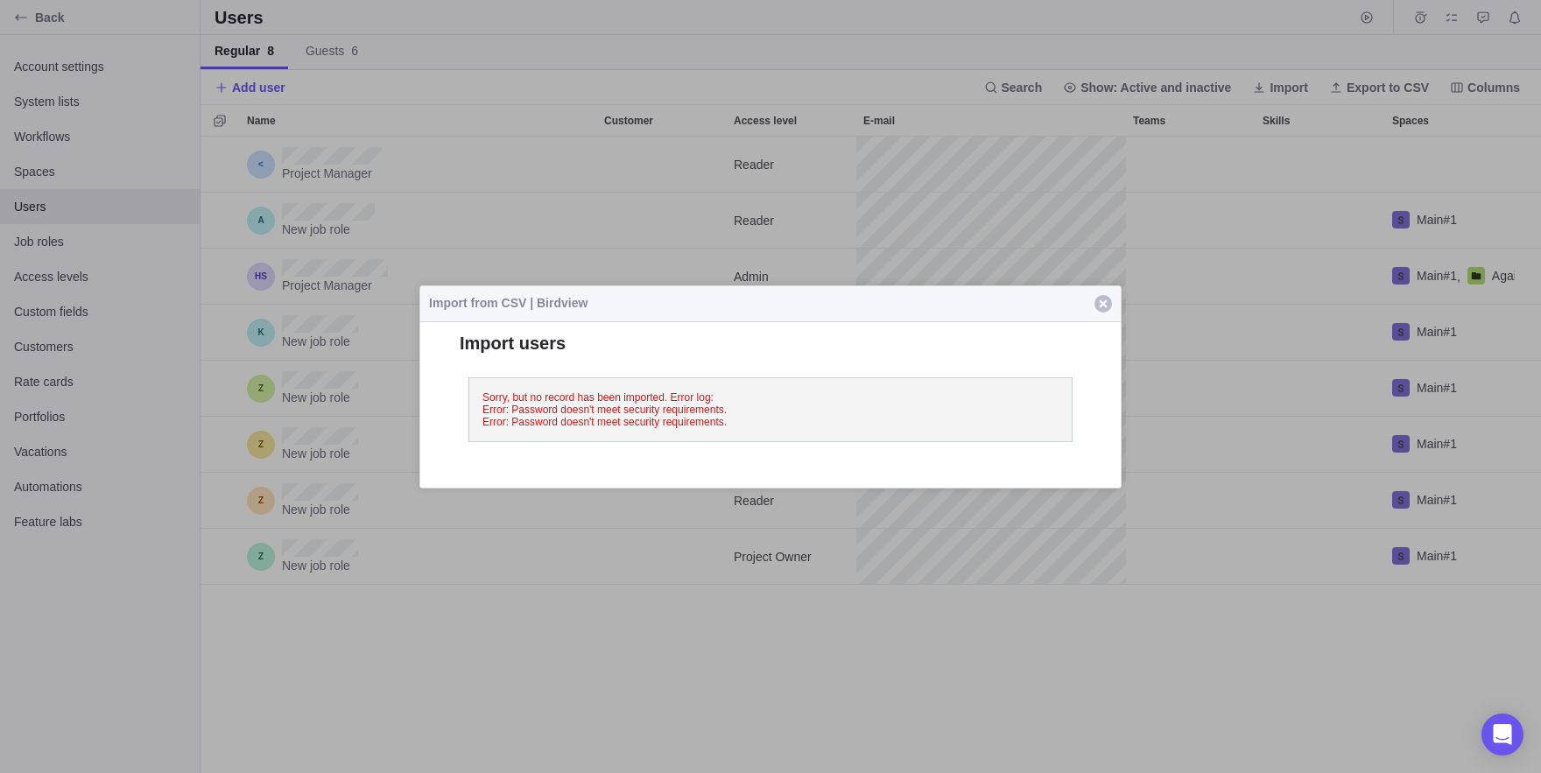
click at [1105, 302] on span "button" at bounding box center [1104, 304] width 18 height 18
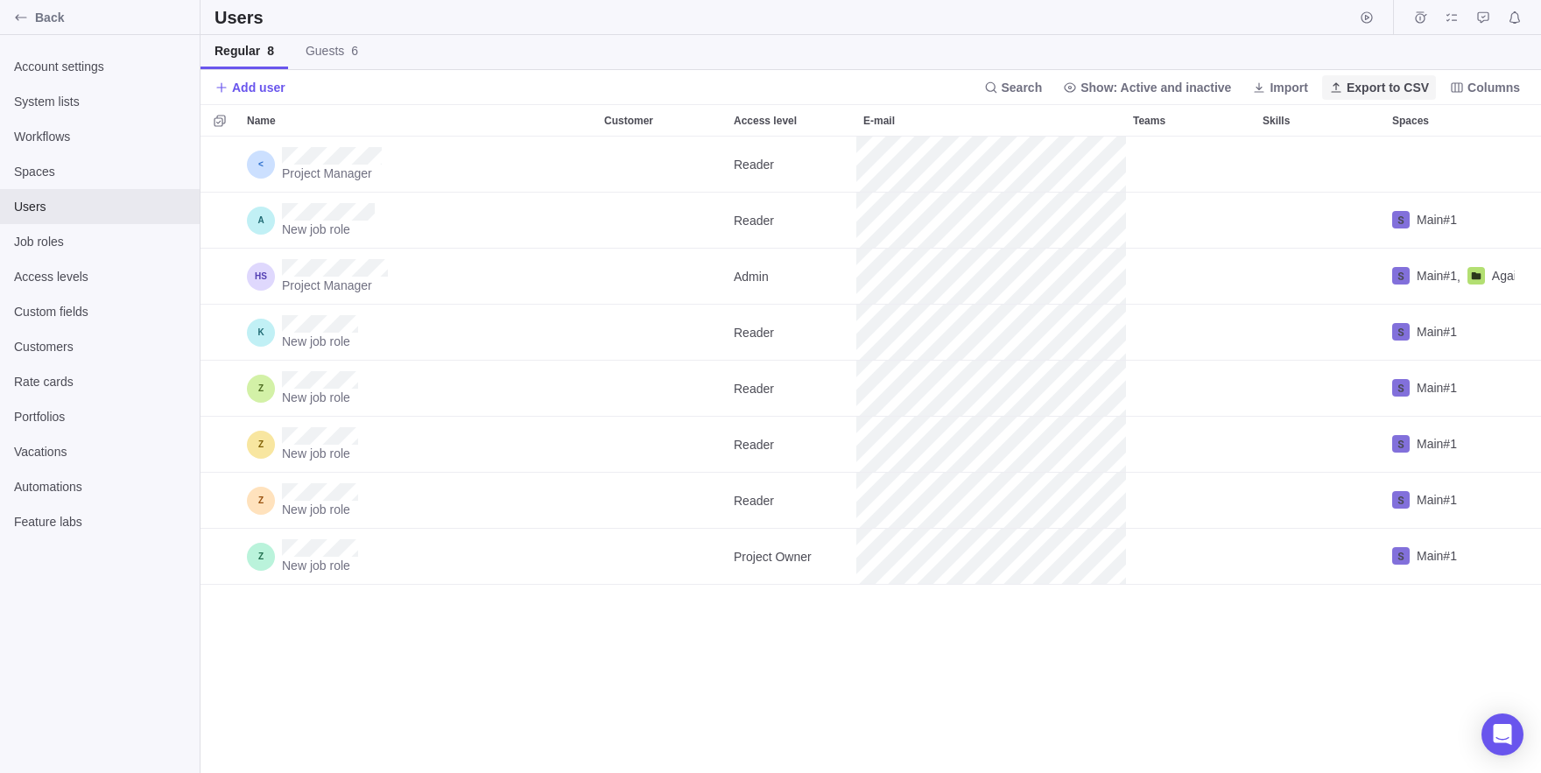
click at [1347, 92] on span "Export to CSV" at bounding box center [1388, 88] width 82 height 18
drag, startPoint x: 1343, startPoint y: 81, endPoint x: 1147, endPoint y: 0, distance: 212.1
click at [1147, 0] on div "Users Regular 8 Guests 6 Add user Search Show: Active and inactive Import Expor…" at bounding box center [871, 386] width 1341 height 773
click at [1270, 92] on span "Import" at bounding box center [1289, 88] width 39 height 18
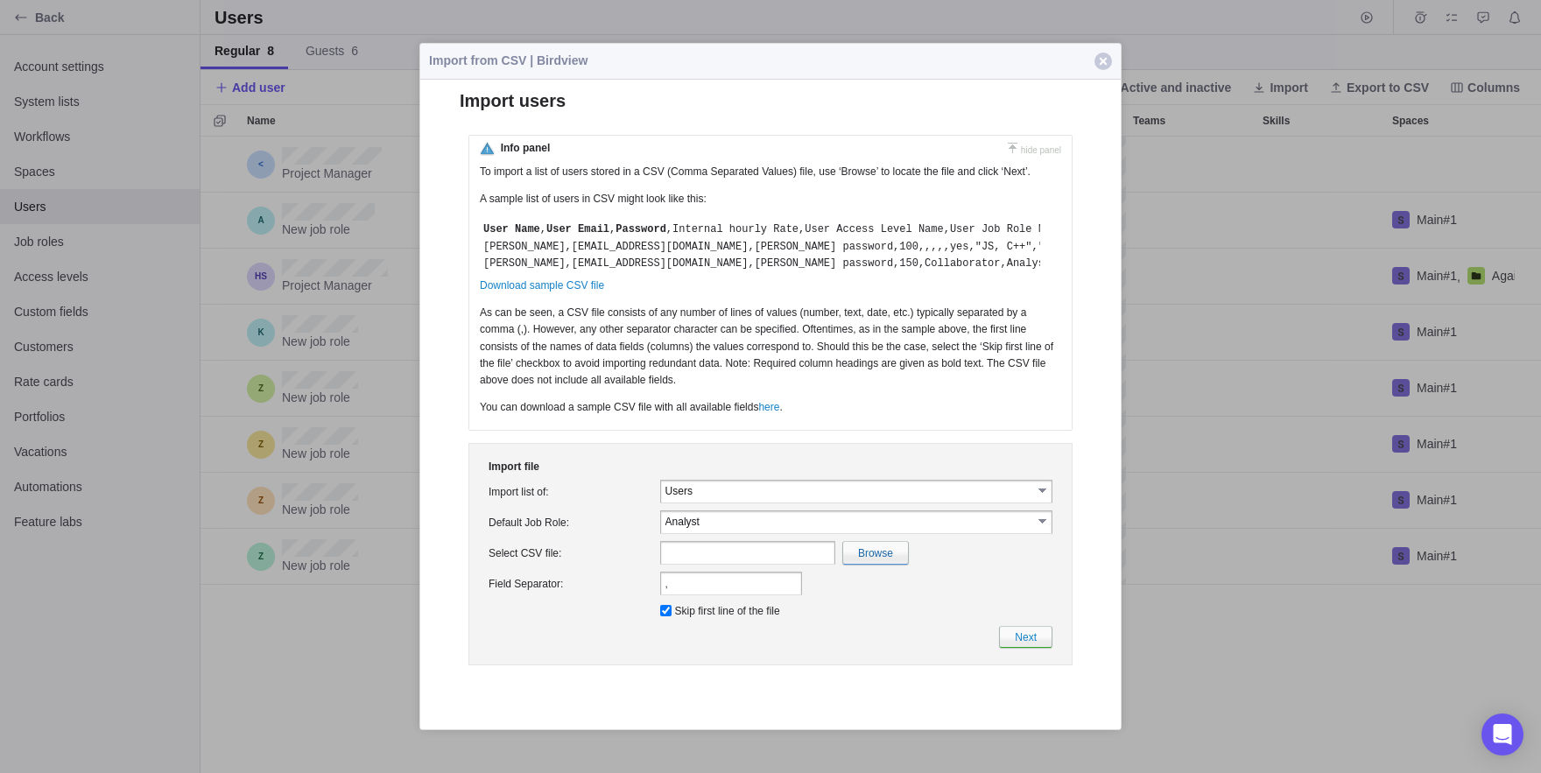
scroll to position [0, 0]
click at [863, 564] on input "file" at bounding box center [494, 553] width 828 height 22
type input "C:\fakepath\users_202508231352.csv"
type input "users_202508231352.csv"
click at [1039, 648] on link "Next" at bounding box center [1025, 637] width 53 height 22
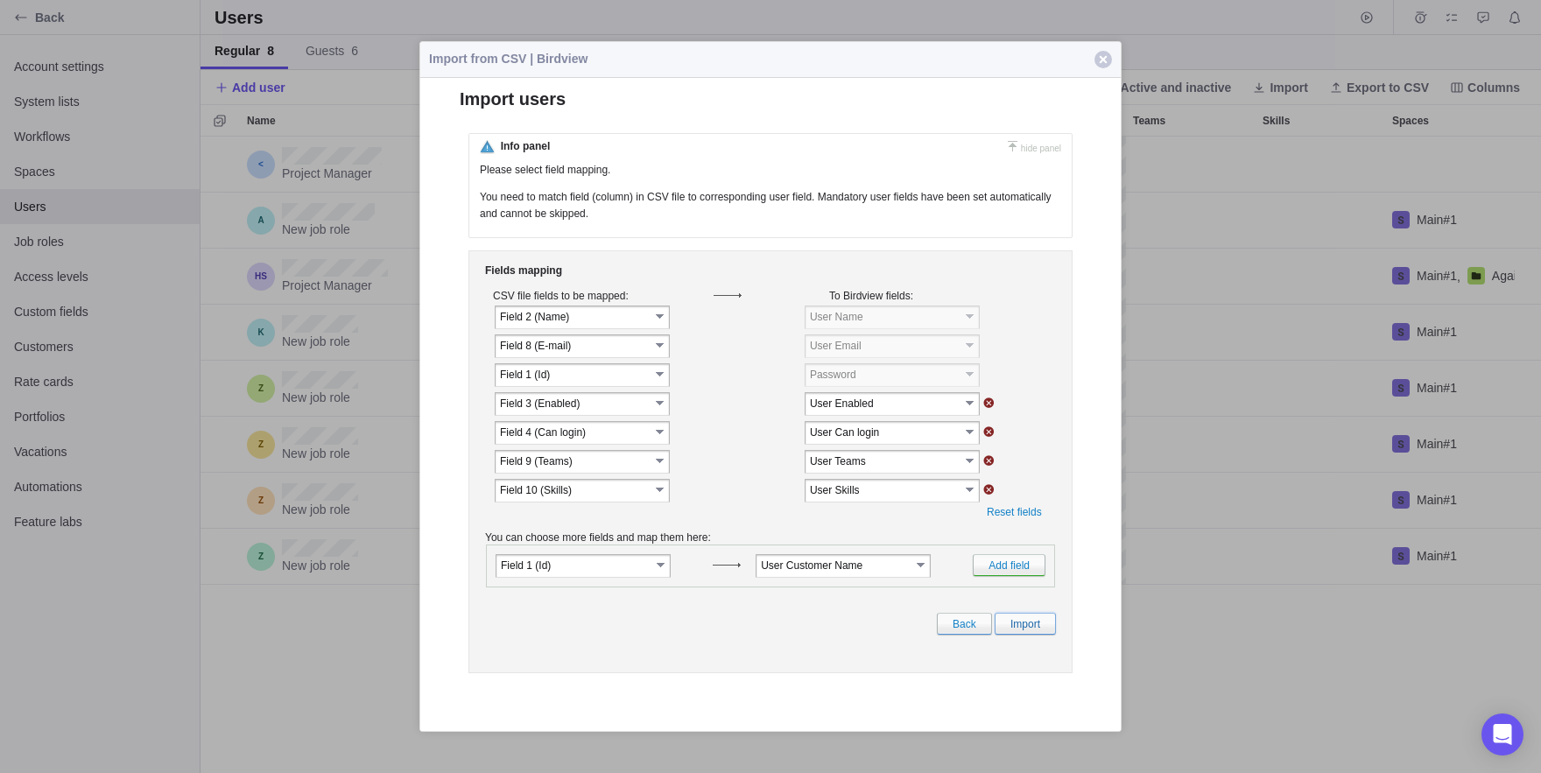
click at [1033, 635] on link "Import" at bounding box center [1025, 624] width 61 height 22
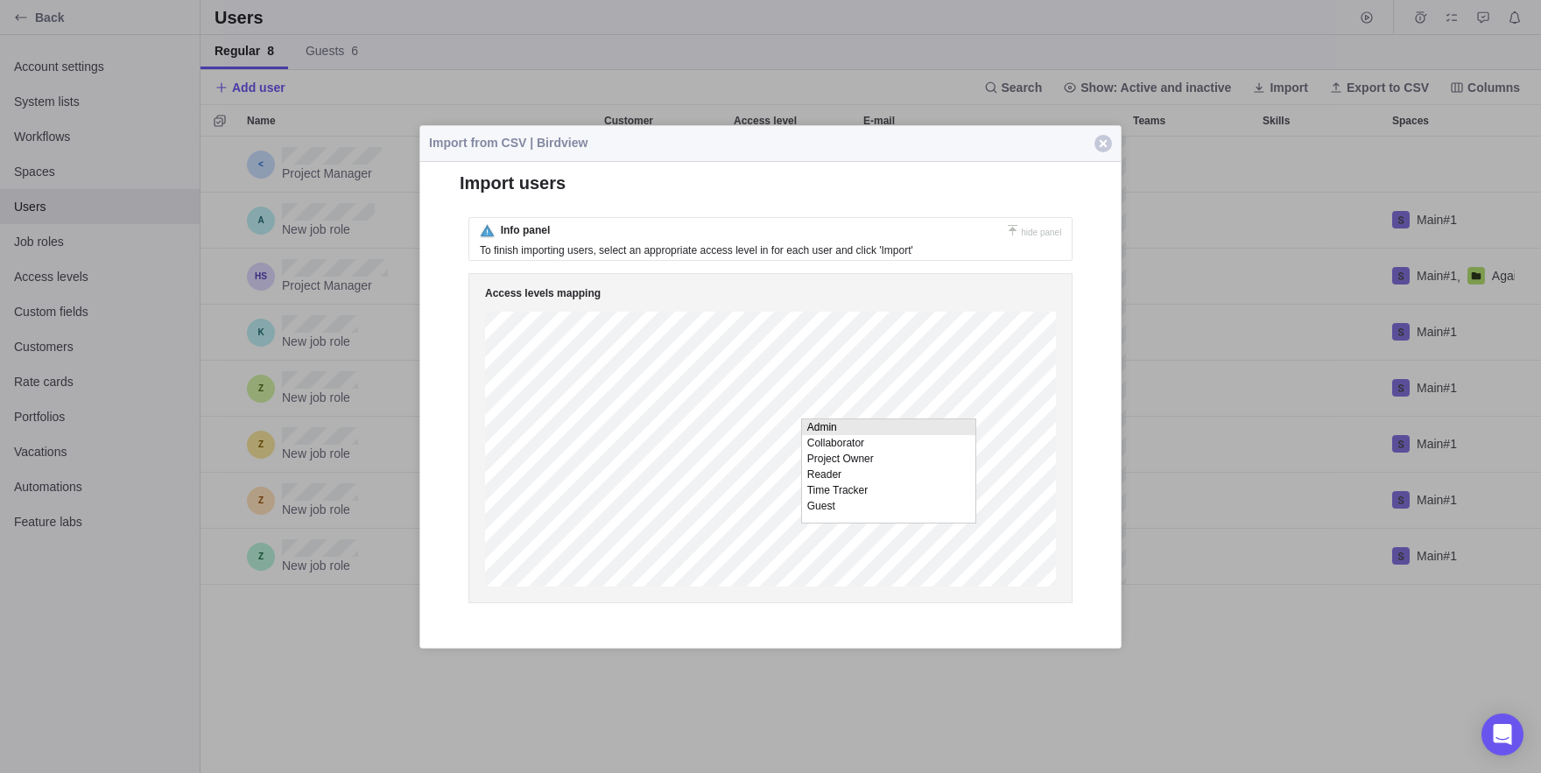
click at [1069, 432] on div "Access levels mapping" at bounding box center [771, 437] width 604 height 330
click at [1096, 151] on button "Close" at bounding box center [1103, 143] width 35 height 35
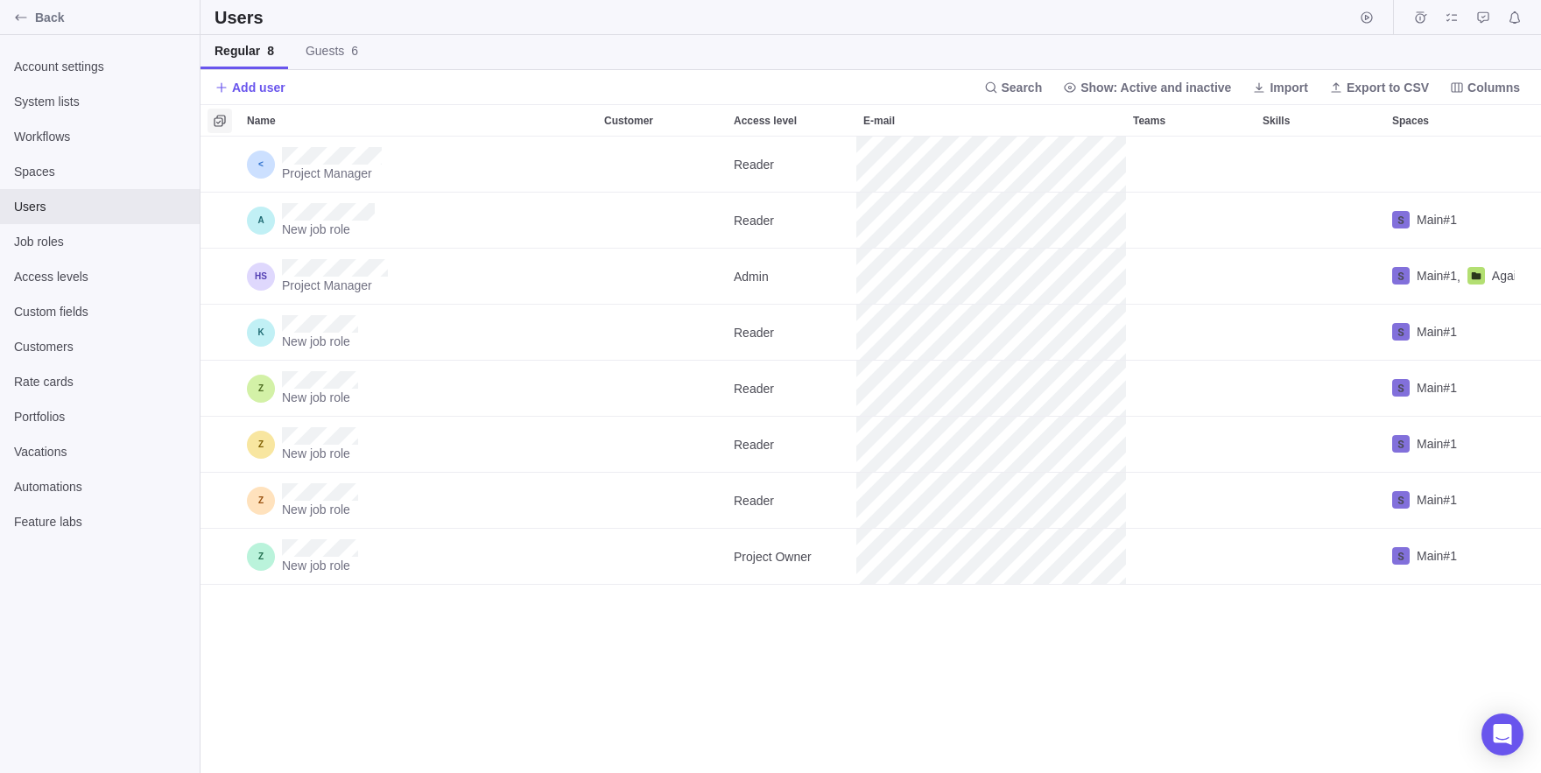
click at [221, 124] on icon "Selection mode" at bounding box center [220, 121] width 14 height 14
click at [219, 166] on div "grid" at bounding box center [215, 164] width 14 height 25
click at [414, 81] on span "Job roles" at bounding box center [399, 88] width 54 height 18
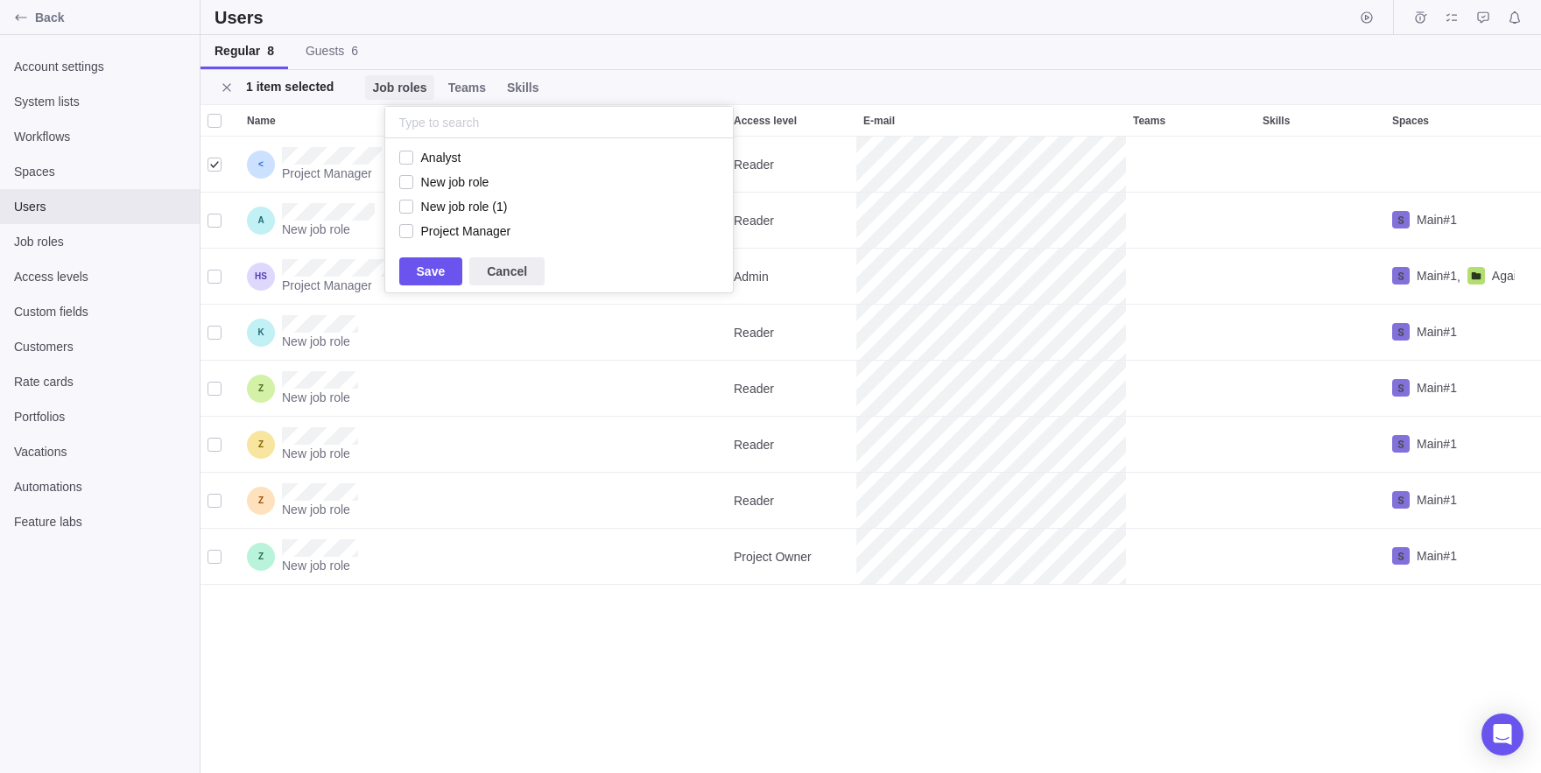
scroll to position [112, 349]
click at [493, 83] on span "Teams" at bounding box center [467, 87] width 52 height 25
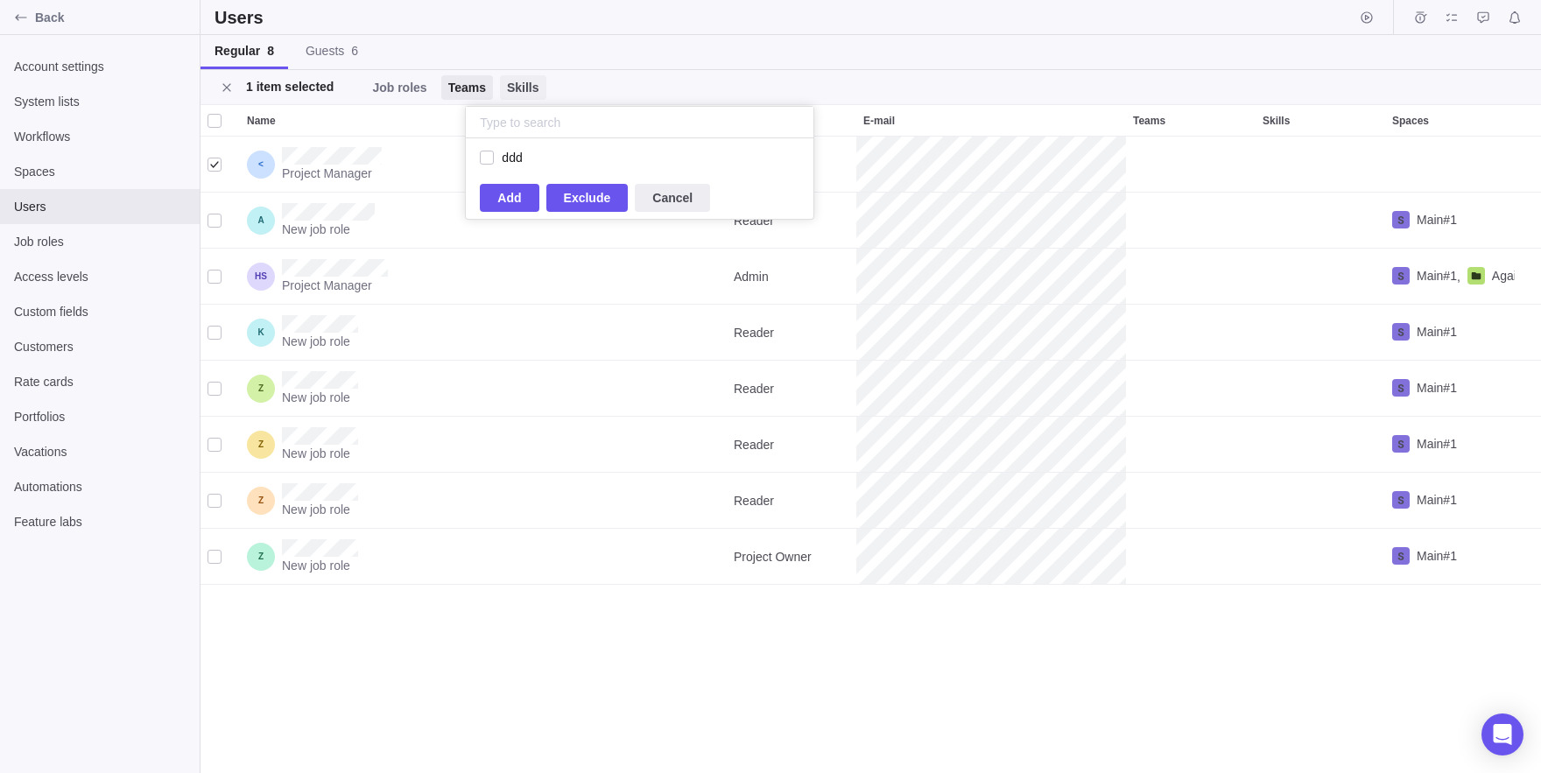
scroll to position [39, 348]
click at [539, 85] on span "Skills" at bounding box center [523, 88] width 32 height 18
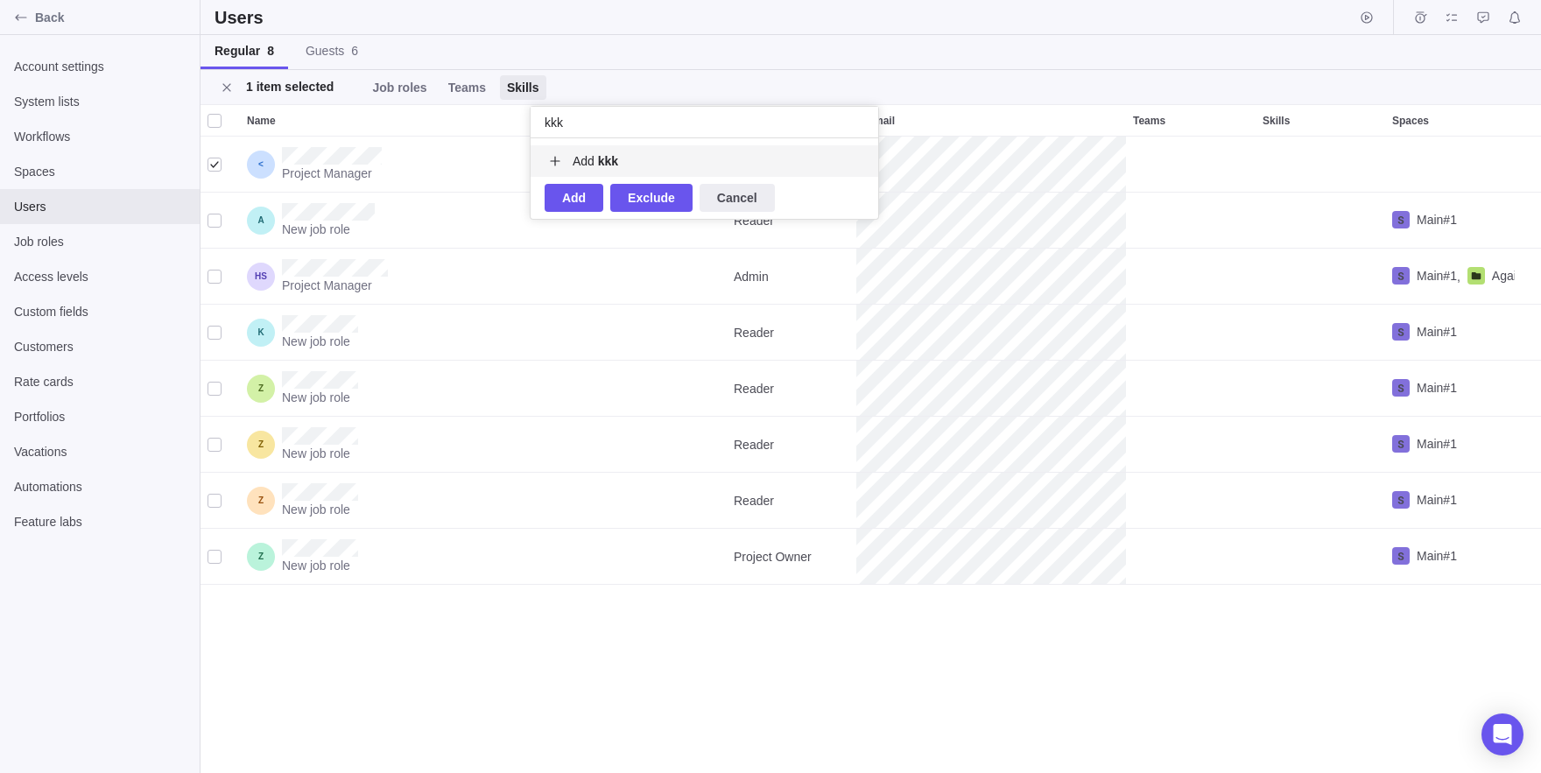
type input "kkk"
click at [553, 155] on icon "grid" at bounding box center [555, 161] width 14 height 14
click at [566, 203] on span "Add" at bounding box center [574, 197] width 24 height 21
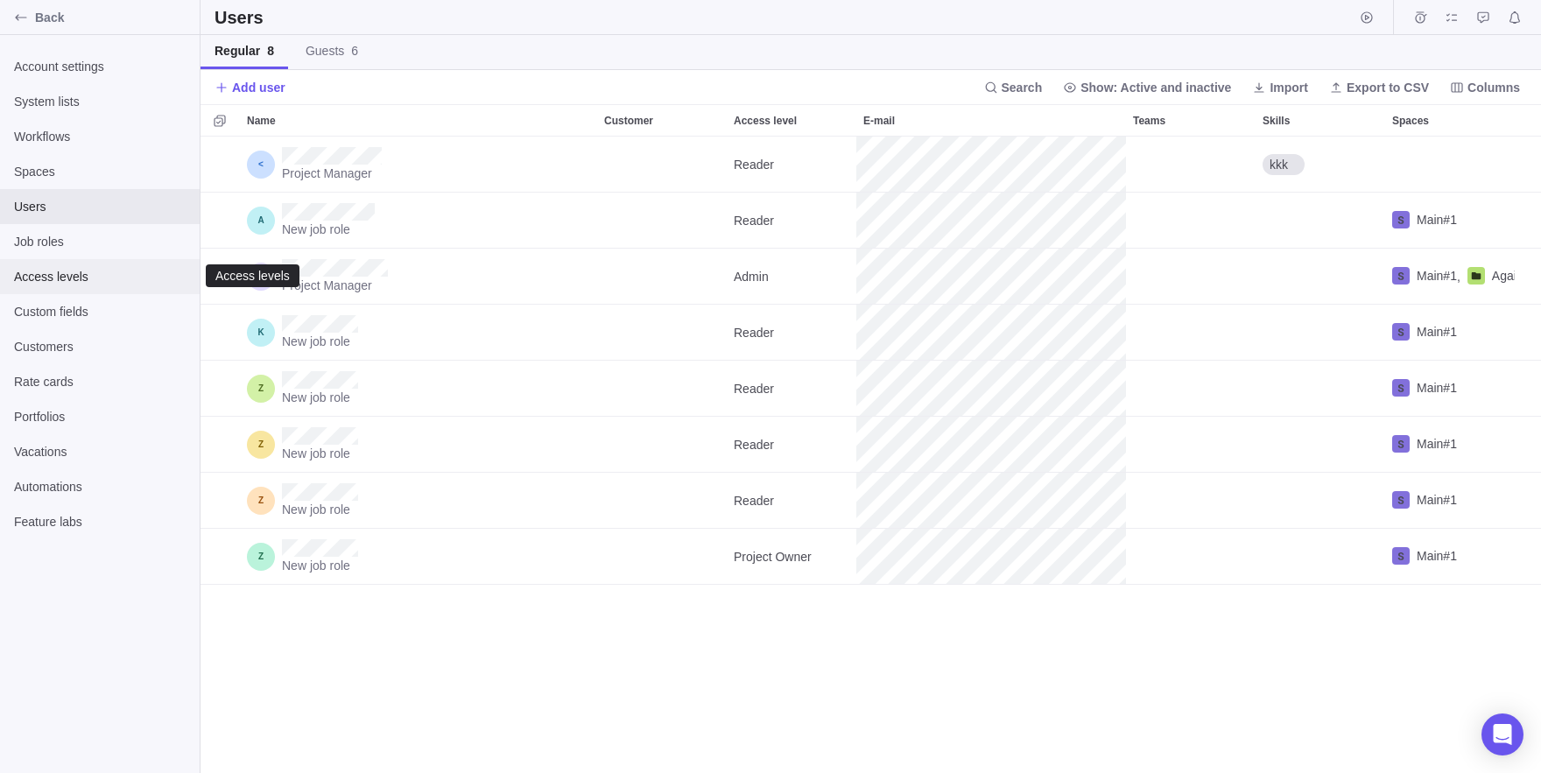
click at [56, 276] on span "Access levels" at bounding box center [100, 277] width 172 height 18
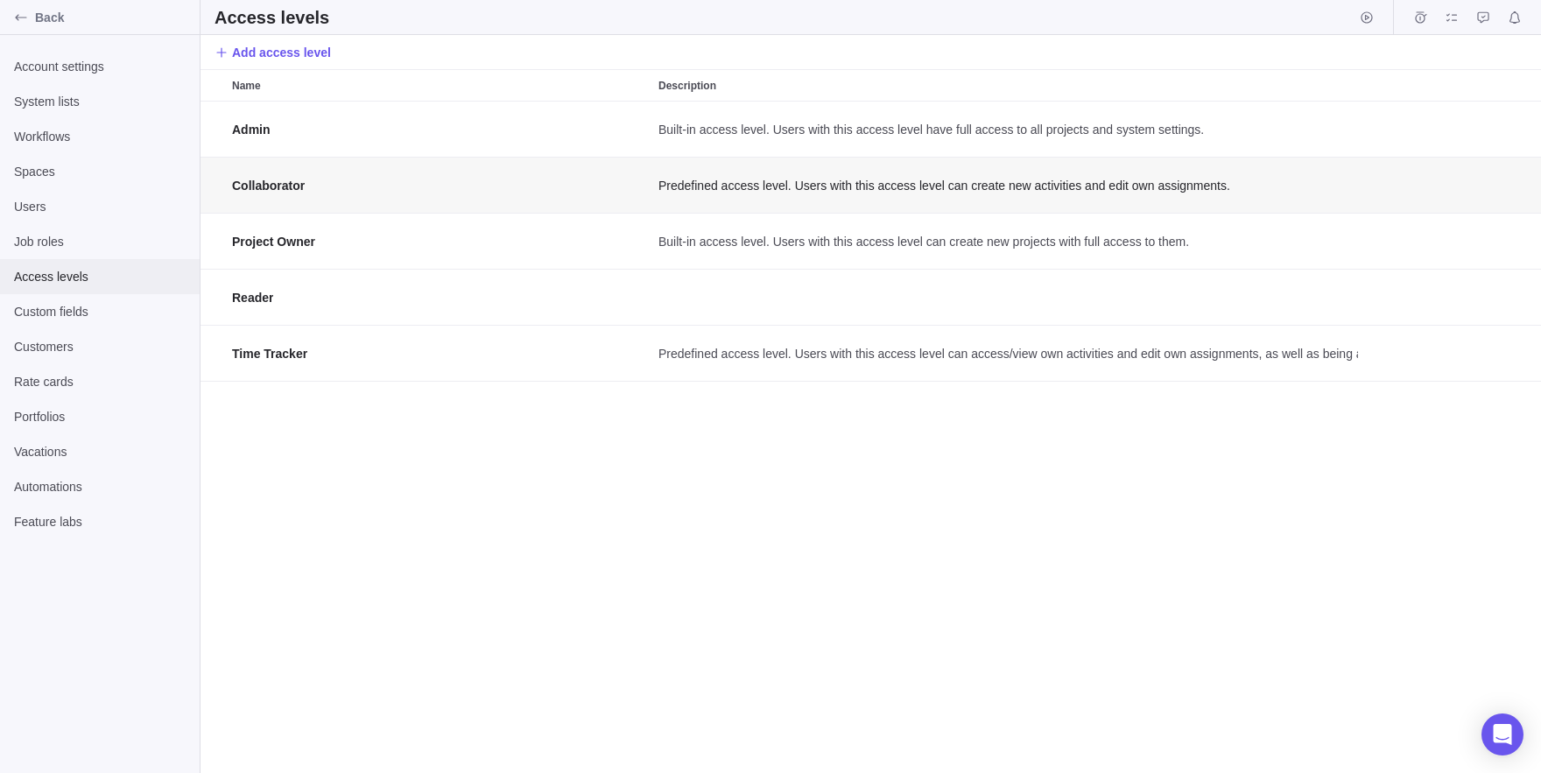
scroll to position [1, 1]
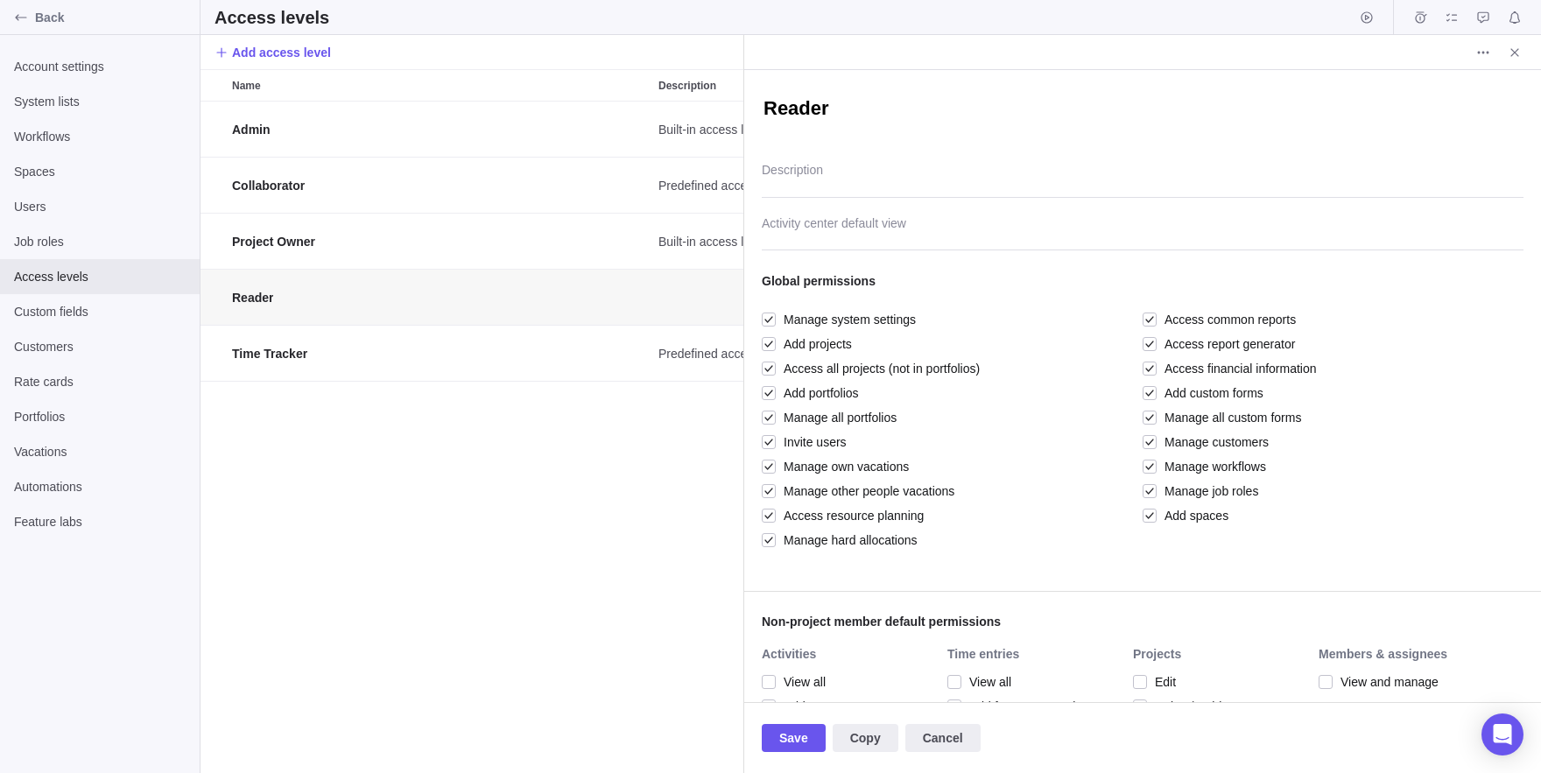
scroll to position [672, 544]
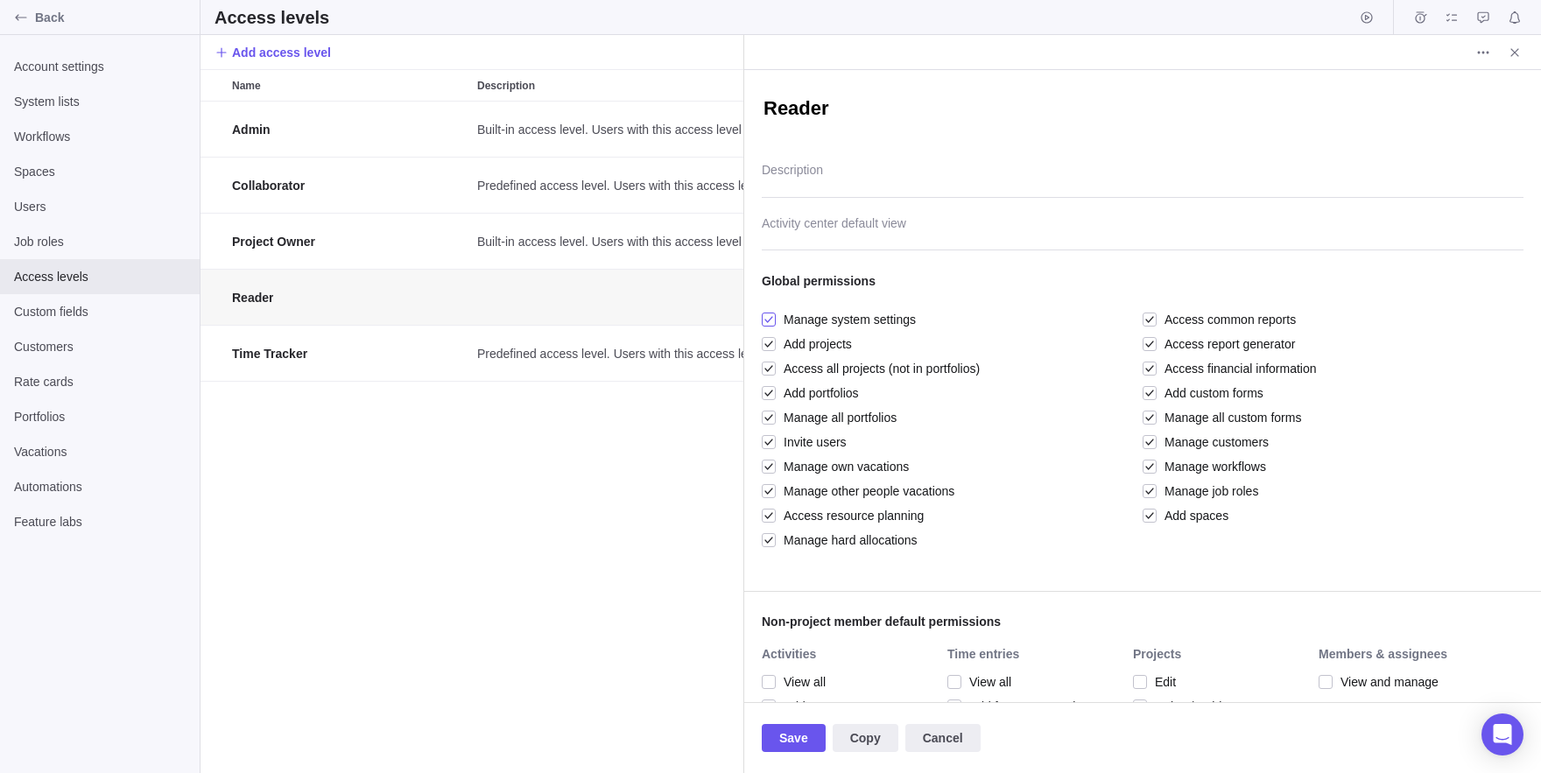
click at [778, 328] on span "Manage system settings" at bounding box center [846, 319] width 140 height 25
click at [763, 327] on div at bounding box center [769, 319] width 14 height 25
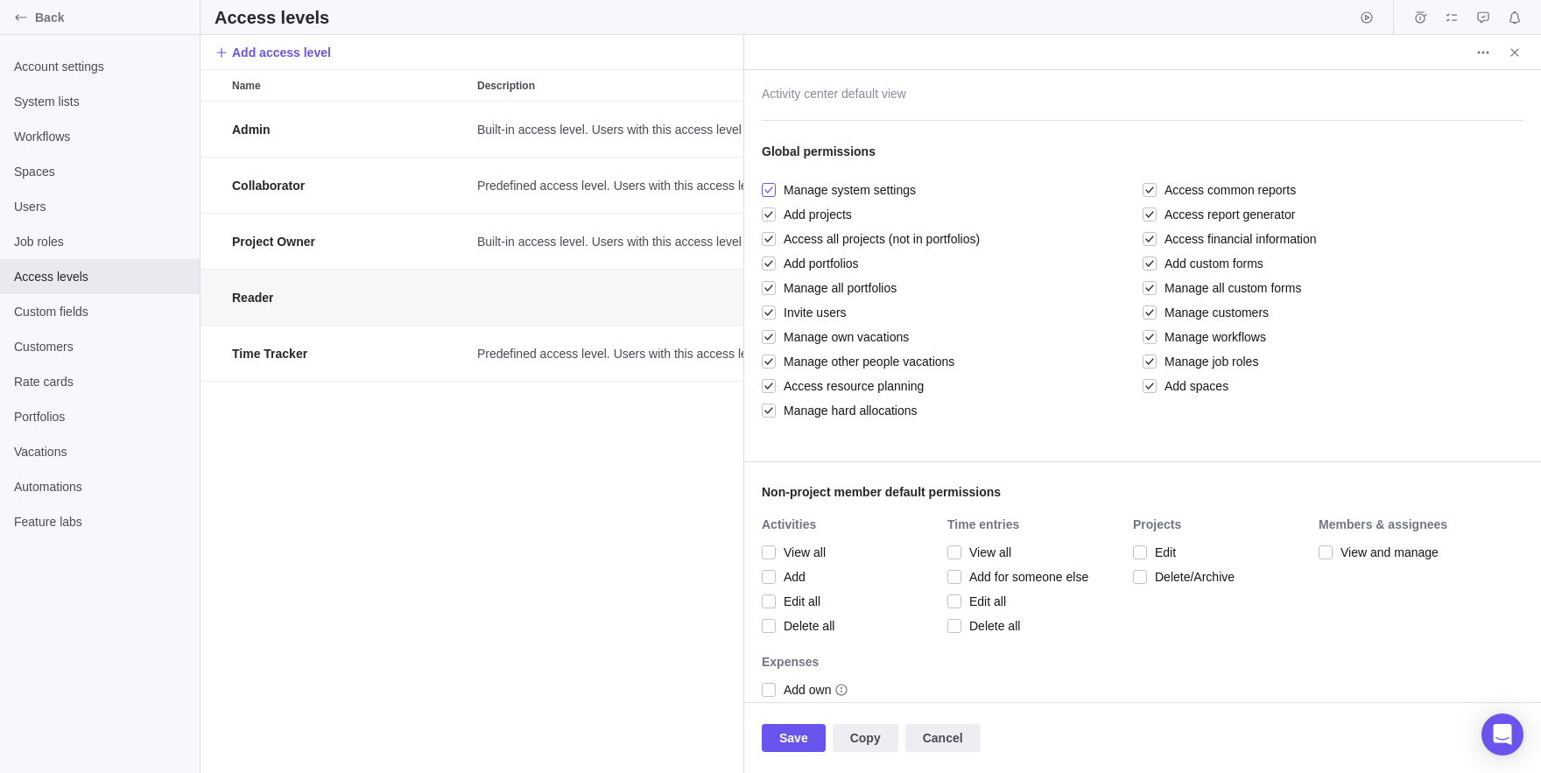
scroll to position [0, 0]
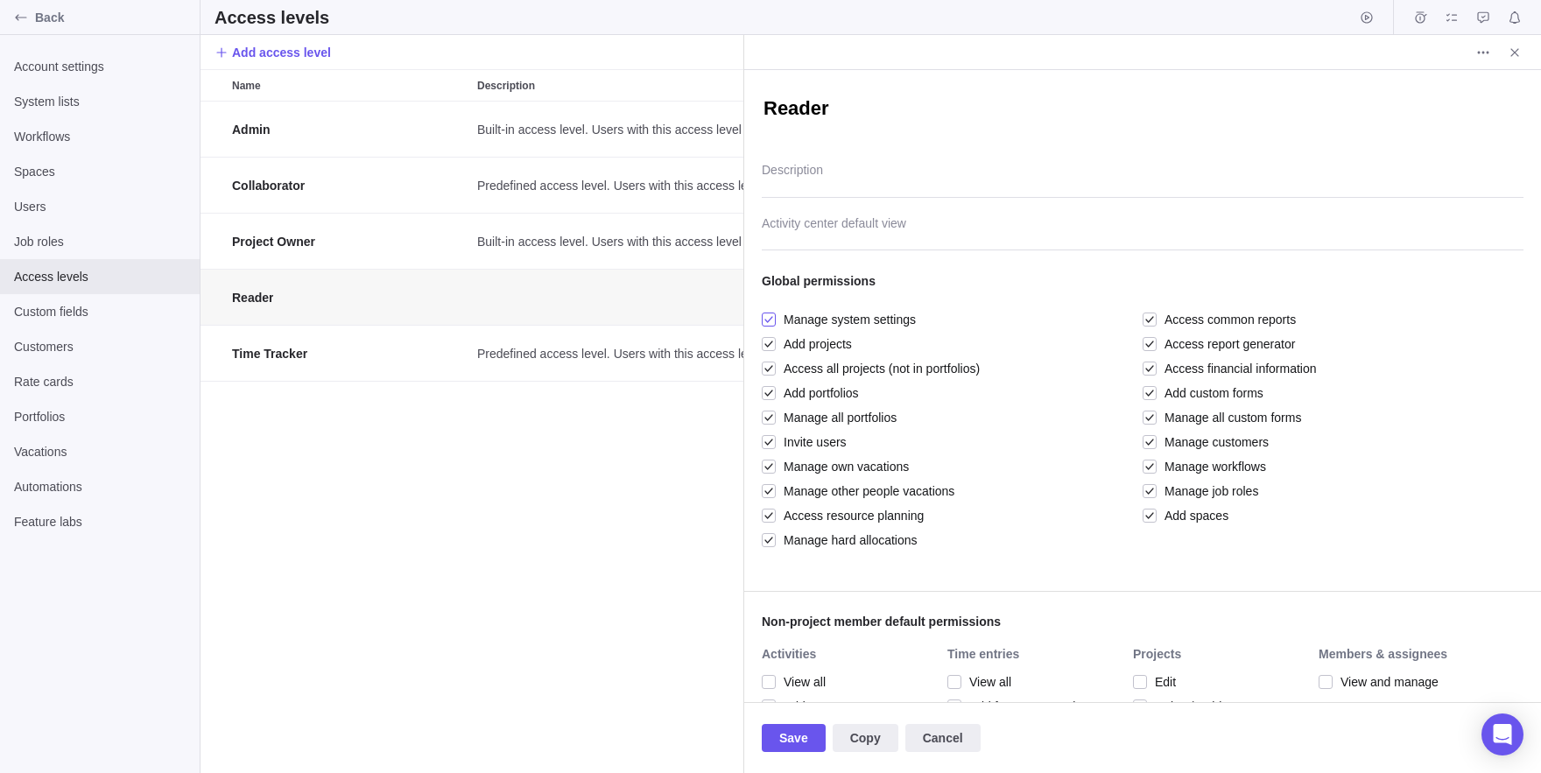
click at [805, 314] on span "Manage system settings" at bounding box center [846, 319] width 140 height 25
click at [825, 336] on span "Add projects" at bounding box center [814, 344] width 76 height 25
click at [1188, 326] on span "Access common reports" at bounding box center [1226, 319] width 139 height 25
click at [1184, 405] on span "Manage all custom forms" at bounding box center [1229, 417] width 144 height 25
click at [1162, 504] on span "Add spaces" at bounding box center [1193, 516] width 72 height 25
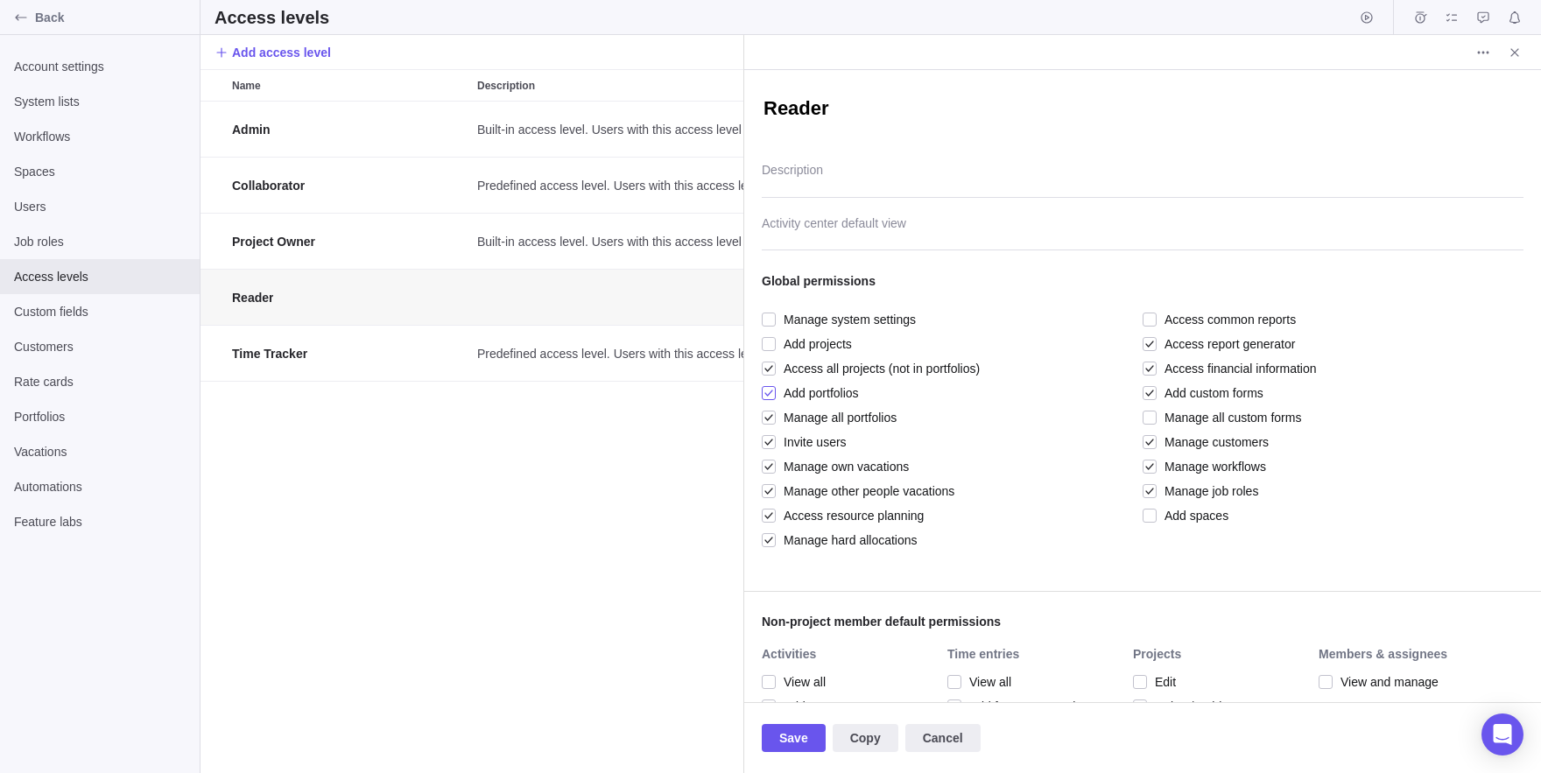
click at [791, 385] on span "Add portfolios" at bounding box center [817, 393] width 83 height 25
click at [868, 208] on div at bounding box center [1143, 229] width 762 height 44
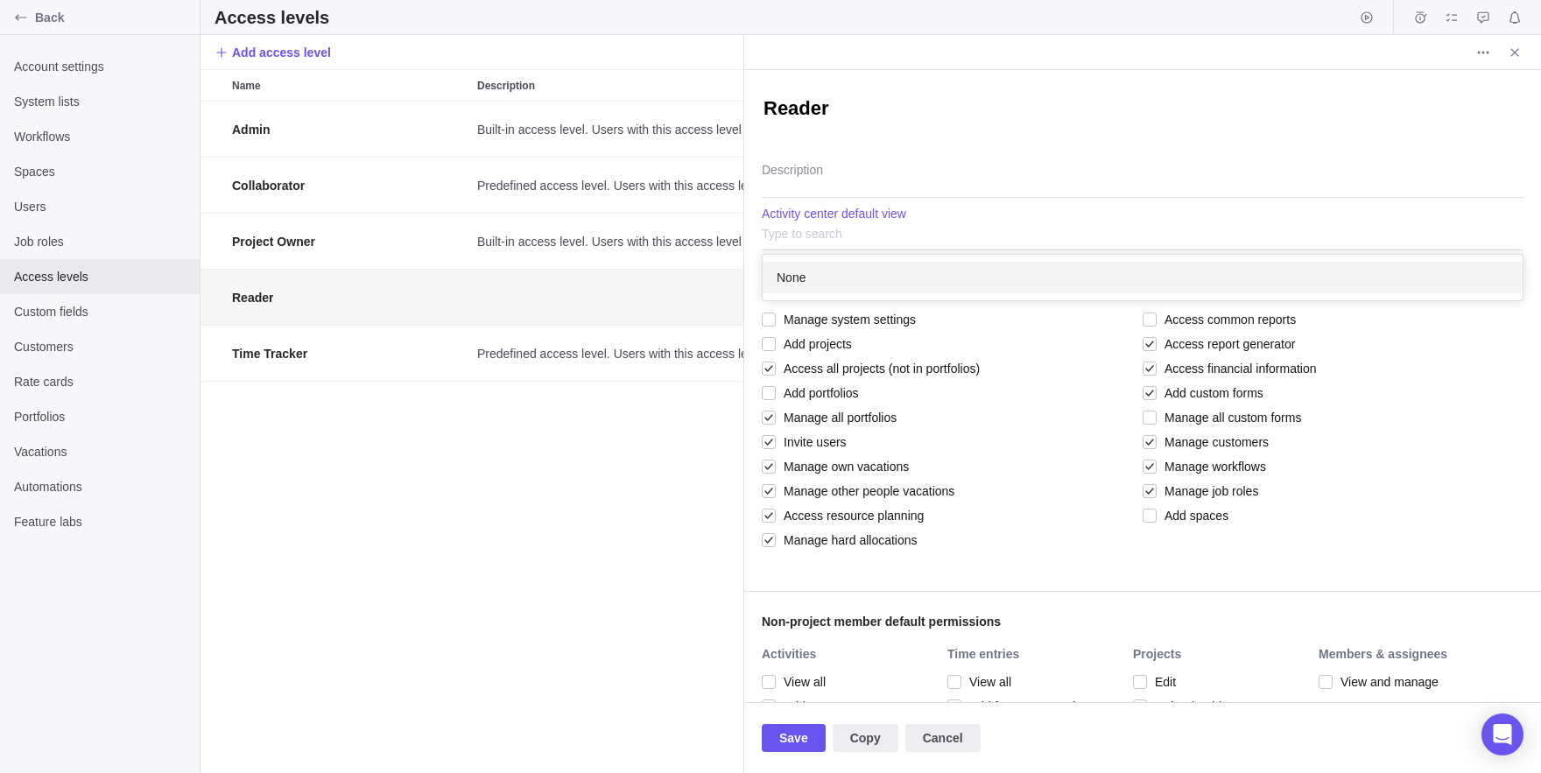
click at [919, 279] on div "None" at bounding box center [1143, 278] width 760 height 32
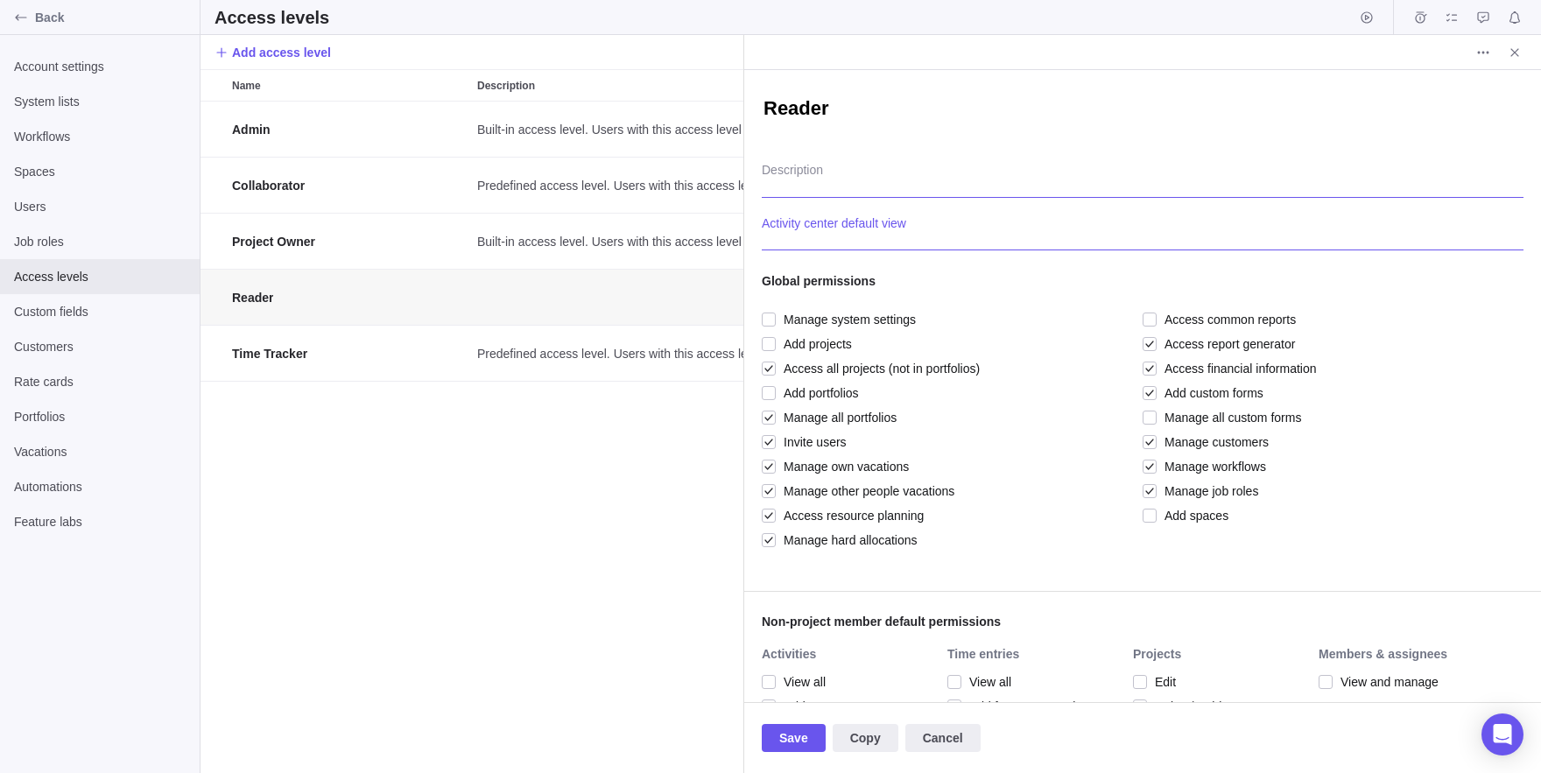
click at [873, 173] on textarea "Description" at bounding box center [1143, 175] width 762 height 45
click at [912, 228] on div at bounding box center [1143, 229] width 762 height 44
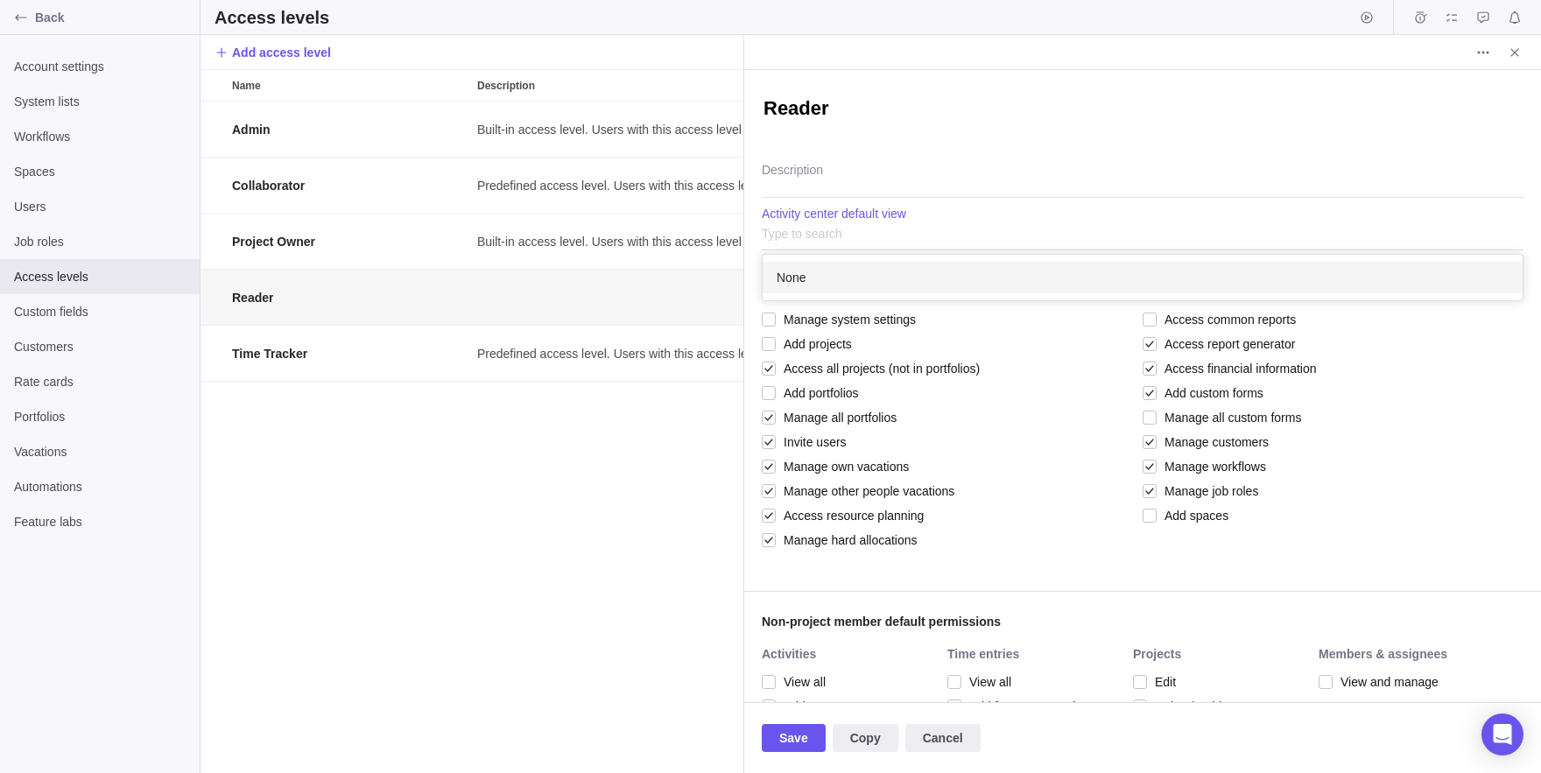
click at [959, 266] on div "None" at bounding box center [1143, 278] width 760 height 32
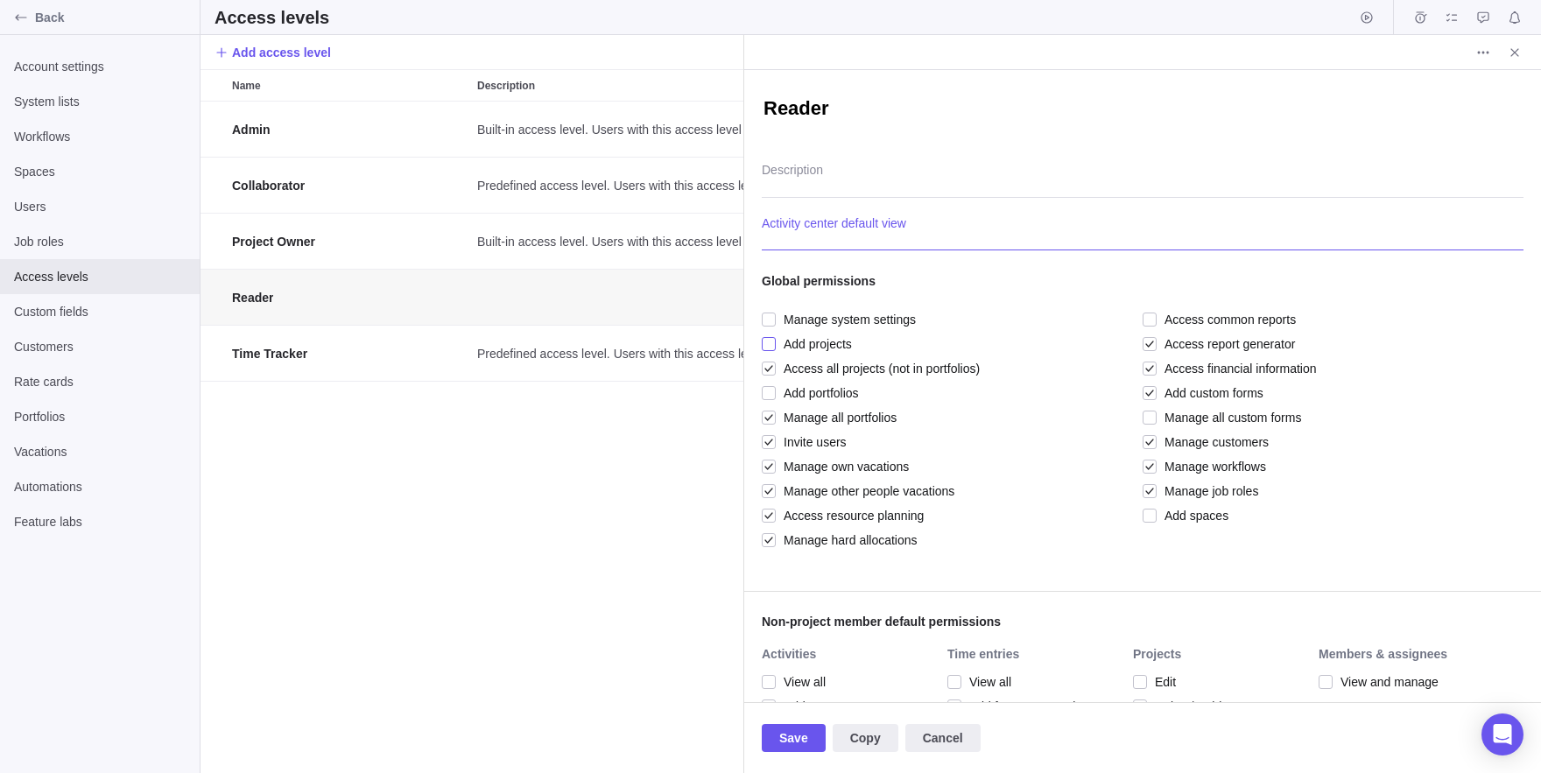
click at [803, 333] on span "Add projects" at bounding box center [814, 344] width 76 height 25
click at [828, 316] on span "Manage system settings" at bounding box center [846, 319] width 140 height 25
click at [930, 242] on div at bounding box center [1143, 229] width 762 height 44
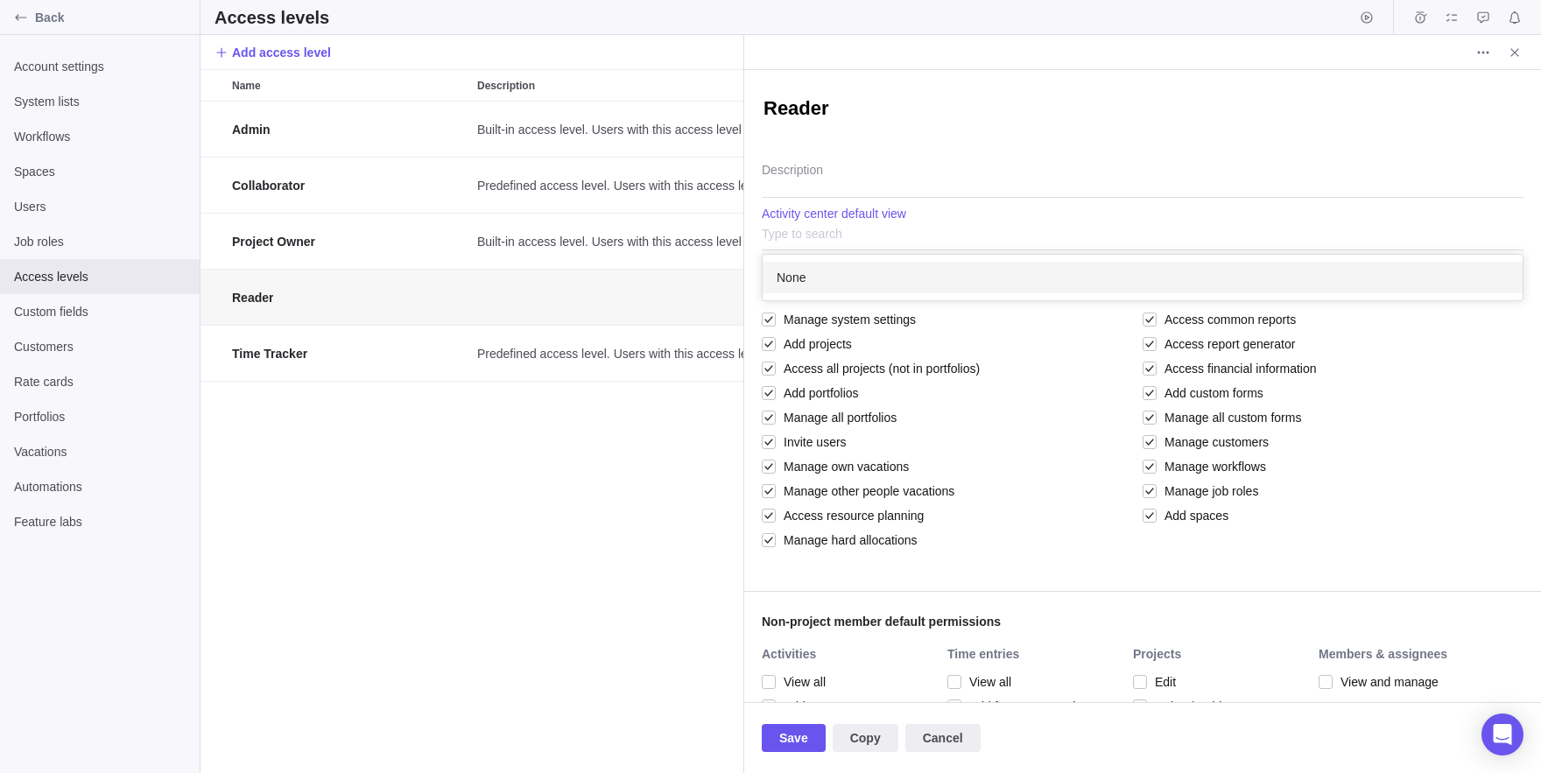
click at [892, 605] on div "Reader Description None Activity center default view Global permissions Manage …" at bounding box center [1142, 386] width 797 height 632
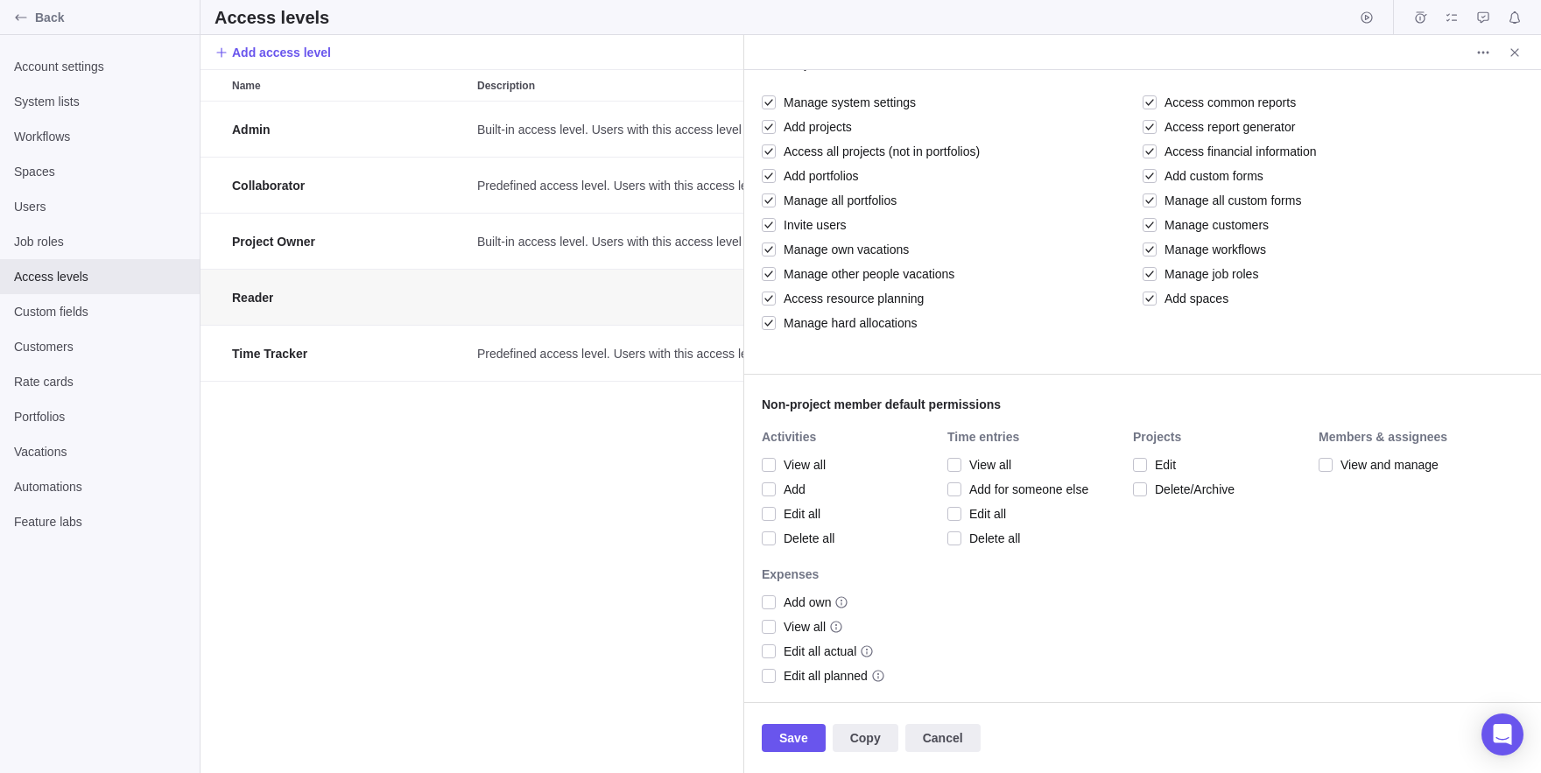
scroll to position [0, 0]
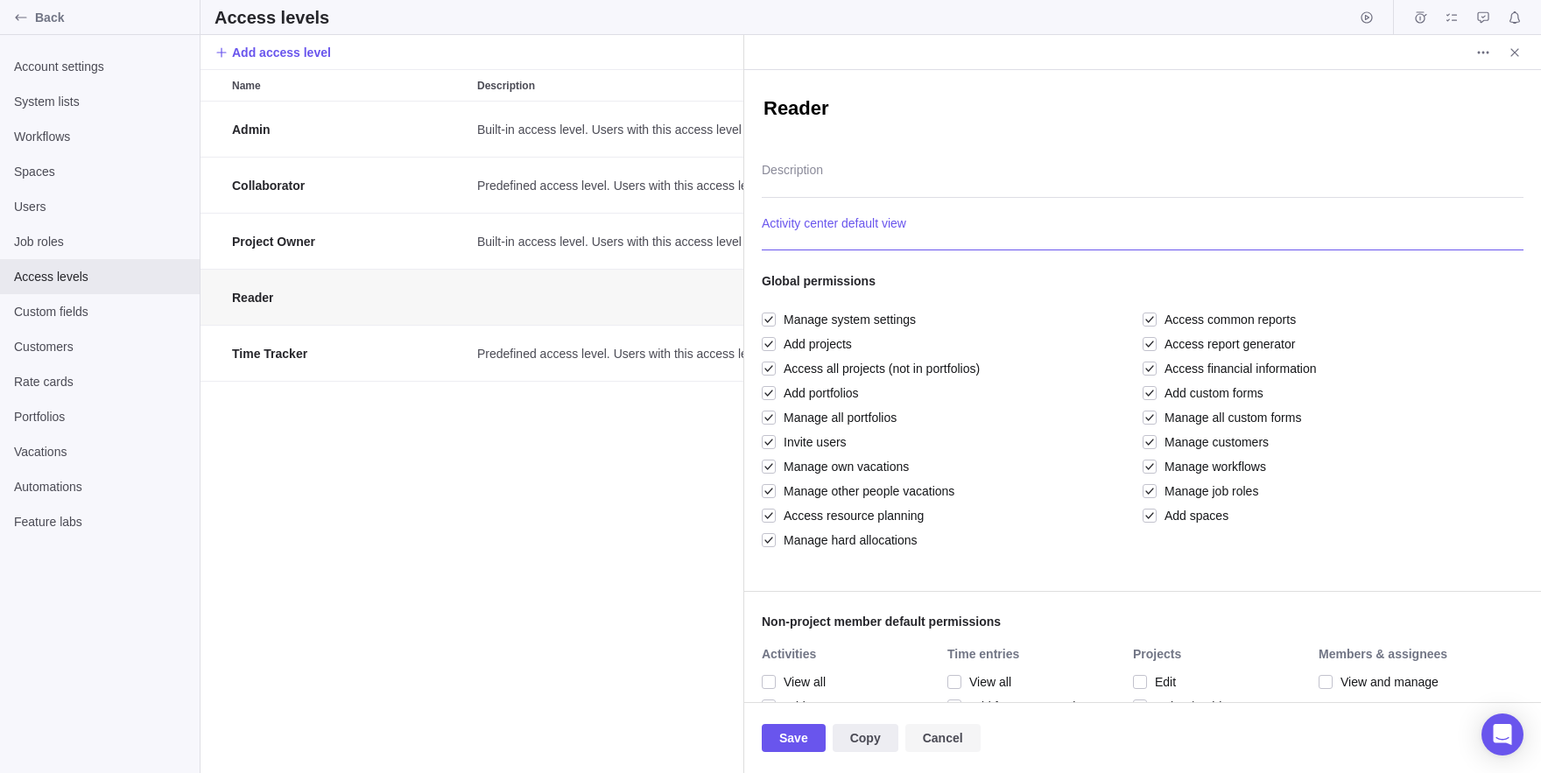
click at [963, 738] on span "Cancel" at bounding box center [943, 738] width 40 height 21
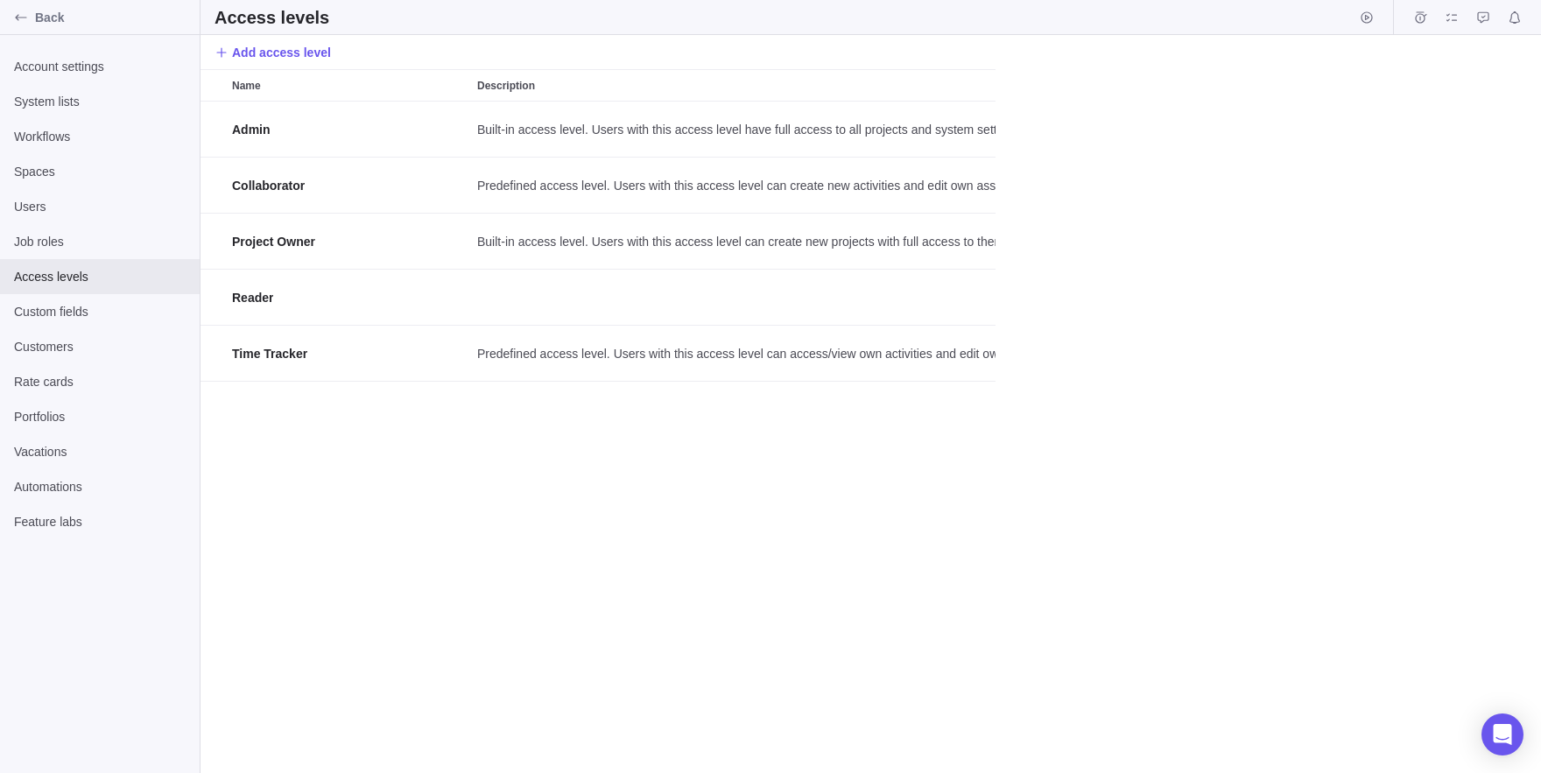
scroll to position [672, 1341]
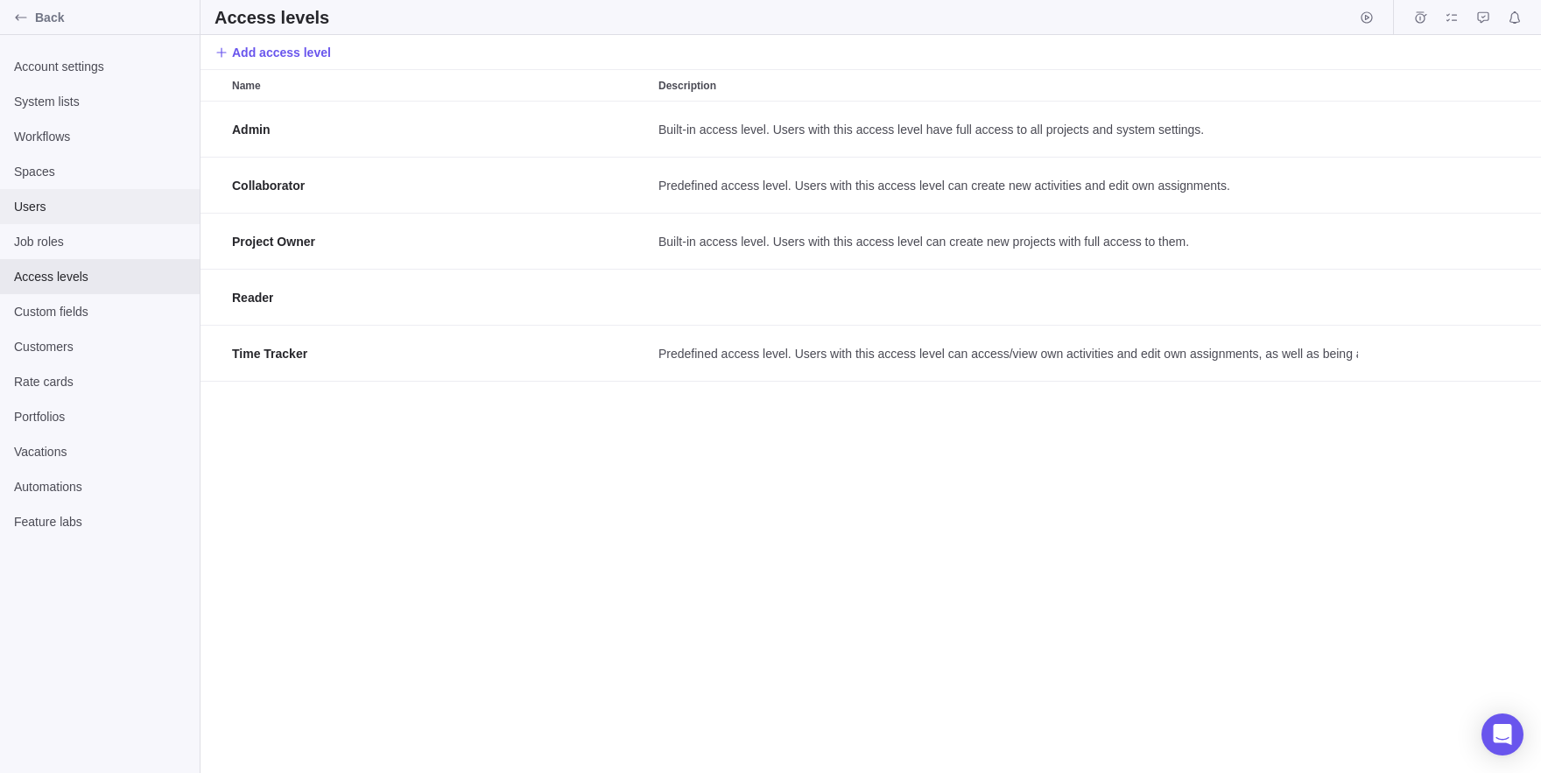
click at [67, 207] on span "Users" at bounding box center [100, 207] width 172 height 18
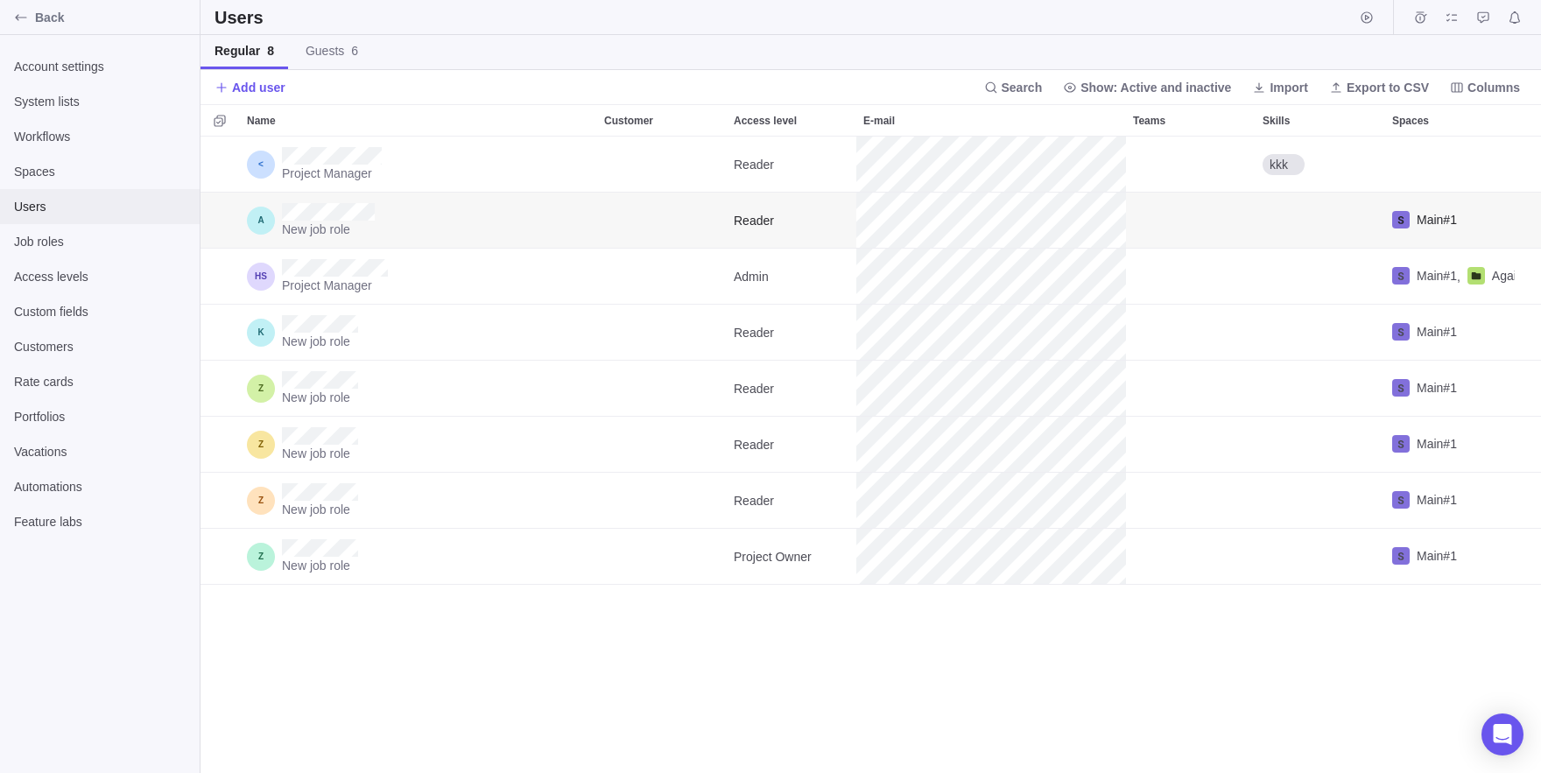
scroll to position [637, 1341]
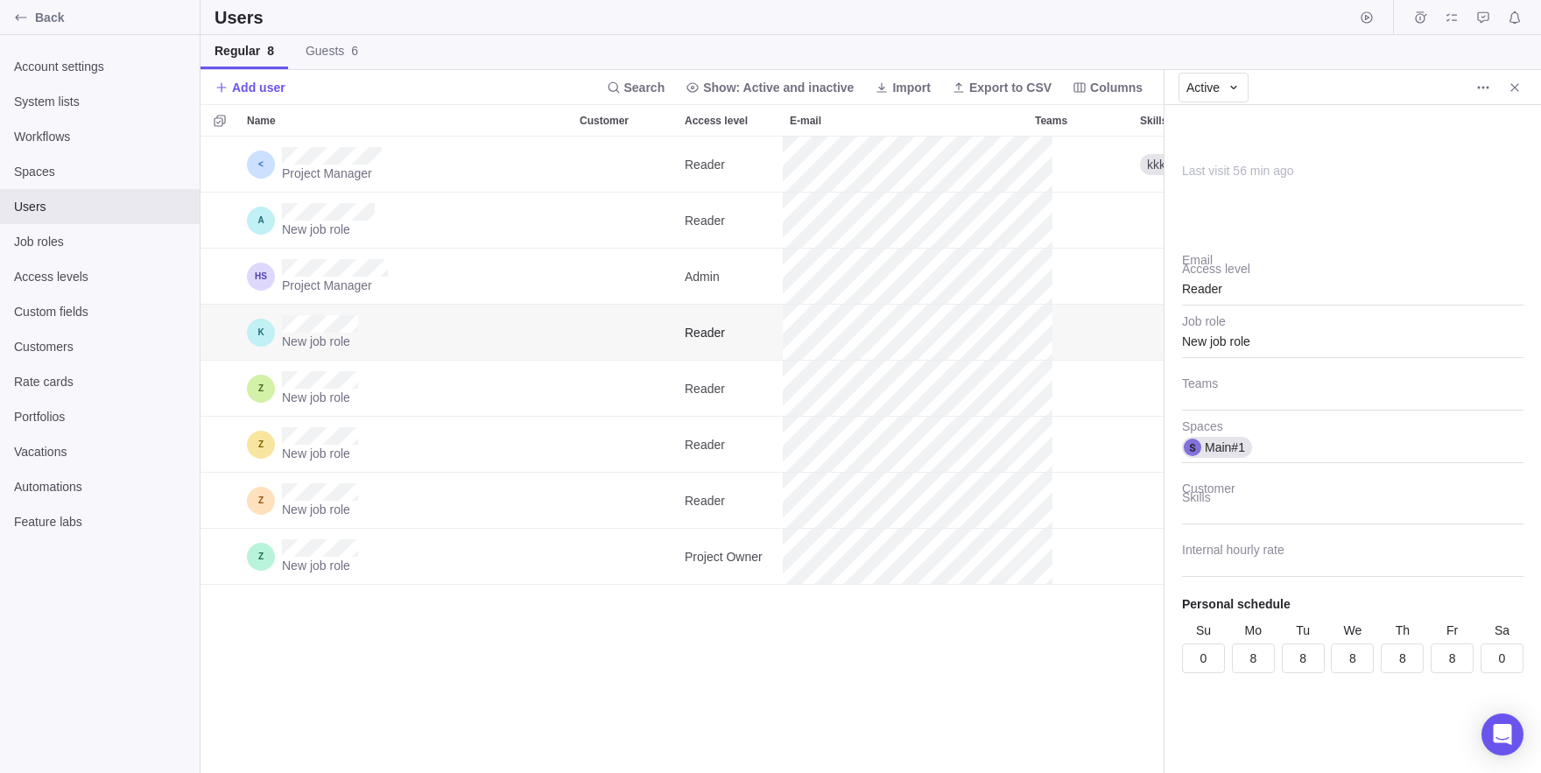
scroll to position [637, 963]
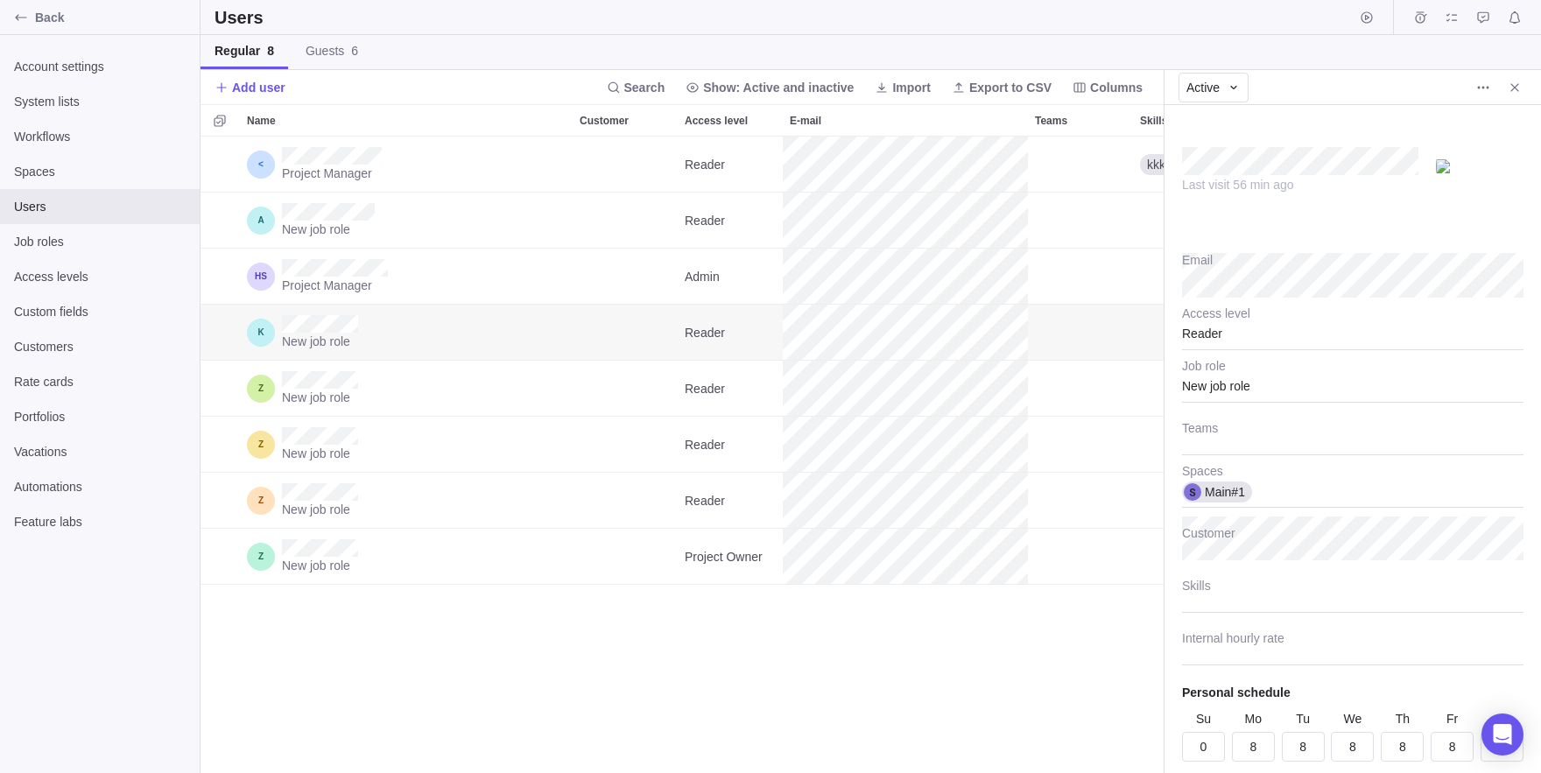
click at [1230, 352] on div "New job role Job role" at bounding box center [1353, 377] width 342 height 53
click at [1254, 339] on div "Reader" at bounding box center [1353, 329] width 342 height 44
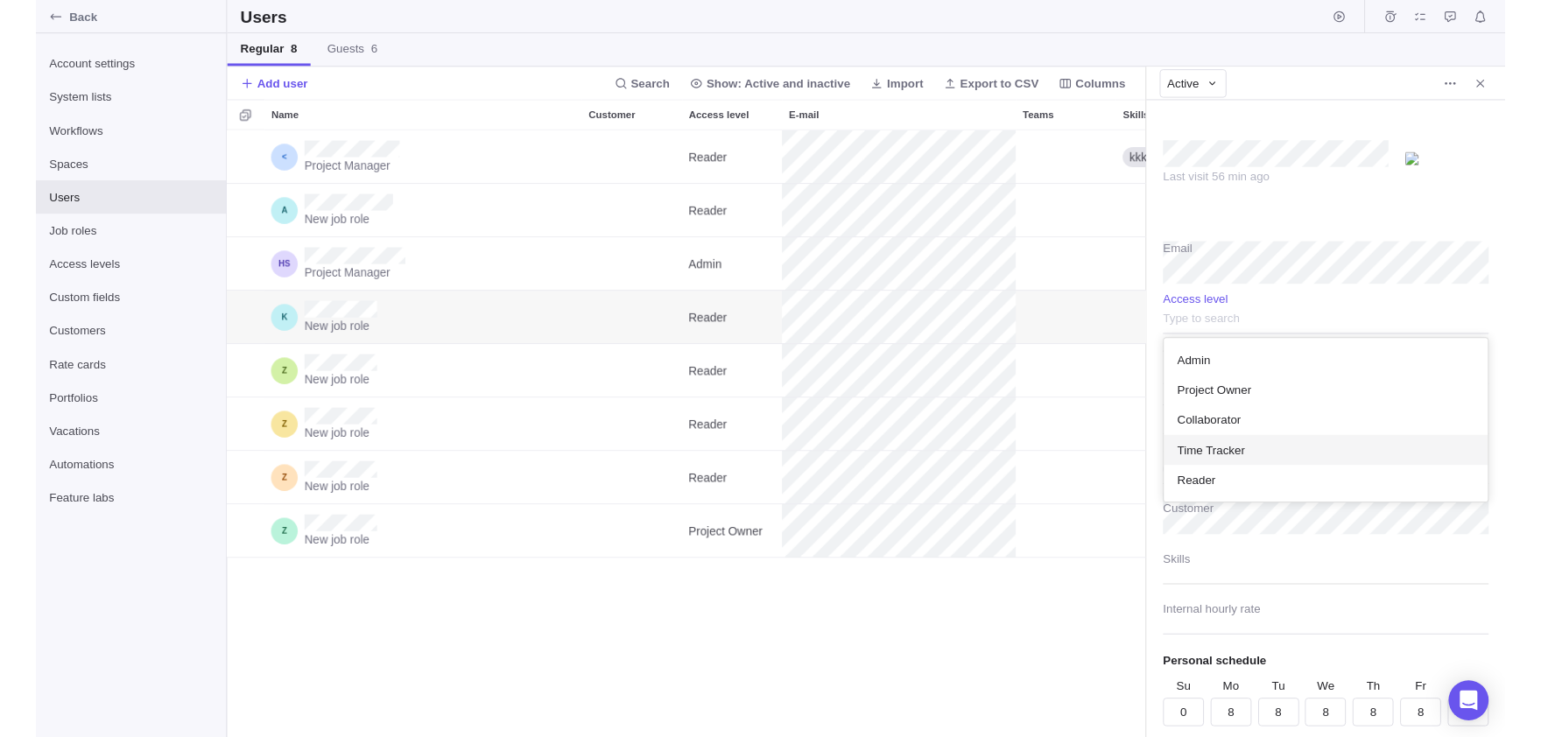
scroll to position [59, 0]
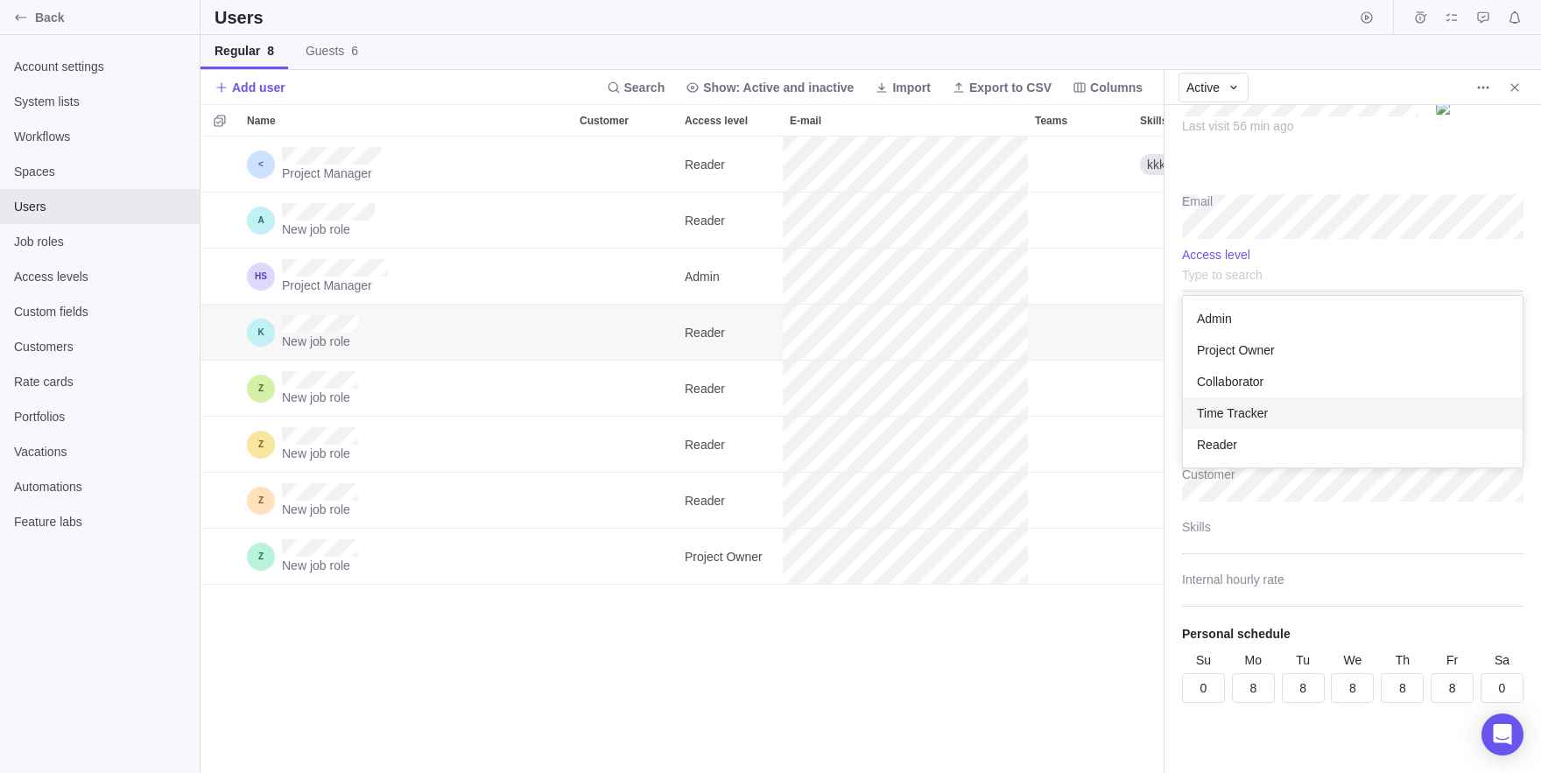
click at [1230, 412] on span "Time Tracker" at bounding box center [1232, 414] width 71 height 18
click at [1508, 74] on div "Active" at bounding box center [1353, 87] width 377 height 35
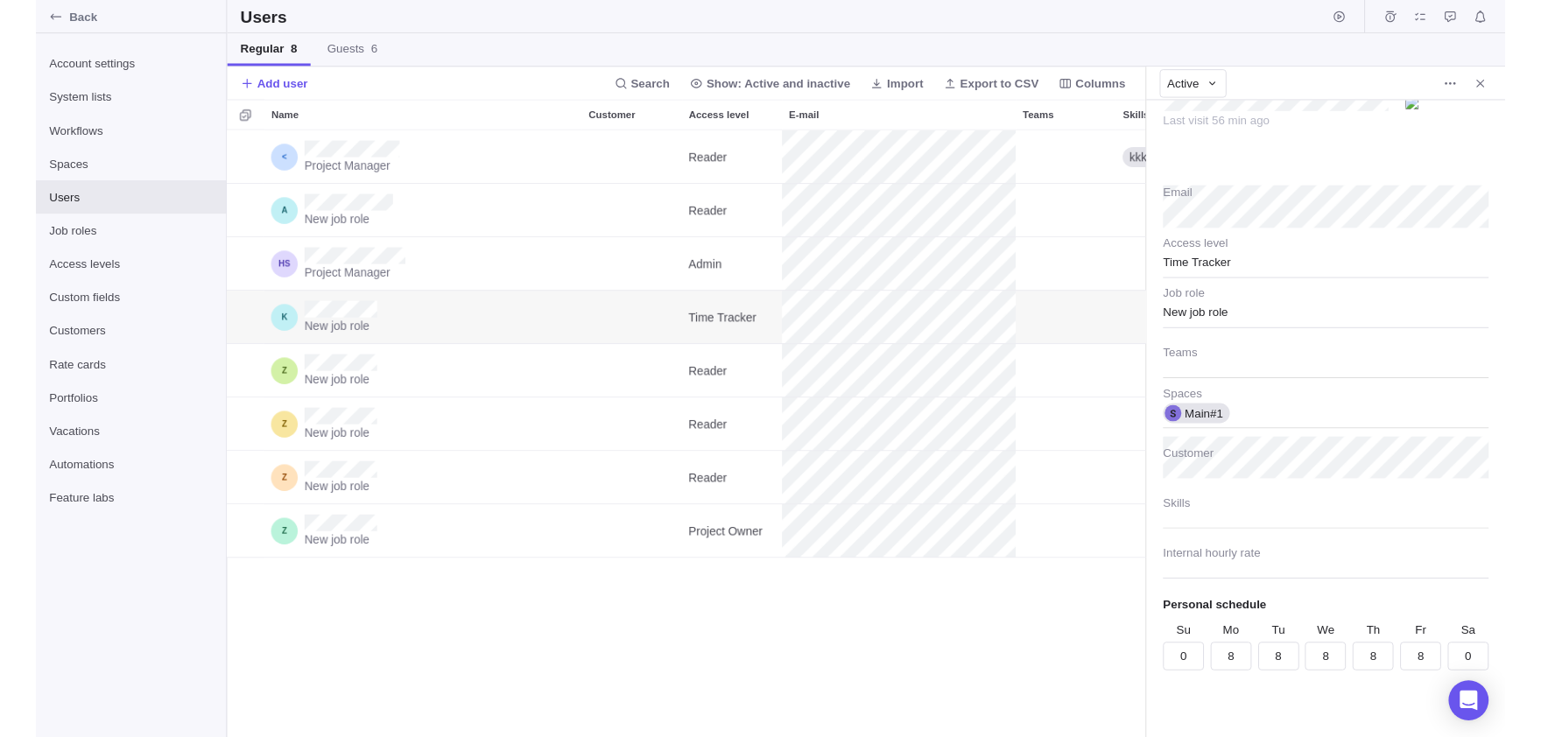
scroll to position [602, 963]
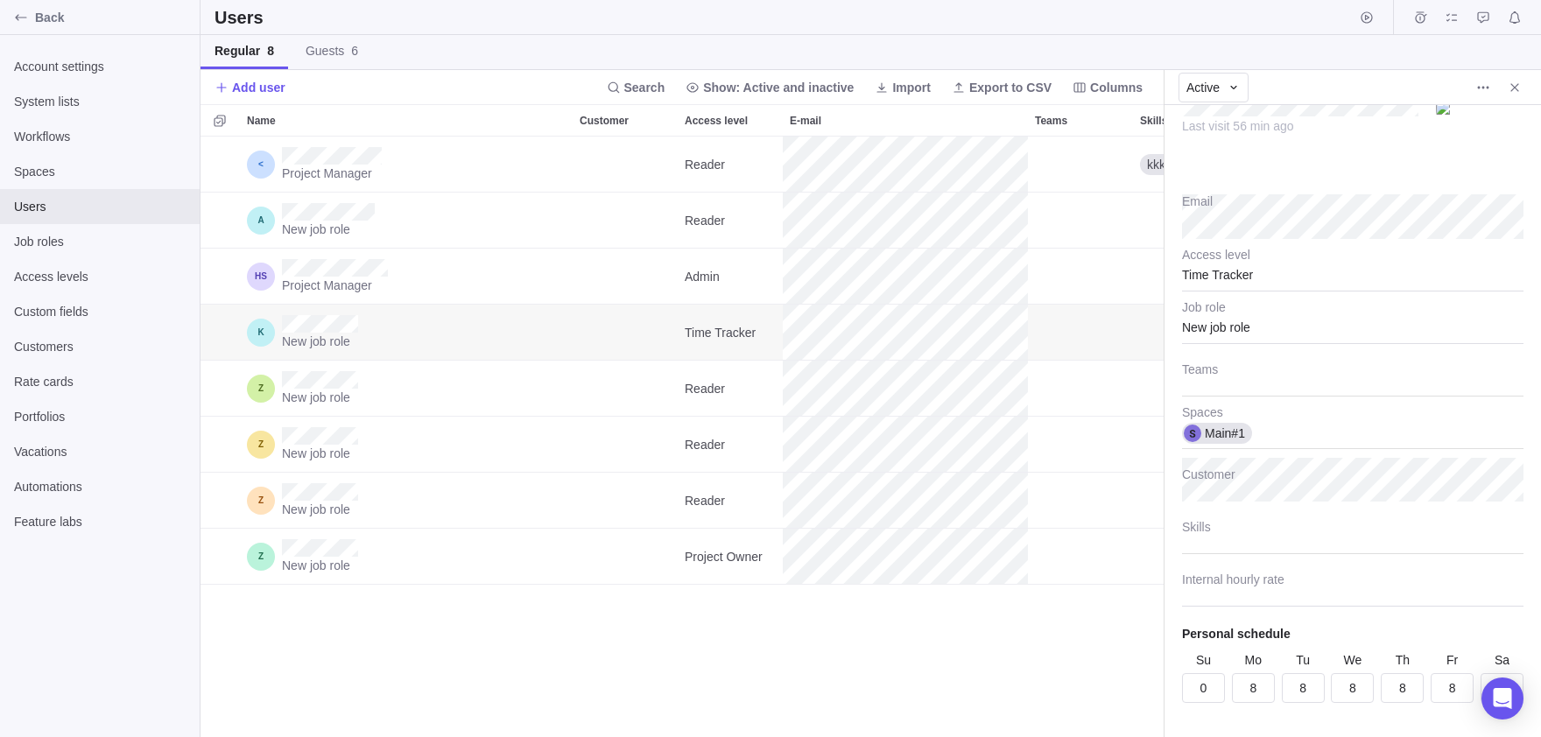
type textarea "x"
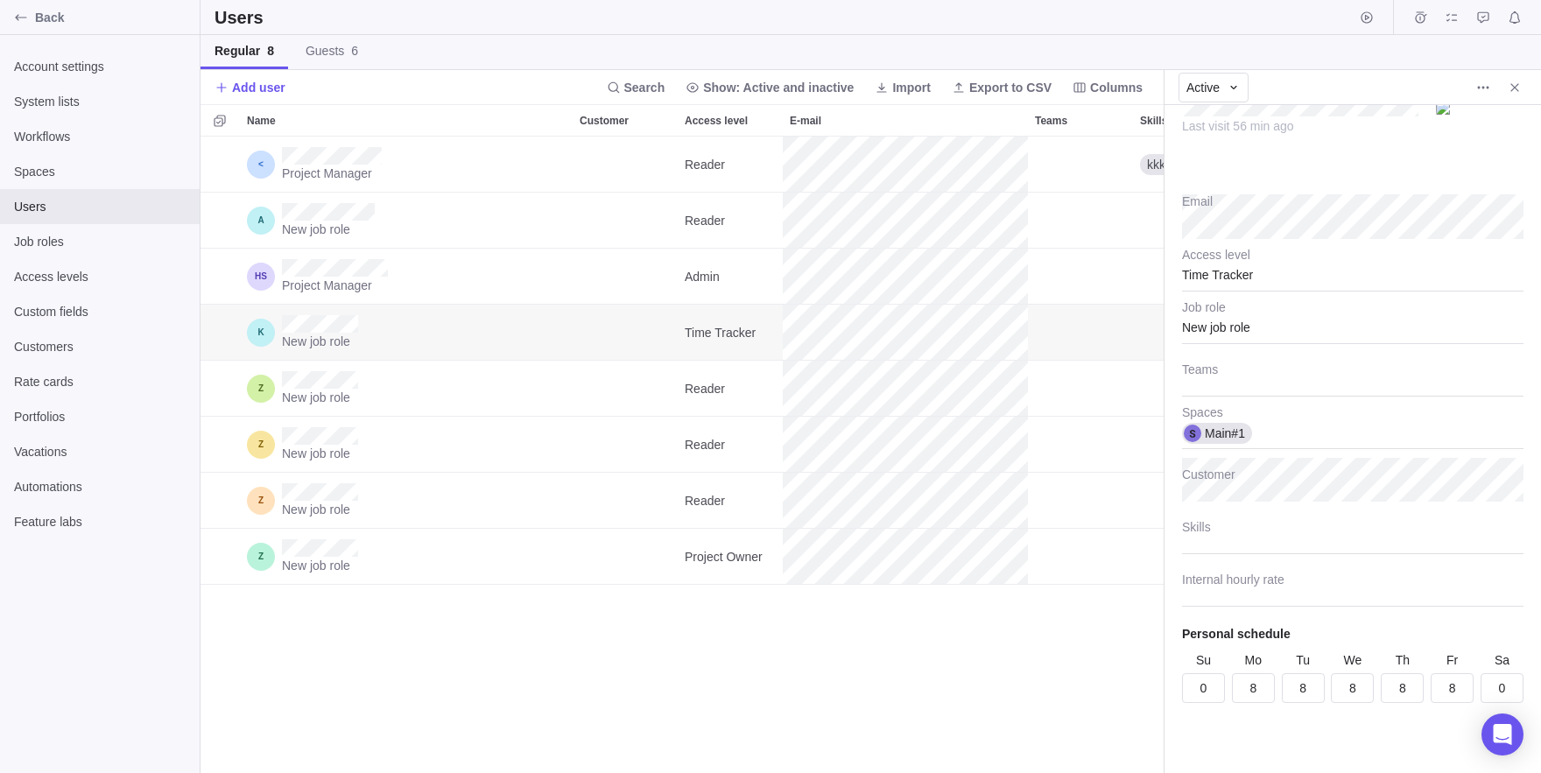
scroll to position [637, 963]
